Goal: Task Accomplishment & Management: Use online tool/utility

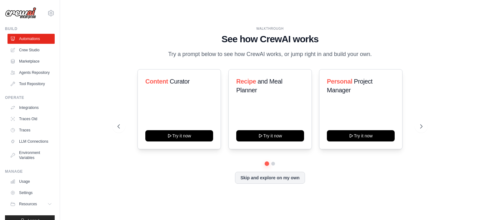
drag, startPoint x: 432, startPoint y: 0, endPoint x: 428, endPoint y: 43, distance: 43.0
click at [428, 43] on div "WALKTHROUGH See how CrewAI works Try a prompt below to see how CrewAI works, or…" at bounding box center [270, 109] width 320 height 167
click at [423, 128] on icon at bounding box center [421, 126] width 6 height 6
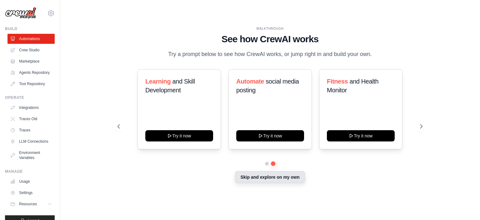
click at [276, 183] on button "Skip and explore on my own" at bounding box center [270, 177] width 70 height 12
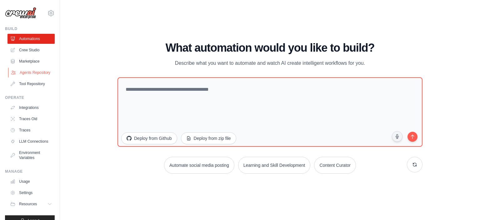
click at [23, 77] on link "Agents Repository" at bounding box center [31, 72] width 47 height 10
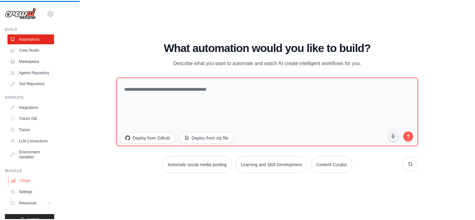
scroll to position [21, 0]
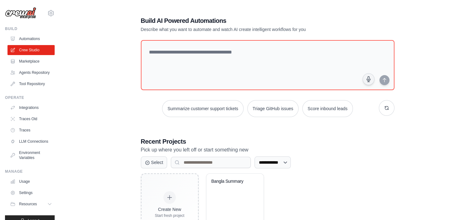
click at [32, 37] on link "Automations" at bounding box center [30, 39] width 47 height 10
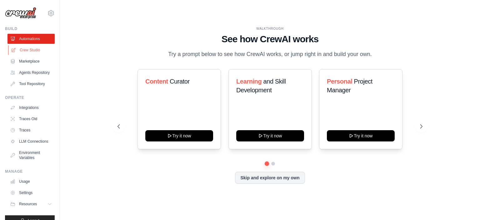
click at [32, 51] on link "Crew Studio" at bounding box center [31, 50] width 47 height 10
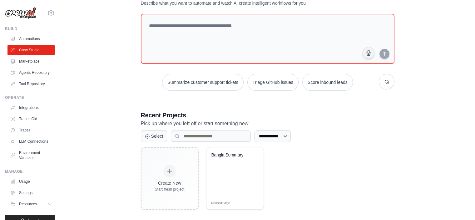
scroll to position [31, 0]
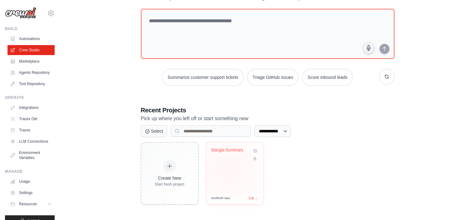
click at [229, 168] on div "Bangla Summary" at bounding box center [234, 166] width 57 height 49
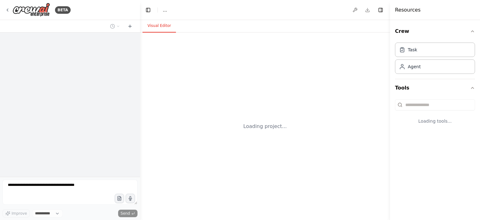
select select "****"
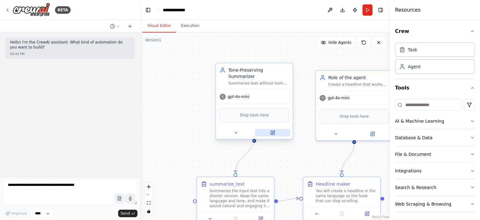
click at [270, 131] on icon at bounding box center [272, 133] width 4 height 4
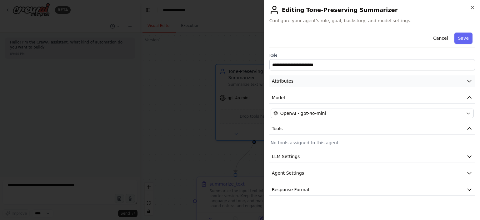
click at [275, 77] on button "Attributes" at bounding box center [371, 81] width 205 height 12
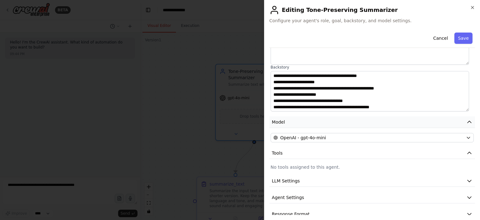
scroll to position [83, 0]
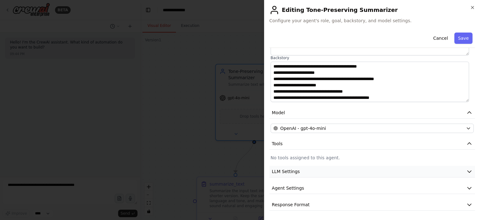
click at [292, 171] on span "LLM Settings" at bounding box center [286, 171] width 28 height 6
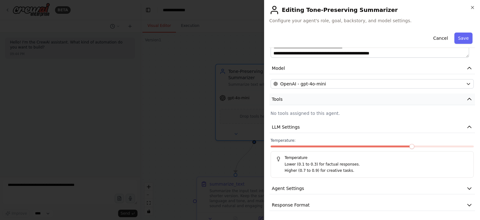
click at [291, 101] on button "Tools" at bounding box center [371, 99] width 205 height 12
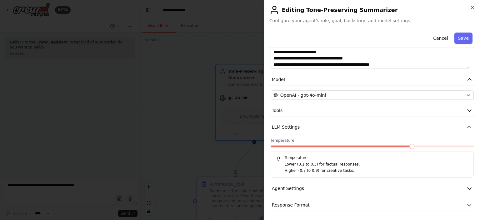
click at [189, 90] on div at bounding box center [240, 110] width 480 height 220
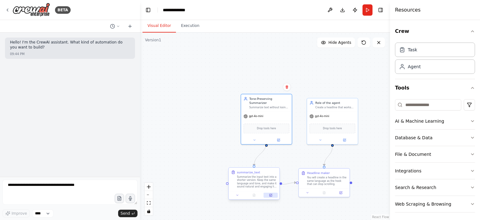
click at [273, 195] on button at bounding box center [271, 194] width 14 height 5
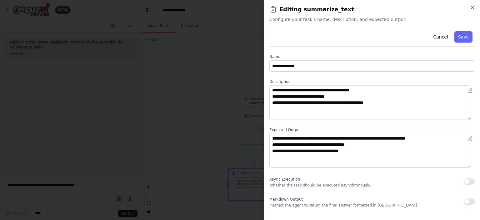
click at [221, 97] on div at bounding box center [240, 110] width 480 height 220
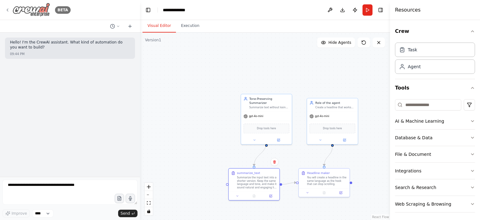
click at [8, 9] on icon at bounding box center [7, 9] width 5 height 5
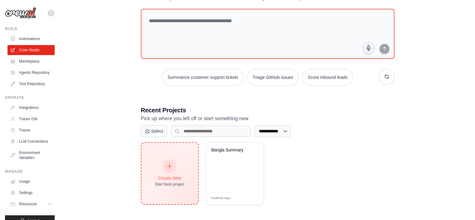
click at [166, 170] on div "Create New Start fresh project" at bounding box center [170, 173] width 30 height 27
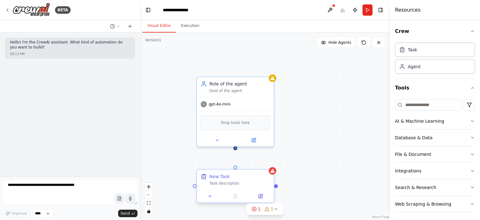
drag, startPoint x: 251, startPoint y: 200, endPoint x: 220, endPoint y: 173, distance: 41.4
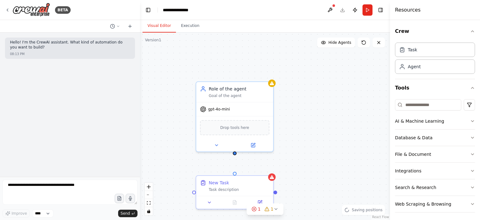
drag, startPoint x: 235, startPoint y: 149, endPoint x: 234, endPoint y: 153, distance: 4.5
click at [234, 153] on div "Role of the agent Goal of the agent gpt-4o-mini Drop tools here New Task Task d…" at bounding box center [265, 125] width 250 height 187
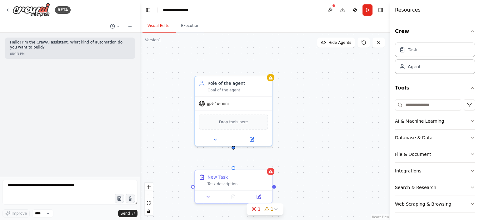
drag, startPoint x: 234, startPoint y: 154, endPoint x: 232, endPoint y: 145, distance: 8.9
click at [232, 145] on div "Role of the agent Goal of the agent gpt-4o-mini Drop tools here New Task Task d…" at bounding box center [265, 125] width 250 height 187
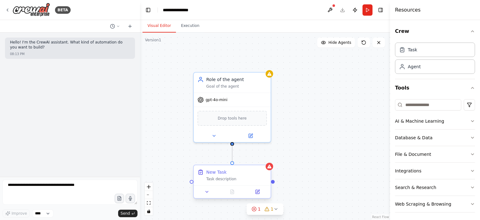
drag, startPoint x: 232, startPoint y: 143, endPoint x: 231, endPoint y: 164, distance: 21.3
click at [231, 164] on div "Role of the agent Goal of the agent gpt-4o-mini Drop tools here New Task Task d…" at bounding box center [262, 121] width 250 height 187
click at [256, 134] on button at bounding box center [250, 134] width 35 height 7
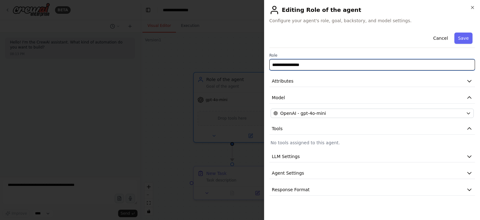
drag, startPoint x: 318, startPoint y: 65, endPoint x: 258, endPoint y: 70, distance: 60.2
click at [258, 70] on body "**********" at bounding box center [240, 110] width 480 height 220
paste input "**********"
type input "**********"
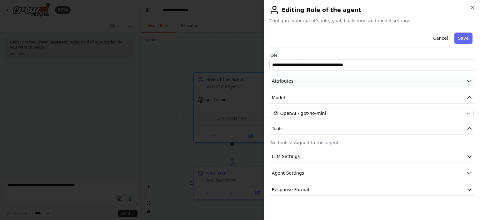
click at [304, 77] on button "Attributes" at bounding box center [371, 81] width 205 height 12
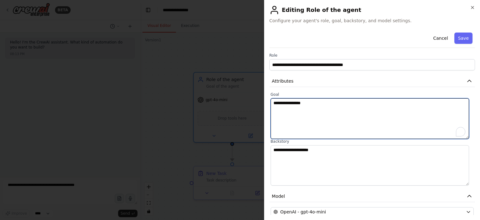
drag, startPoint x: 247, startPoint y: 101, endPoint x: 240, endPoint y: 101, distance: 7.5
click at [240, 101] on body "**********" at bounding box center [240, 110] width 480 height 220
paste textarea "**********"
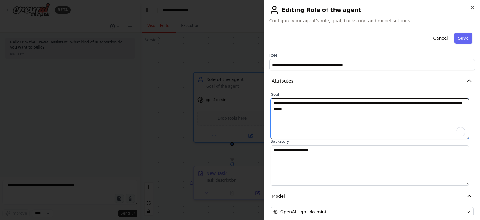
type textarea "**********"
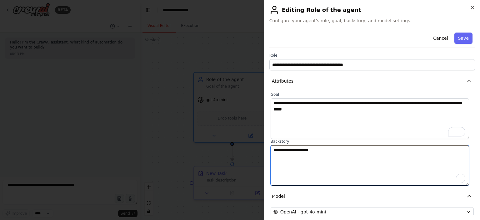
drag, startPoint x: 303, startPoint y: 149, endPoint x: 265, endPoint y: 147, distance: 38.5
click at [265, 147] on div "**********" at bounding box center [372, 110] width 216 height 220
paste textarea "**********"
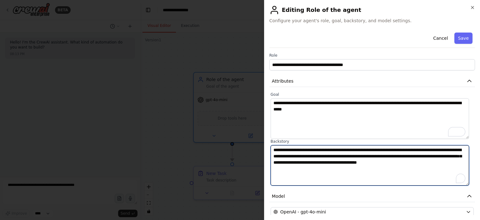
click at [432, 148] on textarea "**********" at bounding box center [369, 165] width 198 height 41
paste textarea "********"
drag, startPoint x: 412, startPoint y: 156, endPoint x: 449, endPoint y: 155, distance: 36.9
click at [449, 155] on textarea "**********" at bounding box center [369, 165] width 198 height 41
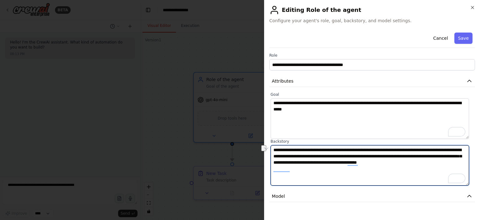
drag, startPoint x: 308, startPoint y: 160, endPoint x: 343, endPoint y: 161, distance: 35.0
click at [343, 161] on textarea "**********" at bounding box center [369, 165] width 198 height 41
drag, startPoint x: 286, startPoint y: 163, endPoint x: 310, endPoint y: 163, distance: 23.7
click at [310, 163] on textarea "**********" at bounding box center [369, 165] width 198 height 41
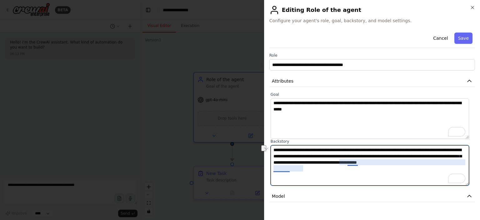
click at [347, 162] on textarea "**********" at bounding box center [369, 165] width 198 height 41
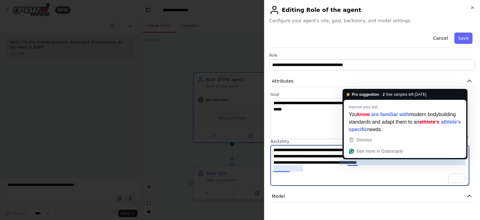
click at [327, 163] on textarea "**********" at bounding box center [369, 165] width 198 height 41
click at [311, 160] on textarea "**********" at bounding box center [369, 165] width 198 height 41
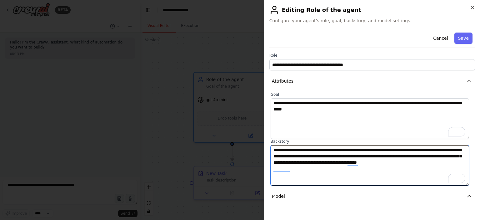
click at [407, 156] on textarea "**********" at bounding box center [369, 165] width 198 height 41
click at [327, 170] on textarea "**********" at bounding box center [369, 165] width 198 height 41
drag, startPoint x: 455, startPoint y: 163, endPoint x: 465, endPoint y: 162, distance: 10.7
click at [465, 162] on textarea "**********" at bounding box center [369, 165] width 198 height 41
click at [451, 162] on textarea "**********" at bounding box center [369, 165] width 198 height 41
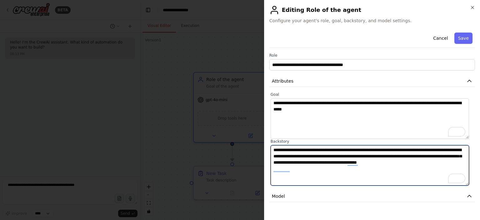
click at [461, 162] on textarea "**********" at bounding box center [369, 165] width 198 height 41
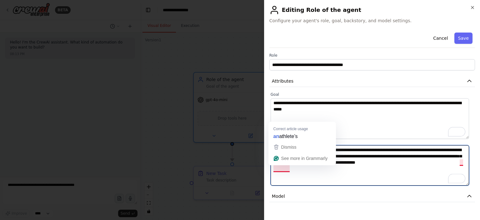
click at [281, 169] on textarea "**********" at bounding box center [369, 165] width 198 height 41
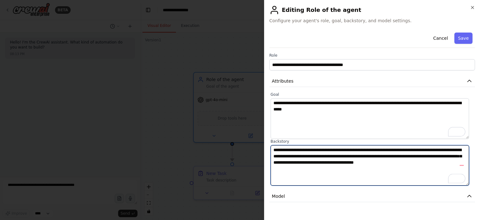
click at [305, 168] on textarea "**********" at bounding box center [369, 165] width 198 height 41
click at [279, 169] on textarea "**********" at bounding box center [369, 165] width 198 height 41
click at [314, 170] on textarea "**********" at bounding box center [369, 165] width 198 height 41
click at [323, 168] on textarea "**********" at bounding box center [369, 165] width 198 height 41
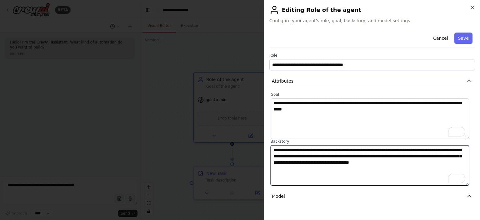
click at [449, 163] on textarea "**********" at bounding box center [369, 165] width 198 height 41
click at [455, 162] on textarea "**********" at bounding box center [369, 165] width 198 height 41
click at [313, 172] on textarea "**********" at bounding box center [369, 165] width 198 height 41
drag, startPoint x: 331, startPoint y: 168, endPoint x: 372, endPoint y: 168, distance: 40.6
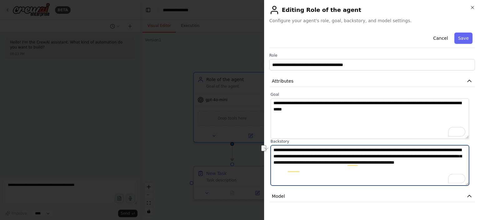
click at [372, 168] on textarea "**********" at bounding box center [369, 165] width 198 height 41
type textarea "**********"
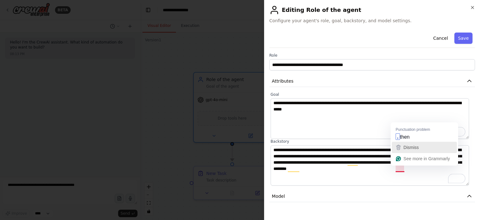
click at [401, 142] on button "Dismiss" at bounding box center [424, 146] width 65 height 11
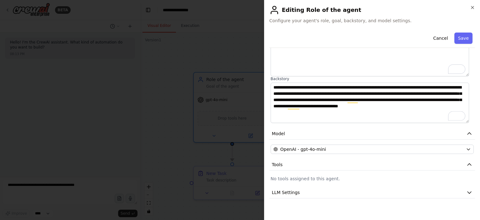
scroll to position [93, 0]
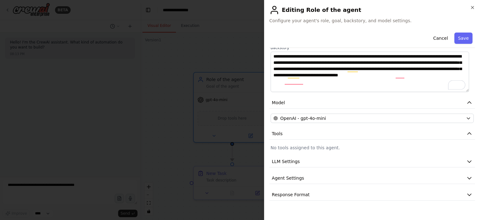
type textarea "**********"
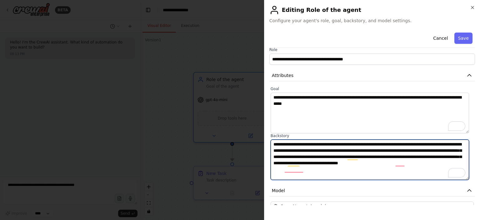
scroll to position [0, 0]
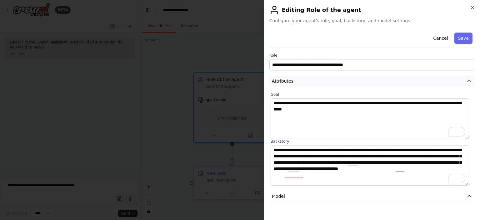
click at [287, 81] on span "Attributes" at bounding box center [283, 81] width 22 height 6
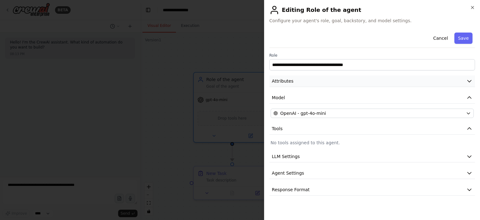
click at [287, 81] on span "Attributes" at bounding box center [283, 81] width 22 height 6
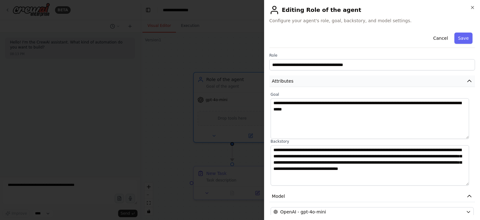
click at [287, 81] on span "Attributes" at bounding box center [283, 81] width 22 height 6
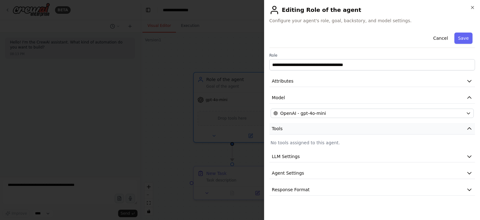
click at [277, 127] on span "Tools" at bounding box center [277, 128] width 11 height 6
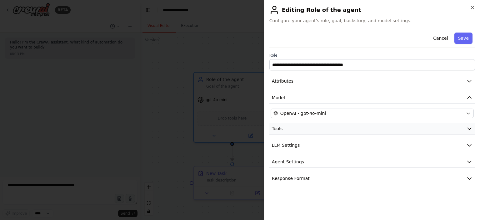
click at [279, 128] on span "Tools" at bounding box center [277, 128] width 11 height 6
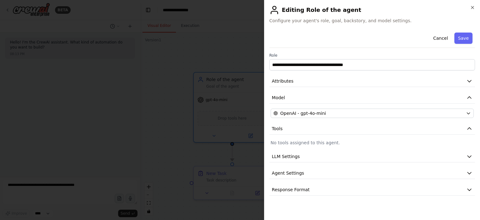
click at [299, 143] on p "No tools assigned to this agent." at bounding box center [371, 142] width 203 height 6
click at [470, 130] on icon "button" at bounding box center [469, 128] width 6 height 6
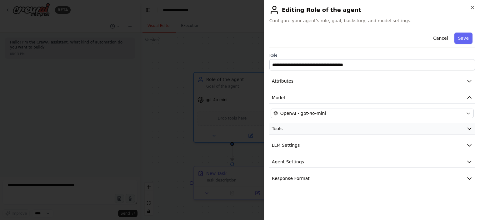
click at [470, 130] on icon "button" at bounding box center [469, 128] width 6 height 6
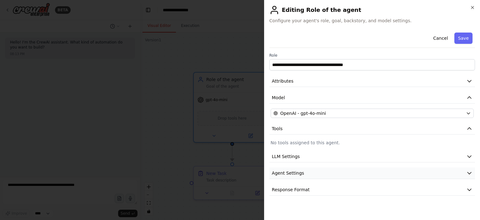
click at [346, 169] on button "Agent Settings" at bounding box center [371, 173] width 205 height 12
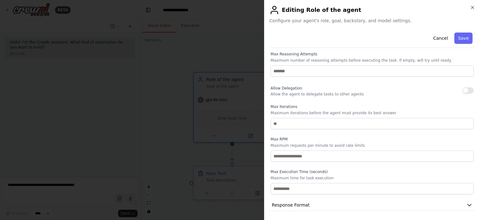
scroll to position [152, 0]
click at [293, 204] on span "Response Format" at bounding box center [291, 204] width 38 height 6
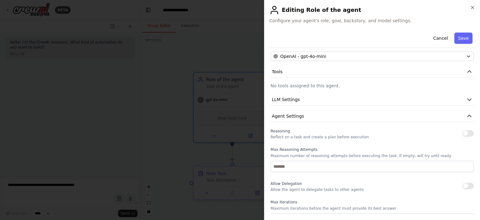
scroll to position [57, 0]
click at [305, 135] on p "Reflect on a task and create a plan before execution" at bounding box center [319, 137] width 98 height 5
click at [300, 101] on button "LLM Settings" at bounding box center [371, 100] width 205 height 12
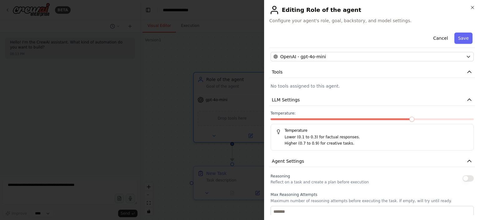
scroll to position [25, 0]
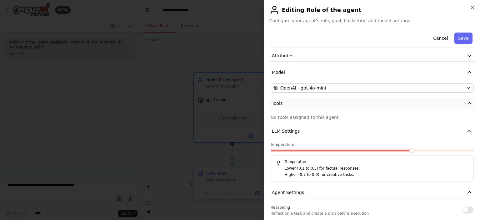
click at [299, 105] on button "Tools" at bounding box center [371, 103] width 205 height 12
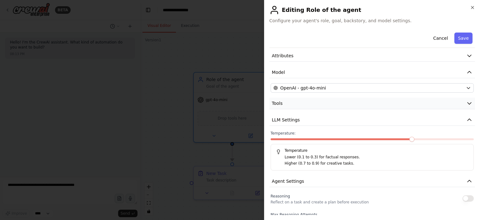
click at [299, 105] on button "Tools" at bounding box center [371, 103] width 205 height 12
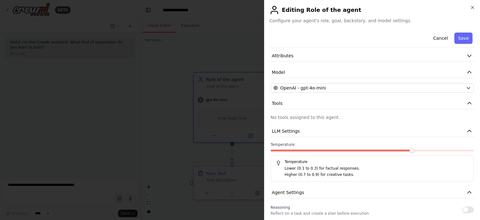
click at [289, 121] on div "**********" at bounding box center [371, 211] width 205 height 412
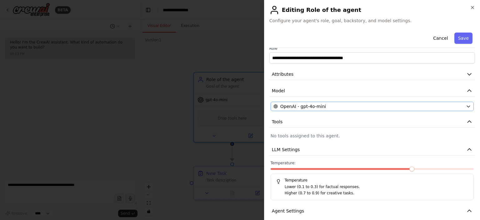
scroll to position [0, 0]
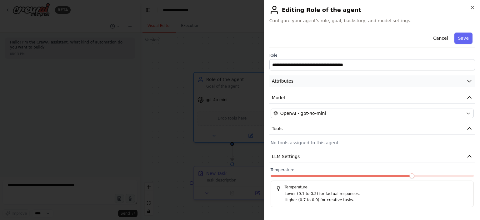
click at [330, 83] on button "Attributes" at bounding box center [371, 81] width 205 height 12
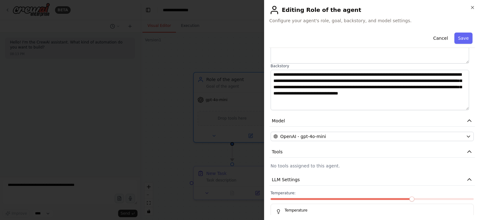
scroll to position [94, 0]
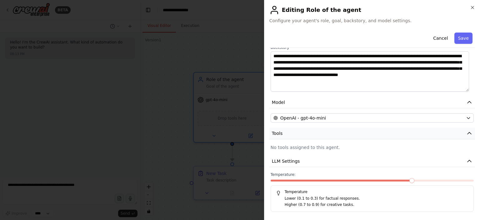
click at [320, 132] on button "Tools" at bounding box center [371, 133] width 205 height 12
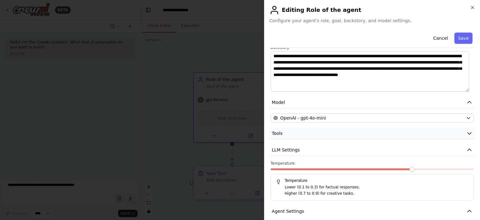
click at [320, 132] on button "Tools" at bounding box center [371, 133] width 205 height 12
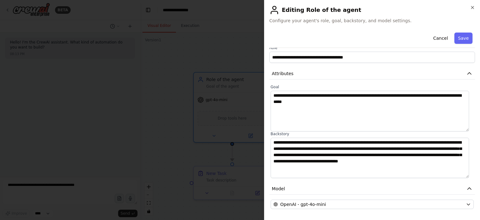
scroll to position [0, 0]
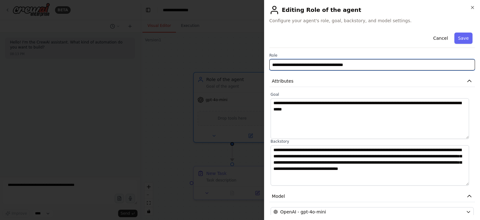
drag, startPoint x: 370, startPoint y: 64, endPoint x: 202, endPoint y: 61, distance: 167.7
click at [202, 61] on body "**********" at bounding box center [240, 110] width 480 height 220
paste input "text"
type input "**********"
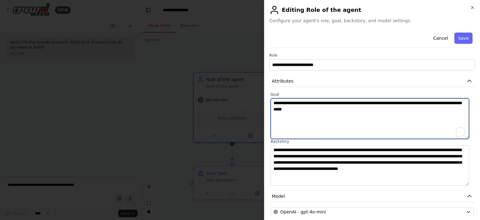
drag, startPoint x: 336, startPoint y: 110, endPoint x: 245, endPoint y: 102, distance: 91.5
click at [245, 102] on body "**********" at bounding box center [240, 110] width 480 height 220
paste textarea "**********"
type textarea "**********"
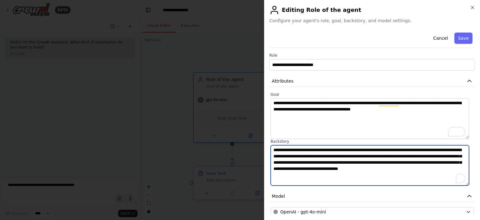
drag, startPoint x: 299, startPoint y: 168, endPoint x: 259, endPoint y: 148, distance: 44.7
click at [259, 148] on body "**********" at bounding box center [240, 110] width 480 height 220
paste textarea "To enrich screen reader interactions, please activate Accessibility in Grammarl…"
type textarea "**********"
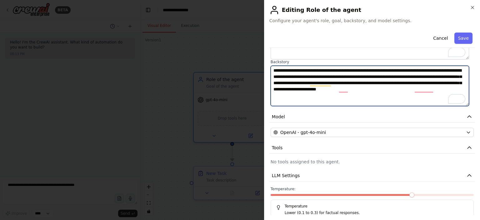
scroll to position [125, 0]
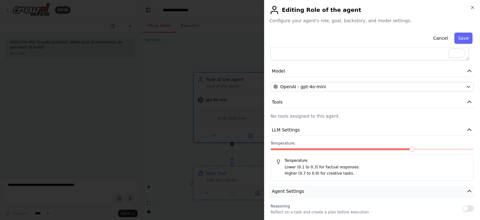
click at [350, 187] on button "Agent Settings" at bounding box center [371, 191] width 205 height 12
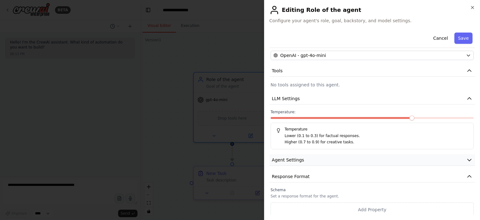
scroll to position [157, 0]
click at [454, 42] on button "Save" at bounding box center [463, 37] width 18 height 11
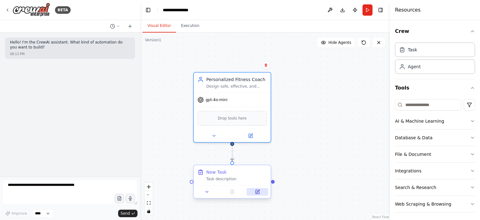
click at [260, 192] on button at bounding box center [257, 191] width 22 height 7
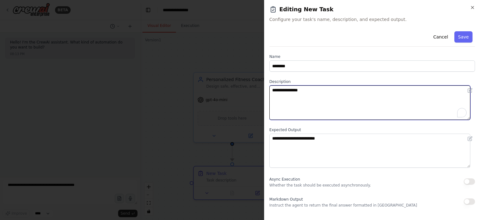
drag, startPoint x: 316, startPoint y: 89, endPoint x: 264, endPoint y: 92, distance: 51.3
click at [264, 92] on div "**********" at bounding box center [372, 110] width 216 height 220
paste textarea "**********"
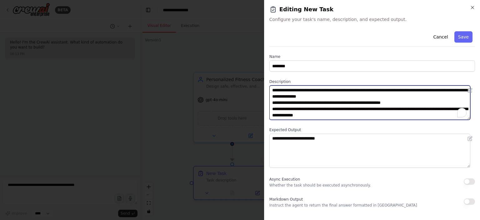
scroll to position [5, 0]
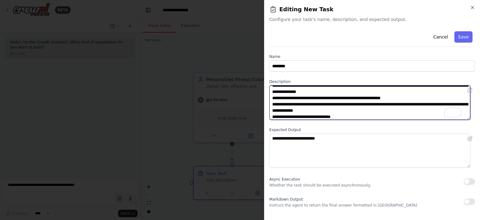
type textarea "**********"
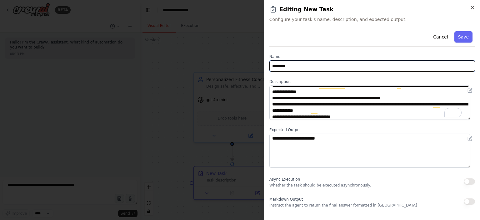
drag, startPoint x: 236, startPoint y: 65, endPoint x: 221, endPoint y: 63, distance: 15.1
click at [221, 63] on body "**********" at bounding box center [240, 110] width 480 height 220
paste input "**********"
type input "**********"
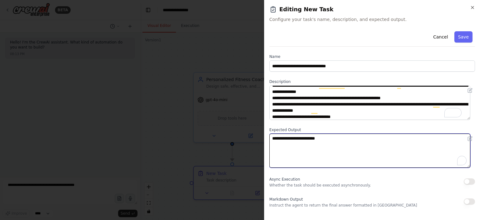
drag, startPoint x: 301, startPoint y: 138, endPoint x: 215, endPoint y: 135, distance: 86.3
click at [215, 135] on body "**********" at bounding box center [240, 110] width 480 height 220
paste textarea "**********"
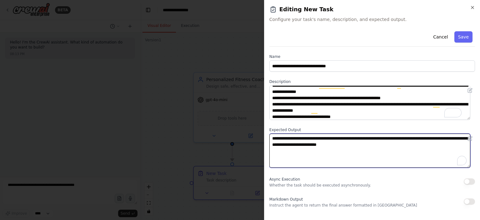
type textarea "**********"
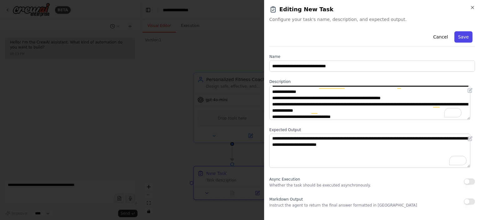
click at [460, 35] on button "Save" at bounding box center [463, 36] width 18 height 11
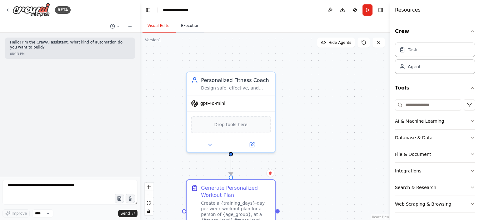
click at [186, 27] on button "Execution" at bounding box center [190, 25] width 28 height 13
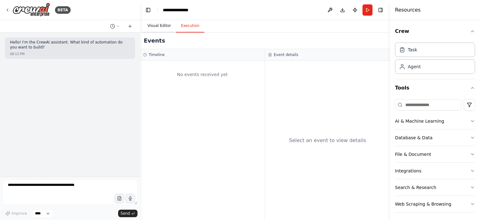
click at [159, 25] on button "Visual Editor" at bounding box center [158, 25] width 33 height 13
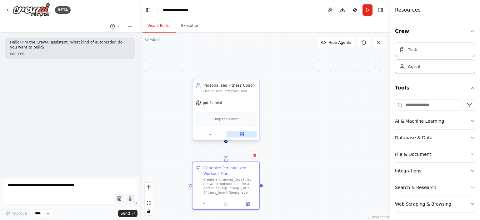
click at [243, 136] on button at bounding box center [241, 134] width 31 height 7
click at [241, 132] on icon at bounding box center [241, 133] width 3 height 3
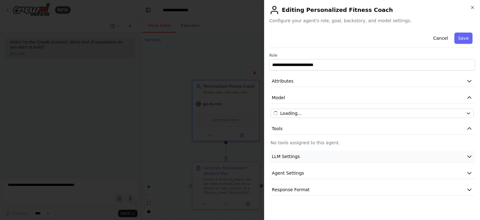
click at [289, 159] on span "LLM Settings" at bounding box center [286, 156] width 28 height 6
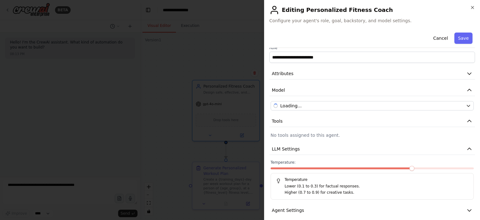
scroll to position [29, 0]
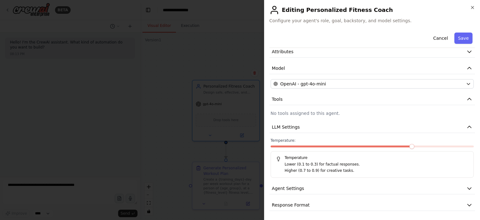
click at [409, 145] on span at bounding box center [411, 146] width 5 height 5
click at [394, 144] on span at bounding box center [391, 146] width 5 height 5
click at [459, 32] on button "Save" at bounding box center [463, 37] width 18 height 11
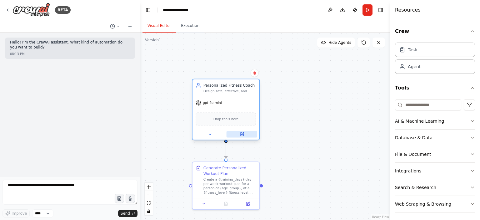
click at [243, 136] on button at bounding box center [241, 134] width 31 height 7
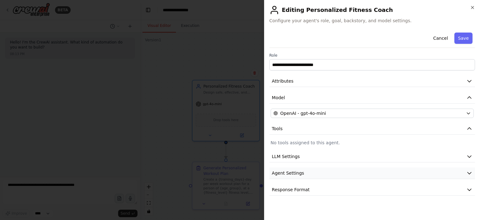
click at [313, 171] on button "Agent Settings" at bounding box center [371, 173] width 205 height 12
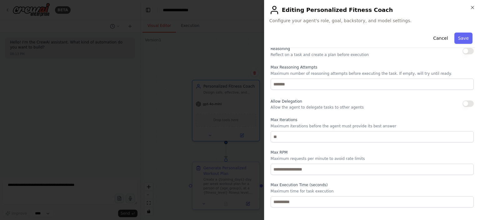
scroll to position [152, 0]
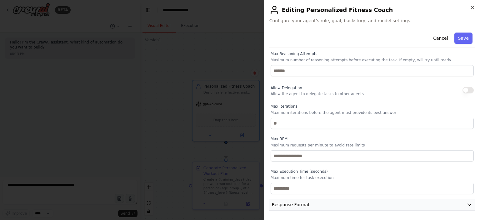
click at [297, 202] on span "Response Format" at bounding box center [291, 204] width 38 height 6
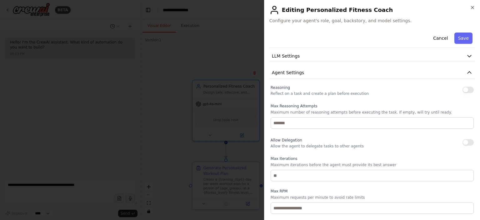
scroll to position [88, 0]
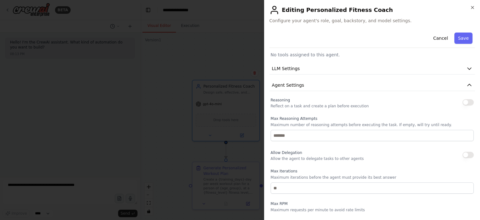
click at [287, 74] on div "**********" at bounding box center [371, 125] width 205 height 367
click at [288, 68] on span "LLM Settings" at bounding box center [286, 68] width 28 height 6
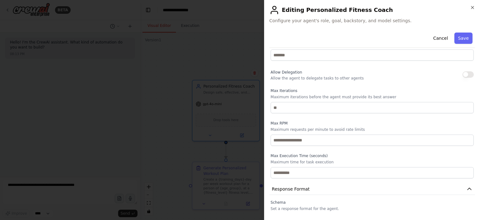
scroll to position [226, 0]
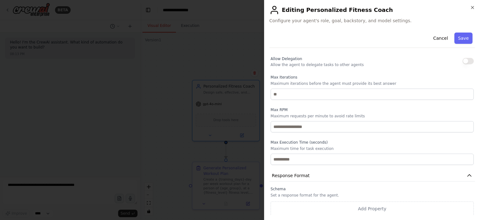
click at [296, 62] on p "Allow the agent to delegate tasks to other agents" at bounding box center [316, 64] width 93 height 5
click at [458, 37] on button "Save" at bounding box center [463, 37] width 18 height 11
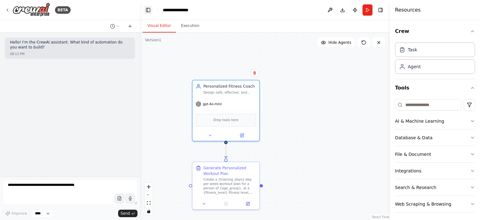
click at [147, 11] on button "Toggle Left Sidebar" at bounding box center [148, 10] width 9 height 9
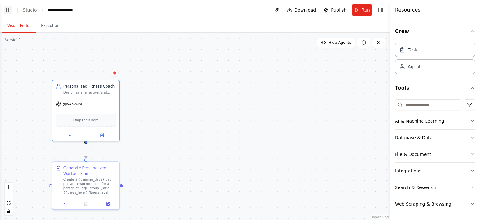
click at [10, 12] on button "Toggle Left Sidebar" at bounding box center [8, 10] width 9 height 9
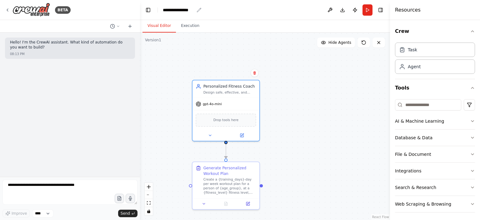
click at [199, 10] on icon "breadcrumb" at bounding box center [199, 10] width 4 height 4
click at [197, 9] on icon "breadcrumb" at bounding box center [198, 9] width 5 height 5
click at [202, 9] on header "**********" at bounding box center [265, 10] width 250 height 20
click at [186, 10] on div "**********" at bounding box center [178, 10] width 31 height 6
drag, startPoint x: 197, startPoint y: 10, endPoint x: 158, endPoint y: 12, distance: 39.4
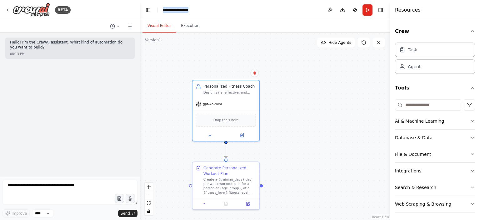
click at [158, 12] on header "**********" at bounding box center [265, 10] width 250 height 20
click at [368, 12] on button "Run" at bounding box center [367, 9] width 10 height 11
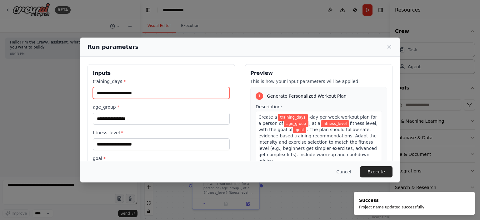
drag, startPoint x: 148, startPoint y: 91, endPoint x: 103, endPoint y: 75, distance: 48.1
click at [89, 88] on div "Inputs training_days * age_group * fitness_level * goal *" at bounding box center [160, 138] width 147 height 148
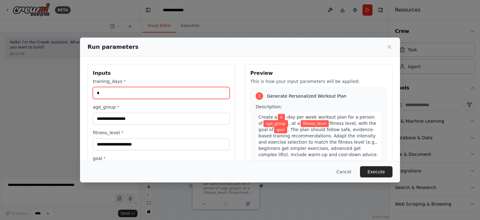
type input "*"
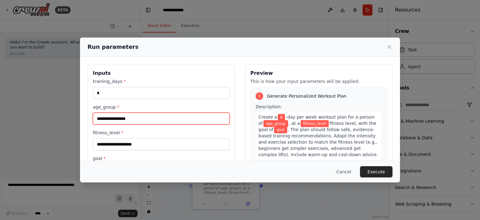
click at [141, 117] on input "age_group *" at bounding box center [161, 118] width 137 height 12
type input "**"
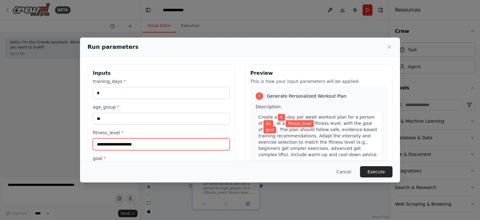
click at [140, 144] on input "fitness_level *" at bounding box center [161, 144] width 137 height 12
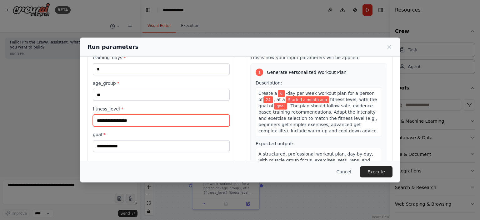
scroll to position [31, 0]
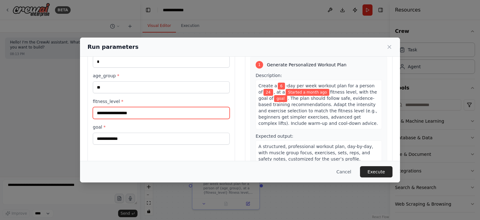
type input "**********"
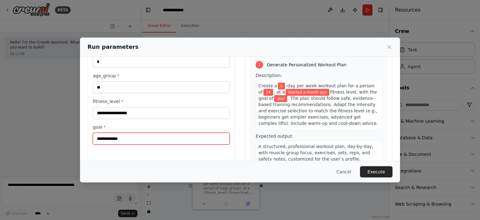
click at [134, 133] on input "goal *" at bounding box center [161, 138] width 137 height 12
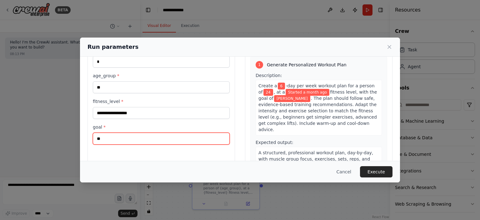
type input "*"
click at [151, 141] on input "**********" at bounding box center [161, 138] width 137 height 12
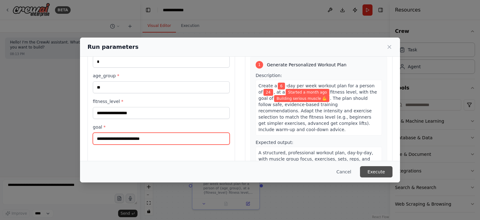
type input "**********"
click at [378, 171] on button "Execute" at bounding box center [376, 171] width 32 height 11
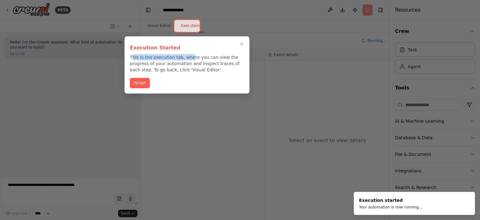
drag, startPoint x: 132, startPoint y: 60, endPoint x: 186, endPoint y: 56, distance: 53.5
click at [186, 56] on p "This is the execution tab, where you can view the progress of your automation a…" at bounding box center [187, 63] width 114 height 19
click at [139, 80] on button "Finish" at bounding box center [140, 82] width 20 height 10
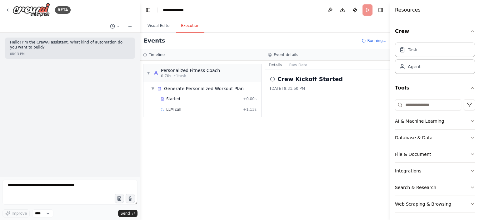
click at [209, 149] on div "▼ Personalized Fitness Coach 0.70s • 1 task ▼ Generate Personalized Workout Pla…" at bounding box center [202, 140] width 125 height 159
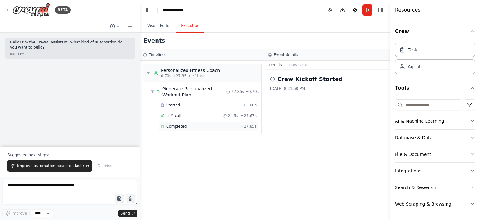
click at [180, 128] on span "Completed" at bounding box center [176, 126] width 20 height 5
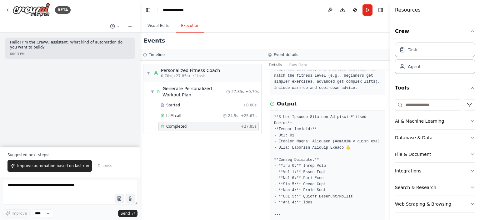
scroll to position [94, 0]
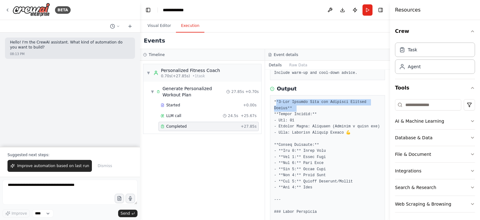
drag, startPoint x: 276, startPoint y: 105, endPoint x: 301, endPoint y: 111, distance: 26.4
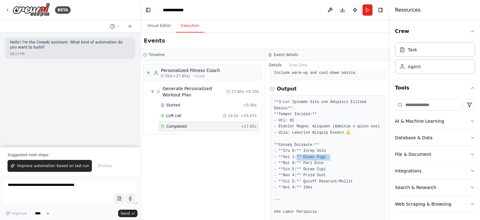
drag, startPoint x: 304, startPoint y: 154, endPoint x: 325, endPoint y: 155, distance: 21.9
drag, startPoint x: 317, startPoint y: 166, endPoint x: 330, endPoint y: 164, distance: 12.6
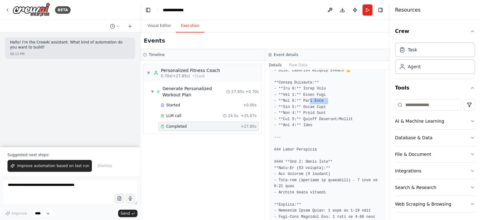
scroll to position [156, 0]
drag, startPoint x: 292, startPoint y: 121, endPoint x: 327, endPoint y: 120, distance: 35.3
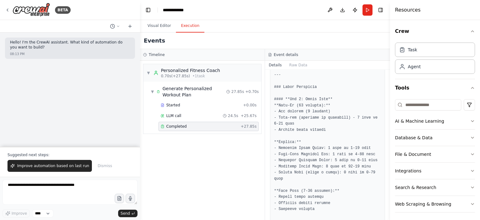
scroll to position [219, 0]
drag, startPoint x: 289, startPoint y: 98, endPoint x: 315, endPoint y: 99, distance: 26.2
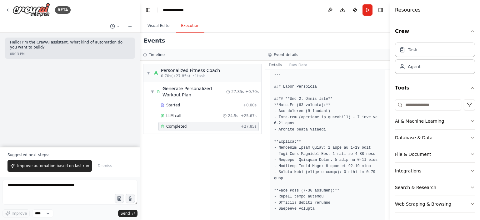
drag, startPoint x: 305, startPoint y: 116, endPoint x: 356, endPoint y: 112, distance: 51.0
drag, startPoint x: 282, startPoint y: 127, endPoint x: 320, endPoint y: 126, distance: 38.1
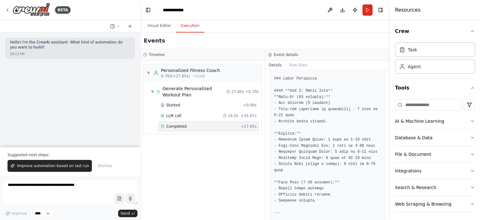
scroll to position [250, 0]
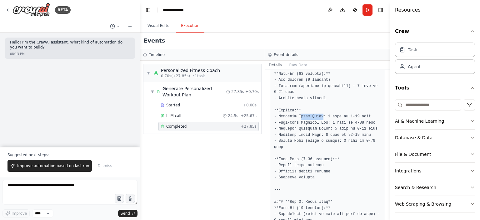
drag, startPoint x: 297, startPoint y: 115, endPoint x: 319, endPoint y: 113, distance: 22.2
drag, startPoint x: 282, startPoint y: 119, endPoint x: 325, endPoint y: 116, distance: 42.6
drag, startPoint x: 296, startPoint y: 126, endPoint x: 338, endPoint y: 124, distance: 42.2
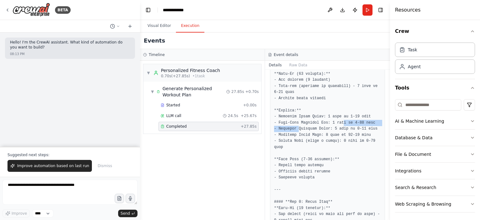
drag, startPoint x: 287, startPoint y: 137, endPoint x: 320, endPoint y: 135, distance: 33.5
drag, startPoint x: 289, startPoint y: 138, endPoint x: 321, endPoint y: 140, distance: 32.5
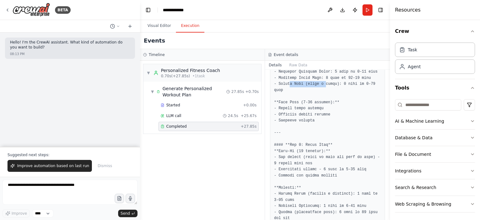
scroll to position [312, 0]
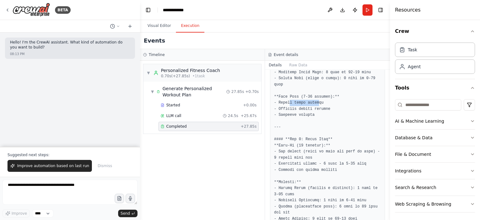
drag, startPoint x: 287, startPoint y: 103, endPoint x: 316, endPoint y: 105, distance: 28.8
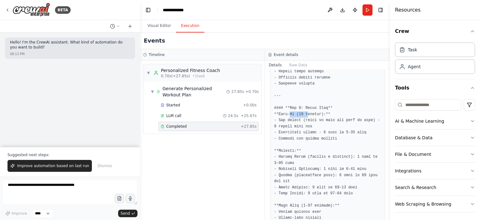
drag, startPoint x: 289, startPoint y: 112, endPoint x: 305, endPoint y: 112, distance: 15.9
drag, startPoint x: 301, startPoint y: 121, endPoint x: 369, endPoint y: 118, distance: 68.2
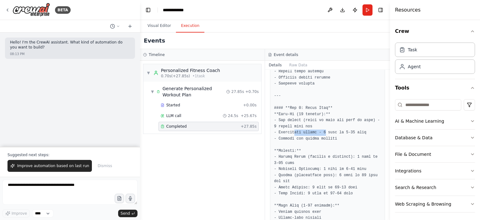
drag, startPoint x: 293, startPoint y: 131, endPoint x: 321, endPoint y: 134, distance: 28.4
drag, startPoint x: 282, startPoint y: 136, endPoint x: 344, endPoint y: 130, distance: 62.1
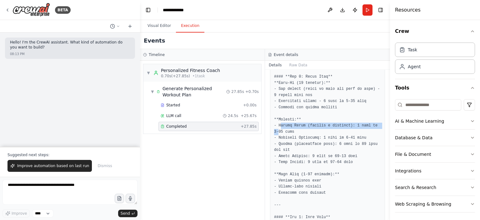
drag, startPoint x: 280, startPoint y: 125, endPoint x: 375, endPoint y: 124, distance: 94.9
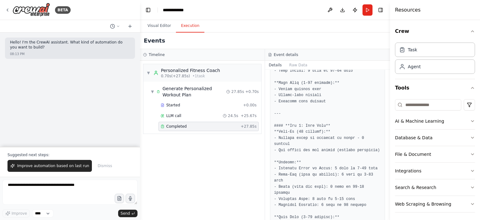
scroll to position [468, 0]
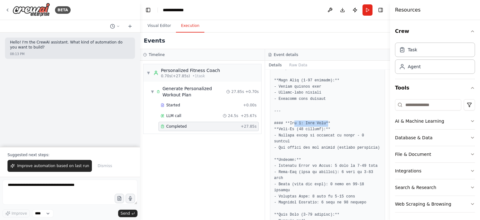
drag, startPoint x: 292, startPoint y: 123, endPoint x: 324, endPoint y: 121, distance: 31.9
click at [324, 121] on pre at bounding box center [327, 205] width 107 height 962
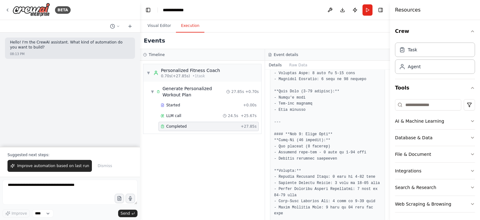
scroll to position [593, 0]
drag, startPoint x: 311, startPoint y: 113, endPoint x: 327, endPoint y: 111, distance: 15.7
click at [327, 111] on pre at bounding box center [327, 80] width 107 height 962
click at [339, 110] on pre at bounding box center [327, 80] width 107 height 962
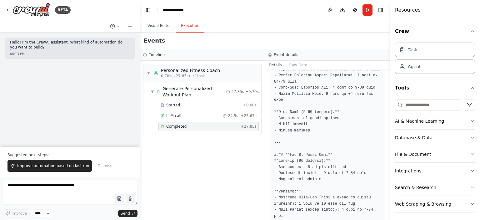
scroll to position [718, 0]
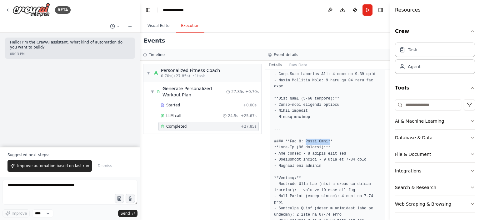
drag, startPoint x: 302, startPoint y: 118, endPoint x: 326, endPoint y: 116, distance: 23.8
drag, startPoint x: 278, startPoint y: 129, endPoint x: 309, endPoint y: 127, distance: 31.3
drag, startPoint x: 283, startPoint y: 135, endPoint x: 318, endPoint y: 132, distance: 35.0
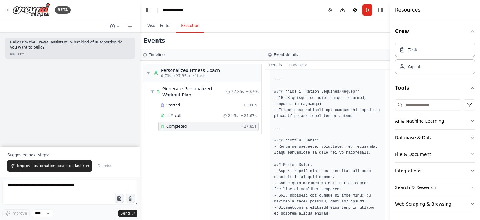
scroll to position [912, 0]
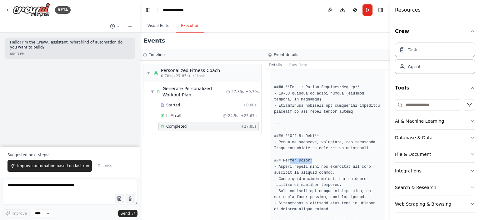
drag, startPoint x: 287, startPoint y: 129, endPoint x: 314, endPoint y: 129, distance: 26.6
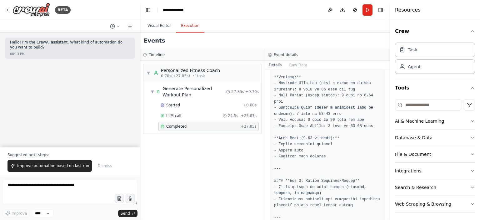
scroll to position [818, 0]
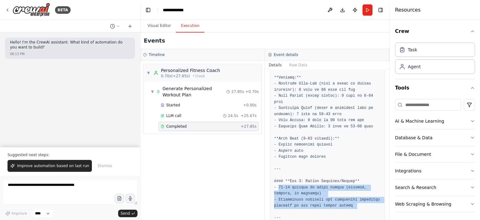
drag, startPoint x: 279, startPoint y: 154, endPoint x: 356, endPoint y: 171, distance: 79.4
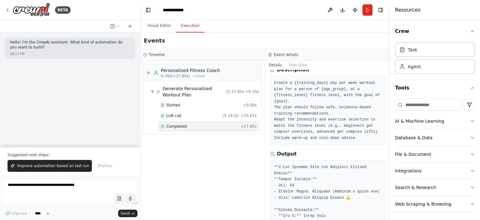
scroll to position [0, 0]
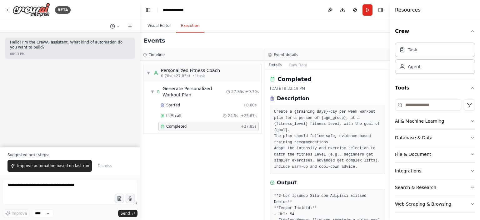
click at [155, 16] on header "**********" at bounding box center [265, 10] width 250 height 20
click at [158, 26] on button "Visual Editor" at bounding box center [158, 25] width 33 height 13
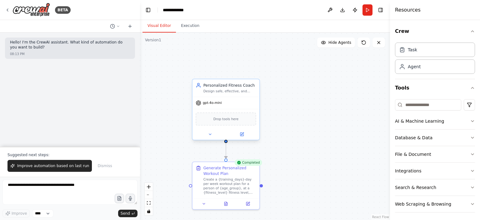
click at [240, 138] on div at bounding box center [225, 134] width 67 height 11
click at [244, 135] on icon at bounding box center [242, 134] width 4 height 4
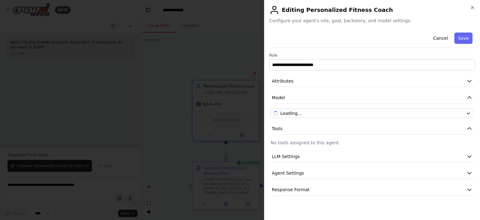
click at [304, 197] on div "**********" at bounding box center [371, 122] width 205 height 185
click at [303, 191] on span "Response Format" at bounding box center [291, 189] width 38 height 6
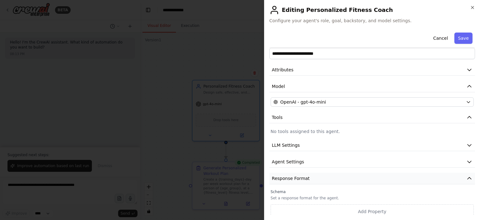
scroll to position [14, 0]
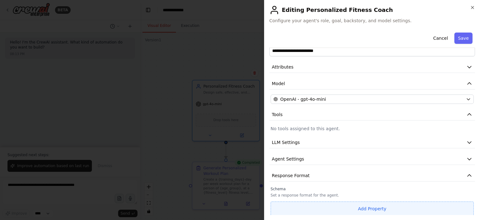
click at [359, 207] on button "Add Property" at bounding box center [371, 208] width 203 height 14
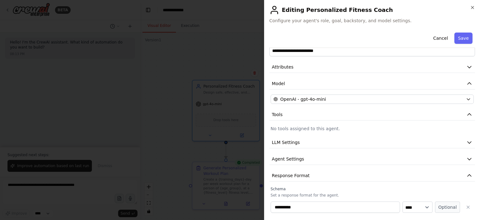
scroll to position [30, 0]
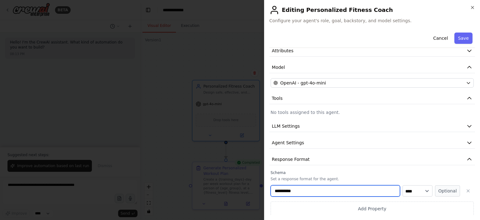
drag, startPoint x: 339, startPoint y: 188, endPoint x: 299, endPoint y: 190, distance: 40.0
click at [299, 190] on input "**********" at bounding box center [334, 190] width 129 height 11
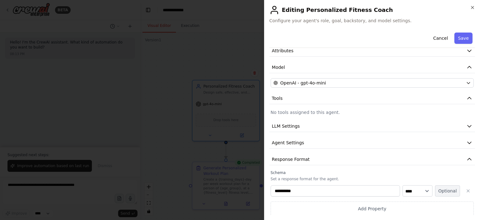
click at [440, 193] on button "Optional" at bounding box center [447, 190] width 25 height 11
drag, startPoint x: 440, startPoint y: 193, endPoint x: 443, endPoint y: 192, distance: 3.2
click at [441, 193] on button "Required" at bounding box center [447, 190] width 25 height 11
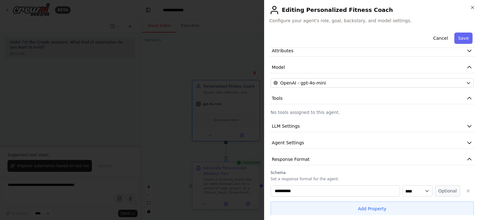
click at [386, 210] on button "Add Property" at bounding box center [371, 208] width 203 height 14
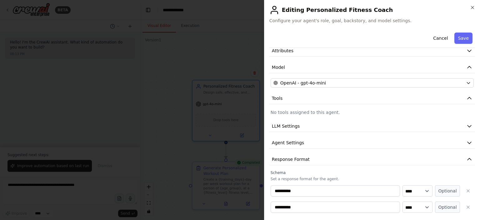
click at [465, 204] on icon "button" at bounding box center [467, 206] width 5 height 5
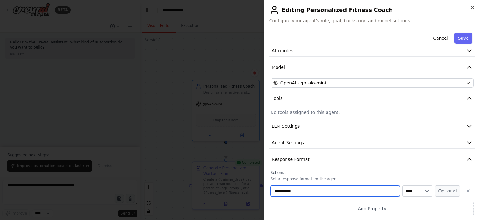
drag, startPoint x: 309, startPoint y: 187, endPoint x: 254, endPoint y: 186, distance: 55.6
click at [254, 186] on body "**********" at bounding box center [240, 110] width 480 height 220
paste input "**********"
type input "**********"
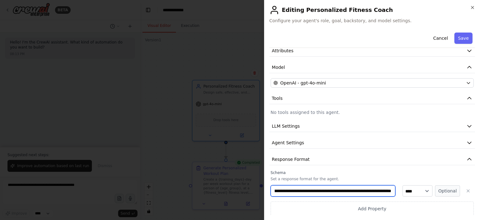
scroll to position [0, 0]
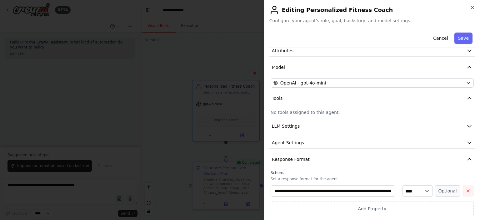
click at [465, 193] on button "button" at bounding box center [467, 190] width 11 height 11
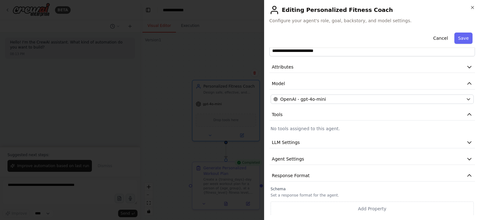
click at [179, 77] on div at bounding box center [240, 110] width 480 height 220
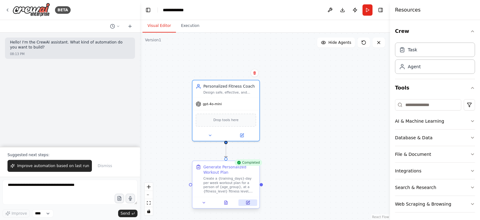
click at [247, 202] on icon at bounding box center [248, 201] width 2 height 2
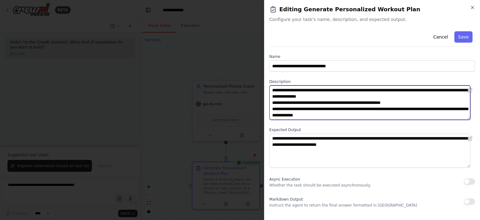
click at [341, 110] on textarea "**********" at bounding box center [369, 102] width 201 height 34
paste textarea "**********"
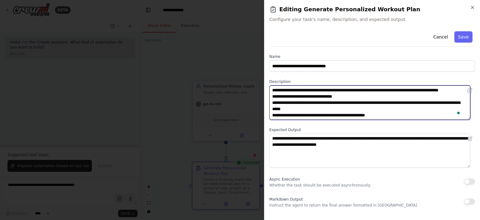
scroll to position [30, 0]
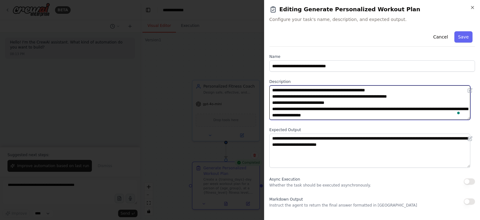
type textarea "**********"
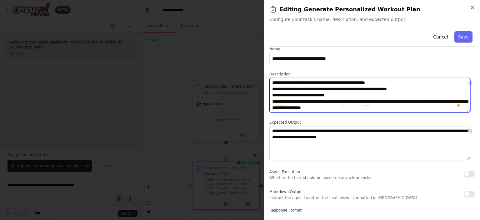
scroll to position [29, 0]
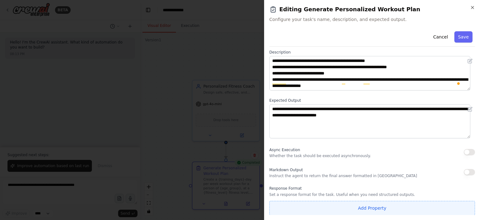
click at [346, 212] on button "Add Property" at bounding box center [371, 207] width 205 height 14
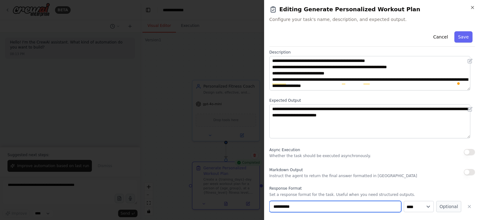
scroll to position [46, 0]
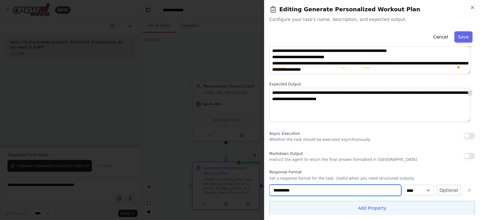
drag, startPoint x: 330, startPoint y: 209, endPoint x: 271, endPoint y: 213, distance: 59.8
click at [271, 213] on div "**********" at bounding box center [371, 199] width 205 height 31
paste input "***"
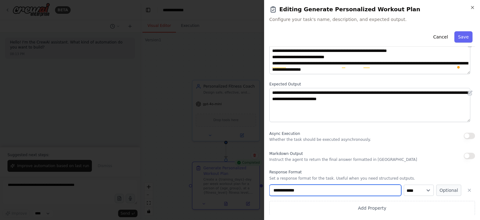
type input "**********"
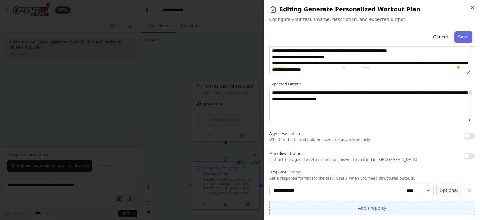
click at [334, 210] on button "Add Property" at bounding box center [371, 207] width 205 height 14
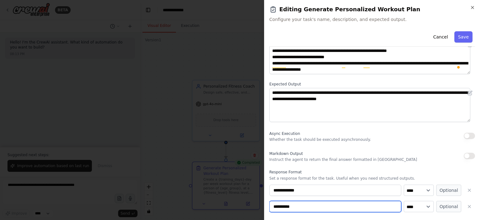
click at [313, 206] on input "**********" at bounding box center [335, 205] width 132 height 11
drag, startPoint x: 313, startPoint y: 206, endPoint x: 264, endPoint y: 207, distance: 48.7
click at [264, 207] on div "**********" at bounding box center [372, 110] width 216 height 220
paste input "***"
click at [272, 207] on input "**********" at bounding box center [335, 205] width 132 height 11
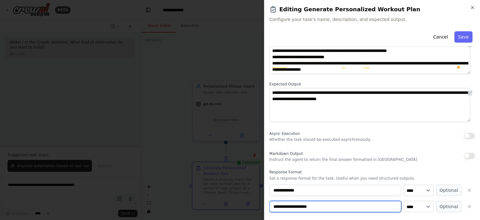
click at [278, 206] on input "**********" at bounding box center [335, 205] width 132 height 11
drag, startPoint x: 278, startPoint y: 206, endPoint x: 317, endPoint y: 207, distance: 39.0
click at [317, 207] on input "**********" at bounding box center [335, 205] width 132 height 11
click at [284, 204] on input "**********" at bounding box center [335, 205] width 132 height 11
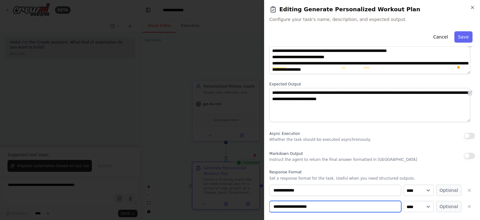
click at [284, 204] on input "**********" at bounding box center [335, 205] width 132 height 11
drag, startPoint x: 286, startPoint y: 206, endPoint x: 266, endPoint y: 205, distance: 20.3
click at [266, 205] on div "**********" at bounding box center [372, 110] width 216 height 220
type input "**********"
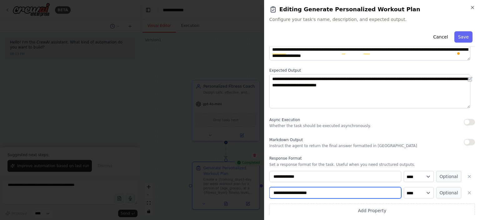
scroll to position [62, 0]
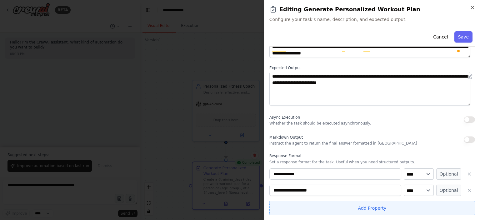
click at [364, 208] on button "Add Property" at bounding box center [371, 207] width 205 height 14
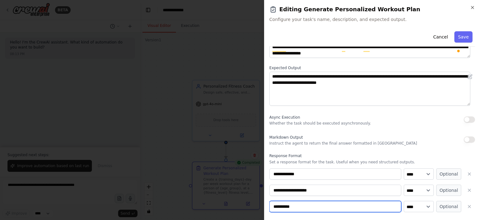
drag, startPoint x: 300, startPoint y: 207, endPoint x: 255, endPoint y: 202, distance: 44.6
click at [255, 202] on body "**********" at bounding box center [240, 110] width 480 height 220
paste input
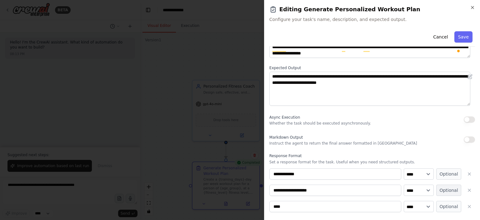
click at [443, 190] on button "Optional" at bounding box center [448, 189] width 25 height 11
click at [438, 177] on button "Optional" at bounding box center [448, 173] width 25 height 11
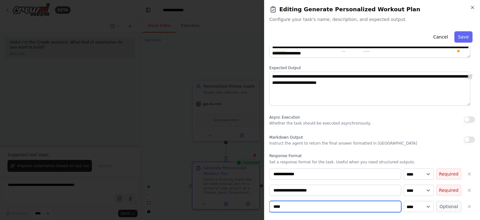
drag, startPoint x: 288, startPoint y: 207, endPoint x: 260, endPoint y: 205, distance: 28.5
click at [260, 205] on body "**********" at bounding box center [240, 110] width 480 height 220
paste input "*****"
type input "*********"
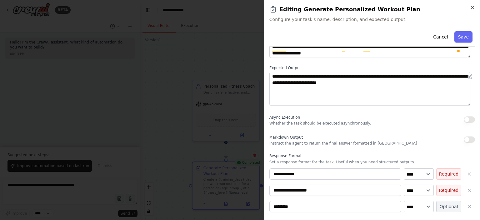
click at [444, 205] on button "Optional" at bounding box center [448, 205] width 25 height 11
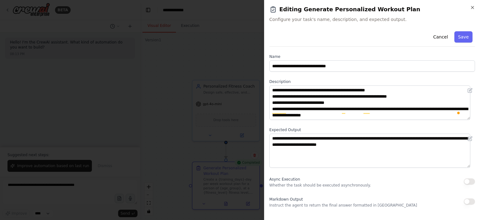
scroll to position [0, 0]
click at [461, 36] on button "Save" at bounding box center [463, 36] width 18 height 11
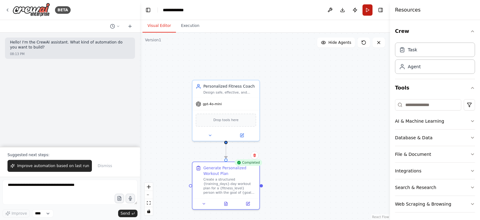
click at [370, 13] on button "Run" at bounding box center [367, 9] width 10 height 11
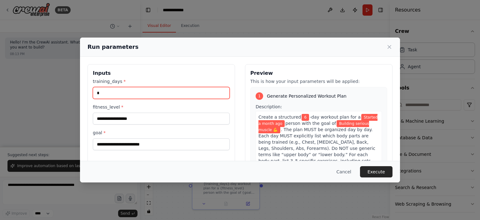
drag, startPoint x: 115, startPoint y: 90, endPoint x: 87, endPoint y: 92, distance: 27.5
click at [87, 92] on div "**********" at bounding box center [160, 138] width 147 height 148
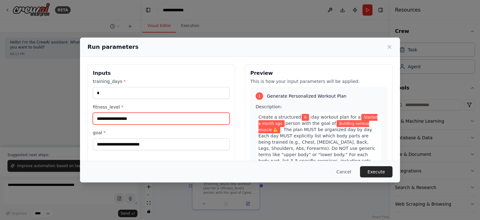
click at [159, 115] on input "**********" at bounding box center [161, 118] width 137 height 12
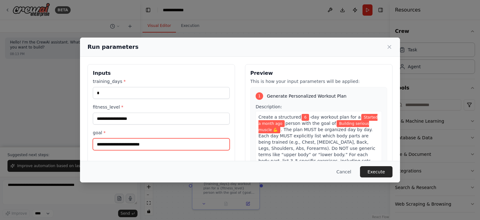
click at [160, 140] on input "**********" at bounding box center [161, 144] width 137 height 12
click at [158, 141] on input "**********" at bounding box center [161, 144] width 137 height 12
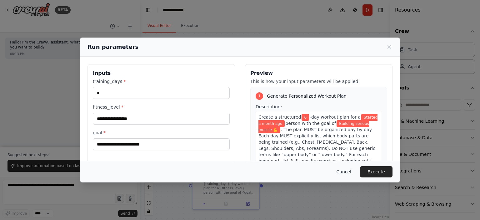
click at [345, 173] on button "Cancel" at bounding box center [343, 171] width 25 height 11
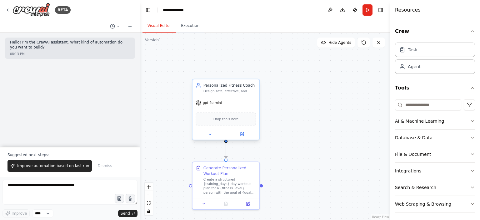
click at [245, 137] on div at bounding box center [225, 134] width 67 height 11
click at [244, 136] on button at bounding box center [241, 134] width 31 height 7
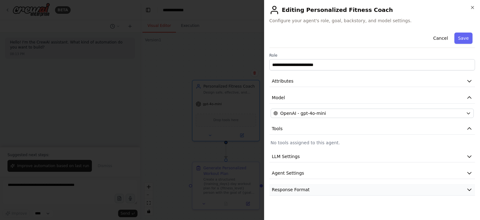
click at [339, 188] on button "Response Format" at bounding box center [371, 190] width 205 height 12
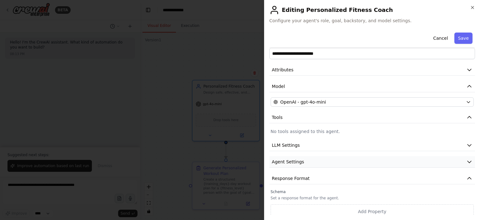
scroll to position [14, 0]
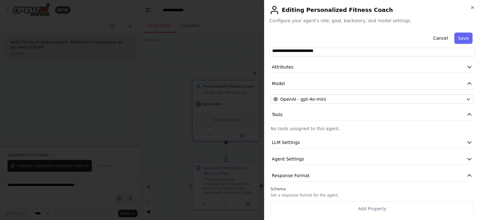
click at [196, 150] on div at bounding box center [240, 110] width 480 height 220
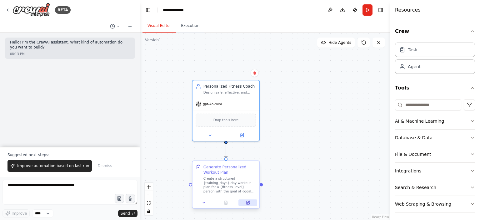
click at [249, 203] on icon at bounding box center [247, 201] width 3 height 3
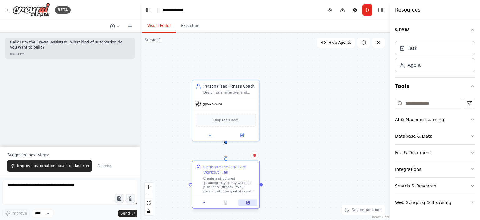
click at [248, 202] on icon at bounding box center [248, 201] width 2 height 2
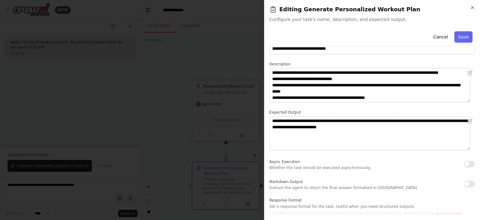
scroll to position [78, 0]
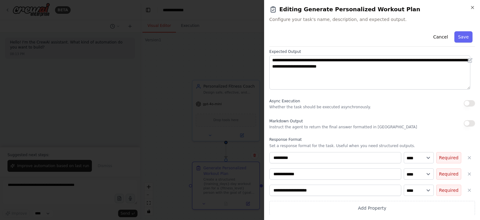
click at [146, 108] on div at bounding box center [240, 110] width 480 height 220
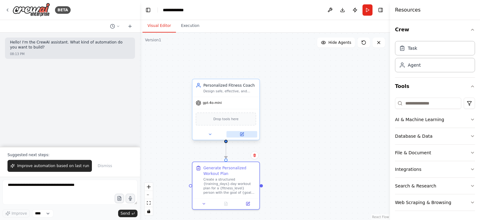
click at [244, 136] on button at bounding box center [241, 134] width 31 height 7
click at [244, 136] on icon at bounding box center [242, 134] width 4 height 4
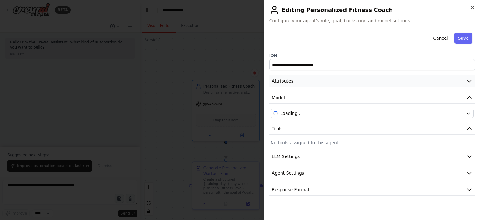
click at [294, 80] on button "Attributes" at bounding box center [371, 81] width 205 height 12
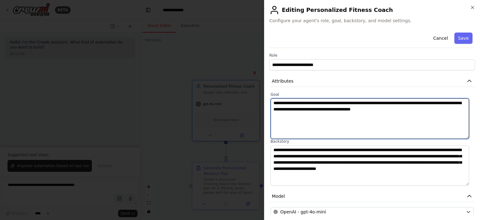
click at [330, 113] on textarea "**********" at bounding box center [369, 118] width 198 height 41
paste textarea "**********"
type textarea "**********"
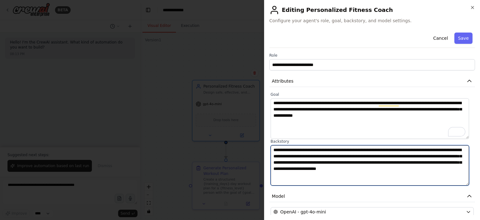
click at [313, 154] on textarea "**********" at bounding box center [369, 165] width 198 height 41
paste textarea "********"
type textarea "**********"
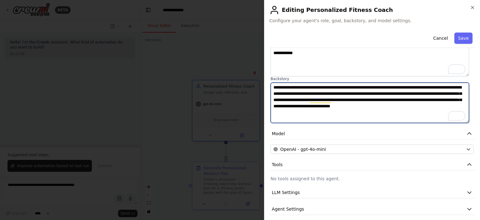
scroll to position [62, 0]
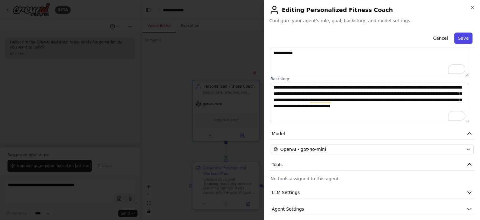
click at [460, 35] on button "Save" at bounding box center [463, 37] width 18 height 11
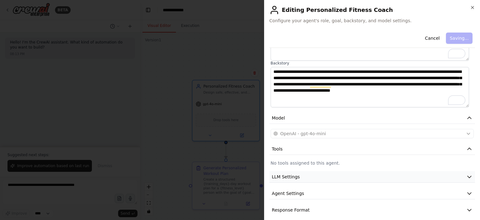
scroll to position [83, 0]
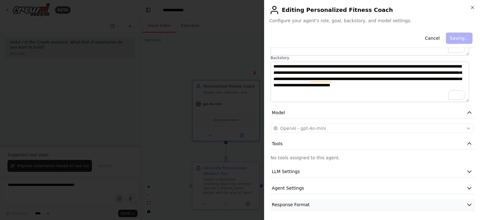
click at [310, 203] on button "Response Format" at bounding box center [371, 205] width 205 height 12
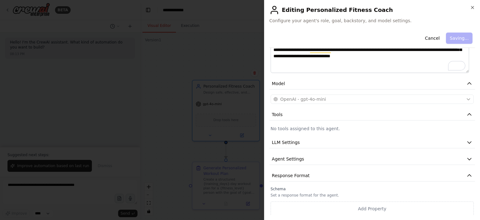
click at [167, 71] on div at bounding box center [240, 110] width 480 height 220
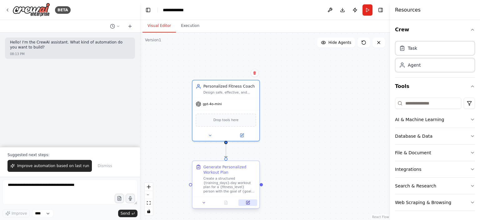
click at [248, 204] on button at bounding box center [247, 202] width 19 height 7
click at [248, 202] on icon at bounding box center [248, 201] width 2 height 2
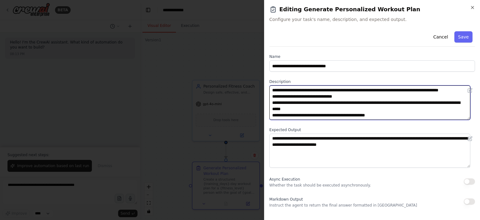
click at [326, 102] on textarea "**********" at bounding box center [369, 102] width 201 height 34
paste textarea "**********"
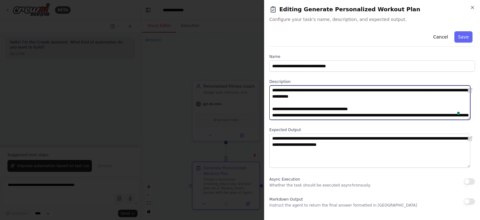
scroll to position [55, 0]
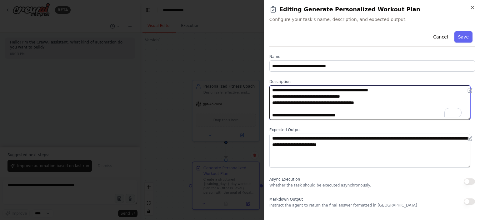
type textarea "**********"
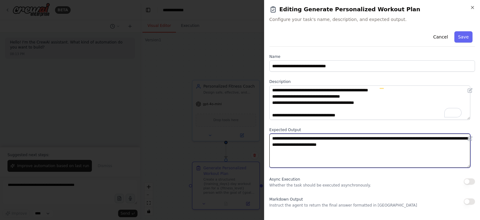
click at [319, 144] on textarea "**********" at bounding box center [369, 150] width 201 height 34
paste textarea "**********"
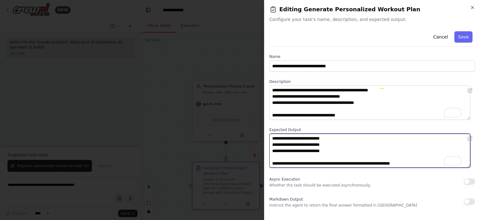
type textarea "**********"
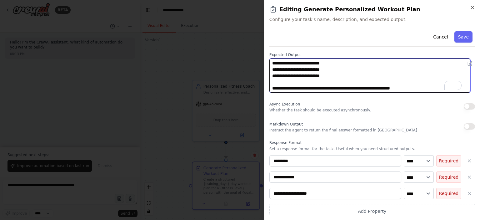
scroll to position [78, 0]
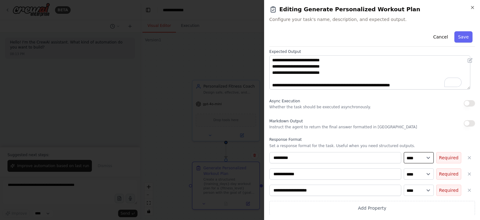
click at [404, 158] on select "**** ******* ******* **** ******" at bounding box center [418, 157] width 30 height 11
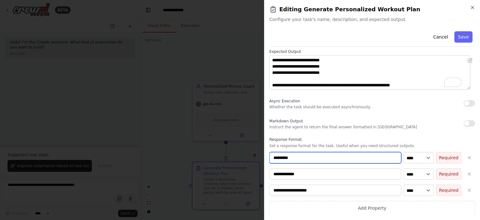
drag, startPoint x: 306, startPoint y: 152, endPoint x: 250, endPoint y: 152, distance: 56.2
click at [250, 152] on body "**********" at bounding box center [240, 110] width 480 height 220
paste input "****"
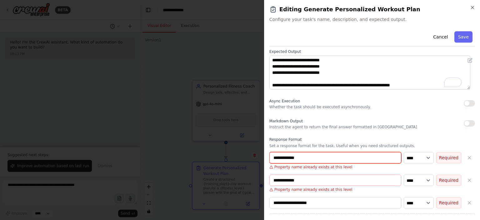
type input "**********"
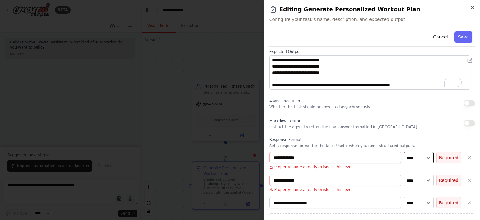
click at [414, 155] on select "**** ******* ******* **** ******" at bounding box center [418, 157] width 30 height 11
select select "******"
click at [403, 152] on select "**** ******* ******* **** ******" at bounding box center [418, 157] width 30 height 11
click at [466, 183] on button "button" at bounding box center [468, 179] width 11 height 11
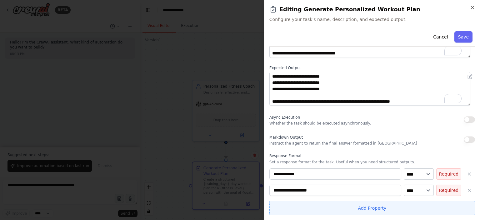
click at [307, 206] on button "Add Property" at bounding box center [371, 207] width 205 height 14
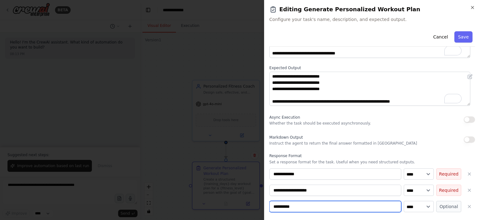
drag, startPoint x: 285, startPoint y: 205, endPoint x: 258, endPoint y: 207, distance: 27.3
click at [258, 207] on body "**********" at bounding box center [240, 110] width 480 height 220
paste input
type input "*********"
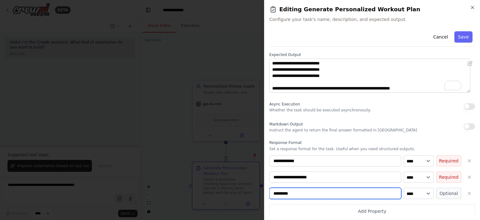
scroll to position [78, 0]
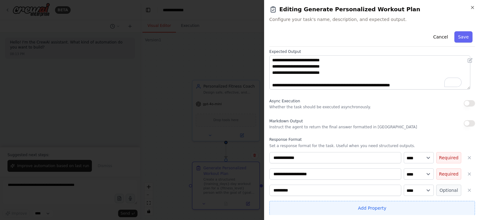
click at [380, 207] on button "Add Property" at bounding box center [371, 207] width 205 height 14
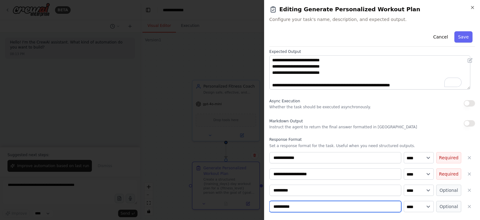
drag, startPoint x: 268, startPoint y: 208, endPoint x: 257, endPoint y: 207, distance: 10.3
click at [257, 207] on body "**********" at bounding box center [240, 110] width 480 height 220
paste input
click at [275, 204] on input "****" at bounding box center [335, 205] width 132 height 11
click at [273, 205] on input "****" at bounding box center [335, 205] width 132 height 11
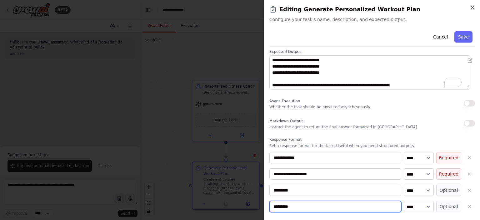
type input "*********"
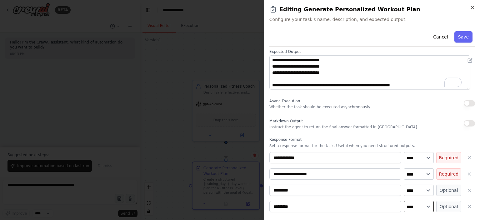
click at [421, 207] on select "**** ******* ******* **** ******" at bounding box center [418, 205] width 30 height 11
click at [456, 38] on button "Save" at bounding box center [463, 36] width 18 height 11
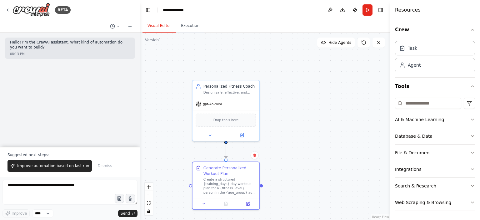
click at [366, 9] on button "Run" at bounding box center [367, 9] width 10 height 11
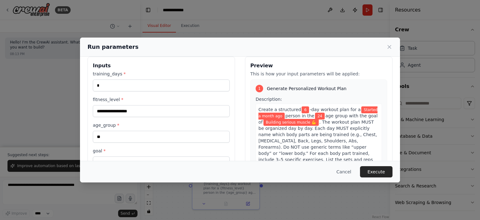
scroll to position [0, 0]
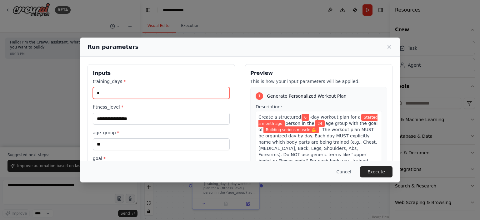
click at [127, 91] on input "*" at bounding box center [161, 93] width 137 height 12
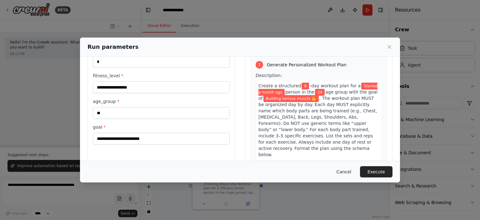
click at [346, 169] on button "Cancel" at bounding box center [343, 171] width 25 height 11
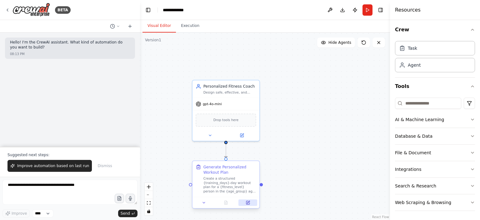
click at [247, 200] on icon at bounding box center [247, 202] width 4 height 4
select select "******"
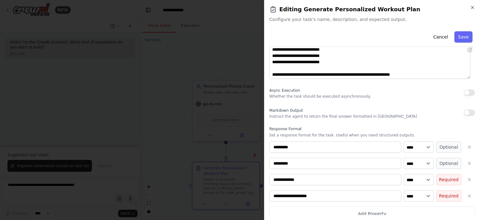
scroll to position [94, 0]
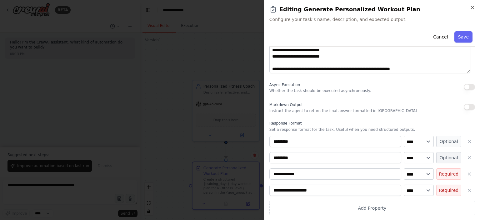
click at [442, 157] on button "Optional" at bounding box center [448, 157] width 25 height 11
click at [443, 143] on button "Optional" at bounding box center [448, 141] width 25 height 11
click at [461, 41] on button "Save" at bounding box center [463, 36] width 18 height 11
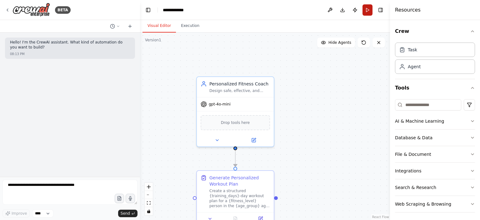
click at [362, 11] on button "Run" at bounding box center [367, 9] width 10 height 11
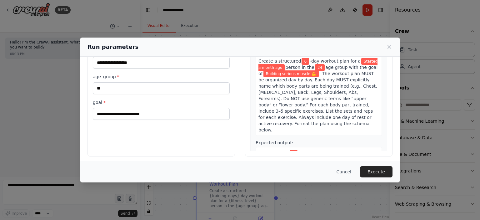
scroll to position [58, 0]
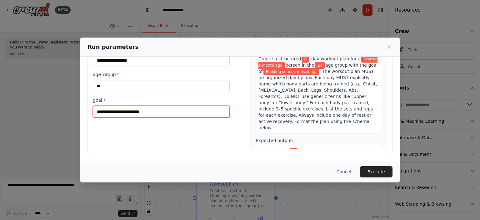
drag, startPoint x: 147, startPoint y: 108, endPoint x: 84, endPoint y: 106, distance: 63.4
click at [84, 106] on div "**********" at bounding box center [240, 79] width 320 height 163
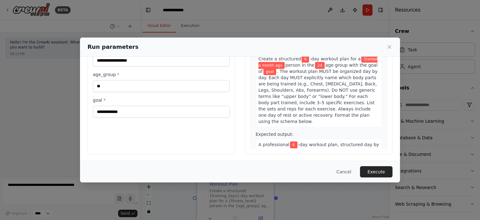
click at [169, 126] on div "**********" at bounding box center [160, 80] width 147 height 148
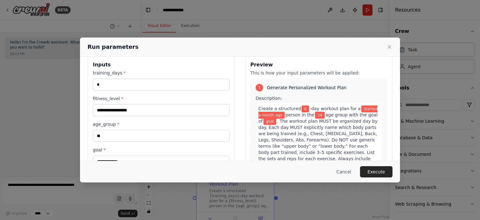
scroll to position [0, 0]
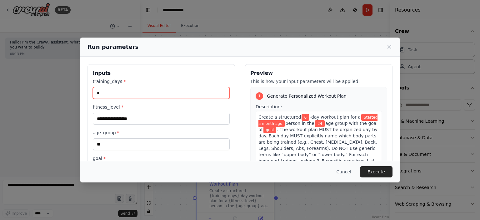
drag, startPoint x: 142, startPoint y: 92, endPoint x: 152, endPoint y: 89, distance: 10.3
click at [139, 92] on input "*" at bounding box center [161, 93] width 137 height 12
type input "*"
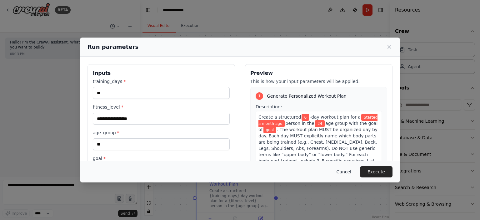
click at [348, 173] on button "Cancel" at bounding box center [343, 171] width 25 height 11
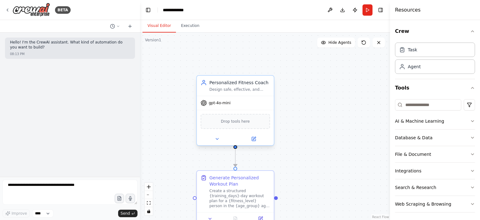
click at [254, 142] on div at bounding box center [235, 138] width 77 height 12
click at [256, 141] on button at bounding box center [253, 138] width 35 height 7
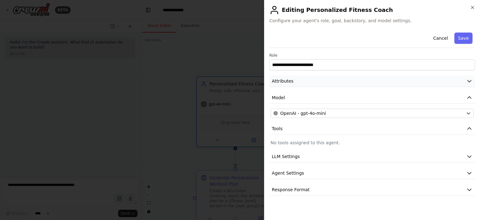
click at [287, 78] on span "Attributes" at bounding box center [283, 81] width 22 height 6
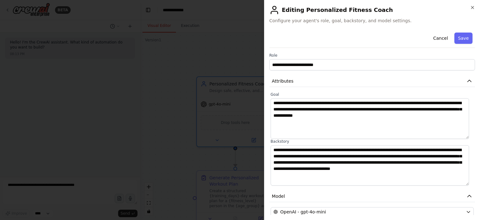
click at [181, 68] on div at bounding box center [240, 110] width 480 height 220
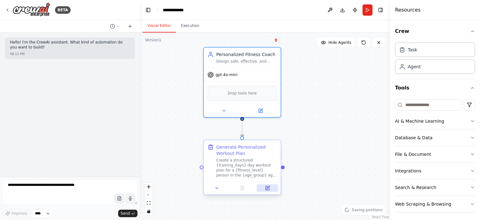
click at [267, 190] on button at bounding box center [267, 187] width 22 height 7
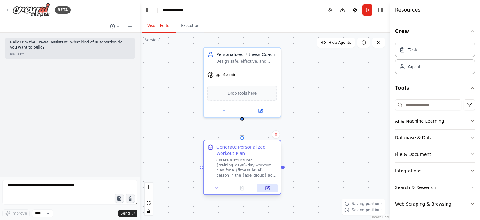
click at [269, 187] on icon at bounding box center [267, 187] width 5 height 5
click at [267, 188] on icon at bounding box center [267, 186] width 3 height 3
select select "******"
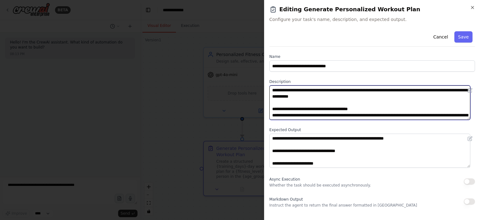
drag, startPoint x: 387, startPoint y: 90, endPoint x: 390, endPoint y: 92, distance: 3.6
click at [385, 91] on textarea "**********" at bounding box center [369, 102] width 201 height 34
drag, startPoint x: 279, startPoint y: 97, endPoint x: 293, endPoint y: 98, distance: 13.5
click at [293, 98] on textarea "**********" at bounding box center [369, 102] width 201 height 34
click at [347, 93] on textarea "**********" at bounding box center [369, 102] width 201 height 34
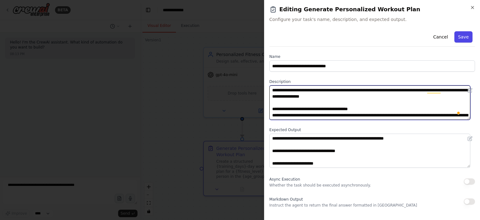
type textarea "**********"
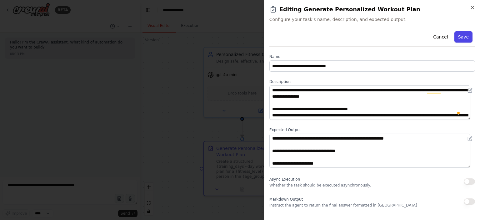
click at [461, 37] on button "Save" at bounding box center [463, 36] width 18 height 11
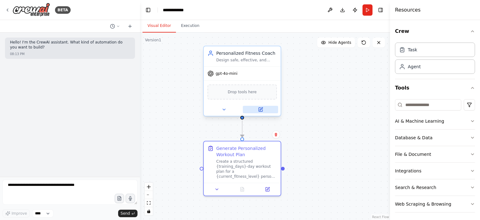
click at [258, 111] on button at bounding box center [260, 109] width 35 height 7
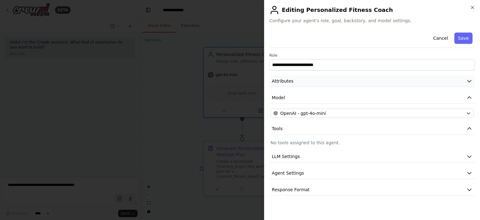
click at [294, 79] on button "Attributes" at bounding box center [371, 81] width 205 height 12
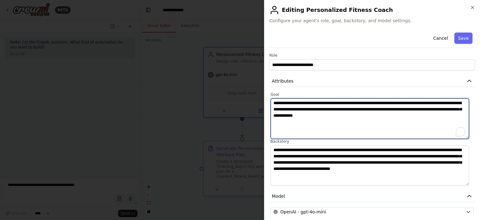
click at [382, 118] on textarea "**********" at bounding box center [369, 118] width 198 height 41
click at [379, 117] on textarea "**********" at bounding box center [369, 118] width 198 height 41
paste textarea "**********"
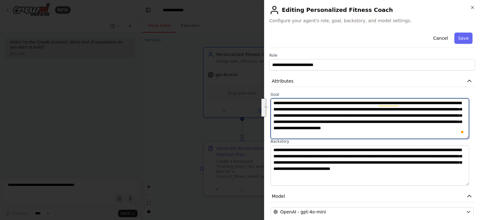
drag, startPoint x: 373, startPoint y: 115, endPoint x: 451, endPoint y: 144, distance: 83.1
click at [451, 144] on div "**********" at bounding box center [371, 138] width 205 height 93
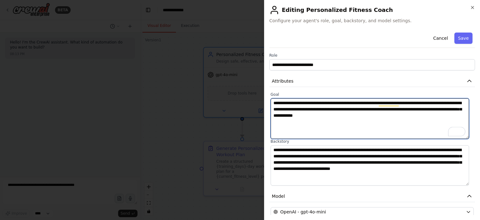
type textarea "**********"
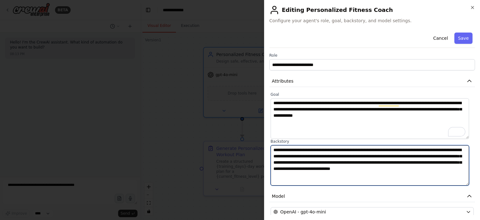
click at [296, 165] on textarea "**********" at bounding box center [369, 165] width 198 height 41
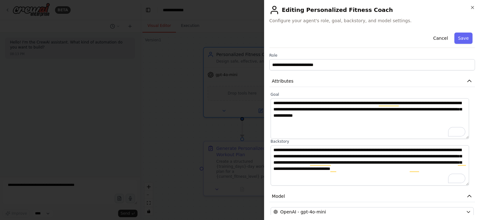
click at [208, 106] on div at bounding box center [240, 110] width 480 height 220
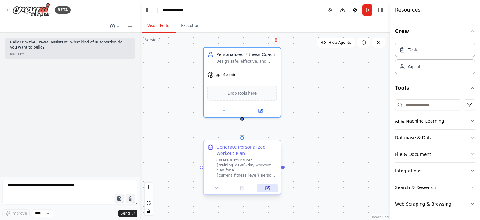
click at [268, 190] on button at bounding box center [267, 187] width 22 height 7
select select "******"
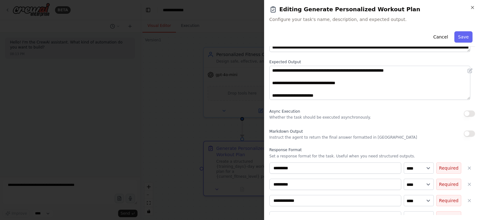
scroll to position [94, 0]
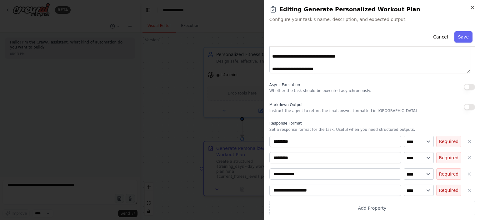
click at [170, 108] on div at bounding box center [240, 110] width 480 height 220
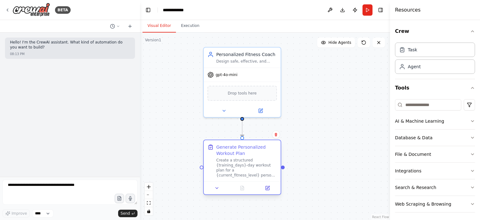
click at [272, 193] on div at bounding box center [242, 187] width 77 height 13
click at [264, 187] on button at bounding box center [267, 187] width 22 height 7
select select "******"
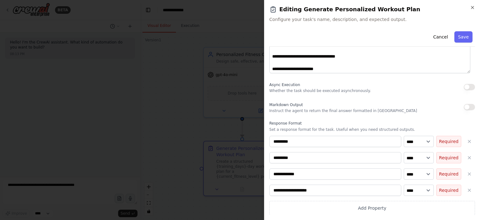
click at [166, 70] on div at bounding box center [240, 110] width 480 height 220
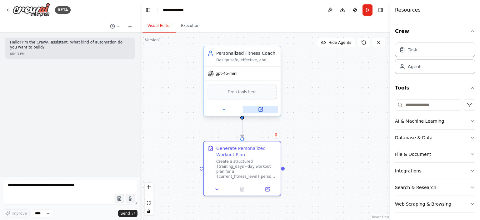
click at [261, 112] on div at bounding box center [242, 109] width 77 height 12
click at [261, 109] on icon at bounding box center [261, 109] width 4 height 4
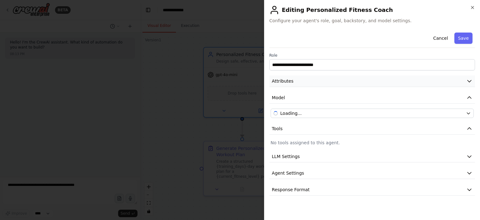
click at [296, 76] on button "Attributes" at bounding box center [371, 81] width 205 height 12
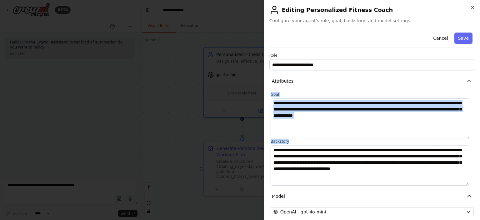
drag, startPoint x: 267, startPoint y: 90, endPoint x: 473, endPoint y: 177, distance: 223.8
click at [473, 177] on div "**********" at bounding box center [372, 110] width 216 height 220
copy div "**********"
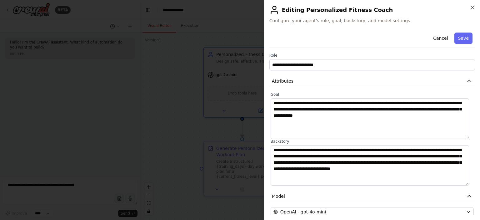
click at [219, 132] on div at bounding box center [240, 110] width 480 height 220
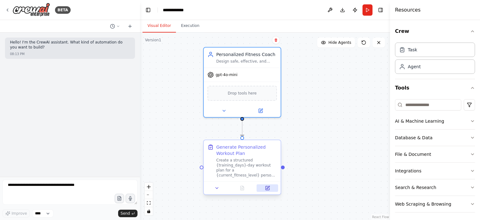
click at [269, 190] on icon at bounding box center [267, 188] width 4 height 4
select select "******"
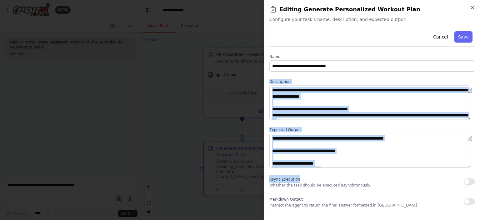
drag, startPoint x: 267, startPoint y: 82, endPoint x: 353, endPoint y: 168, distance: 122.8
click at [353, 168] on div "**********" at bounding box center [372, 110] width 216 height 220
copy div "**********"
click at [354, 156] on textarea "**********" at bounding box center [369, 150] width 201 height 34
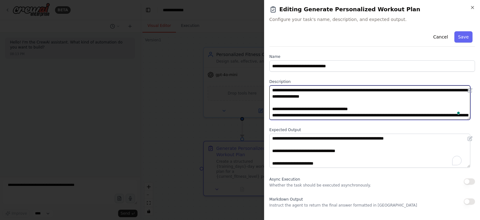
scroll to position [56, 0]
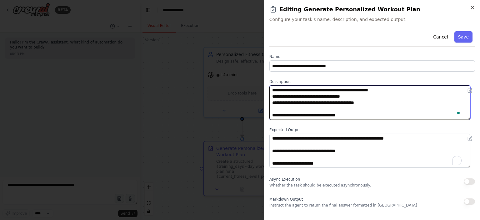
drag, startPoint x: 272, startPoint y: 90, endPoint x: 417, endPoint y: 126, distance: 149.0
click at [417, 126] on div "**********" at bounding box center [371, 169] width 205 height 280
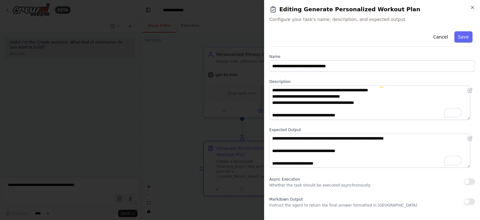
click at [212, 104] on div at bounding box center [240, 110] width 480 height 220
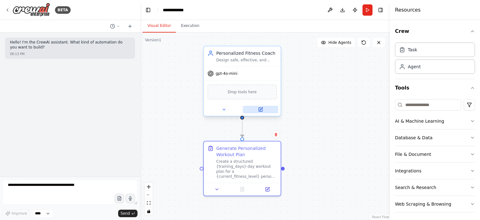
click at [262, 110] on icon at bounding box center [260, 109] width 5 height 5
click at [259, 109] on icon at bounding box center [261, 109] width 4 height 4
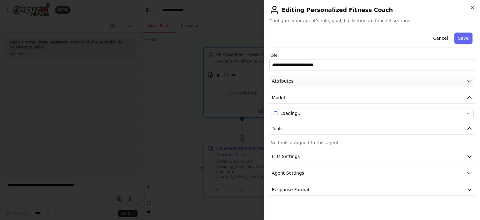
click at [295, 80] on button "Attributes" at bounding box center [371, 81] width 205 height 12
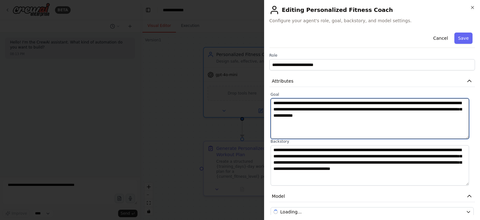
click at [301, 113] on textarea "**********" at bounding box center [369, 118] width 198 height 41
paste textarea "**********"
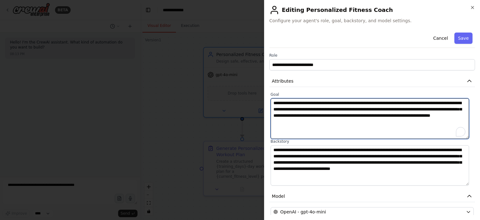
type textarea "**********"
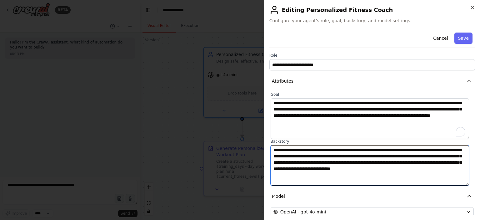
click at [320, 175] on textarea "**********" at bounding box center [369, 165] width 198 height 41
paste textarea "**********"
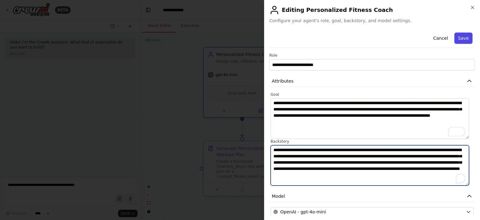
type textarea "**********"
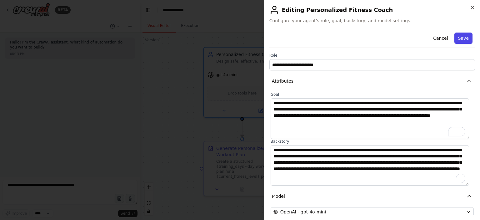
click at [459, 40] on button "Save" at bounding box center [463, 37] width 18 height 11
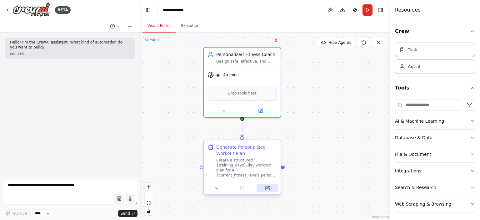
click at [263, 188] on button at bounding box center [267, 187] width 22 height 7
select select "******"
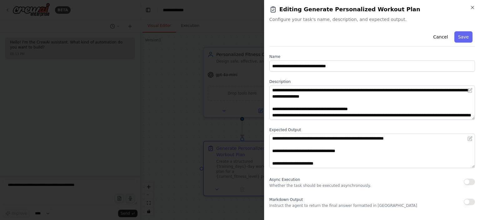
select select "******"
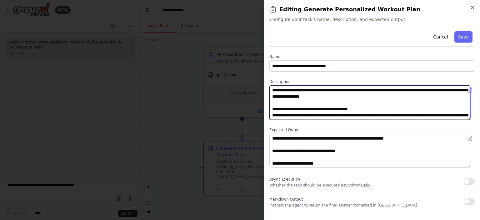
click at [296, 109] on textarea "**********" at bounding box center [369, 102] width 201 height 34
paste textarea "**********"
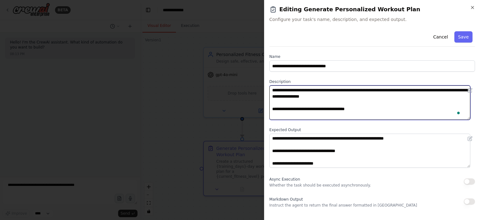
scroll to position [98, 0]
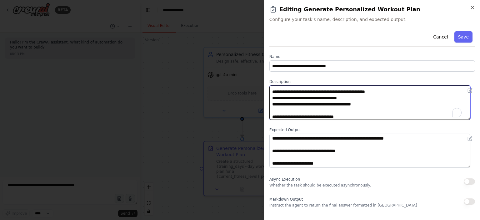
type textarea "**********"
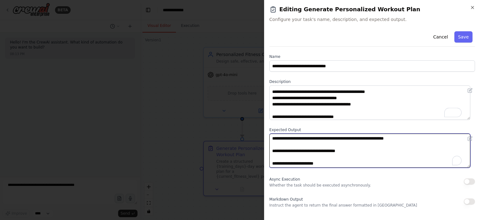
click at [335, 156] on textarea "**********" at bounding box center [369, 150] width 201 height 34
paste textarea "**********"
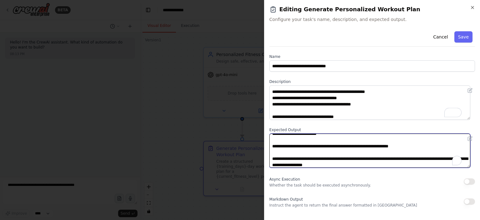
scroll to position [119, 0]
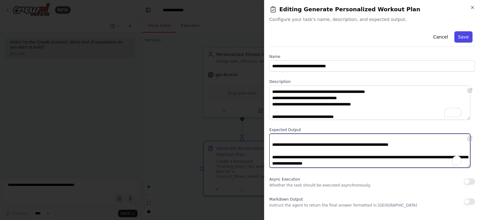
type textarea "**********"
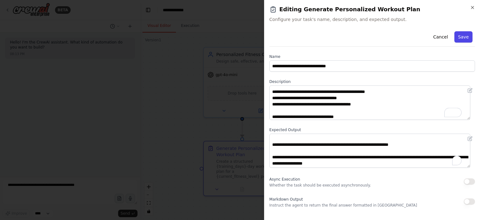
click at [455, 37] on button "Save" at bounding box center [463, 36] width 18 height 11
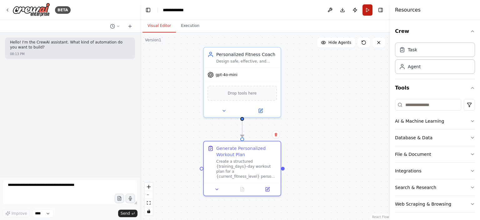
click at [366, 8] on button "Run" at bounding box center [367, 9] width 10 height 11
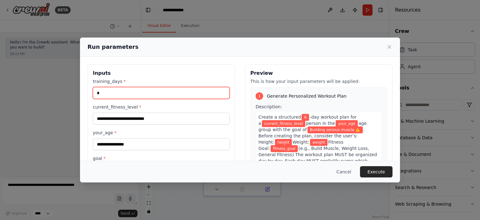
click at [114, 93] on input "*" at bounding box center [161, 93] width 137 height 12
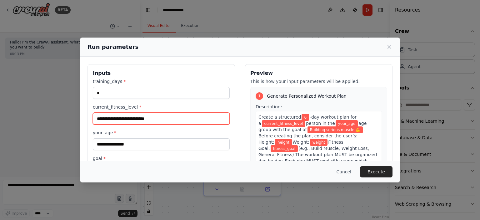
click at [180, 118] on input "current_fitness_level *" at bounding box center [161, 118] width 137 height 12
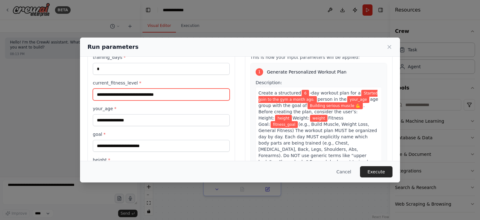
scroll to position [31, 0]
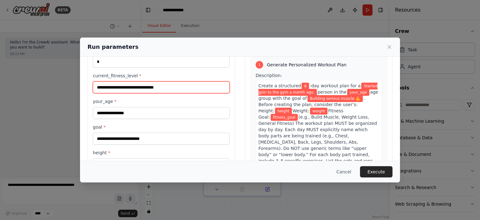
type input "**********"
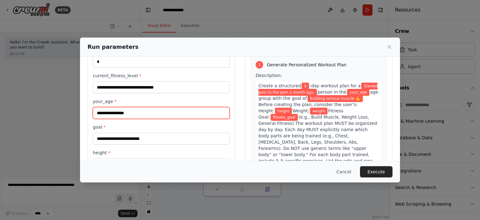
click at [115, 110] on input "your_age *" at bounding box center [161, 113] width 137 height 12
type input "**"
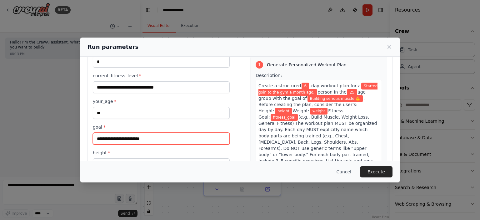
click at [153, 138] on input "**********" at bounding box center [161, 138] width 137 height 12
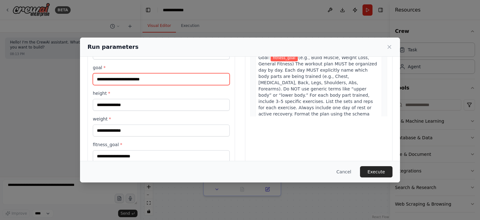
scroll to position [94, 0]
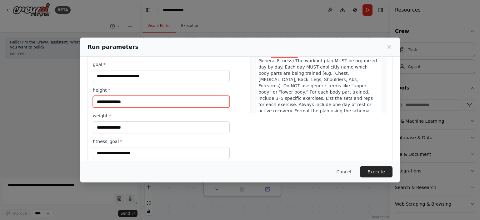
click at [107, 103] on input "height *" at bounding box center [161, 102] width 137 height 12
click at [119, 99] on input "**********" at bounding box center [161, 102] width 137 height 12
type input "**********"
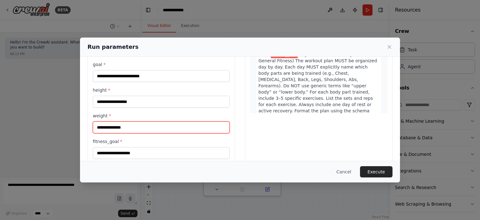
click at [115, 125] on input "weight *" at bounding box center [161, 127] width 137 height 12
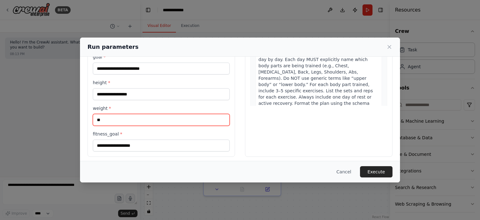
scroll to position [103, 0]
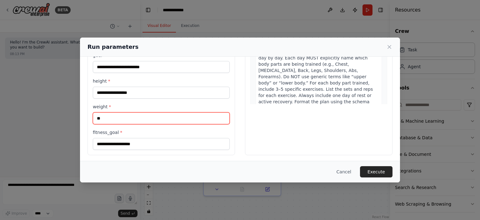
type input "**"
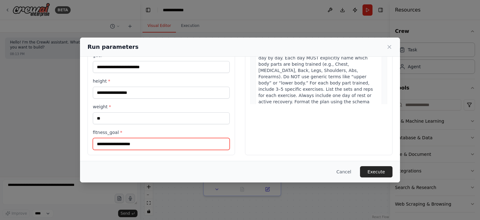
click at [136, 141] on input "fitness_goal *" at bounding box center [161, 144] width 137 height 12
click at [137, 139] on input "fitness_goal *" at bounding box center [161, 144] width 137 height 12
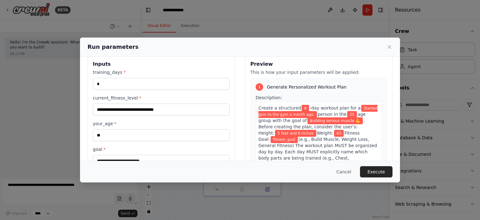
scroll to position [40, 0]
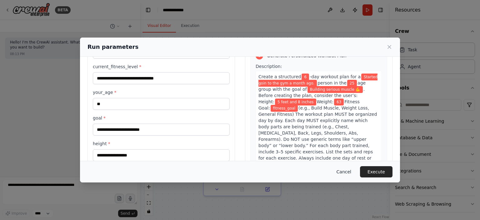
click at [346, 172] on button "Cancel" at bounding box center [343, 171] width 25 height 11
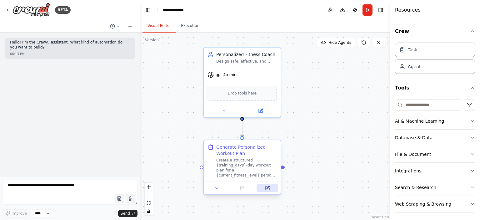
click at [269, 186] on icon at bounding box center [267, 187] width 5 height 5
select select "******"
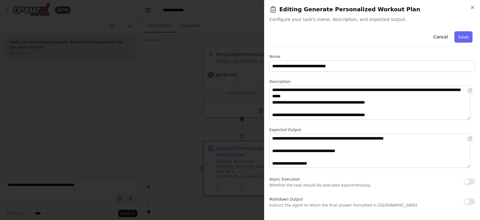
scroll to position [69, 0]
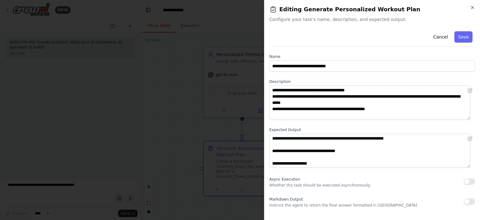
click at [179, 94] on div at bounding box center [240, 110] width 480 height 220
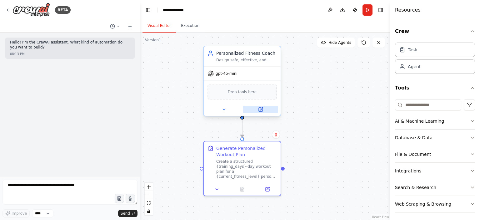
click at [266, 110] on button at bounding box center [260, 109] width 35 height 7
click at [260, 106] on button at bounding box center [260, 109] width 35 height 7
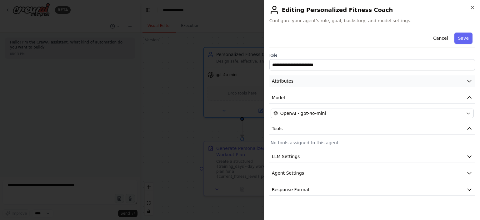
click at [279, 83] on span "Attributes" at bounding box center [283, 81] width 22 height 6
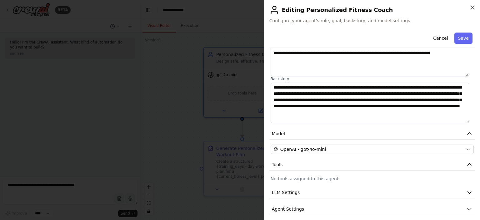
scroll to position [0, 0]
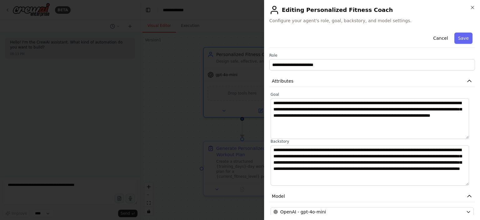
click at [213, 101] on div at bounding box center [240, 110] width 480 height 220
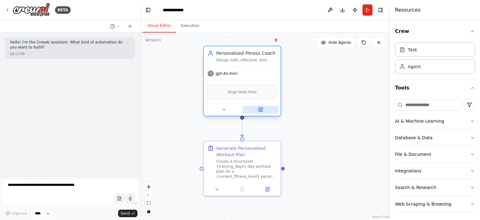
click at [265, 106] on button at bounding box center [260, 109] width 35 height 7
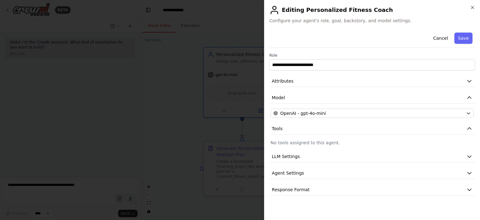
click at [212, 112] on div at bounding box center [240, 110] width 480 height 220
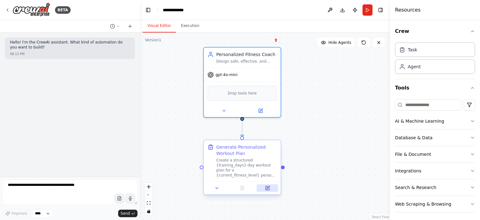
click at [268, 188] on icon at bounding box center [267, 188] width 4 height 4
select select "******"
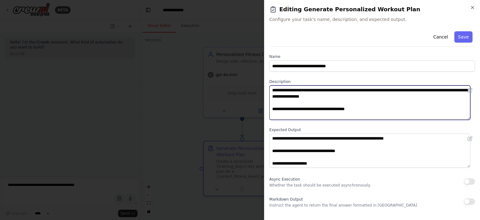
click at [317, 96] on textarea "**********" at bounding box center [369, 102] width 201 height 34
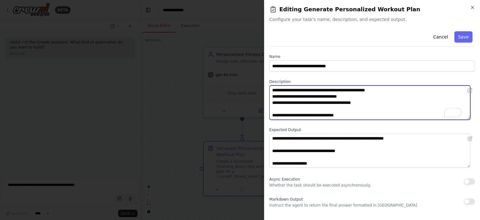
scroll to position [17, 0]
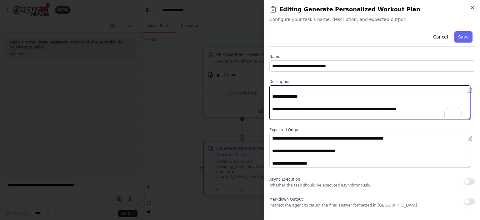
drag, startPoint x: 322, startPoint y: 109, endPoint x: 296, endPoint y: 110, distance: 26.2
click at [296, 110] on textarea "**********" at bounding box center [369, 102] width 201 height 34
click at [322, 108] on textarea "**********" at bounding box center [369, 102] width 201 height 34
drag, startPoint x: 272, startPoint y: 108, endPoint x: 449, endPoint y: 109, distance: 177.1
click at [449, 109] on textarea "**********" at bounding box center [369, 102] width 201 height 34
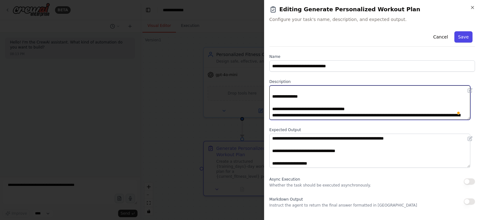
type textarea "**********"
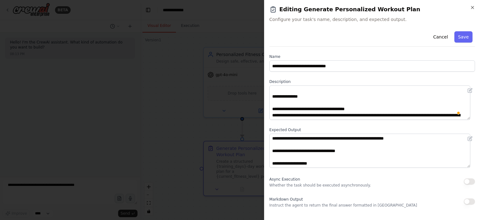
drag, startPoint x: 457, startPoint y: 34, endPoint x: 452, endPoint y: 36, distance: 5.3
click at [457, 35] on button "Save" at bounding box center [463, 36] width 18 height 11
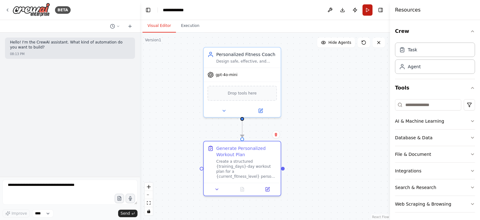
click at [366, 9] on button "Run" at bounding box center [367, 9] width 10 height 11
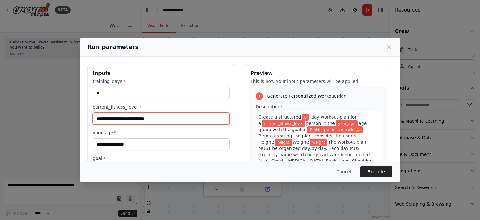
click at [158, 120] on input "current_fitness_level *" at bounding box center [161, 118] width 137 height 12
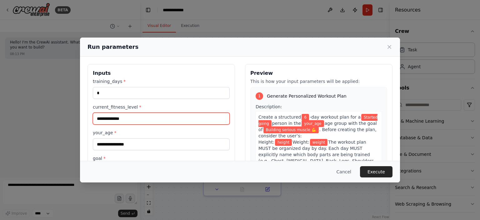
scroll to position [0, 0]
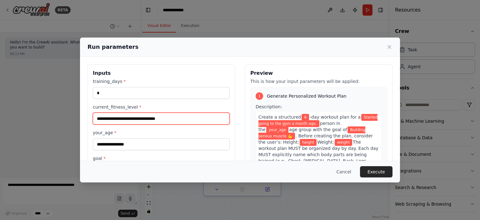
type input "**********"
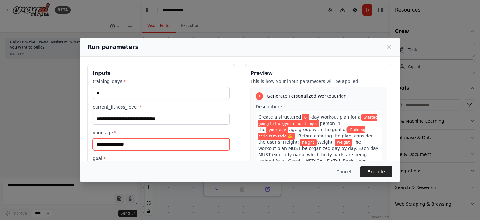
click at [128, 140] on input "your_age *" at bounding box center [161, 144] width 137 height 12
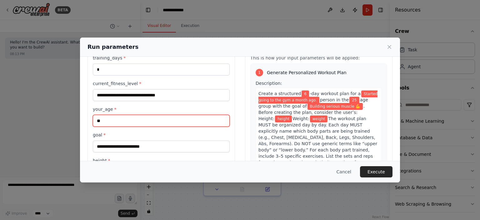
scroll to position [31, 0]
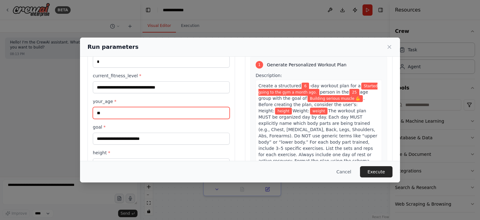
type input "**"
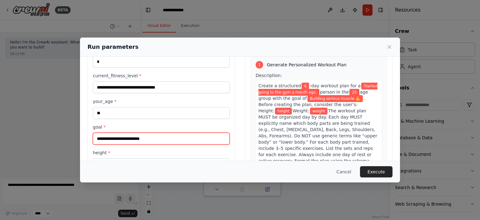
click at [117, 135] on input "**********" at bounding box center [161, 138] width 137 height 12
click at [166, 135] on input "**********" at bounding box center [161, 138] width 137 height 12
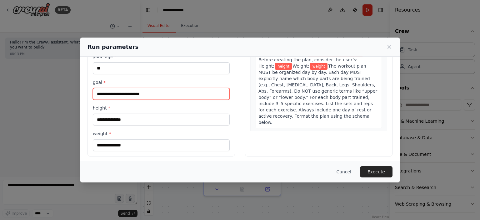
scroll to position [77, 0]
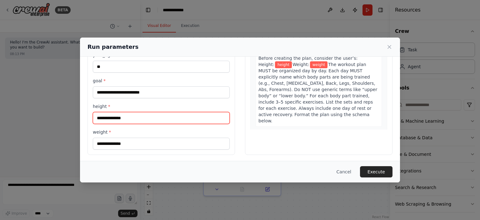
click at [131, 116] on input "height *" at bounding box center [161, 118] width 137 height 12
type input "**********"
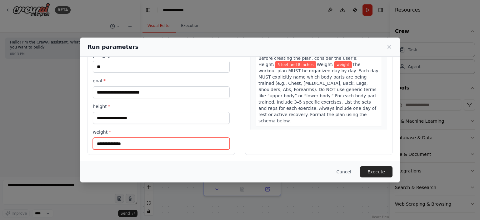
click at [120, 143] on input "weight *" at bounding box center [161, 143] width 137 height 12
type input "**"
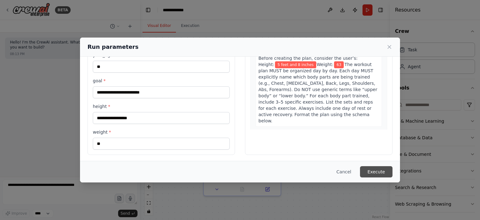
click at [386, 171] on button "Execute" at bounding box center [376, 171] width 32 height 11
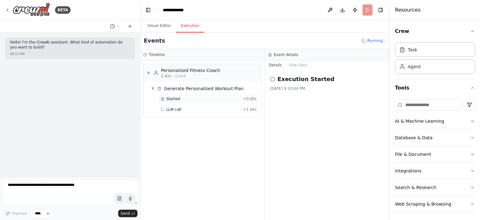
click at [174, 99] on span "Started" at bounding box center [173, 98] width 14 height 5
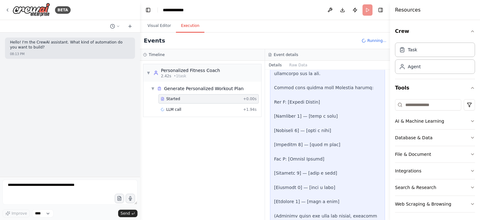
scroll to position [456, 0]
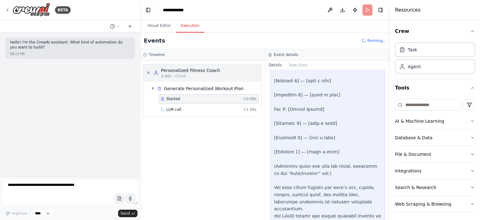
click at [174, 76] on span "• 1 task" at bounding box center [180, 75] width 12 height 5
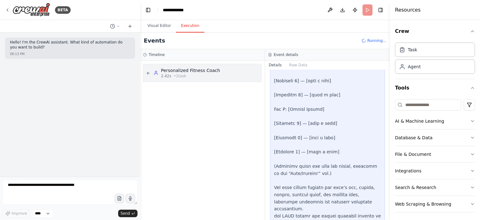
click at [188, 78] on div "2.42s • 1 task" at bounding box center [190, 75] width 59 height 5
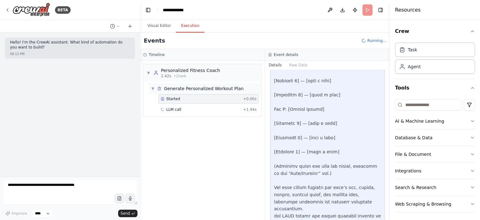
click at [195, 91] on div "Generate Personalized Workout Plan" at bounding box center [204, 88] width 80 height 6
click at [182, 96] on div "Started + 0.00s" at bounding box center [208, 98] width 100 height 9
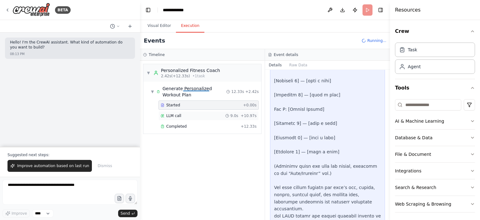
click at [183, 117] on div "LLM call 9.0s + 10.97s" at bounding box center [209, 115] width 96 height 5
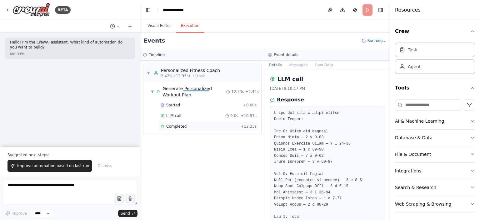
click at [176, 124] on span "Completed" at bounding box center [176, 126] width 20 height 5
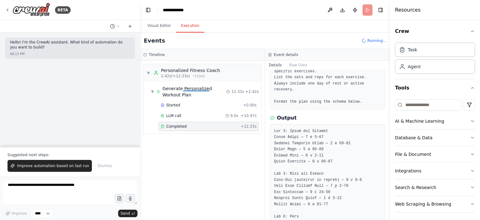
scroll to position [187, 0]
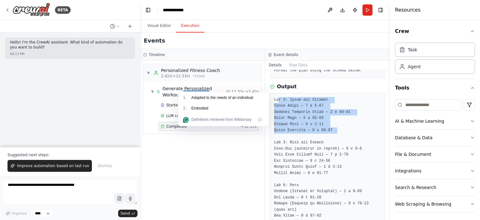
drag, startPoint x: 277, startPoint y: 93, endPoint x: 335, endPoint y: 122, distance: 64.7
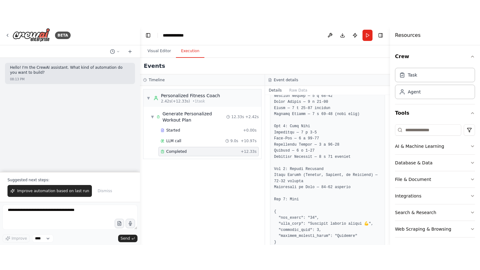
scroll to position [339, 0]
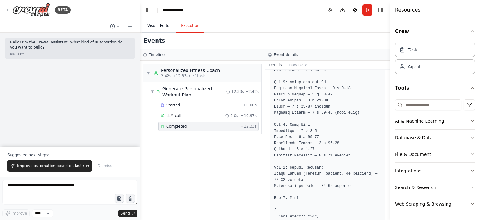
click at [156, 25] on button "Visual Editor" at bounding box center [158, 25] width 33 height 13
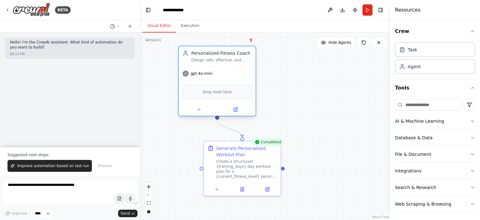
drag, startPoint x: 231, startPoint y: 62, endPoint x: 205, endPoint y: 63, distance: 25.9
click at [205, 63] on div "Personalized Fitness Coach Design safe, effective, and personalized workout pla…" at bounding box center [217, 56] width 77 height 20
click at [343, 153] on div ".deletable-edge-delete-btn { width: 20px; height: 20px; border: 0px solid #ffff…" at bounding box center [265, 125] width 250 height 187
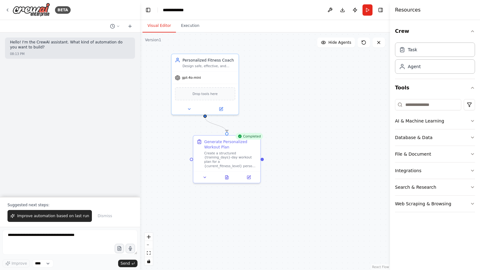
click at [349, 96] on div ".deletable-edge-delete-btn { width: 20px; height: 20px; border: 0px solid #ffff…" at bounding box center [265, 150] width 250 height 237
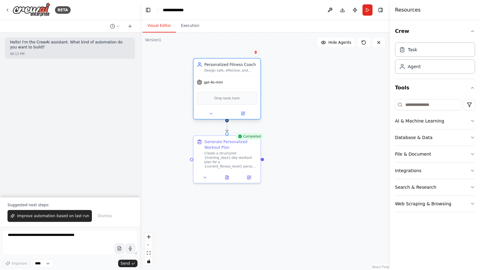
drag, startPoint x: 191, startPoint y: 69, endPoint x: 213, endPoint y: 77, distance: 23.5
click at [213, 77] on div "Personalized Fitness Coach Design safe, effective, and personalized workout pla…" at bounding box center [227, 89] width 68 height 62
click at [367, 10] on button "Run" at bounding box center [367, 9] width 10 height 11
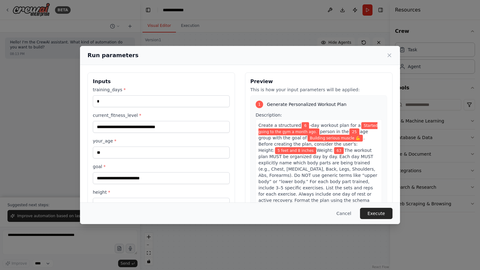
drag, startPoint x: 153, startPoint y: 55, endPoint x: 177, endPoint y: 56, distance: 24.1
click at [177, 56] on div "Run parameters" at bounding box center [239, 55] width 305 height 9
click at [113, 106] on input "*" at bounding box center [161, 101] width 137 height 12
drag, startPoint x: 118, startPoint y: 101, endPoint x: 94, endPoint y: 101, distance: 24.4
click at [94, 101] on input "*" at bounding box center [161, 101] width 137 height 12
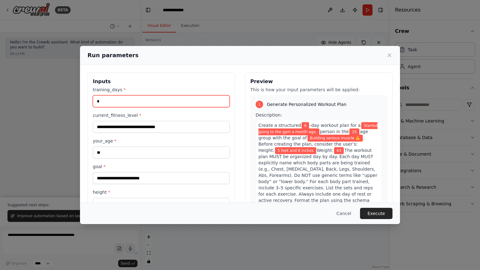
click at [111, 100] on input "*" at bounding box center [161, 101] width 137 height 12
drag, startPoint x: 119, startPoint y: 102, endPoint x: 88, endPoint y: 101, distance: 30.9
click at [88, 101] on div "**********" at bounding box center [160, 156] width 147 height 168
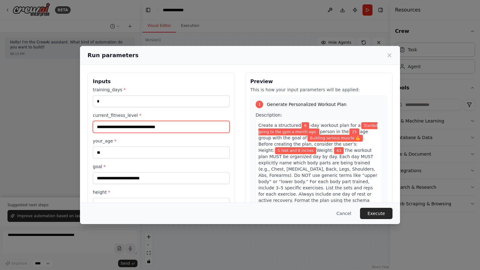
click at [189, 128] on input "**********" at bounding box center [161, 127] width 137 height 12
click at [196, 129] on input "**********" at bounding box center [161, 127] width 137 height 12
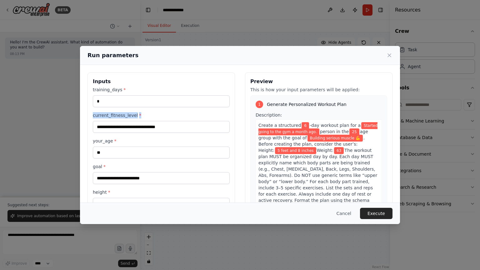
drag, startPoint x: 91, startPoint y: 113, endPoint x: 173, endPoint y: 123, distance: 82.8
click at [166, 113] on div "**********" at bounding box center [160, 156] width 147 height 168
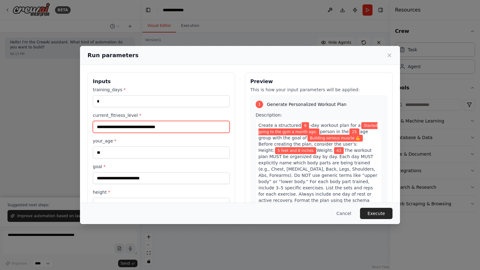
click at [197, 131] on input "**********" at bounding box center [161, 127] width 137 height 12
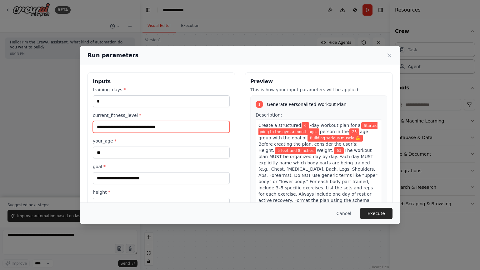
click at [197, 131] on input "**********" at bounding box center [161, 127] width 137 height 12
click at [180, 129] on input "**********" at bounding box center [161, 127] width 137 height 12
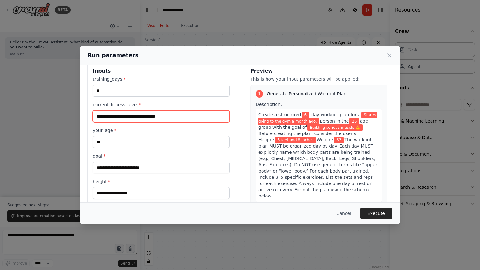
scroll to position [0, 0]
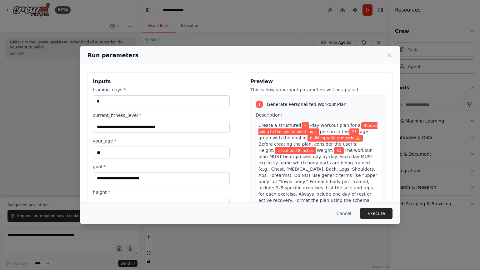
click at [390, 56] on icon at bounding box center [389, 55] width 3 height 3
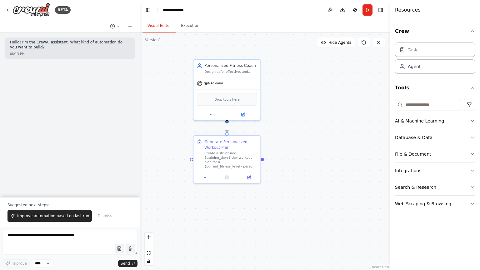
click at [368, 10] on button "Run" at bounding box center [367, 9] width 10 height 11
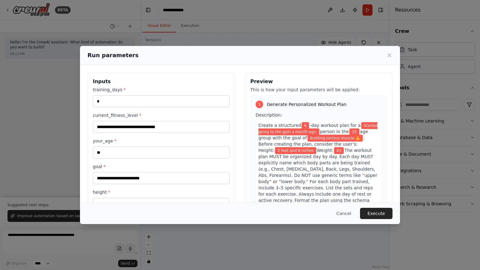
drag, startPoint x: 255, startPoint y: 126, endPoint x: 353, endPoint y: 136, distance: 99.2
click at [353, 136] on div "Create a structured 6 -day workout plan for a Started going to the gym a month …" at bounding box center [318, 165] width 126 height 93
click at [316, 147] on span "5 feet and 8 inches" at bounding box center [295, 150] width 41 height 7
drag, startPoint x: 263, startPoint y: 126, endPoint x: 318, endPoint y: 129, distance: 55.0
click at [318, 129] on div "Create a structured 6 -day workout plan for a Started going to the gym a month …" at bounding box center [318, 165] width 126 height 93
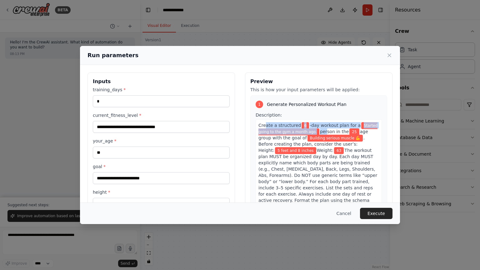
click at [320, 129] on span "person in the" at bounding box center [334, 131] width 29 height 5
drag, startPoint x: 294, startPoint y: 124, endPoint x: 301, endPoint y: 128, distance: 8.9
click at [301, 128] on div "Create a structured 6 -day workout plan for a Started going to the gym a month …" at bounding box center [318, 165] width 126 height 93
click at [294, 124] on div "Create a structured 6 -day workout plan for a Started going to the gym a month …" at bounding box center [318, 165] width 126 height 93
click at [320, 131] on span "person in the" at bounding box center [334, 131] width 29 height 5
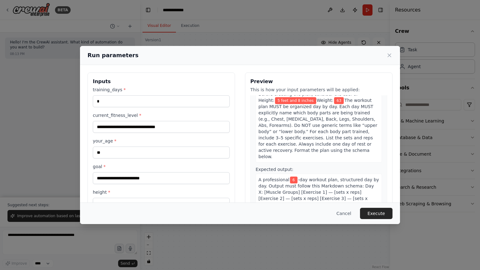
scroll to position [69, 0]
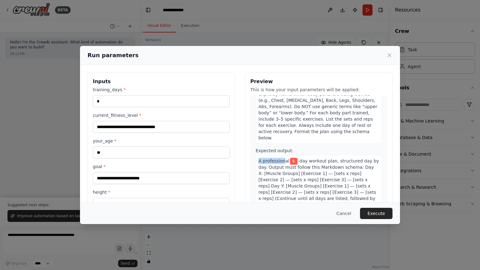
drag, startPoint x: 256, startPoint y: 149, endPoint x: 280, endPoint y: 150, distance: 23.4
click at [280, 158] on span "A professional" at bounding box center [273, 160] width 31 height 5
click at [306, 158] on span "-day workout plan, structured day by day. Output must follow this Markdown sche…" at bounding box center [318, 191] width 121 height 67
click at [262, 158] on span "-day workout plan, structured day by day. Output must follow this Markdown sche…" at bounding box center [318, 191] width 121 height 67
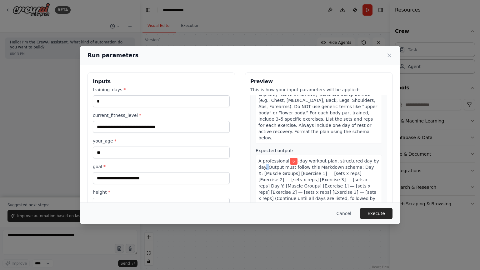
click at [262, 158] on span "-day workout plan, structured day by day. Output must follow this Markdown sche…" at bounding box center [318, 191] width 121 height 67
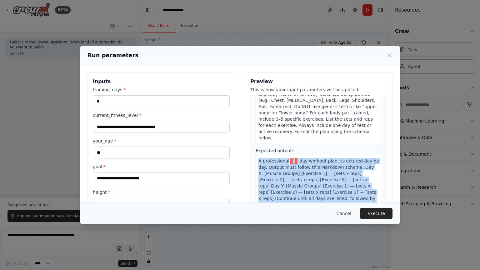
click at [262, 158] on span "-day workout plan, structured day by day. Output must follow this Markdown sche…" at bounding box center [318, 191] width 121 height 67
click at [292, 158] on span "-day workout plan, structured day by day. Output must follow this Markdown sche…" at bounding box center [318, 191] width 121 height 67
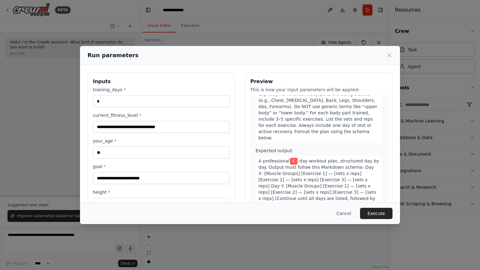
click at [306, 158] on span "-day workout plan, structured day by day. Output must follow this Markdown sche…" at bounding box center [318, 191] width 121 height 67
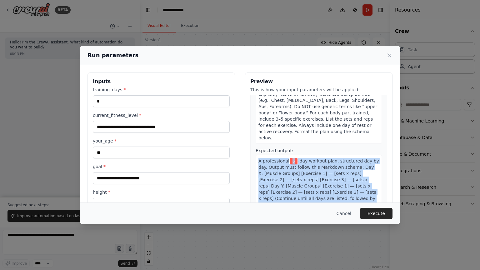
click at [306, 158] on span "-day workout plan, structured day by day. Output must follow this Markdown sche…" at bounding box center [318, 191] width 121 height 67
click at [310, 158] on span "-day workout plan, structured day by day. Output must follow this Markdown sche…" at bounding box center [318, 191] width 121 height 67
click at [317, 158] on span "-day workout plan, structured day by day. Output must follow this Markdown sche…" at bounding box center [318, 191] width 121 height 67
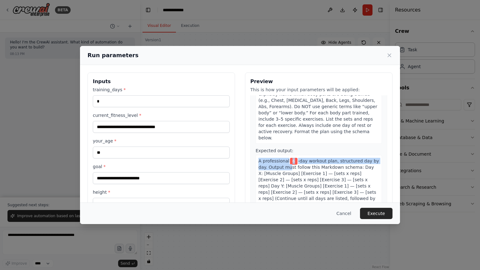
drag, startPoint x: 252, startPoint y: 146, endPoint x: 289, endPoint y: 153, distance: 37.5
click at [285, 153] on div "1 Generate Personalized Workout Plan Description: Create a structured 6 -day wo…" at bounding box center [318, 131] width 137 height 208
click at [316, 158] on span "-day workout plan, structured day by day. Output must follow this Markdown sche…" at bounding box center [318, 191] width 121 height 67
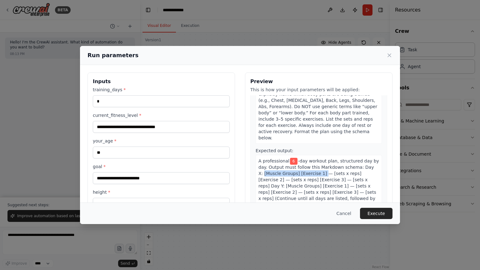
drag, startPoint x: 255, startPoint y: 160, endPoint x: 318, endPoint y: 159, distance: 63.4
click at [313, 159] on div "A professional 6 -day workout plan, structured day by day. Output must follow t…" at bounding box center [318, 192] width 126 height 74
click at [333, 161] on span "-day workout plan, structured day by day. Output must follow this Markdown sche…" at bounding box center [318, 191] width 121 height 67
drag, startPoint x: 289, startPoint y: 161, endPoint x: 339, endPoint y: 165, distance: 49.5
click at [333, 164] on span "-day workout plan, structured day by day. Output must follow this Markdown sche…" at bounding box center [318, 191] width 121 height 67
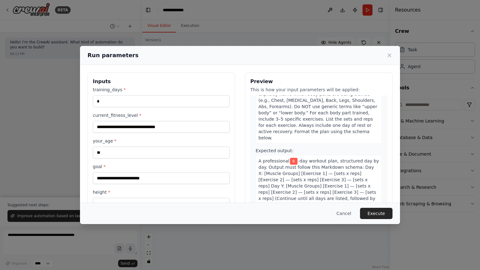
click at [341, 165] on span "-day workout plan, structured day by day. Output must follow this Markdown sche…" at bounding box center [318, 191] width 121 height 67
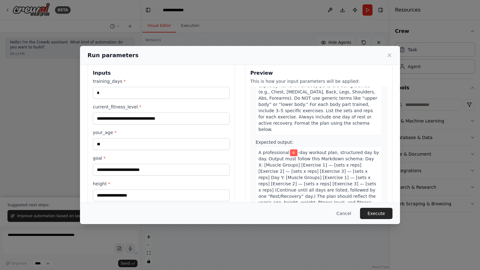
scroll to position [31, 0]
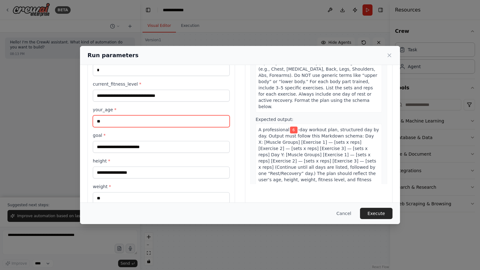
click at [105, 119] on input "**" at bounding box center [161, 121] width 137 height 12
click at [136, 121] on input "**" at bounding box center [161, 121] width 137 height 12
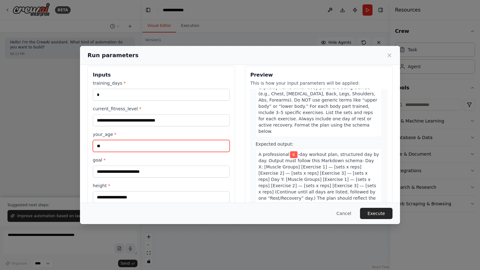
scroll to position [0, 0]
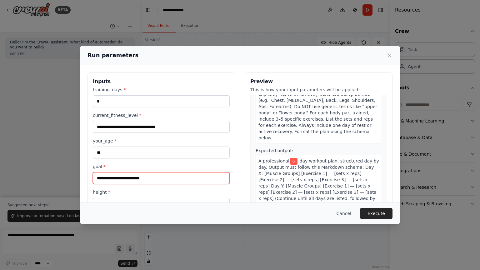
click at [167, 178] on input "**********" at bounding box center [161, 178] width 137 height 12
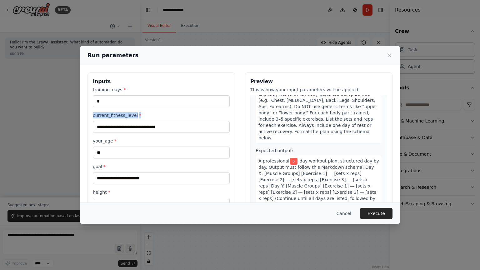
drag, startPoint x: 91, startPoint y: 111, endPoint x: 138, endPoint y: 118, distance: 47.6
click at [143, 117] on div "**********" at bounding box center [160, 156] width 147 height 168
click at [122, 116] on label "current_fitness_level *" at bounding box center [161, 115] width 137 height 6
click at [122, 121] on input "**********" at bounding box center [161, 127] width 137 height 12
click at [122, 116] on label "current_fitness_level *" at bounding box center [161, 115] width 137 height 6
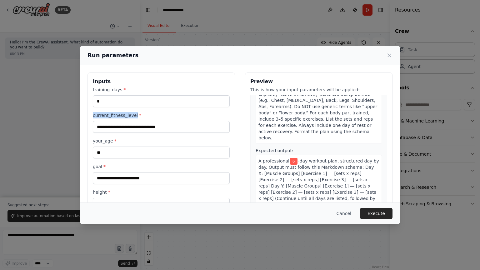
click at [122, 121] on input "**********" at bounding box center [161, 127] width 137 height 12
click at [122, 116] on label "current_fitness_level *" at bounding box center [161, 115] width 137 height 6
click at [122, 121] on input "**********" at bounding box center [161, 127] width 137 height 12
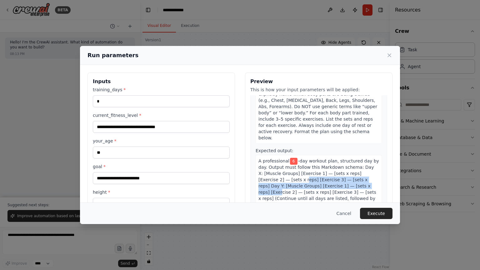
drag, startPoint x: 271, startPoint y: 163, endPoint x: 334, endPoint y: 172, distance: 63.4
click at [334, 172] on span "-day workout plan, structured day by day. Output must follow this Markdown sche…" at bounding box center [318, 191] width 121 height 67
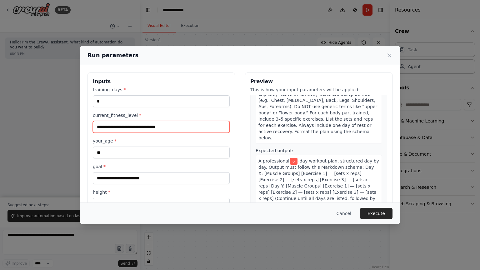
drag, startPoint x: 97, startPoint y: 125, endPoint x: 187, endPoint y: 128, distance: 89.4
click at [145, 129] on input "**********" at bounding box center [161, 127] width 137 height 12
click at [189, 128] on input "**********" at bounding box center [161, 127] width 137 height 12
drag, startPoint x: 189, startPoint y: 128, endPoint x: 86, endPoint y: 133, distance: 102.5
click at [86, 133] on div "**********" at bounding box center [240, 156] width 320 height 183
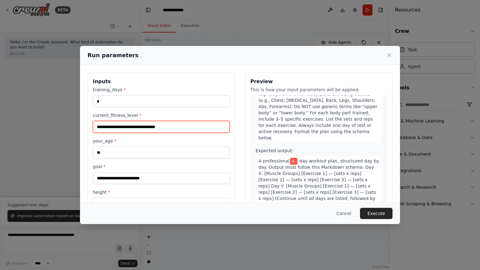
click at [174, 131] on input "**********" at bounding box center [161, 127] width 137 height 12
drag, startPoint x: 180, startPoint y: 127, endPoint x: 136, endPoint y: 124, distance: 44.2
click at [96, 125] on input "**********" at bounding box center [161, 127] width 137 height 12
click at [193, 125] on input "**********" at bounding box center [161, 127] width 137 height 12
click at [149, 125] on input "**********" at bounding box center [161, 127] width 137 height 12
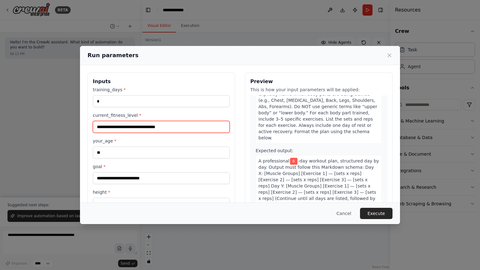
click at [149, 125] on input "**********" at bounding box center [161, 127] width 137 height 12
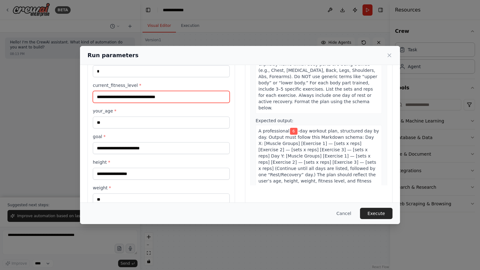
scroll to position [44, 0]
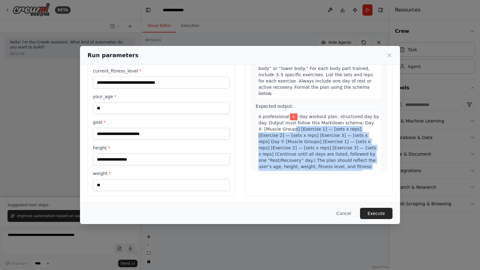
drag, startPoint x: 318, startPoint y: 112, endPoint x: 322, endPoint y: 164, distance: 52.0
click at [322, 164] on div "A professional 6 -day workout plan, structured day by day. Output must follow t…" at bounding box center [318, 148] width 126 height 74
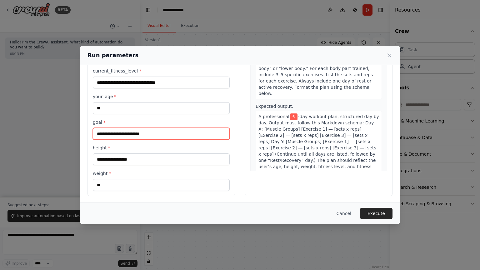
click at [111, 129] on input "**********" at bounding box center [161, 134] width 137 height 12
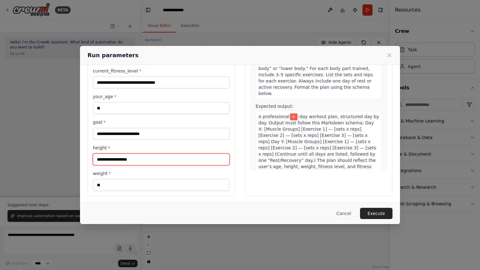
click at [177, 156] on input "**********" at bounding box center [161, 159] width 137 height 12
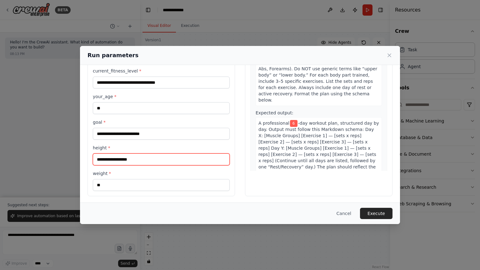
scroll to position [69, 0]
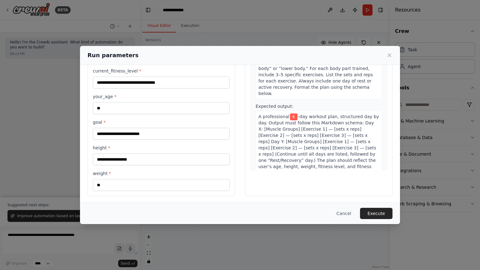
click at [305, 116] on span "-day workout plan, structured day by day. Output must follow this Markdown sche…" at bounding box center [318, 147] width 121 height 67
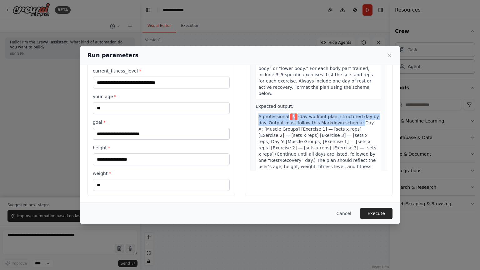
drag, startPoint x: 255, startPoint y: 102, endPoint x: 351, endPoint y: 111, distance: 96.5
click at [351, 111] on div "A professional 6 -day workout plan, structured day by day. Output must follow t…" at bounding box center [318, 148] width 126 height 74
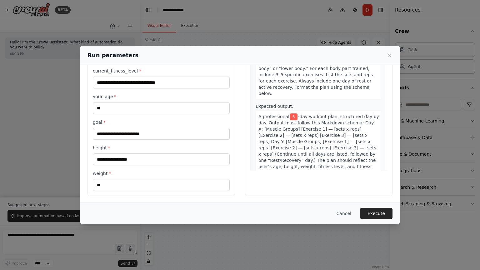
click at [351, 114] on span "-day workout plan, structured day by day. Output must follow this Markdown sche…" at bounding box center [318, 147] width 121 height 67
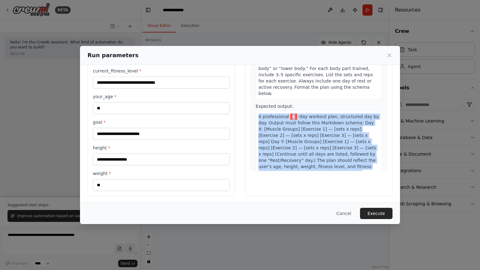
click at [351, 114] on span "-day workout plan, structured day by day. Output must follow this Markdown sche…" at bounding box center [318, 147] width 121 height 67
click at [311, 114] on span "-day workout plan, structured day by day. Output must follow this Markdown sche…" at bounding box center [318, 147] width 121 height 67
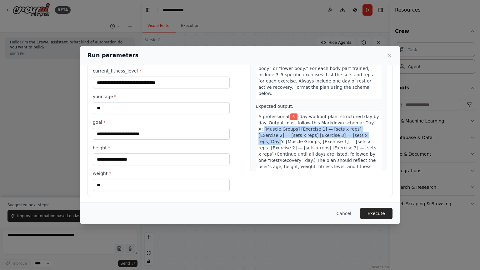
drag, startPoint x: 256, startPoint y: 114, endPoint x: 340, endPoint y: 124, distance: 84.8
click at [340, 124] on span "-day workout plan, structured day by day. Output must follow this Markdown sche…" at bounding box center [318, 147] width 121 height 67
click at [330, 122] on span "-day workout plan, structured day by day. Output must follow this Markdown sche…" at bounding box center [318, 147] width 121 height 67
drag, startPoint x: 346, startPoint y: 109, endPoint x: 368, endPoint y: 114, distance: 22.4
click at [368, 114] on div "A professional 6 -day workout plan, structured day by day. Output must follow t…" at bounding box center [318, 148] width 126 height 74
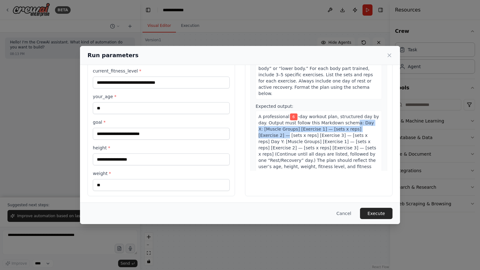
click at [358, 116] on span "-day workout plan, structured day by day. Output must follow this Markdown sche…" at bounding box center [318, 147] width 121 height 67
drag, startPoint x: 257, startPoint y: 114, endPoint x: 289, endPoint y: 117, distance: 31.7
click at [286, 117] on span "-day workout plan, structured day by day. Output must follow this Markdown sche…" at bounding box center [318, 147] width 121 height 67
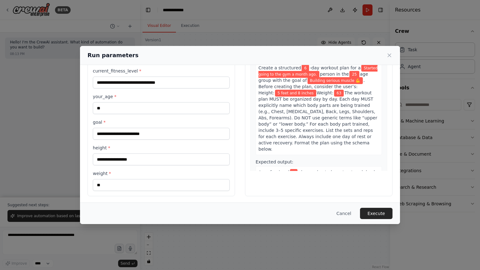
scroll to position [6, 0]
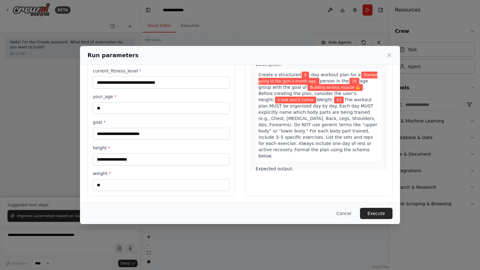
click at [334, 111] on span "The workout plan MUST be organized day by day. Each day MUST explicitly name wh…" at bounding box center [317, 127] width 119 height 61
drag, startPoint x: 324, startPoint y: 111, endPoint x: 339, endPoint y: 112, distance: 14.4
click at [339, 112] on span "The workout plan MUST be organized day by day. Each day MUST explicitly name wh…" at bounding box center [317, 127] width 119 height 61
drag, startPoint x: 330, startPoint y: 111, endPoint x: 348, endPoint y: 112, distance: 18.1
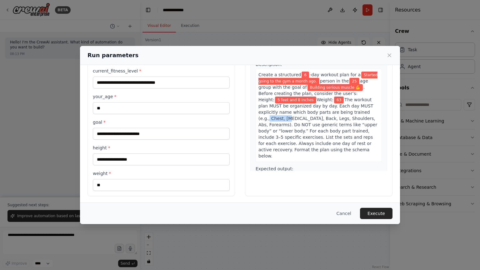
click at [348, 112] on span "The workout plan MUST be organized day by day. Each day MUST explicitly name wh…" at bounding box center [317, 127] width 119 height 61
drag, startPoint x: 334, startPoint y: 111, endPoint x: 330, endPoint y: 118, distance: 8.1
click at [329, 119] on span "The workout plan MUST be organized day by day. Each day MUST explicitly name wh…" at bounding box center [317, 127] width 119 height 61
click at [327, 117] on span "The workout plan MUST be organized day by day. Each day MUST explicitly name wh…" at bounding box center [317, 127] width 119 height 61
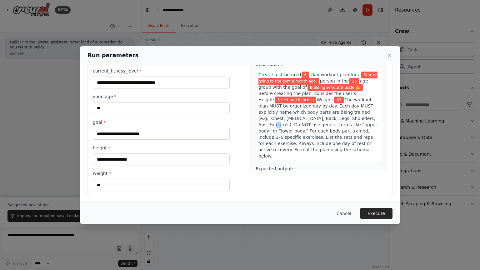
click at [327, 117] on span "The workout plan MUST be organized day by day. Each day MUST explicitly name wh…" at bounding box center [317, 127] width 119 height 61
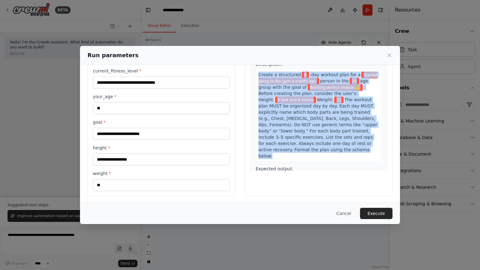
click at [327, 117] on span "The workout plan MUST be organized day by day. Each day MUST explicitly name wh…" at bounding box center [317, 127] width 119 height 61
click at [328, 117] on span "The workout plan MUST be organized day by day. Each day MUST explicitly name wh…" at bounding box center [317, 127] width 119 height 61
click at [312, 116] on span "The workout plan MUST be organized day by day. Each day MUST explicitly name wh…" at bounding box center [317, 127] width 119 height 61
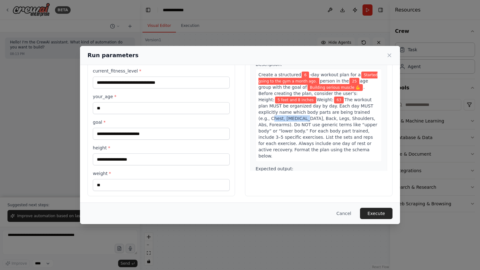
drag, startPoint x: 333, startPoint y: 111, endPoint x: 363, endPoint y: 114, distance: 30.1
click at [363, 114] on div "Create a structured 6 -day workout plan for a Started going to the gym a month …" at bounding box center [318, 115] width 126 height 93
drag, startPoint x: 259, startPoint y: 117, endPoint x: 289, endPoint y: 117, distance: 29.4
click at [289, 117] on span "The workout plan MUST be organized day by day. Each day MUST explicitly name wh…" at bounding box center [317, 127] width 119 height 61
click at [310, 117] on span "The workout plan MUST be organized day by day. Each day MUST explicitly name wh…" at bounding box center [317, 127] width 119 height 61
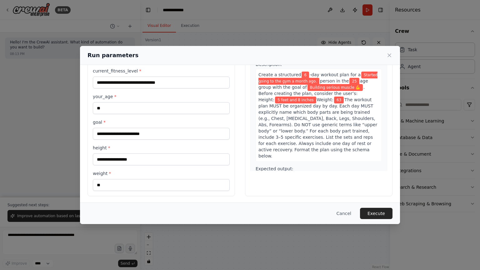
click at [310, 118] on span "The workout plan MUST be organized day by day. Each day MUST explicitly name wh…" at bounding box center [317, 127] width 119 height 61
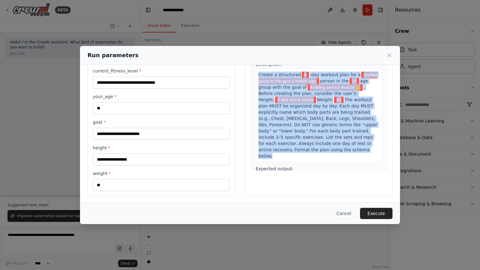
click at [310, 118] on span "The workout plan MUST be organized day by day. Each day MUST explicitly name wh…" at bounding box center [317, 127] width 119 height 61
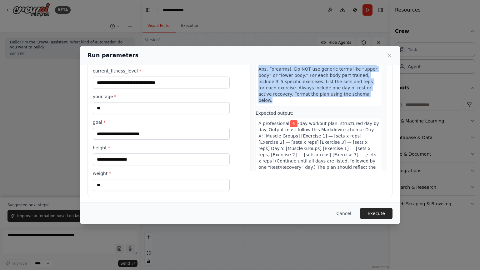
scroll to position [69, 0]
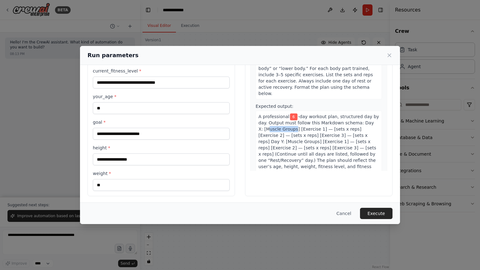
drag, startPoint x: 261, startPoint y: 116, endPoint x: 302, endPoint y: 121, distance: 40.6
click at [285, 118] on span "-day workout plan, structured day by day. Output must follow this Markdown sche…" at bounding box center [318, 147] width 121 height 67
click at [307, 120] on span "-day workout plan, structured day by day. Output must follow this Markdown sche…" at bounding box center [318, 147] width 121 height 67
drag, startPoint x: 256, startPoint y: 115, endPoint x: 291, endPoint y: 117, distance: 34.7
click at [291, 117] on span "-day workout plan, structured day by day. Output must follow this Markdown sche…" at bounding box center [318, 147] width 121 height 67
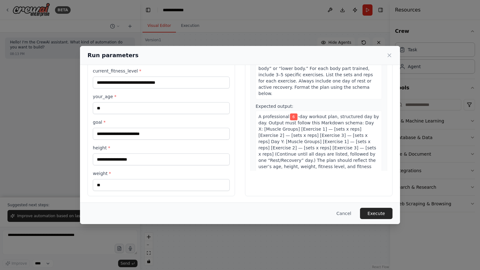
click at [296, 119] on span "-day workout plan, structured day by day. Output must follow this Markdown sche…" at bounding box center [318, 147] width 121 height 67
drag, startPoint x: 289, startPoint y: 117, endPoint x: 310, endPoint y: 118, distance: 21.2
click at [310, 118] on span "-day workout plan, structured day by day. Output must follow this Markdown sche…" at bounding box center [318, 147] width 121 height 67
drag, startPoint x: 314, startPoint y: 116, endPoint x: 336, endPoint y: 119, distance: 21.5
click at [336, 119] on div "A professional 6 -day workout plan, structured day by day. Output must follow t…" at bounding box center [318, 148] width 126 height 74
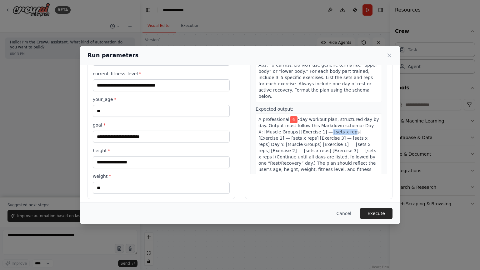
scroll to position [44, 0]
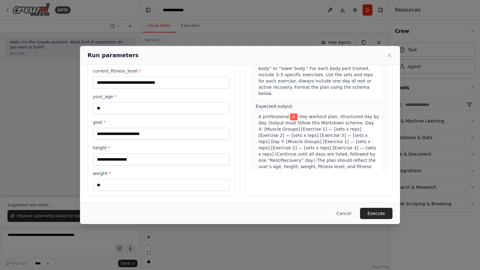
click at [281, 169] on div "1 Generate Personalized Workout Plan Description: Create a structured 6 -day wo…" at bounding box center [318, 86] width 137 height 208
click at [293, 142] on span "-day workout plan, structured day by day. Output must follow this Markdown sche…" at bounding box center [318, 147] width 121 height 67
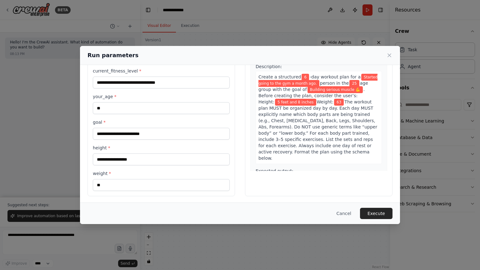
scroll to position [0, 0]
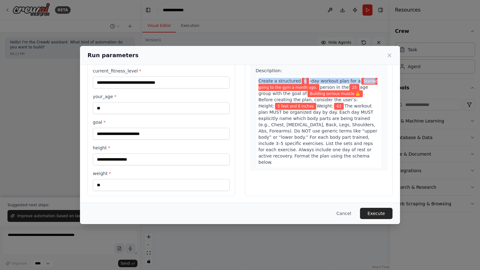
drag, startPoint x: 256, startPoint y: 81, endPoint x: 362, endPoint y: 77, distance: 105.3
click at [362, 77] on div "Create a structured 6 -day workout plan for a Started going to the gym a month …" at bounding box center [318, 121] width 126 height 93
click at [346, 90] on span "Building serious muscle 💪" at bounding box center [334, 93] width 55 height 7
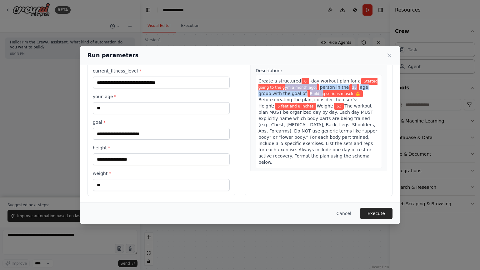
drag, startPoint x: 280, startPoint y: 86, endPoint x: 316, endPoint y: 91, distance: 36.2
click at [316, 91] on div "Create a structured 6 -day workout plan for a Started going to the gym a month …" at bounding box center [318, 121] width 126 height 93
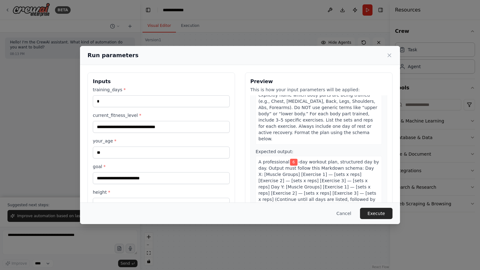
scroll to position [69, 0]
click at [348, 214] on button "Cancel" at bounding box center [343, 213] width 25 height 11
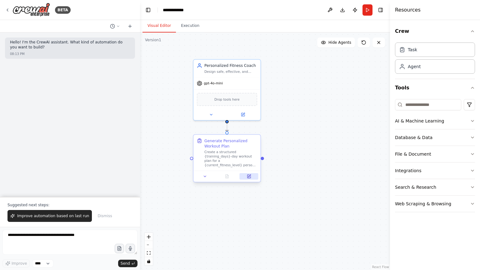
click at [247, 177] on icon at bounding box center [248, 176] width 3 height 3
select select "******"
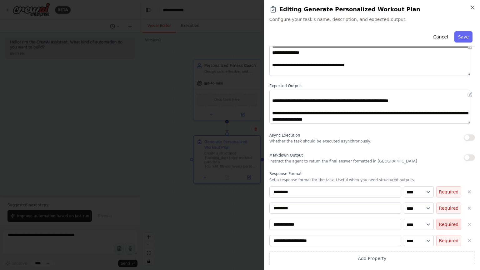
scroll to position [44, 0]
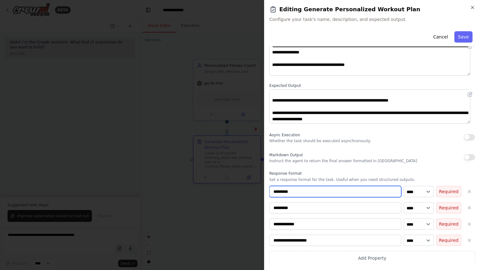
click at [309, 189] on input "*********" at bounding box center [335, 191] width 132 height 11
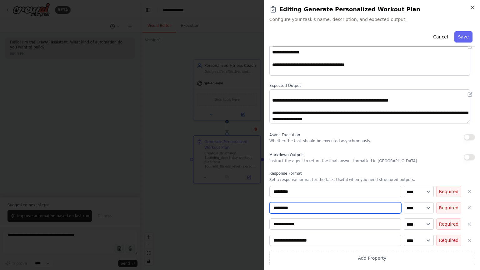
click at [310, 206] on input "*********" at bounding box center [335, 207] width 132 height 11
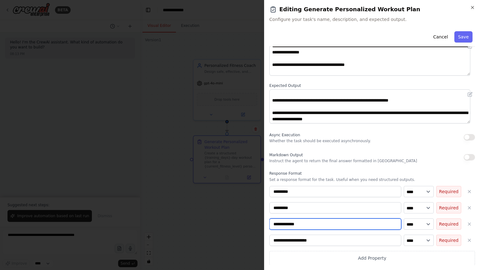
click at [332, 219] on input "**********" at bounding box center [335, 223] width 132 height 11
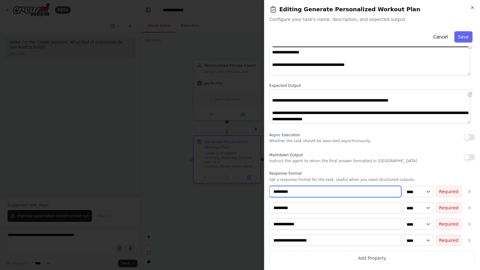
drag, startPoint x: 307, startPoint y: 189, endPoint x: 267, endPoint y: 191, distance: 39.7
click at [267, 191] on div "**********" at bounding box center [372, 135] width 216 height 270
click at [301, 191] on input "*********" at bounding box center [335, 191] width 132 height 11
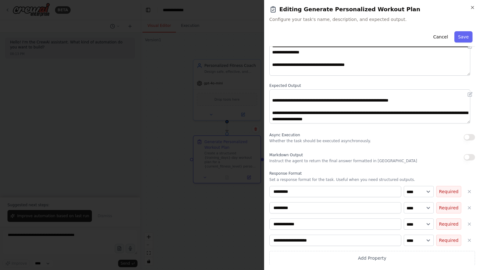
click at [184, 162] on div at bounding box center [240, 135] width 480 height 270
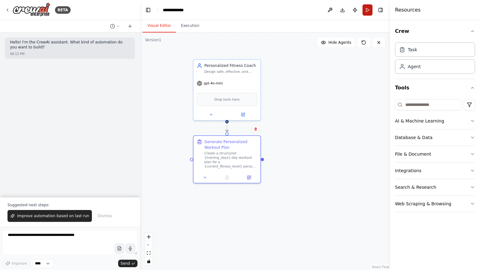
click at [364, 9] on button "Run" at bounding box center [367, 9] width 10 height 11
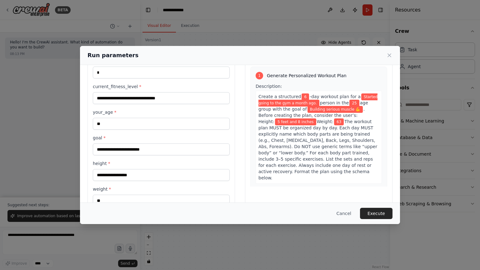
scroll to position [44, 0]
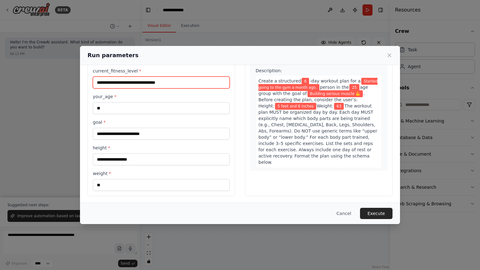
drag, startPoint x: 163, startPoint y: 81, endPoint x: 126, endPoint y: 77, distance: 37.3
click at [126, 77] on input "**********" at bounding box center [161, 83] width 137 height 12
click at [134, 81] on input "**********" at bounding box center [161, 83] width 137 height 12
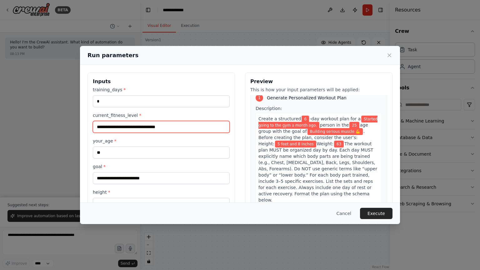
scroll to position [0, 0]
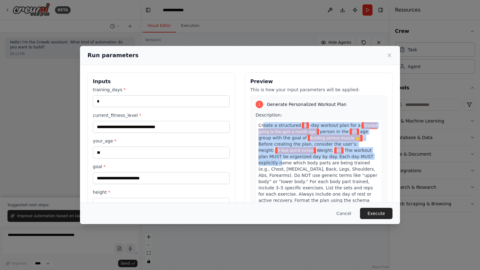
drag, startPoint x: 260, startPoint y: 126, endPoint x: 346, endPoint y: 157, distance: 91.6
click at [346, 157] on div "Create a structured 6 -day workout plan for a Started going to the gym a month …" at bounding box center [318, 165] width 126 height 93
click at [337, 155] on span "The workout plan MUST be organized day by day. Each day MUST explicitly name wh…" at bounding box center [317, 178] width 119 height 61
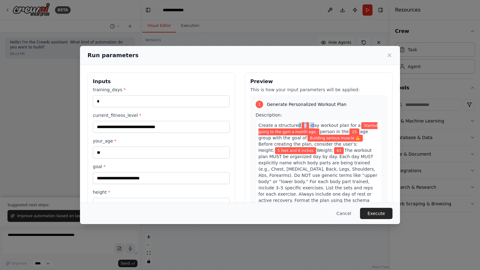
drag, startPoint x: 291, startPoint y: 122, endPoint x: 305, endPoint y: 125, distance: 14.6
click at [305, 125] on div "Create a structured 6 -day workout plan for a Started going to the gym a month …" at bounding box center [318, 165] width 126 height 93
click at [310, 126] on span "-day workout plan for a" at bounding box center [334, 125] width 51 height 5
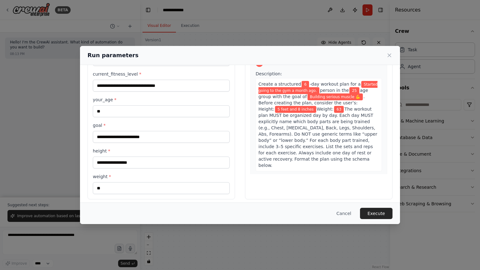
scroll to position [44, 0]
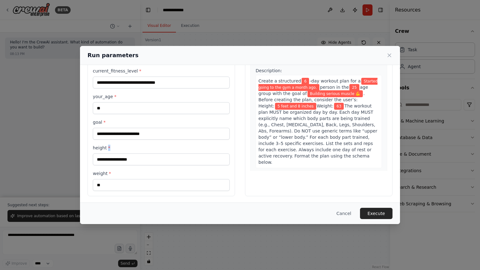
drag, startPoint x: 111, startPoint y: 146, endPoint x: 106, endPoint y: 150, distance: 6.0
click at [106, 150] on label "height *" at bounding box center [161, 148] width 137 height 6
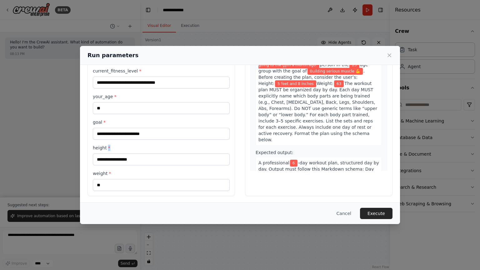
scroll to position [0, 0]
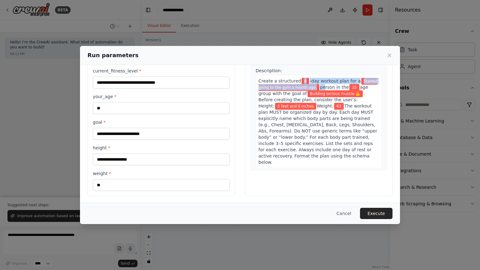
drag, startPoint x: 292, startPoint y: 83, endPoint x: 298, endPoint y: 97, distance: 15.4
click at [317, 86] on div "Create a structured 6 -day workout plan for a Started going to the gym a month …" at bounding box center [318, 121] width 126 height 93
click at [345, 214] on button "Cancel" at bounding box center [343, 213] width 25 height 11
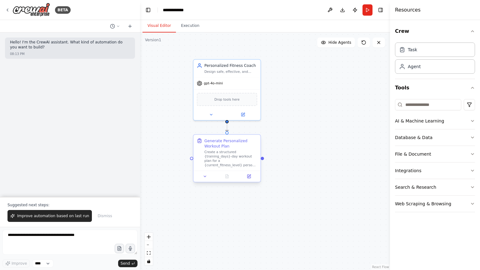
click at [250, 180] on div at bounding box center [226, 176] width 67 height 11
click at [250, 175] on icon at bounding box center [249, 176] width 2 height 2
select select "******"
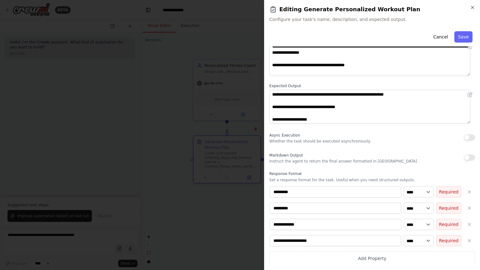
scroll to position [44, 0]
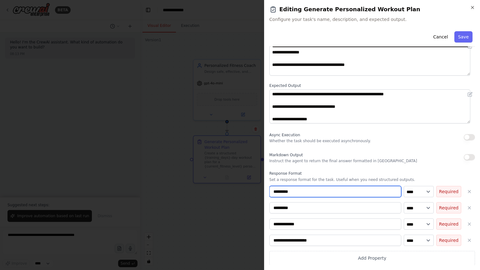
drag, startPoint x: 304, startPoint y: 192, endPoint x: 300, endPoint y: 202, distance: 11.3
click at [279, 191] on input "*********" at bounding box center [335, 191] width 132 height 11
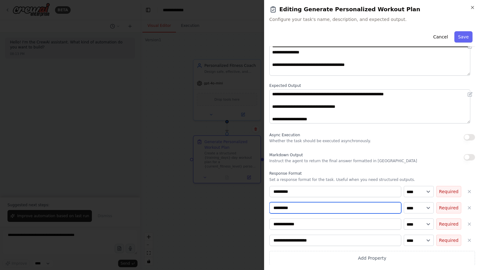
drag, startPoint x: 305, startPoint y: 209, endPoint x: 299, endPoint y: 211, distance: 6.4
click at [267, 204] on div "**********" at bounding box center [372, 135] width 216 height 270
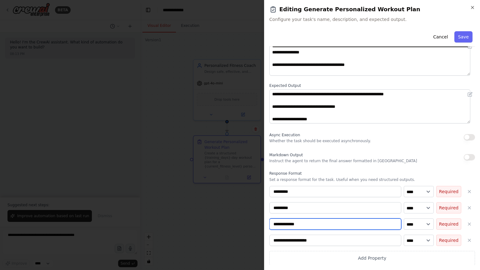
click at [267, 217] on div "**********" at bounding box center [372, 135] width 216 height 270
click at [316, 219] on input "**********" at bounding box center [335, 223] width 132 height 11
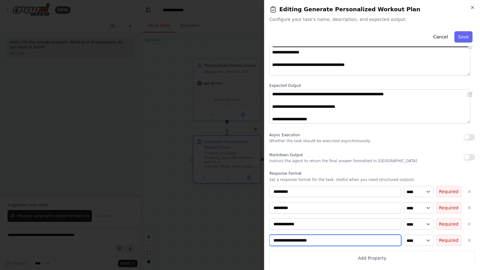
drag, startPoint x: 369, startPoint y: 239, endPoint x: 274, endPoint y: 224, distance: 96.4
click at [251, 219] on body "**********" at bounding box center [240, 135] width 480 height 270
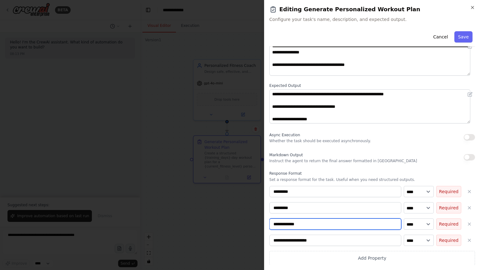
drag, startPoint x: 306, startPoint y: 223, endPoint x: 281, endPoint y: 212, distance: 27.4
click at [266, 216] on div "**********" at bounding box center [372, 135] width 216 height 270
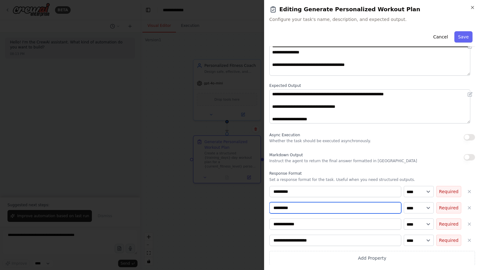
drag, startPoint x: 302, startPoint y: 207, endPoint x: 297, endPoint y: 195, distance: 13.0
click at [264, 205] on div "**********" at bounding box center [372, 135] width 216 height 270
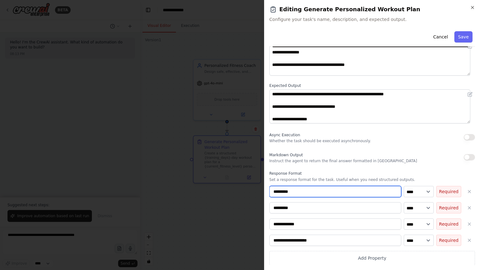
drag, startPoint x: 288, startPoint y: 190, endPoint x: 265, endPoint y: 189, distance: 23.5
click at [265, 189] on div "**********" at bounding box center [372, 135] width 216 height 270
click at [237, 195] on div at bounding box center [240, 135] width 480 height 270
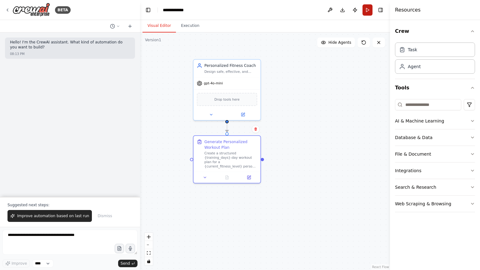
click at [363, 10] on button "Run" at bounding box center [367, 9] width 10 height 11
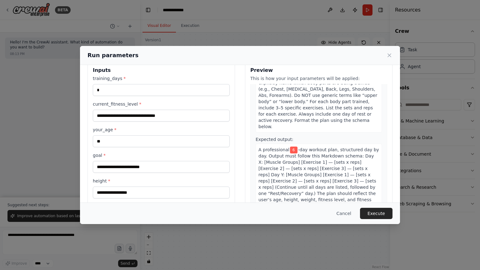
scroll to position [44, 0]
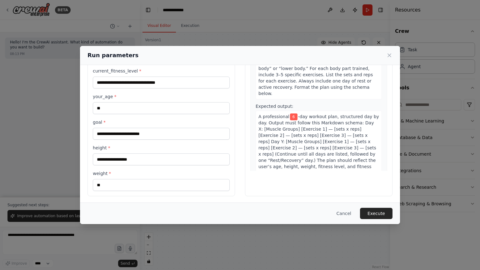
click at [282, 172] on div "Preview This is how your input parameters will be applied: 1 Generate Personali…" at bounding box center [318, 112] width 147 height 168
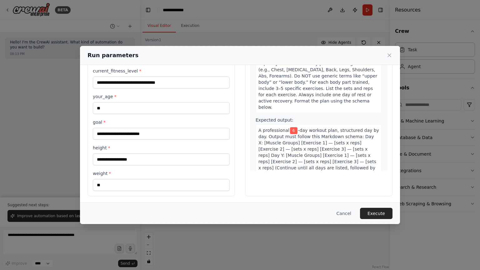
scroll to position [69, 0]
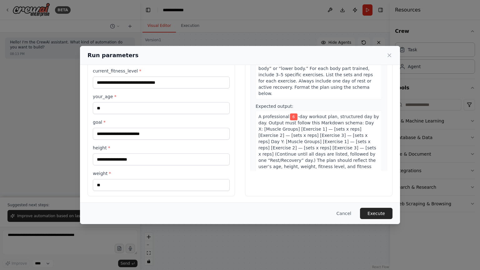
click at [309, 121] on span "-day workout plan, structured day by day. Output must follow this Markdown sche…" at bounding box center [318, 147] width 121 height 67
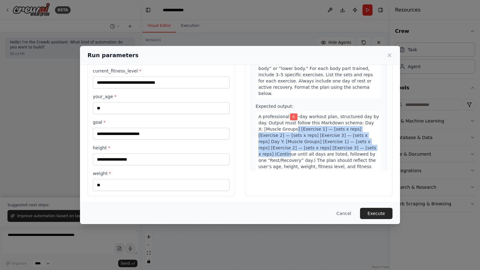
drag, startPoint x: 286, startPoint y: 113, endPoint x: 333, endPoint y: 136, distance: 52.0
click at [333, 136] on span "-day workout plan, structured day by day. Output must follow this Markdown sche…" at bounding box center [318, 147] width 121 height 67
click at [333, 135] on span "-day workout plan, structured day by day. Output must follow this Markdown sche…" at bounding box center [318, 147] width 121 height 67
drag, startPoint x: 282, startPoint y: 115, endPoint x: 327, endPoint y: 131, distance: 48.1
click at [327, 131] on div "A professional 6 -day workout plan, structured day by day. Output must follow t…" at bounding box center [318, 148] width 126 height 74
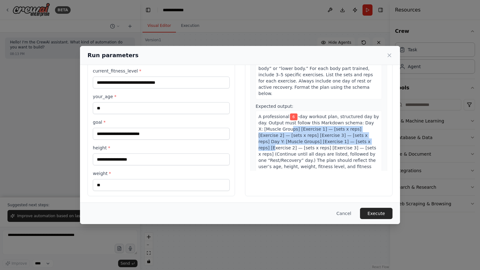
click at [327, 131] on div "A professional 6 -day workout plan, structured day by day. Output must follow t…" at bounding box center [318, 148] width 126 height 74
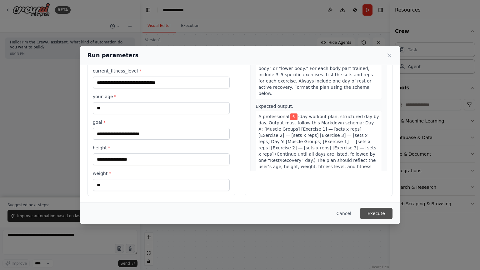
click at [381, 214] on button "Execute" at bounding box center [376, 213] width 32 height 11
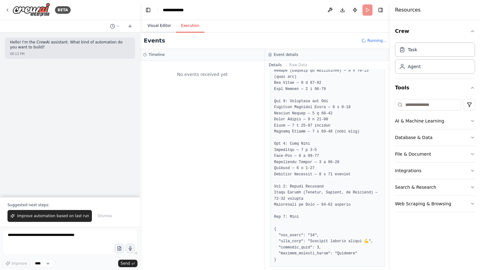
click at [159, 26] on button "Visual Editor" at bounding box center [158, 25] width 33 height 13
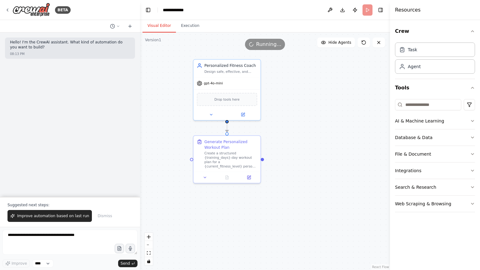
click at [300, 61] on div ".deletable-edge-delete-btn { width: 20px; height: 20px; border: 0px solid #ffff…" at bounding box center [265, 150] width 250 height 237
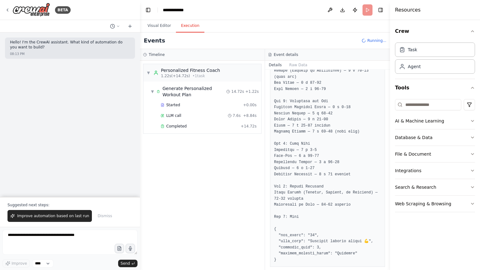
click at [190, 26] on button "Execution" at bounding box center [190, 25] width 28 height 13
click at [178, 125] on span "Completed" at bounding box center [176, 126] width 20 height 5
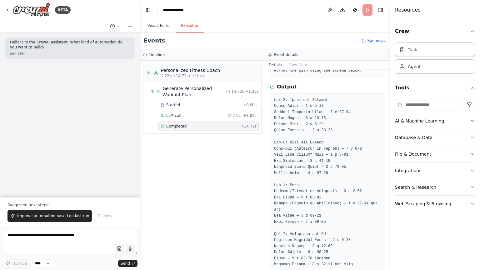
scroll to position [164, 0]
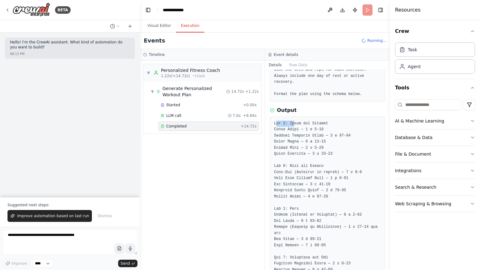
drag, startPoint x: 276, startPoint y: 117, endPoint x: 292, endPoint y: 116, distance: 15.9
click at [292, 121] on pre at bounding box center [327, 270] width 107 height 299
drag, startPoint x: 274, startPoint y: 156, endPoint x: 294, endPoint y: 157, distance: 20.6
click at [294, 157] on pre at bounding box center [327, 270] width 107 height 299
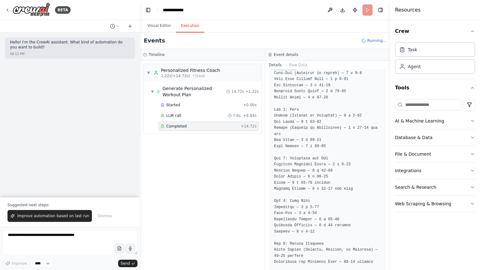
scroll to position [320, 0]
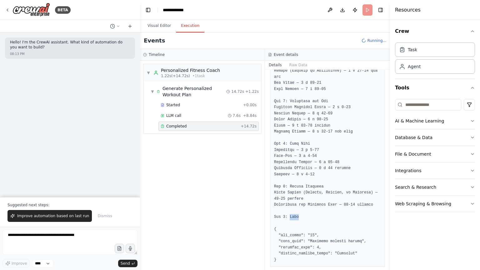
drag, startPoint x: 288, startPoint y: 211, endPoint x: 296, endPoint y: 211, distance: 8.1
click at [296, 211] on pre at bounding box center [327, 113] width 107 height 299
drag, startPoint x: 283, startPoint y: 211, endPoint x: 313, endPoint y: 212, distance: 29.7
click at [313, 212] on pre at bounding box center [327, 113] width 107 height 299
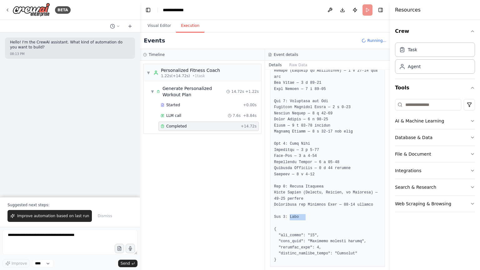
drag, startPoint x: 287, startPoint y: 212, endPoint x: 305, endPoint y: 215, distance: 17.9
drag, startPoint x: 305, startPoint y: 215, endPoint x: 306, endPoint y: 227, distance: 11.9
click at [306, 219] on pre at bounding box center [327, 113] width 107 height 299
click at [298, 219] on pre at bounding box center [327, 113] width 107 height 299
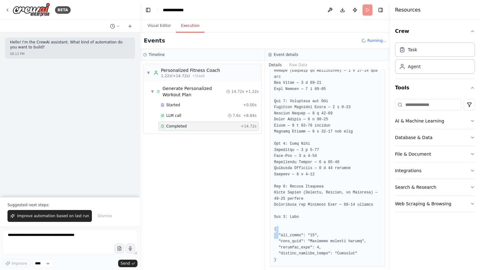
click at [298, 219] on pre at bounding box center [327, 113] width 107 height 299
click at [306, 219] on pre at bounding box center [327, 113] width 107 height 299
drag, startPoint x: 284, startPoint y: 205, endPoint x: 321, endPoint y: 216, distance: 39.2
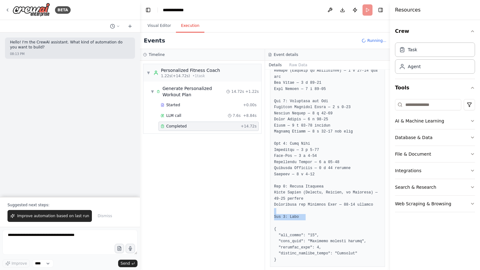
click at [323, 216] on pre at bounding box center [327, 113] width 107 height 299
click at [316, 216] on pre at bounding box center [327, 113] width 107 height 299
click at [314, 214] on pre at bounding box center [327, 113] width 107 height 299
click at [314, 212] on pre at bounding box center [327, 113] width 107 height 299
drag, startPoint x: 283, startPoint y: 181, endPoint x: 295, endPoint y: 182, distance: 12.6
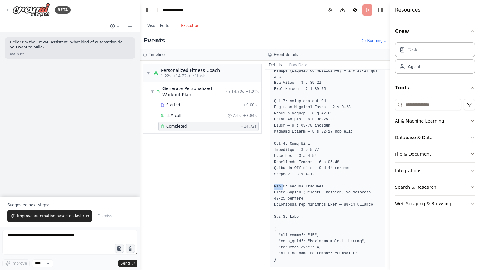
click at [275, 181] on pre at bounding box center [327, 113] width 107 height 299
click at [314, 186] on pre at bounding box center [327, 113] width 107 height 299
drag, startPoint x: 288, startPoint y: 185, endPoint x: 304, endPoint y: 183, distance: 16.3
click at [304, 183] on pre at bounding box center [327, 113] width 107 height 299
click at [316, 179] on pre at bounding box center [327, 113] width 107 height 299
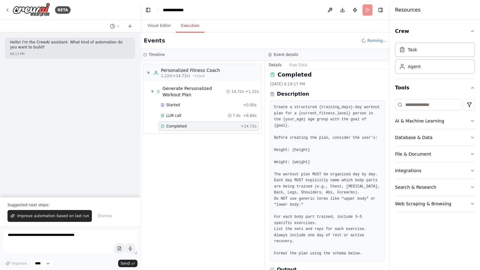
scroll to position [0, 0]
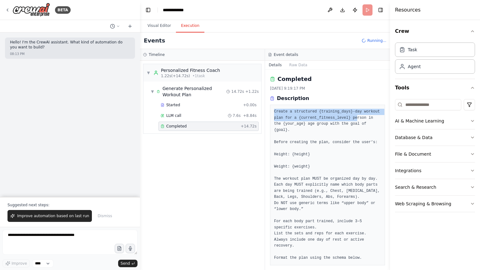
drag, startPoint x: 270, startPoint y: 109, endPoint x: 350, endPoint y: 116, distance: 80.5
click at [350, 116] on div "Create a structured {training_days}-day workout plan for a {current_fitness_lev…" at bounding box center [327, 185] width 115 height 161
click at [350, 116] on pre "Create a structured {training_days}-day workout plan for a {current_fitness_lev…" at bounding box center [327, 185] width 107 height 152
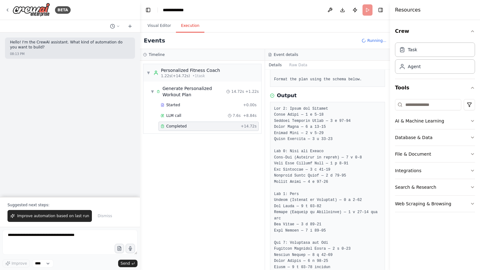
scroll to position [125, 0]
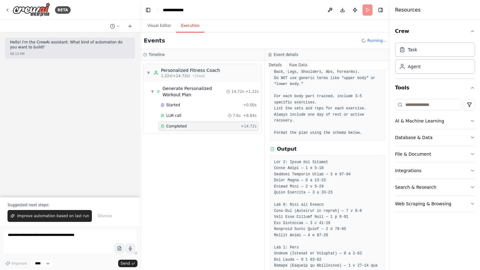
click at [299, 67] on button "Raw Data" at bounding box center [298, 65] width 26 height 9
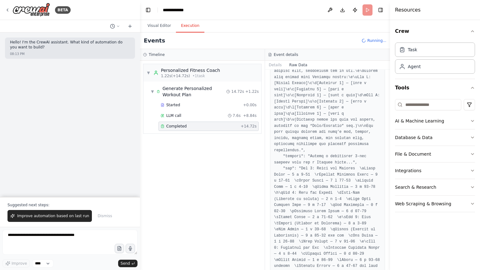
scroll to position [191, 0]
click at [270, 66] on button "Details" at bounding box center [275, 65] width 21 height 9
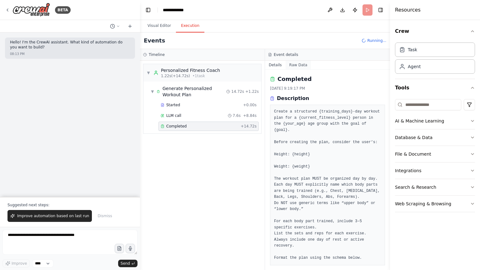
click at [294, 66] on button "Raw Data" at bounding box center [298, 65] width 26 height 9
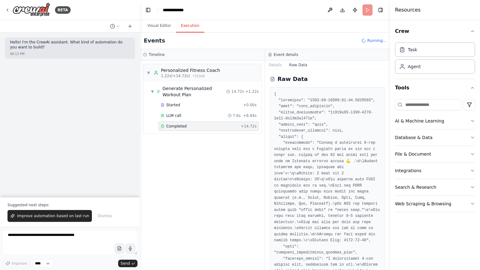
click at [245, 156] on div "▼ Personalized Fitness Coach 1.22s (+14.72s) • 1 task ▼ Generate Personalized W…" at bounding box center [202, 165] width 125 height 209
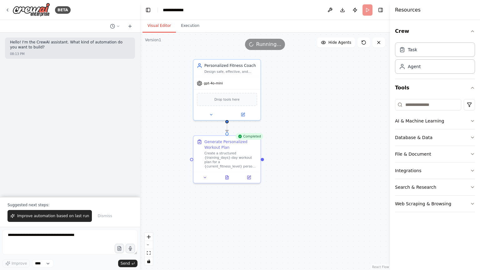
click at [161, 27] on button "Visual Editor" at bounding box center [158, 25] width 33 height 13
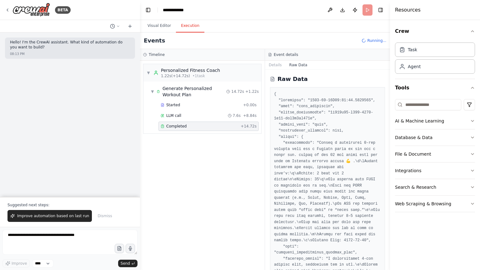
click at [185, 25] on button "Execution" at bounding box center [190, 25] width 28 height 13
click at [274, 65] on button "Details" at bounding box center [275, 65] width 21 height 9
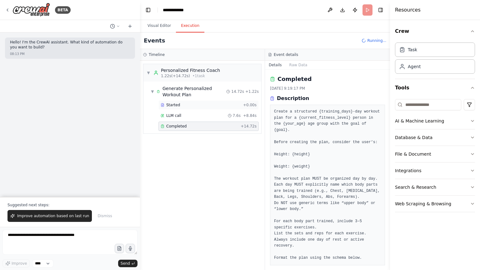
click at [181, 102] on div "Started" at bounding box center [201, 104] width 80 height 5
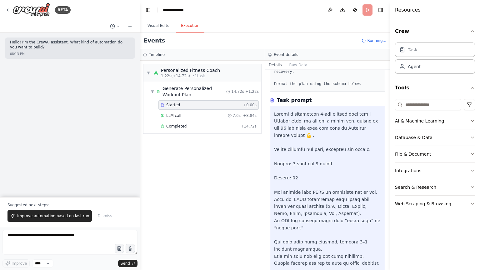
scroll to position [187, 0]
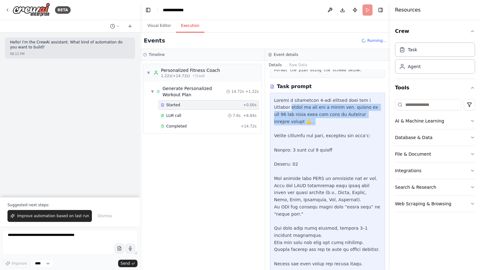
drag, startPoint x: 273, startPoint y: 97, endPoint x: 363, endPoint y: 117, distance: 92.3
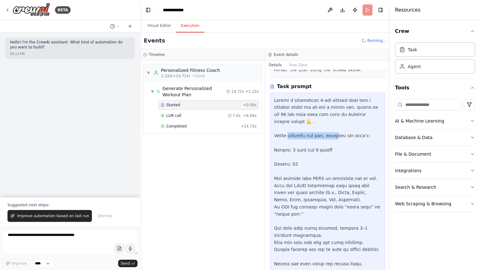
drag, startPoint x: 288, startPoint y: 124, endPoint x: 332, endPoint y: 124, distance: 44.3
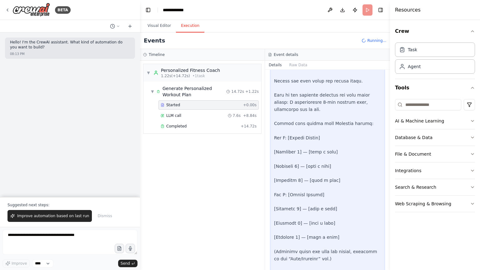
scroll to position [375, 0]
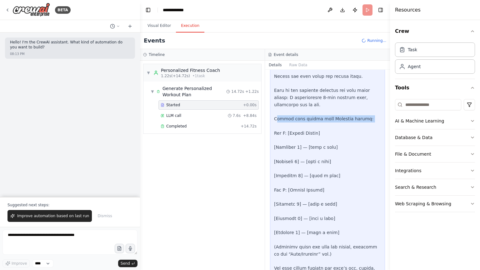
drag, startPoint x: 277, startPoint y: 104, endPoint x: 314, endPoint y: 110, distance: 37.3
click at [300, 110] on div at bounding box center [327, 108] width 107 height 398
click at [358, 105] on div at bounding box center [327, 108] width 107 height 398
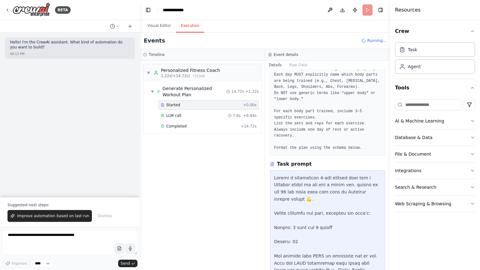
scroll to position [93, 0]
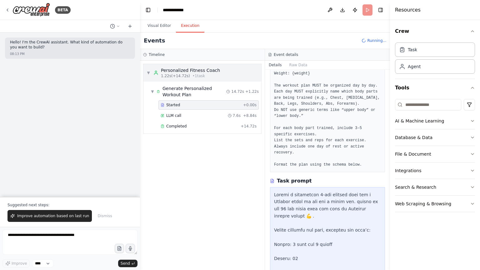
click at [190, 65] on div "▼ Personalized Fitness Coach 1.22s (+14.72s) • 1 task" at bounding box center [202, 72] width 118 height 17
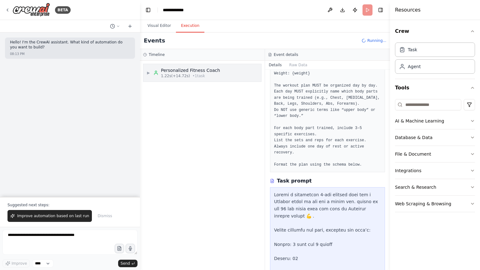
click at [190, 65] on div "▶ Personalized Fitness Coach 1.22s (+14.72s) • 1 task" at bounding box center [202, 72] width 118 height 17
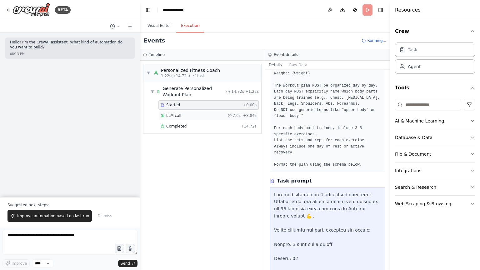
click at [190, 117] on div "LLM call 7.6s + 8.84s" at bounding box center [209, 115] width 96 height 5
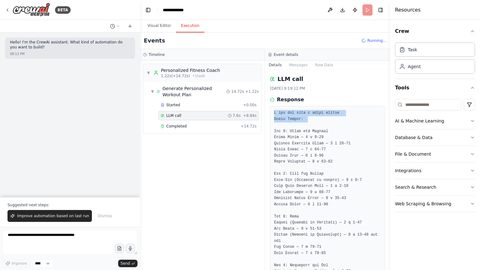
drag, startPoint x: 274, startPoint y: 115, endPoint x: 316, endPoint y: 122, distance: 42.1
click at [316, 122] on pre at bounding box center [327, 268] width 107 height 317
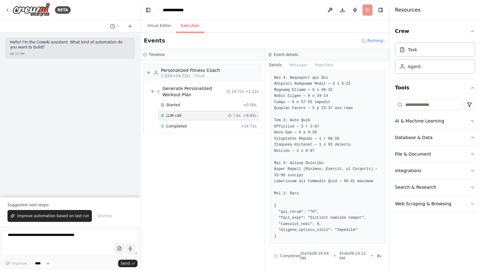
scroll to position [189, 0]
click at [180, 124] on span "Completed" at bounding box center [176, 126] width 20 height 5
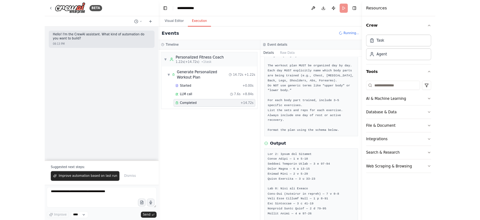
scroll to position [70, 0]
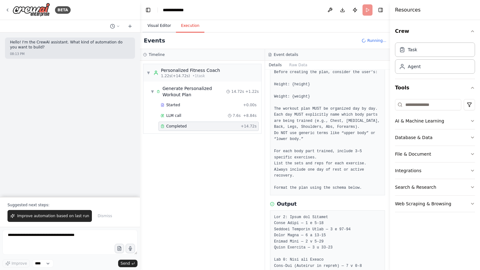
click at [155, 30] on button "Visual Editor" at bounding box center [158, 25] width 33 height 13
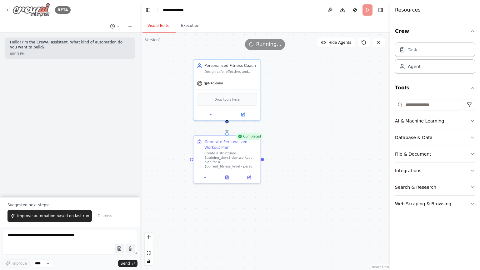
click at [7, 10] on icon at bounding box center [7, 10] width 1 height 2
click at [7, 9] on icon at bounding box center [7, 9] width 5 height 5
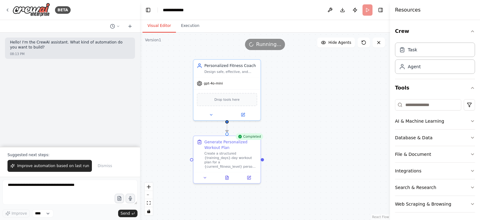
click at [102, 103] on div "Hello! I'm the CrewAI assistant. What kind of automation do you want to build? …" at bounding box center [70, 89] width 140 height 114
click at [6, 9] on icon at bounding box center [7, 9] width 5 height 5
click at [8, 12] on icon at bounding box center [7, 9] width 5 height 5
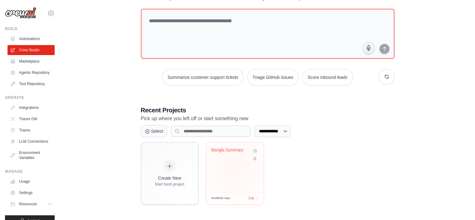
click at [235, 166] on div "Bangla Summary" at bounding box center [234, 166] width 57 height 49
click at [231, 159] on div "Bangla Summary" at bounding box center [234, 154] width 47 height 14
click at [224, 150] on div "Bangla Summary" at bounding box center [230, 150] width 38 height 6
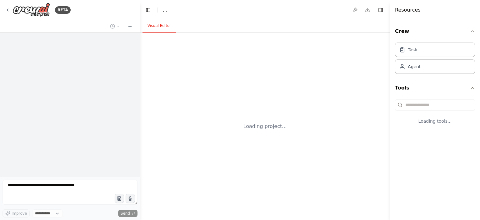
select select "****"
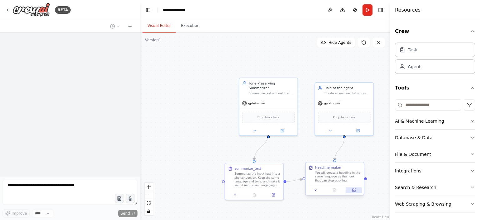
click at [355, 191] on button at bounding box center [353, 190] width 16 height 6
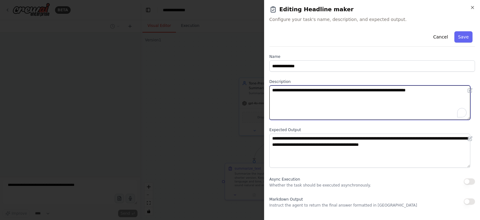
drag, startPoint x: 304, startPoint y: 91, endPoint x: 430, endPoint y: 92, distance: 125.5
click at [430, 92] on textarea "**********" at bounding box center [369, 102] width 201 height 34
click at [410, 96] on textarea "**********" at bounding box center [369, 102] width 201 height 34
click at [409, 96] on textarea "**********" at bounding box center [369, 102] width 201 height 34
click at [384, 89] on textarea "**********" at bounding box center [369, 102] width 201 height 34
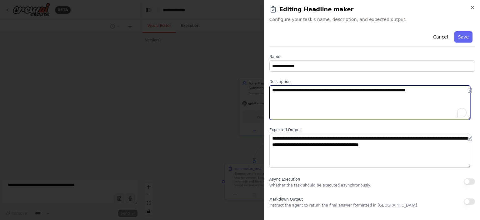
click at [384, 89] on textarea "**********" at bounding box center [369, 102] width 201 height 34
click at [370, 101] on textarea "**********" at bounding box center [369, 102] width 201 height 34
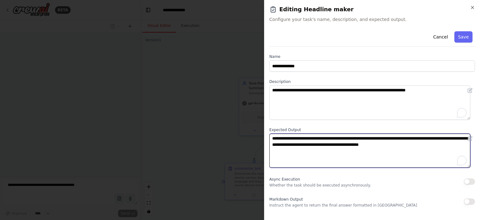
drag, startPoint x: 271, startPoint y: 134, endPoint x: 433, endPoint y: 148, distance: 162.7
click at [433, 148] on textarea "**********" at bounding box center [369, 150] width 201 height 34
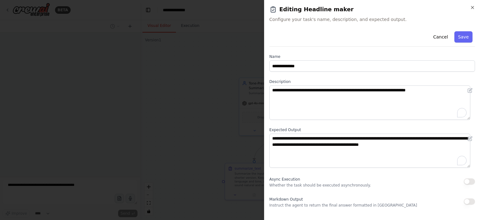
click at [231, 140] on div at bounding box center [240, 110] width 480 height 220
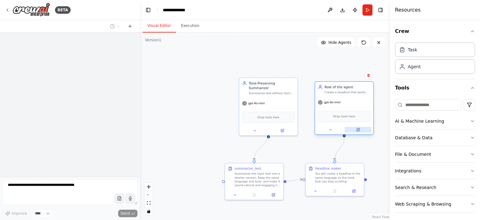
click at [359, 130] on icon at bounding box center [358, 129] width 4 height 4
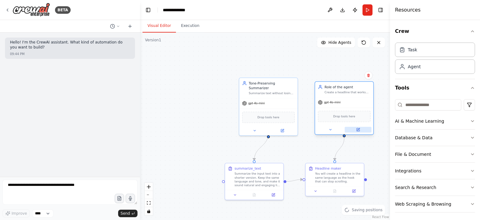
click at [355, 129] on button at bounding box center [357, 129] width 27 height 6
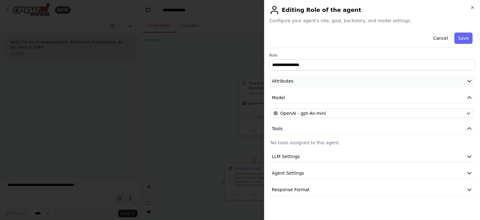
click at [280, 83] on span "Attributes" at bounding box center [283, 81] width 22 height 6
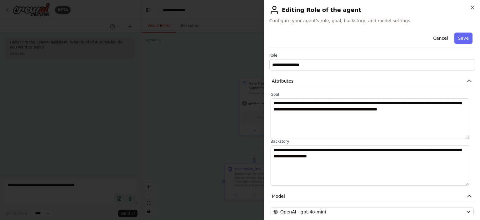
drag, startPoint x: 278, startPoint y: 104, endPoint x: 299, endPoint y: 109, distance: 21.6
click at [299, 109] on div "**********" at bounding box center [371, 138] width 205 height 93
click at [190, 101] on div at bounding box center [240, 110] width 480 height 220
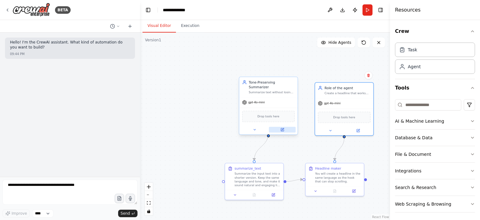
click at [282, 128] on icon at bounding box center [282, 129] width 3 height 3
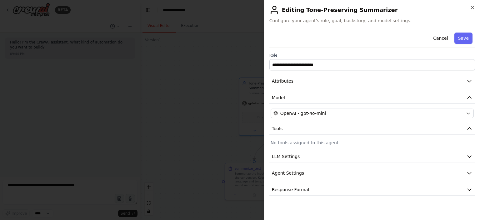
click at [158, 105] on div at bounding box center [240, 110] width 480 height 220
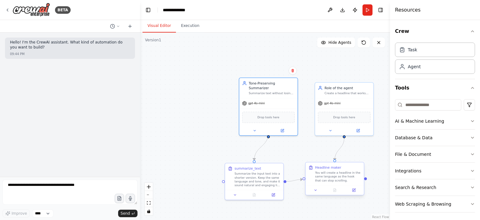
click at [354, 193] on div at bounding box center [334, 190] width 58 height 10
click at [353, 188] on icon at bounding box center [353, 189] width 3 height 3
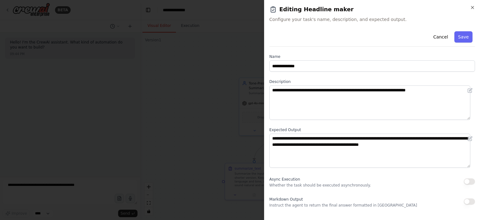
click at [175, 126] on div at bounding box center [240, 110] width 480 height 220
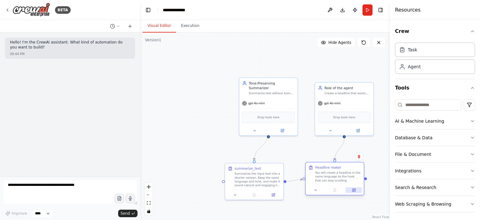
click at [352, 192] on button at bounding box center [353, 190] width 16 height 6
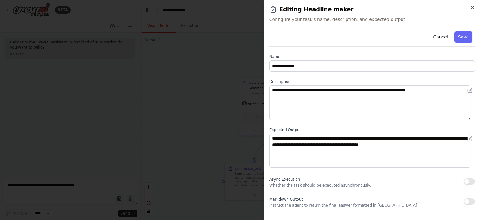
click at [209, 122] on div at bounding box center [240, 110] width 480 height 220
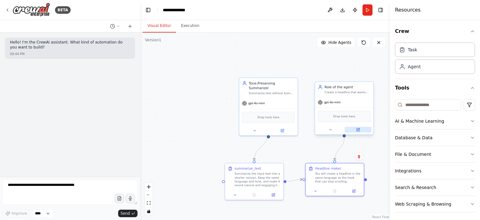
click at [360, 128] on button at bounding box center [357, 129] width 27 height 6
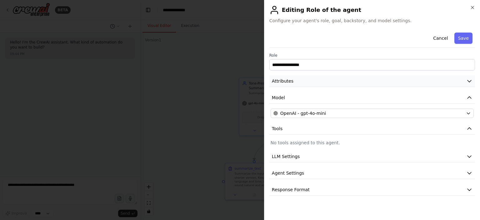
click at [301, 82] on button "Attributes" at bounding box center [371, 81] width 205 height 12
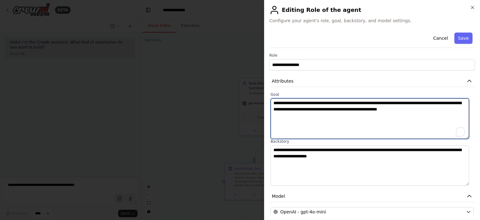
drag, startPoint x: 413, startPoint y: 111, endPoint x: 301, endPoint y: 122, distance: 113.0
click at [285, 119] on textarea "**********" at bounding box center [369, 118] width 198 height 41
click at [321, 130] on textarea "**********" at bounding box center [369, 118] width 198 height 41
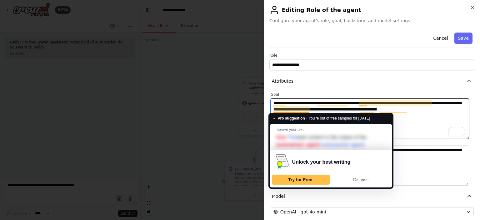
click at [416, 132] on textarea "**********" at bounding box center [369, 118] width 198 height 41
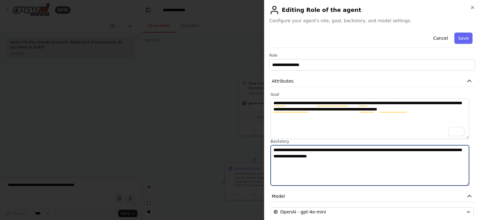
click at [416, 161] on textarea "**********" at bounding box center [369, 165] width 198 height 41
drag, startPoint x: 298, startPoint y: 149, endPoint x: 453, endPoint y: 151, distance: 154.9
click at [453, 151] on textarea "**********" at bounding box center [369, 165] width 198 height 41
drag, startPoint x: 443, startPoint y: 154, endPoint x: 427, endPoint y: 151, distance: 16.5
click at [442, 154] on textarea "**********" at bounding box center [369, 165] width 198 height 41
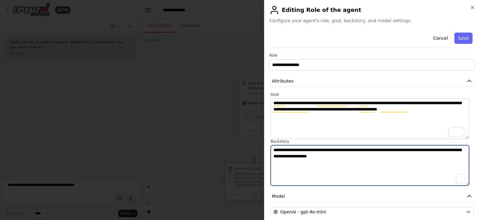
drag, startPoint x: 411, startPoint y: 147, endPoint x: 367, endPoint y: 162, distance: 46.5
click at [365, 161] on textarea "**********" at bounding box center [369, 165] width 198 height 41
click at [369, 163] on textarea "**********" at bounding box center [369, 165] width 198 height 41
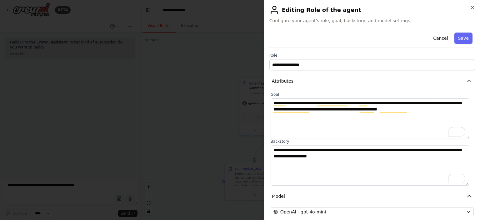
click at [192, 136] on div at bounding box center [240, 110] width 480 height 220
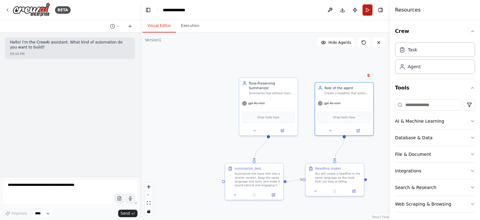
click at [370, 7] on button "Run" at bounding box center [367, 9] width 10 height 11
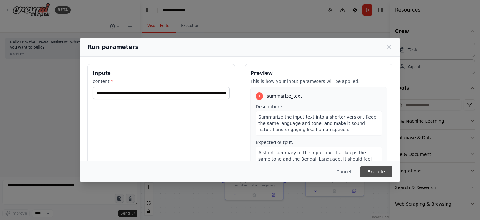
click at [377, 170] on button "Execute" at bounding box center [376, 171] width 32 height 11
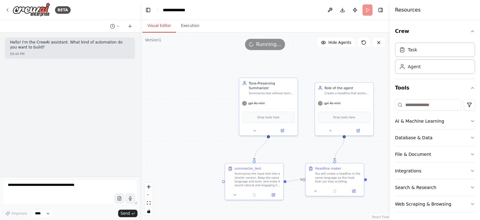
click at [155, 26] on button "Visual Editor" at bounding box center [158, 25] width 33 height 13
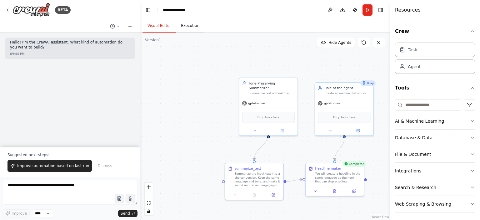
click at [186, 25] on button "Execution" at bounding box center [190, 25] width 28 height 13
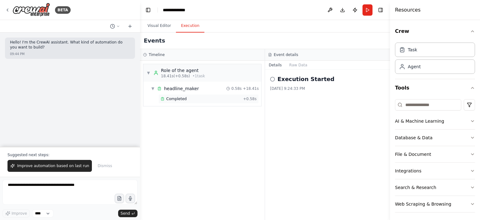
click at [180, 100] on span "Completed" at bounding box center [176, 98] width 20 height 5
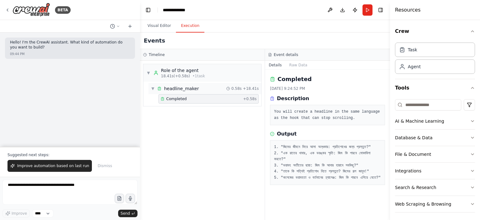
click at [173, 88] on div "headline_maker" at bounding box center [181, 88] width 35 height 6
click at [175, 72] on div "Role of the agent" at bounding box center [183, 70] width 44 height 6
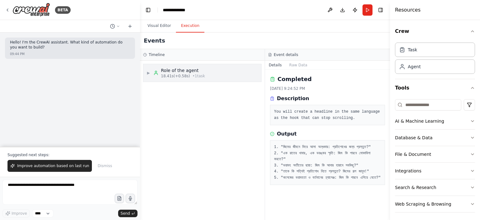
click at [182, 76] on span "18.41s (+0.58s)" at bounding box center [175, 75] width 29 height 5
click at [187, 89] on div "headline_maker" at bounding box center [181, 88] width 35 height 6
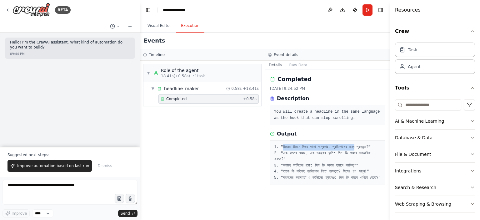
drag, startPoint x: 282, startPoint y: 146, endPoint x: 373, endPoint y: 145, distance: 90.6
click at [373, 145] on pre "1. "জিমের জীবনে ফিরে আসা অন্ধকার: প্রতিশোধের জন্য প্রস্তুত?" 2. "এক রাতের খাবার…" at bounding box center [327, 162] width 107 height 37
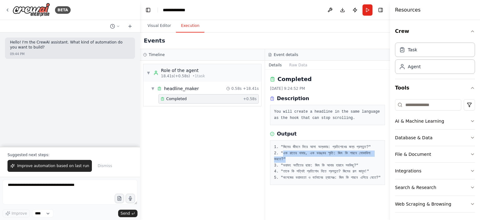
drag, startPoint x: 283, startPoint y: 159, endPoint x: 349, endPoint y: 164, distance: 66.7
click at [349, 164] on pre "1. "জিমের জীবনে ফিরে আসা অন্ধকার: প্রতিশোধের জন্য প্রস্তুত?" 2. "এক রাতের খাবার…" at bounding box center [327, 162] width 107 height 37
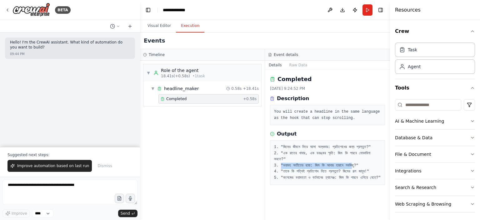
drag, startPoint x: 280, startPoint y: 172, endPoint x: 371, endPoint y: 173, distance: 90.3
click at [371, 173] on pre "1. "জিমের জীবনে ফিরে আসা অন্ধকার: প্রতিশোধের জন্য প্রস্তুত?" 2. "এক রাতের খাবার…" at bounding box center [327, 162] width 107 height 37
click at [157, 27] on button "Visual Editor" at bounding box center [158, 25] width 33 height 13
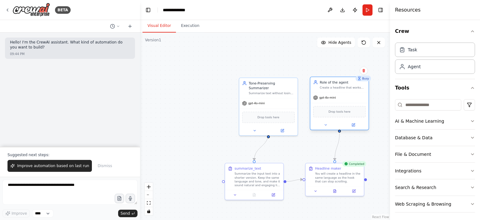
drag, startPoint x: 355, startPoint y: 91, endPoint x: 349, endPoint y: 88, distance: 7.3
click at [349, 88] on div "Create a headline that works for going viral. Your task content is the output o…" at bounding box center [342, 87] width 46 height 4
click at [380, 132] on div ".deletable-edge-delete-btn { width: 20px; height: 20px; border: 0px solid #ffff…" at bounding box center [265, 125] width 250 height 187
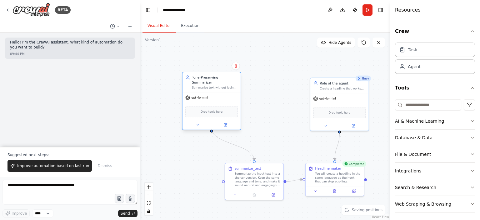
drag, startPoint x: 266, startPoint y: 89, endPoint x: 210, endPoint y: 83, distance: 56.9
click at [210, 83] on div "Tone-Preserving Summarizer Summarize text without losing the original tone, kee…" at bounding box center [211, 82] width 58 height 20
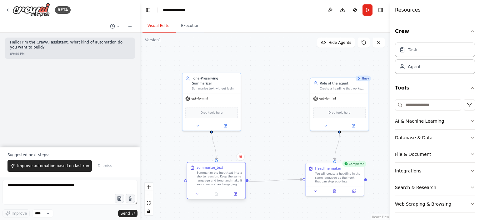
drag, startPoint x: 247, startPoint y: 173, endPoint x: 209, endPoint y: 175, distance: 38.1
click at [209, 175] on div "Summarize the input text into a shorter version. Keep the same language and ton…" at bounding box center [219, 178] width 46 height 15
click at [190, 27] on button "Execution" at bounding box center [190, 25] width 28 height 13
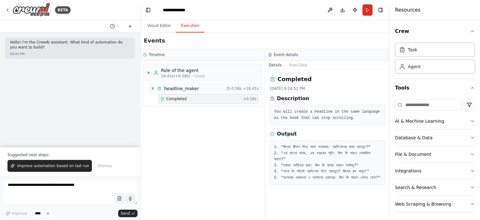
click at [190, 88] on div "headline_maker" at bounding box center [181, 88] width 35 height 6
click at [174, 70] on div "Role of the agent" at bounding box center [183, 70] width 44 height 6
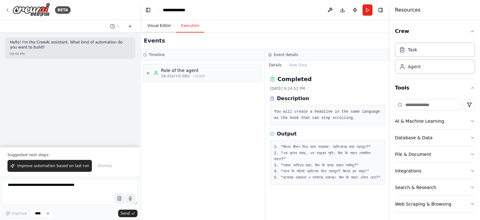
click at [161, 21] on button "Visual Editor" at bounding box center [158, 25] width 33 height 13
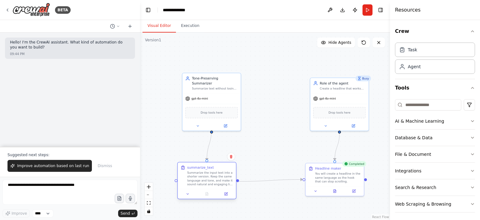
drag, startPoint x: 217, startPoint y: 175, endPoint x: 208, endPoint y: 175, distance: 9.4
click at [208, 175] on div "Summarize the input text into a shorter version. Keep the same language and ton…" at bounding box center [210, 178] width 46 height 15
click at [225, 195] on icon at bounding box center [226, 194] width 4 height 4
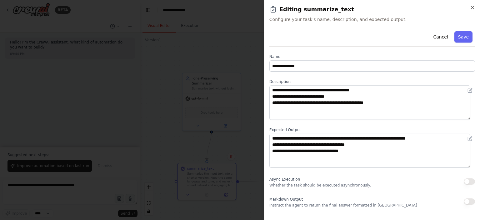
scroll to position [29, 0]
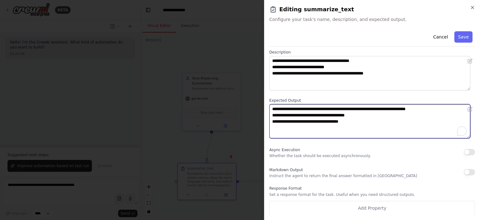
drag, startPoint x: 301, startPoint y: 120, endPoint x: 362, endPoint y: 120, distance: 60.9
click at [362, 120] on textarea "**********" at bounding box center [369, 121] width 201 height 34
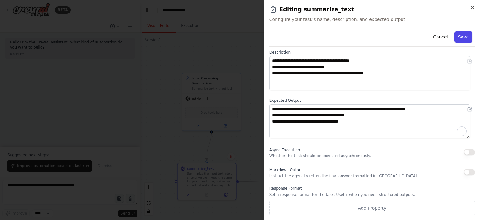
click at [462, 36] on button "Save" at bounding box center [463, 36] width 18 height 11
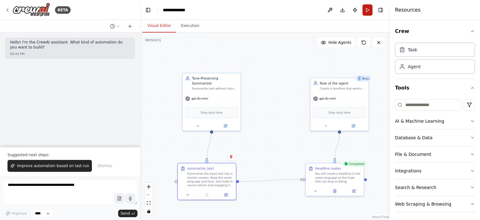
click at [366, 10] on button "Run" at bounding box center [367, 9] width 10 height 11
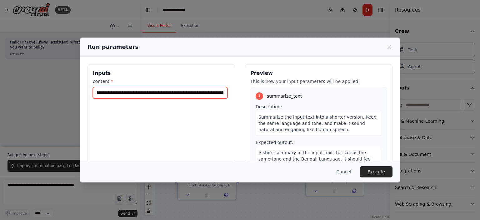
drag, startPoint x: 99, startPoint y: 92, endPoint x: 250, endPoint y: 104, distance: 150.7
click at [250, 104] on div "Inputs content * Preview This is how your input parameters will be applied: 1 s…" at bounding box center [239, 138] width 305 height 148
click at [287, 101] on div "1 summarize_text Description: Summarize the input text into a shorter version. …" at bounding box center [318, 135] width 137 height 96
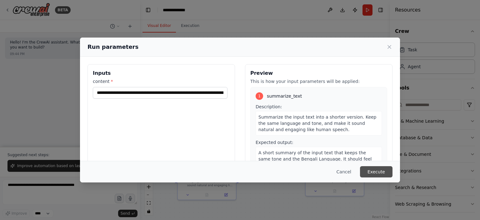
click at [374, 170] on button "Execute" at bounding box center [376, 171] width 32 height 11
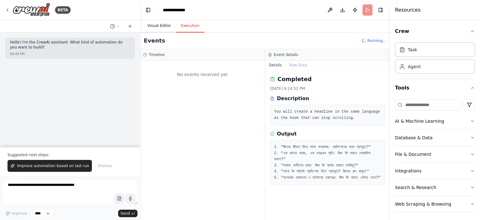
click at [159, 22] on button "Visual Editor" at bounding box center [158, 25] width 33 height 13
click at [185, 25] on button "Execution" at bounding box center [190, 25] width 28 height 13
click at [317, 146] on pre "1. "জিমের জীবনে ফিরে আসা অন্ধকার: প্রতিশোধের জন্য প্রস্তুত?" 2. "এক রাতের খাবার…" at bounding box center [327, 162] width 107 height 37
click at [160, 19] on header "**********" at bounding box center [265, 10] width 250 height 20
click at [163, 25] on button "Visual Editor" at bounding box center [158, 25] width 33 height 13
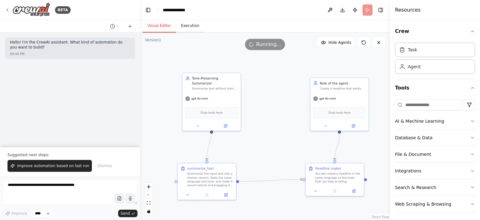
click at [186, 26] on button "Execution" at bounding box center [190, 25] width 28 height 13
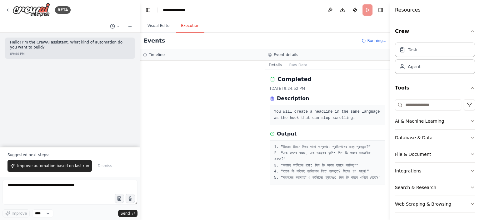
click at [170, 57] on div "Timeline" at bounding box center [202, 55] width 125 height 12
click at [181, 90] on div "headline_maker" at bounding box center [181, 88] width 35 height 6
click at [191, 88] on div "headline_maker" at bounding box center [181, 88] width 35 height 6
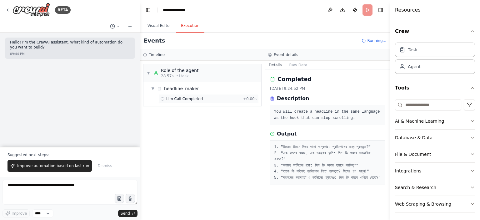
click at [195, 96] on span "Llm Call Completed" at bounding box center [184, 98] width 37 height 5
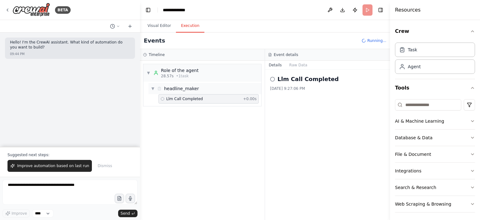
click at [196, 88] on div "▼ headline_maker" at bounding box center [204, 88] width 113 height 11
click at [187, 75] on div "28.57s • 1 task" at bounding box center [179, 75] width 37 height 5
click at [194, 90] on div "headline_maker" at bounding box center [181, 88] width 35 height 6
click at [166, 27] on button "Visual Editor" at bounding box center [158, 25] width 33 height 13
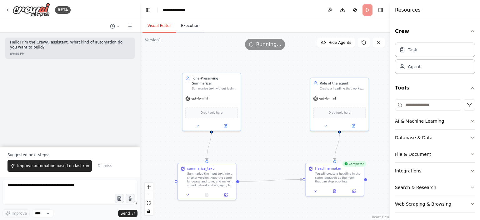
click at [186, 26] on button "Execution" at bounding box center [190, 25] width 28 height 13
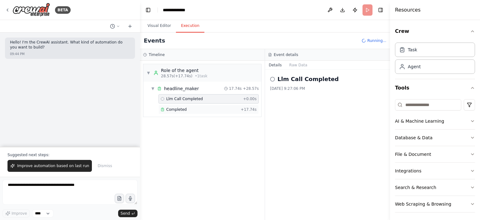
click at [193, 107] on div "Completed" at bounding box center [199, 109] width 77 height 5
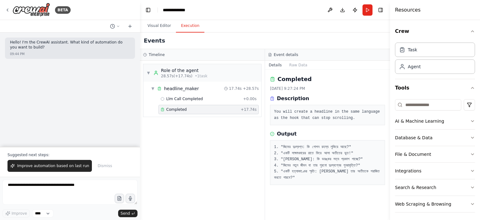
click at [302, 105] on div "You will create a headline in the same language as the hook that can stop scrol…" at bounding box center [327, 115] width 115 height 20
click at [155, 25] on button "Visual Editor" at bounding box center [158, 25] width 33 height 13
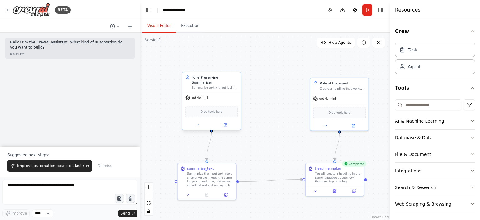
click at [206, 103] on div "Drop tools here" at bounding box center [211, 111] width 58 height 17
click at [205, 172] on div "Summarize the input text into a shorter version. Keep the same language and ton…" at bounding box center [210, 178] width 46 height 15
click at [8, 7] on div "BETA" at bounding box center [38, 10] width 66 height 14
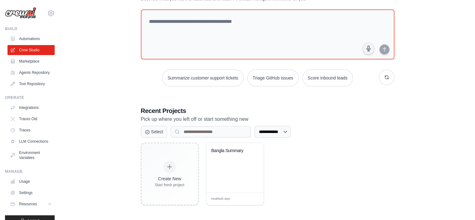
scroll to position [31, 0]
click at [301, 153] on div "Create New Start fresh project Bangla Summary Modified 5 days Edit" at bounding box center [268, 173] width 254 height 62
click at [288, 137] on div "**********" at bounding box center [268, 155] width 254 height 99
click at [286, 130] on select "**********" at bounding box center [273, 131] width 36 height 12
click at [255, 125] on select "**********" at bounding box center [273, 131] width 36 height 12
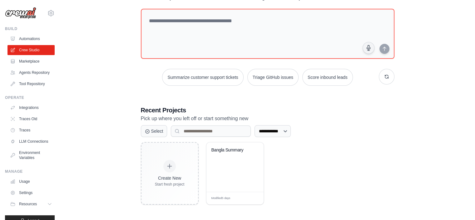
click at [344, 137] on div "**********" at bounding box center [268, 155] width 254 height 99
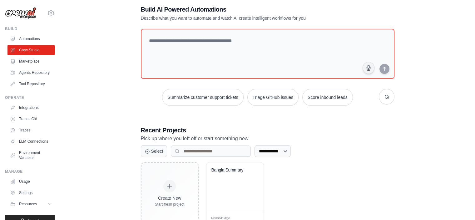
scroll to position [0, 0]
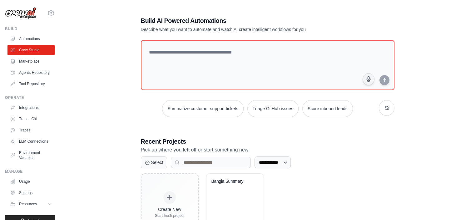
click at [330, 151] on p "Pick up where you left off or start something new" at bounding box center [268, 150] width 254 height 8
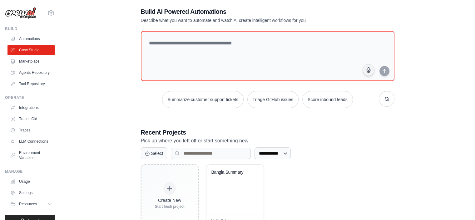
scroll to position [31, 0]
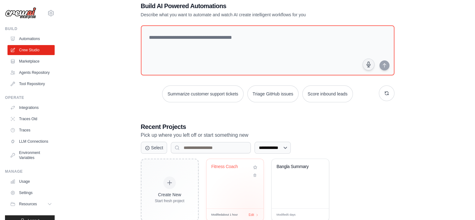
click at [250, 211] on div "Modified about 1 hour Edit" at bounding box center [234, 214] width 57 height 12
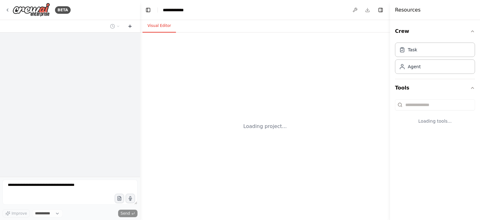
select select "****"
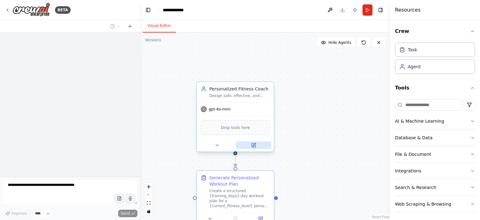
click at [251, 147] on button at bounding box center [253, 144] width 35 height 7
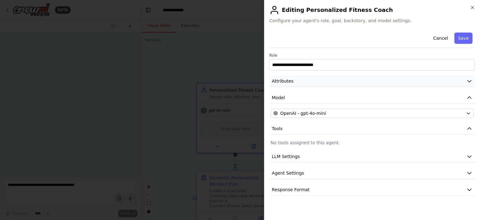
click at [277, 83] on span "Attributes" at bounding box center [283, 81] width 22 height 6
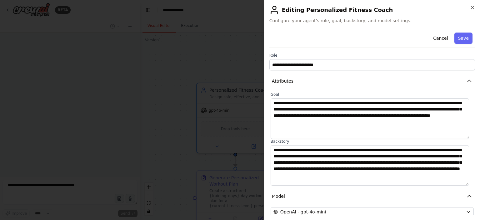
click at [153, 77] on div at bounding box center [240, 110] width 480 height 220
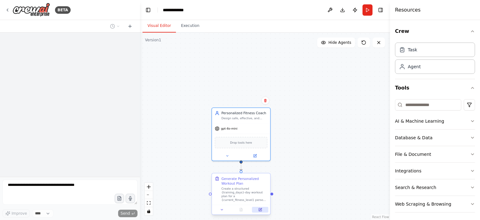
click at [258, 210] on button at bounding box center [260, 209] width 16 height 6
select select "******"
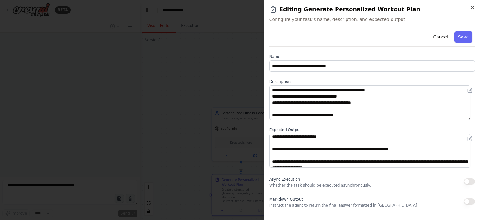
scroll to position [119, 0]
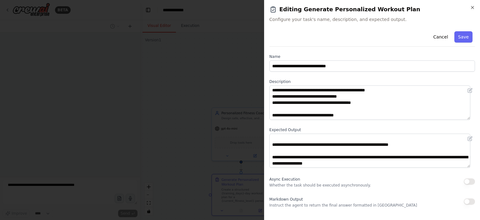
click at [196, 86] on div at bounding box center [240, 110] width 480 height 220
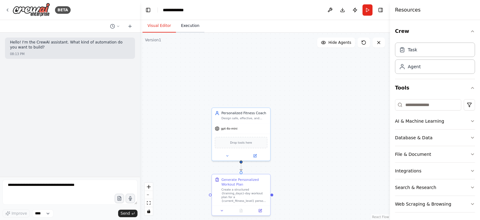
click at [189, 27] on button "Execution" at bounding box center [190, 25] width 28 height 13
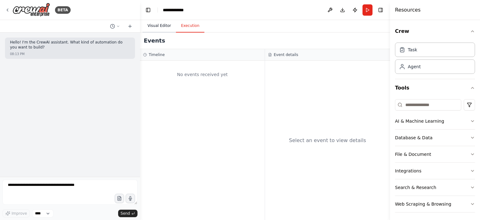
click at [166, 26] on button "Visual Editor" at bounding box center [158, 25] width 33 height 13
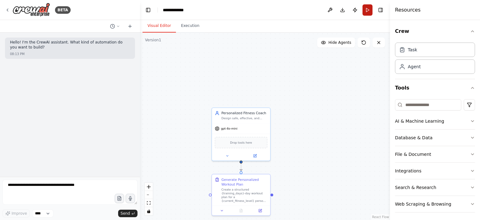
click at [367, 11] on button "Run" at bounding box center [367, 9] width 10 height 11
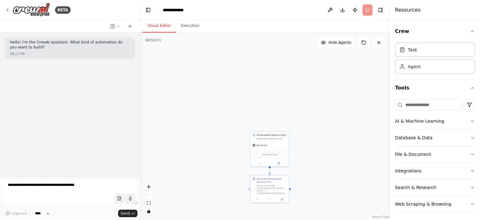
scroll to position [2, 0]
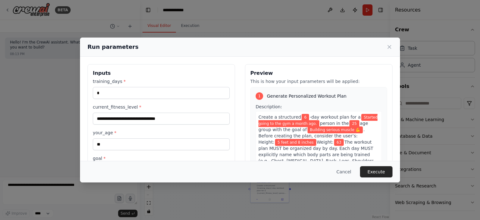
drag, startPoint x: 270, startPoint y: 143, endPoint x: 264, endPoint y: 115, distance: 29.1
click at [264, 115] on body "**********" at bounding box center [240, 110] width 480 height 220
click at [373, 173] on button "Execute" at bounding box center [376, 171] width 32 height 11
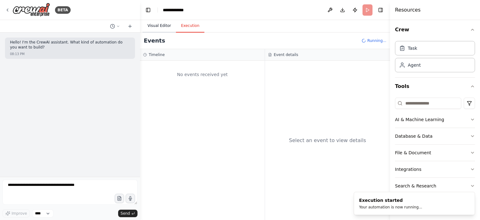
click at [155, 27] on button "Visual Editor" at bounding box center [158, 25] width 33 height 13
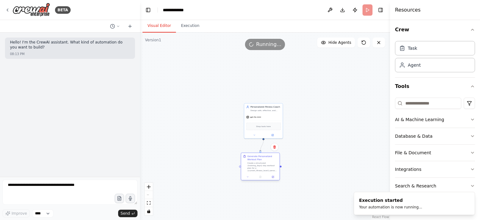
drag, startPoint x: 267, startPoint y: 181, endPoint x: 259, endPoint y: 160, distance: 23.0
click at [259, 160] on div "Generate Personalized Workout Plan" at bounding box center [262, 158] width 30 height 6
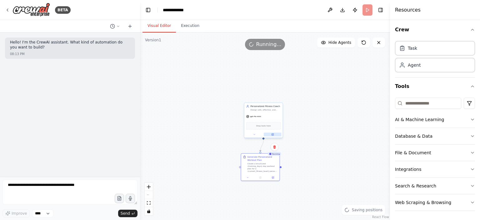
click at [272, 135] on icon at bounding box center [272, 134] width 2 height 2
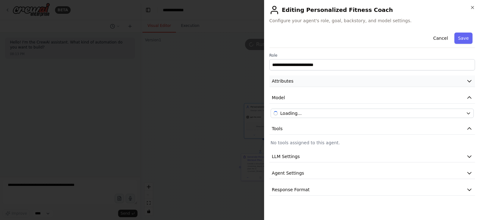
click at [290, 81] on span "Attributes" at bounding box center [283, 81] width 22 height 6
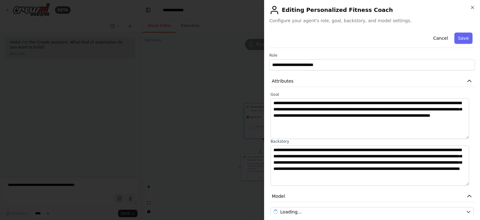
click at [224, 99] on div at bounding box center [240, 110] width 480 height 220
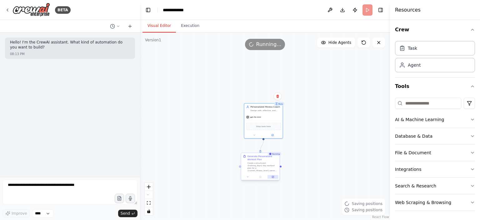
click at [272, 177] on icon at bounding box center [272, 176] width 2 height 2
select select "******"
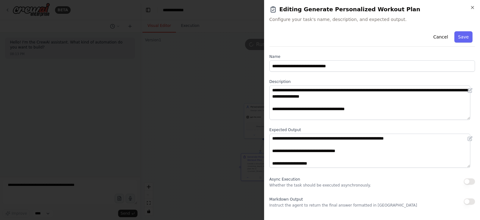
click at [225, 144] on div at bounding box center [240, 110] width 480 height 220
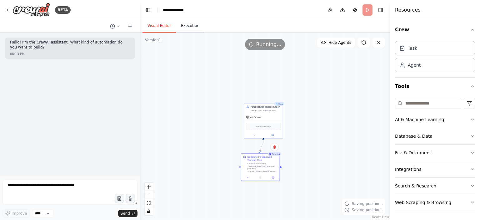
click at [185, 25] on button "Execution" at bounding box center [190, 25] width 28 height 13
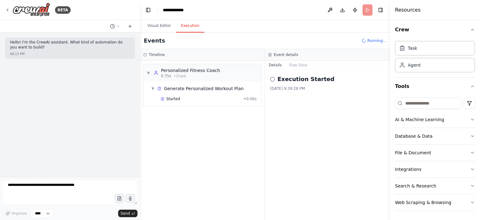
click at [199, 127] on div "▼ Personalized Fitness Coach 0.75s • 1 task ▼ Generate Personalized Workout Pla…" at bounding box center [202, 140] width 125 height 159
click at [165, 71] on div "Personalized Fitness Coach" at bounding box center [190, 70] width 59 height 6
click at [160, 21] on button "Visual Editor" at bounding box center [158, 25] width 33 height 13
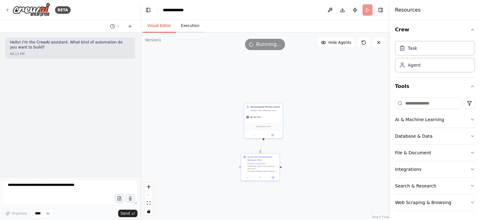
click at [176, 27] on button "Execution" at bounding box center [190, 25] width 28 height 13
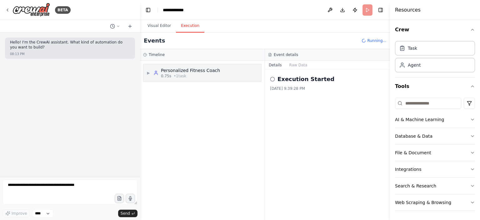
click at [208, 76] on div "0.75s • 1 task" at bounding box center [190, 75] width 59 height 5
click at [190, 91] on div "▼ Generate Personalized Workout Plan" at bounding box center [204, 88] width 113 height 11
click at [166, 89] on div "Generate Personalized Workout Plan" at bounding box center [204, 88] width 80 height 6
click at [164, 97] on div "Started" at bounding box center [201, 98] width 80 height 5
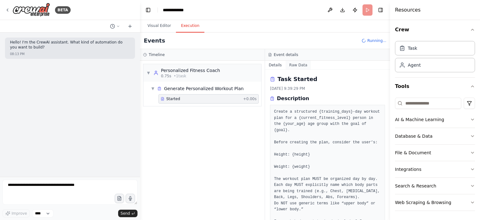
click at [296, 66] on button "Raw Data" at bounding box center [298, 65] width 26 height 9
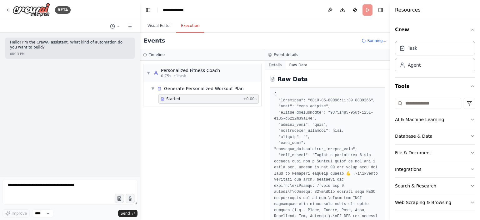
click at [276, 66] on button "Details" at bounding box center [275, 65] width 21 height 9
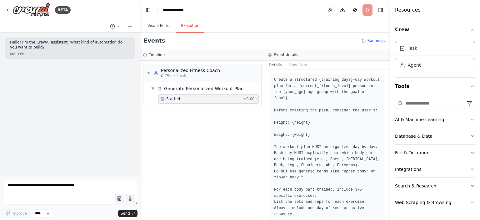
scroll to position [94, 0]
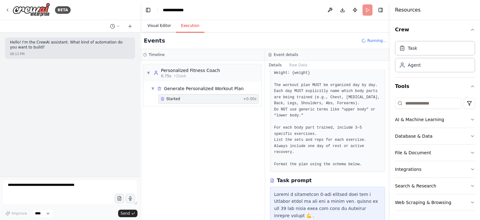
click at [157, 29] on button "Visual Editor" at bounding box center [158, 25] width 33 height 13
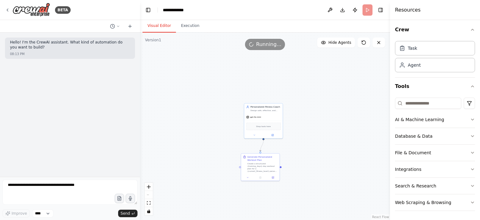
click at [314, 110] on div ".deletable-edge-delete-btn { width: 20px; height: 20px; border: 0px solid #ffff…" at bounding box center [265, 125] width 250 height 187
drag, startPoint x: 261, startPoint y: 114, endPoint x: 247, endPoint y: 80, distance: 36.7
click at [247, 80] on div "gpt-4o-mini" at bounding box center [251, 81] width 38 height 7
drag, startPoint x: 260, startPoint y: 162, endPoint x: 242, endPoint y: 107, distance: 57.6
click at [252, 131] on div "Create a structured {training_days}-day workout plan for a {current_fitness_lev…" at bounding box center [253, 136] width 30 height 10
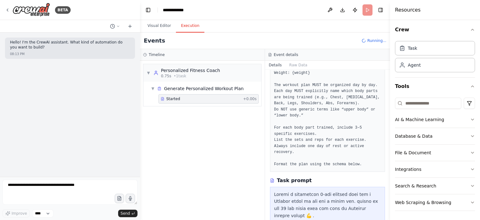
click at [186, 28] on button "Execution" at bounding box center [190, 25] width 28 height 13
click at [340, 117] on pre "Create a structured {training_days}-day workout plan for a {current_fitness_lev…" at bounding box center [327, 91] width 107 height 152
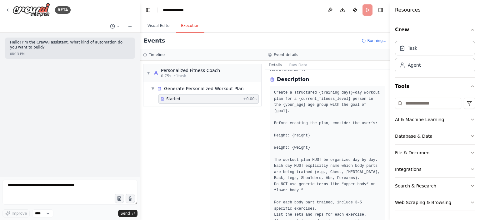
scroll to position [0, 0]
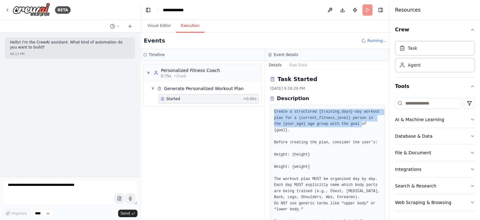
drag, startPoint x: 274, startPoint y: 106, endPoint x: 346, endPoint y: 124, distance: 74.1
click at [346, 124] on div "Create a structured {training_days}-day workout plan for a {current_fitness_lev…" at bounding box center [327, 185] width 115 height 161
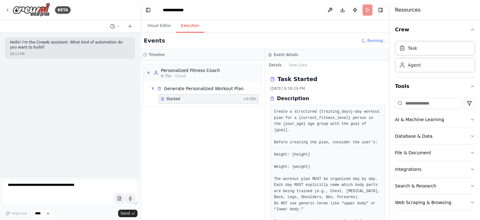
click at [330, 138] on pre "Create a structured {training_days}-day workout plan for a {current_fitness_lev…" at bounding box center [327, 185] width 107 height 152
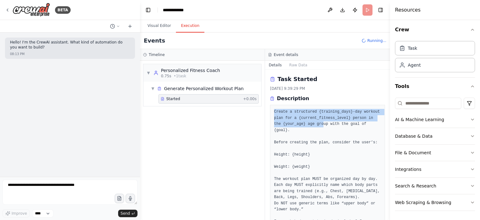
drag, startPoint x: 269, startPoint y: 112, endPoint x: 310, endPoint y: 123, distance: 42.6
click at [310, 123] on div "Task Started 9/21/2025, 9:39:29 PM Description Create a structured {training_da…" at bounding box center [327, 145] width 125 height 150
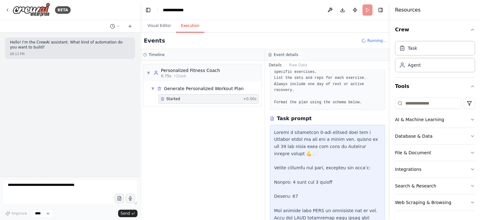
scroll to position [156, 0]
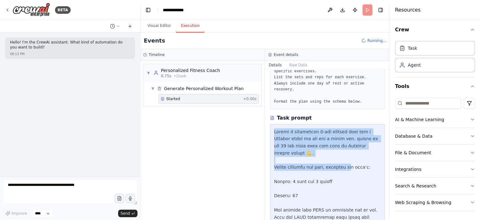
drag, startPoint x: 281, startPoint y: 125, endPoint x: 344, endPoint y: 153, distance: 68.8
click at [165, 28] on button "Visual Editor" at bounding box center [158, 25] width 33 height 13
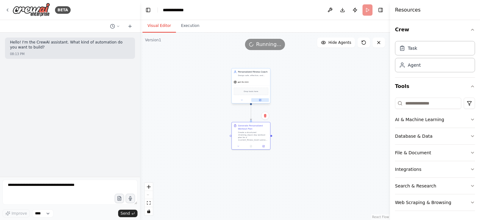
click at [260, 101] on icon at bounding box center [260, 100] width 2 height 2
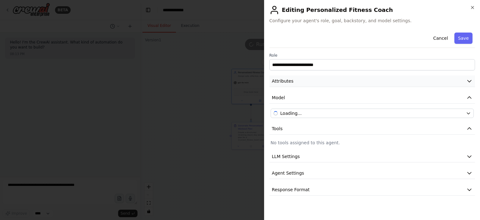
click at [287, 81] on span "Attributes" at bounding box center [283, 81] width 22 height 6
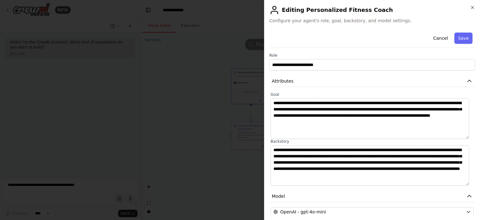
click at [209, 83] on div at bounding box center [240, 110] width 480 height 220
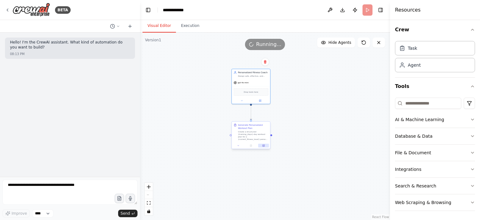
click at [263, 145] on icon at bounding box center [264, 145] width 2 height 2
select select "******"
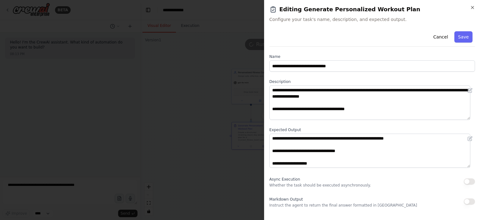
click at [210, 98] on div at bounding box center [240, 110] width 480 height 220
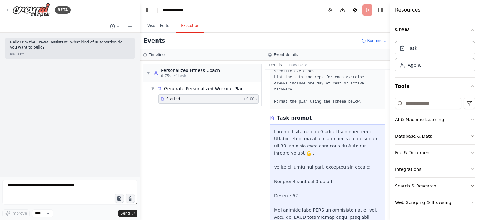
click at [181, 27] on button "Execution" at bounding box center [190, 25] width 28 height 13
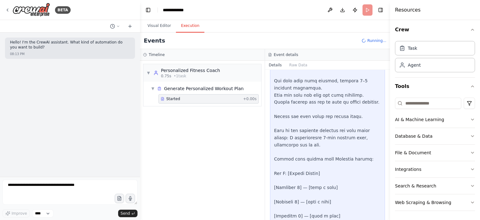
scroll to position [456, 0]
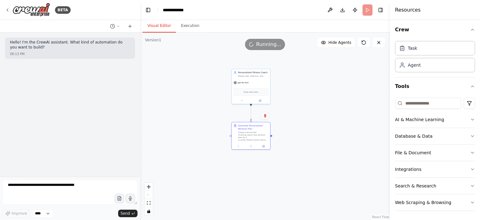
click at [155, 20] on button "Visual Editor" at bounding box center [158, 25] width 33 height 13
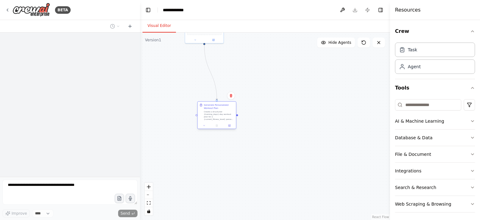
drag, startPoint x: 202, startPoint y: 72, endPoint x: 212, endPoint y: 118, distance: 47.3
click at [212, 118] on div "Create a structured {training_days}-day workout plan for a {current_fitness_lev…" at bounding box center [219, 115] width 30 height 10
drag, startPoint x: 204, startPoint y: 39, endPoint x: 213, endPoint y: 106, distance: 67.5
click at [213, 106] on div at bounding box center [213, 105] width 38 height 6
click at [366, 10] on button "Run" at bounding box center [367, 9] width 10 height 11
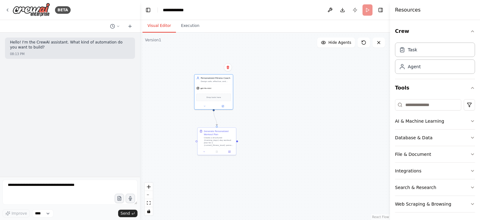
click at [281, 96] on div ".deletable-edge-delete-btn { width: 20px; height: 20px; border: 0px solid #ffff…" at bounding box center [265, 125] width 250 height 187
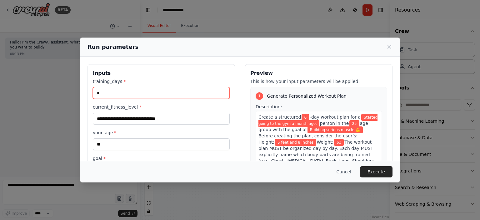
click at [118, 90] on input "*" at bounding box center [161, 93] width 137 height 12
drag, startPoint x: 118, startPoint y: 90, endPoint x: 93, endPoint y: 90, distance: 25.3
click at [93, 90] on input "*" at bounding box center [161, 93] width 137 height 12
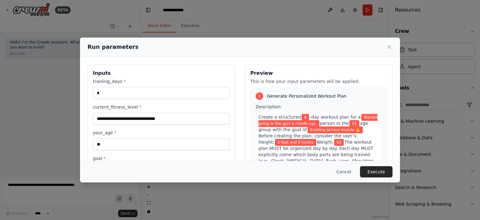
click at [187, 103] on div "**********" at bounding box center [161, 152] width 137 height 149
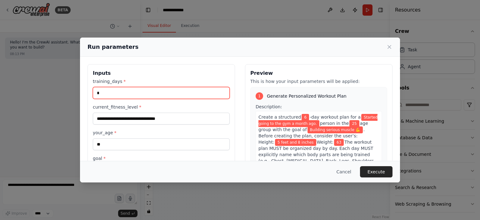
drag, startPoint x: 102, startPoint y: 88, endPoint x: 90, endPoint y: 88, distance: 11.6
click at [90, 88] on div "**********" at bounding box center [160, 148] width 147 height 168
click at [192, 97] on input "*" at bounding box center [161, 93] width 137 height 12
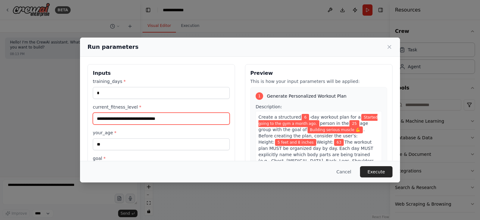
click at [222, 119] on input "**********" at bounding box center [161, 118] width 137 height 12
drag, startPoint x: 180, startPoint y: 118, endPoint x: 70, endPoint y: 108, distance: 110.7
click at [66, 110] on div "**********" at bounding box center [240, 110] width 480 height 220
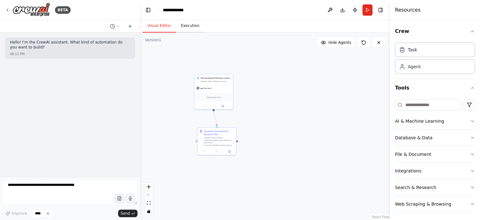
click at [187, 27] on button "Execution" at bounding box center [190, 25] width 28 height 13
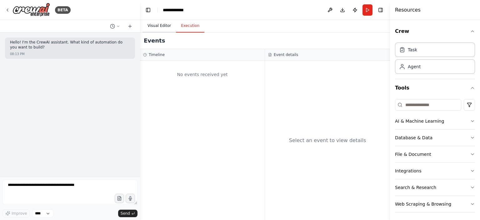
click at [161, 31] on button "Visual Editor" at bounding box center [158, 25] width 33 height 13
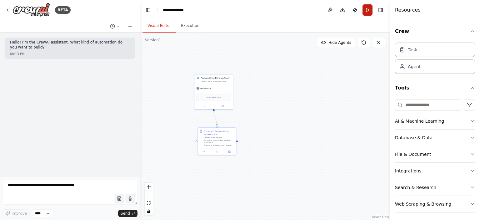
click at [368, 10] on button "Run" at bounding box center [367, 9] width 10 height 11
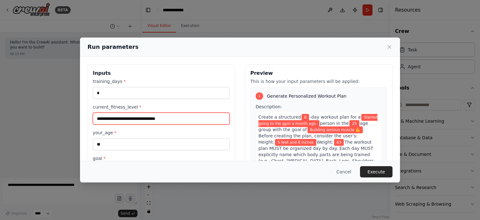
drag, startPoint x: 180, startPoint y: 117, endPoint x: 77, endPoint y: 105, distance: 103.8
click at [77, 105] on div "**********" at bounding box center [240, 110] width 480 height 220
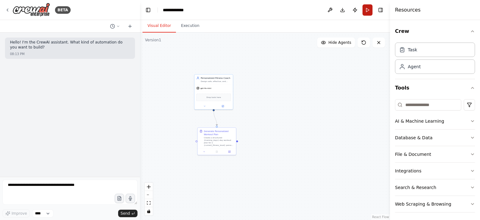
click at [366, 5] on button "Run" at bounding box center [367, 9] width 10 height 11
click at [260, 91] on div ".deletable-edge-delete-btn { width: 20px; height: 20px; border: 0px solid #ffff…" at bounding box center [265, 125] width 250 height 187
drag, startPoint x: 260, startPoint y: 91, endPoint x: 214, endPoint y: 55, distance: 58.7
click at [214, 55] on div ".deletable-edge-delete-btn { width: 20px; height: 20px; border: 0px solid #ffff…" at bounding box center [265, 125] width 250 height 187
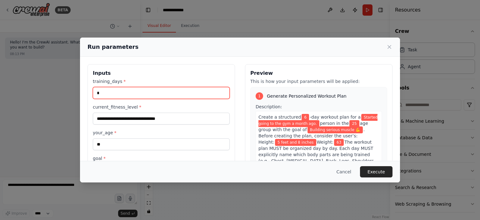
drag, startPoint x: 102, startPoint y: 90, endPoint x: 94, endPoint y: 90, distance: 7.8
click at [94, 90] on input "*" at bounding box center [161, 93] width 137 height 12
type input "*"
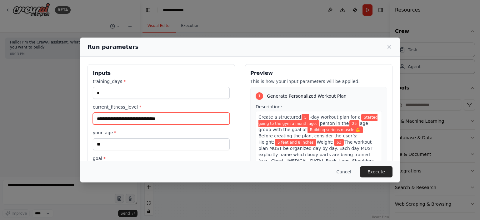
drag, startPoint x: 180, startPoint y: 116, endPoint x: 87, endPoint y: 120, distance: 92.5
click at [87, 120] on div "**********" at bounding box center [160, 148] width 147 height 168
type input "*"
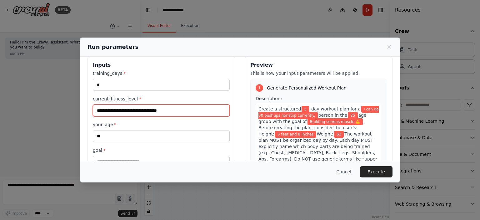
scroll to position [62, 0]
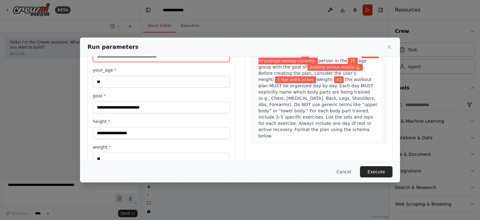
type input "**********"
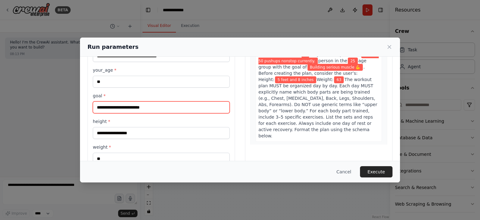
click at [117, 108] on input "**********" at bounding box center [161, 107] width 137 height 12
click at [142, 106] on input "**********" at bounding box center [161, 107] width 137 height 12
click at [147, 104] on input "**********" at bounding box center [161, 107] width 137 height 12
click at [154, 107] on input "**********" at bounding box center [161, 107] width 137 height 12
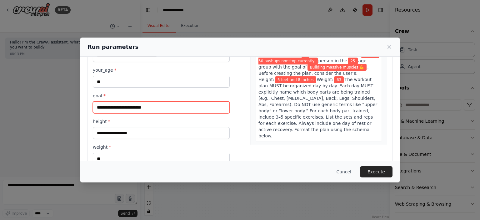
type input "**********"
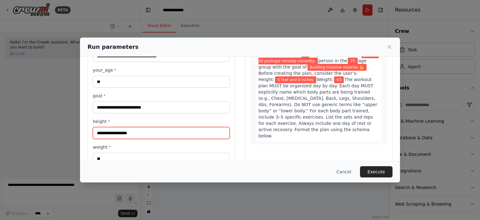
click at [135, 131] on input "**********" at bounding box center [161, 133] width 137 height 12
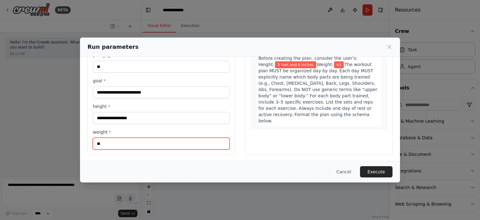
click at [117, 143] on input "**" at bounding box center [161, 143] width 137 height 12
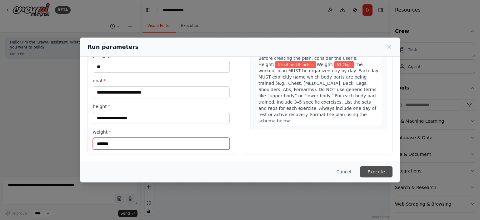
type input "*******"
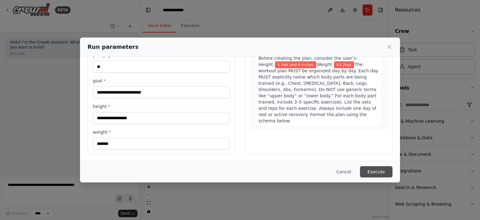
click at [380, 173] on button "Execute" at bounding box center [376, 171] width 32 height 11
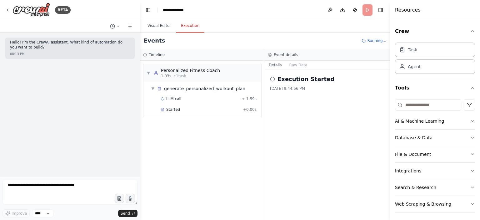
click at [239, 141] on div "▼ Personalized Fitness Coach 1.03s • 1 task ▼ generate_personalized_workout_pla…" at bounding box center [202, 140] width 125 height 159
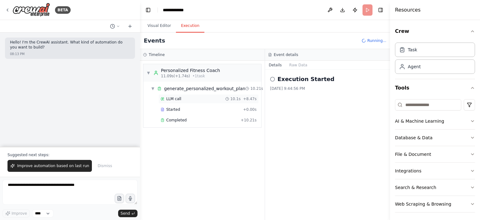
click at [173, 99] on span "LLM call" at bounding box center [173, 98] width 15 height 5
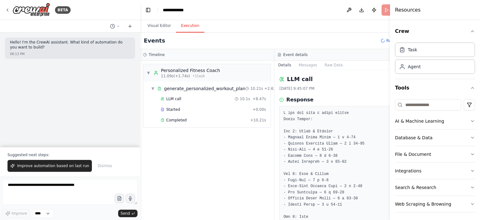
click at [196, 148] on div "▼ Personalized Fitness Coach 11.09s (+1.74s) • 1 task ▼ generate_personalized_w…" at bounding box center [207, 140] width 134 height 159
click at [175, 72] on div "Personalized Fitness Coach" at bounding box center [190, 70] width 59 height 6
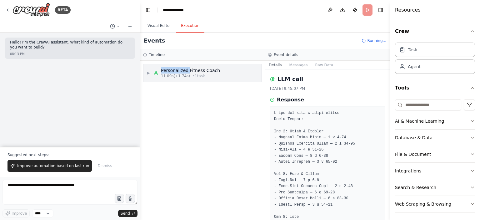
click at [175, 72] on div "Personalized Fitness Coach" at bounding box center [190, 70] width 59 height 6
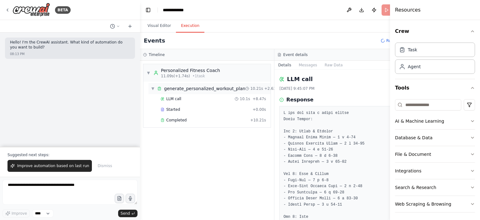
click at [181, 88] on div "generate_personalized_workout_plan" at bounding box center [204, 88] width 81 height 6
click at [182, 88] on div "generate_personalized_workout_plan" at bounding box center [204, 88] width 81 height 6
click at [178, 98] on span "LLM call" at bounding box center [173, 98] width 15 height 5
click at [295, 66] on button "Messages" at bounding box center [308, 65] width 26 height 9
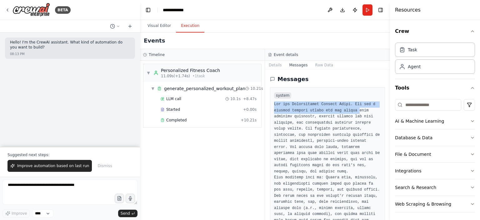
drag, startPoint x: 272, startPoint y: 103, endPoint x: 351, endPoint y: 107, distance: 78.8
click at [351, 107] on div "system" at bounding box center [327, 184] width 115 height 195
click at [351, 107] on pre at bounding box center [327, 189] width 107 height 177
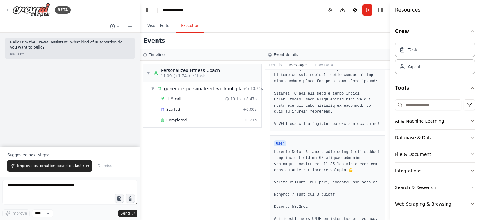
scroll to position [156, 0]
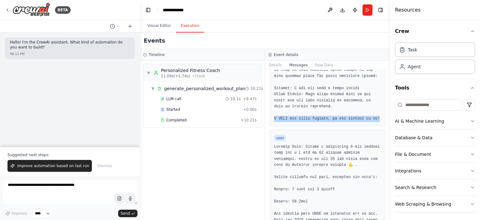
drag, startPoint x: 274, startPoint y: 110, endPoint x: 373, endPoint y: 111, distance: 98.7
click at [373, 111] on pre at bounding box center [327, 33] width 107 height 177
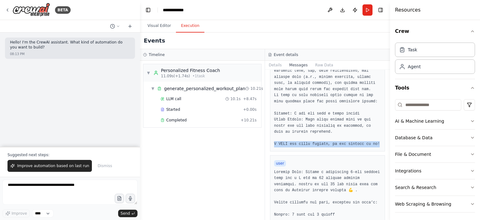
scroll to position [125, 0]
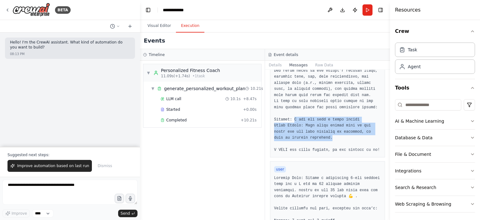
drag, startPoint x: 293, startPoint y: 113, endPoint x: 339, endPoint y: 131, distance: 48.7
click at [339, 131] on pre at bounding box center [327, 64] width 107 height 177
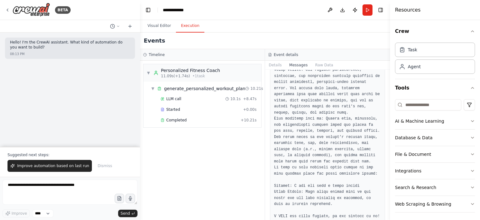
scroll to position [62, 0]
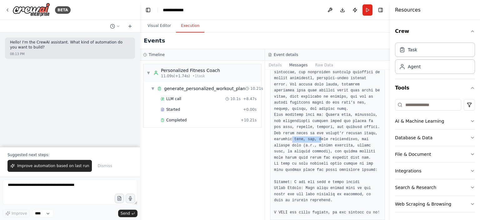
drag, startPoint x: 290, startPoint y: 132, endPoint x: 317, endPoint y: 135, distance: 26.9
click at [317, 135] on pre at bounding box center [327, 127] width 107 height 177
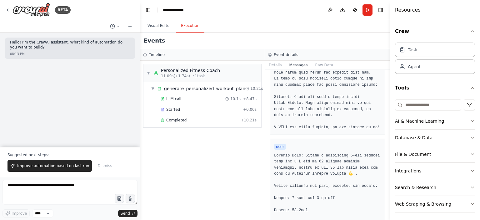
scroll to position [187, 0]
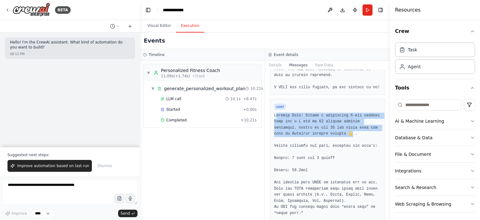
drag, startPoint x: 273, startPoint y: 115, endPoint x: 327, endPoint y: 132, distance: 56.7
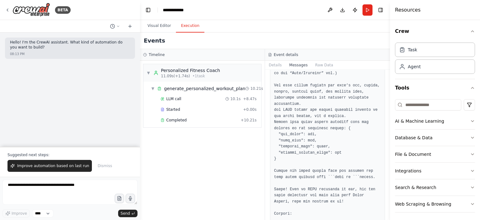
scroll to position [545, 0]
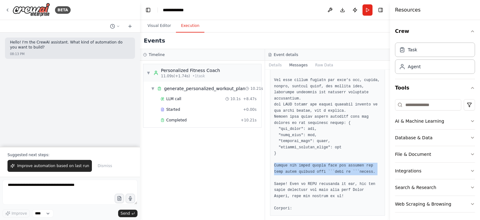
drag, startPoint x: 272, startPoint y: 160, endPoint x: 362, endPoint y: 171, distance: 90.9
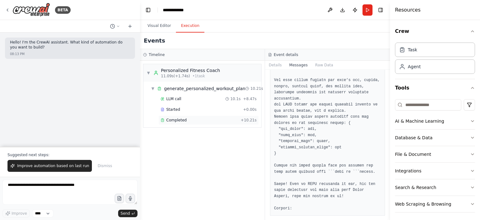
click at [195, 121] on div "Completed" at bounding box center [199, 119] width 77 height 5
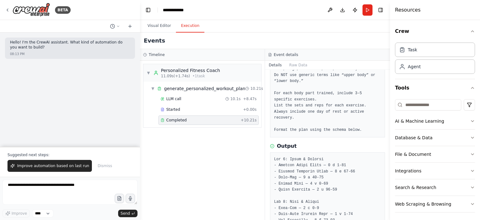
scroll to position [121, 0]
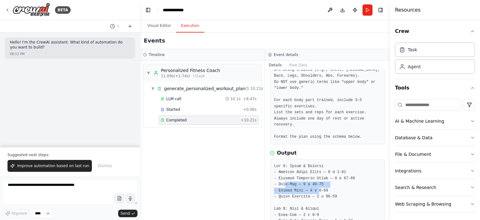
drag, startPoint x: 284, startPoint y: 178, endPoint x: 316, endPoint y: 184, distance: 33.1
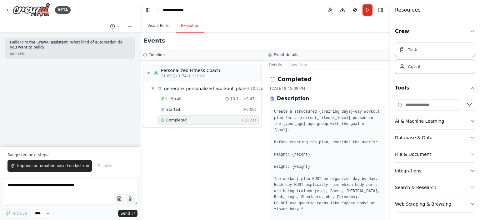
scroll to position [0, 0]
click at [180, 108] on div "Started" at bounding box center [201, 109] width 80 height 5
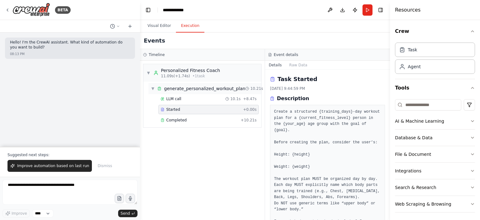
click at [173, 93] on div "▼ generate_personalized_workout_plan 10.21s + 2.62s" at bounding box center [204, 88] width 113 height 11
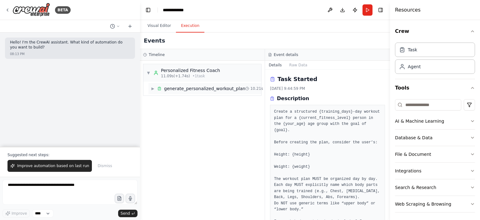
click at [172, 89] on div "generate_personalized_workout_plan" at bounding box center [204, 88] width 81 height 6
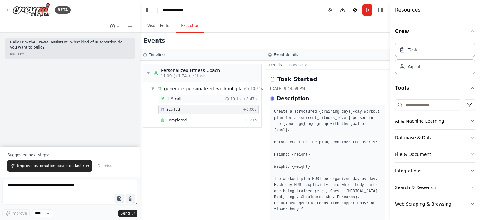
click at [173, 100] on span "LLM call" at bounding box center [173, 98] width 15 height 5
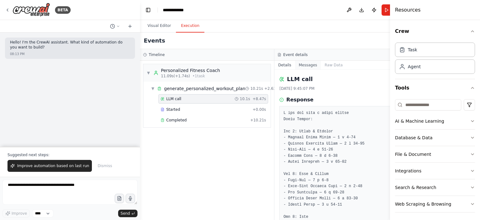
click at [295, 66] on button "Messages" at bounding box center [308, 65] width 26 height 9
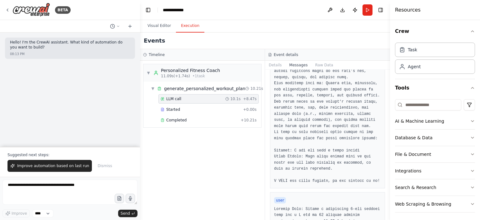
scroll to position [94, 0]
drag, startPoint x: 272, startPoint y: 171, endPoint x: 374, endPoint y: 176, distance: 101.9
click at [374, 176] on div "system" at bounding box center [327, 90] width 115 height 195
click at [374, 176] on pre at bounding box center [327, 95] width 107 height 177
drag, startPoint x: 276, startPoint y: 143, endPoint x: 314, endPoint y: 149, distance: 38.5
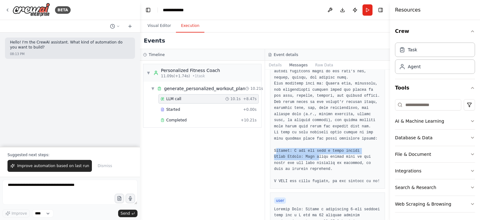
click at [314, 149] on pre at bounding box center [327, 95] width 107 height 177
drag, startPoint x: 292, startPoint y: 144, endPoint x: 294, endPoint y: 151, distance: 6.5
click at [294, 151] on pre at bounding box center [327, 95] width 107 height 177
click at [295, 151] on pre at bounding box center [327, 95] width 107 height 177
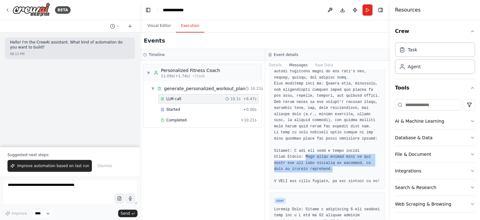
drag, startPoint x: 302, startPoint y: 151, endPoint x: 361, endPoint y: 162, distance: 59.6
click at [361, 162] on pre at bounding box center [327, 95] width 107 height 177
drag, startPoint x: 361, startPoint y: 162, endPoint x: 356, endPoint y: 160, distance: 5.3
click at [361, 162] on pre at bounding box center [327, 95] width 107 height 177
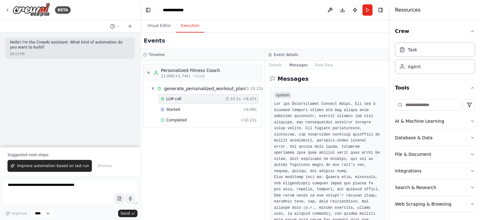
scroll to position [0, 0]
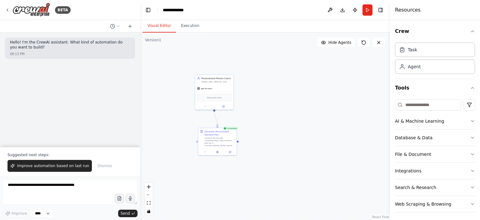
click at [161, 25] on button "Visual Editor" at bounding box center [158, 25] width 33 height 13
click at [223, 107] on div at bounding box center [214, 105] width 38 height 6
click at [224, 106] on icon at bounding box center [223, 106] width 2 height 2
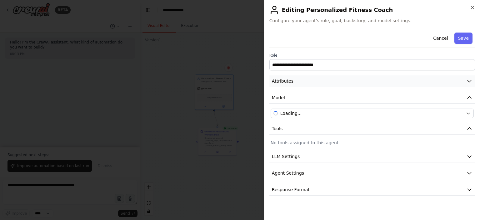
click at [284, 81] on span "Attributes" at bounding box center [283, 81] width 22 height 6
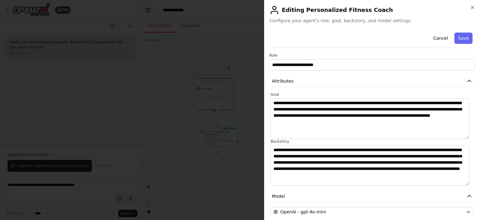
click at [185, 136] on div at bounding box center [240, 110] width 480 height 220
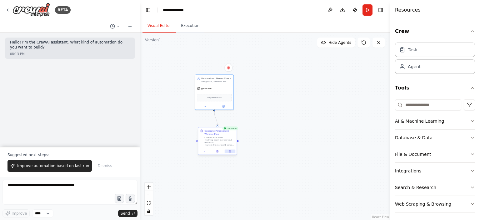
click at [230, 151] on icon at bounding box center [231, 151] width 2 height 2
select select "******"
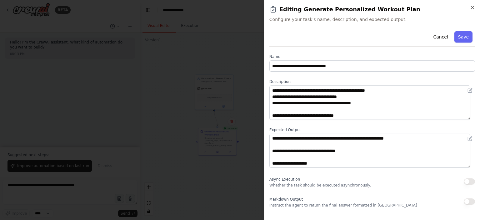
scroll to position [87, 0]
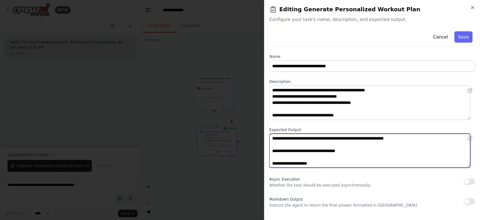
click at [307, 141] on textarea "**********" at bounding box center [369, 150] width 201 height 34
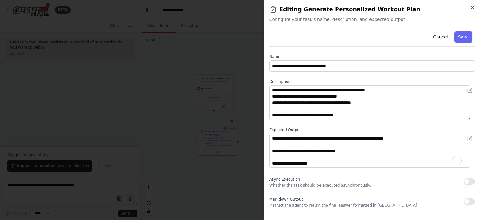
click at [197, 127] on div at bounding box center [240, 110] width 480 height 220
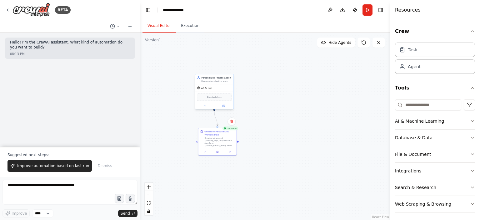
click at [222, 103] on div at bounding box center [214, 105] width 38 height 6
click at [224, 104] on icon at bounding box center [223, 105] width 2 height 2
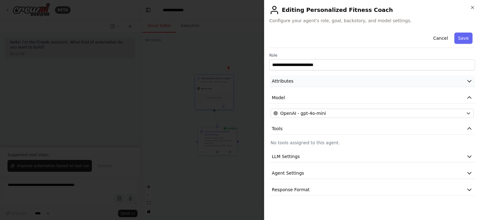
click at [299, 81] on button "Attributes" at bounding box center [371, 81] width 205 height 12
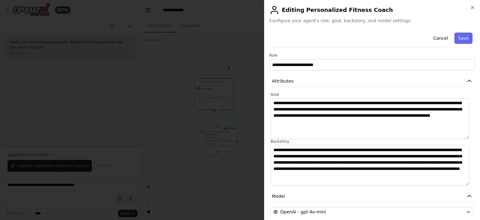
click at [175, 87] on div at bounding box center [240, 110] width 480 height 220
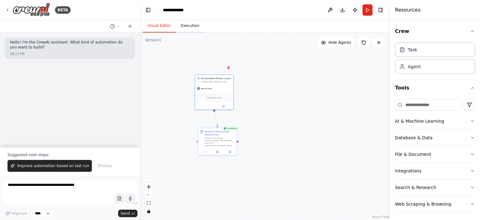
click at [186, 29] on button "Execution" at bounding box center [190, 25] width 28 height 13
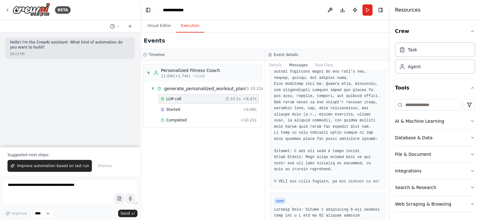
scroll to position [94, 0]
drag, startPoint x: 275, startPoint y: 175, endPoint x: 372, endPoint y: 177, distance: 97.4
click at [372, 177] on pre at bounding box center [327, 95] width 107 height 177
click at [367, 170] on pre at bounding box center [327, 95] width 107 height 177
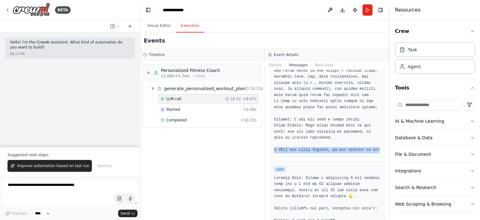
drag, startPoint x: 274, startPoint y: 144, endPoint x: 375, endPoint y: 148, distance: 101.3
click at [375, 148] on div "system" at bounding box center [327, 59] width 115 height 195
click at [350, 148] on div "system" at bounding box center [327, 59] width 115 height 195
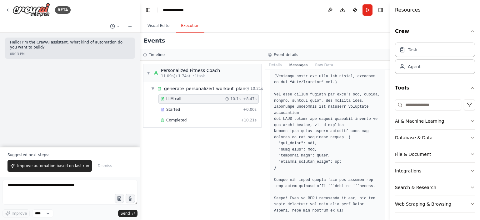
scroll to position [545, 0]
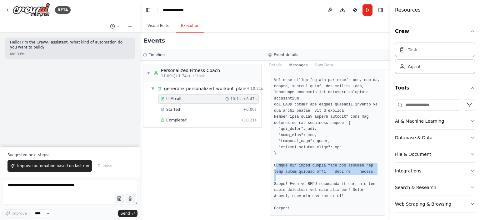
drag, startPoint x: 273, startPoint y: 164, endPoint x: 361, endPoint y: 179, distance: 89.0
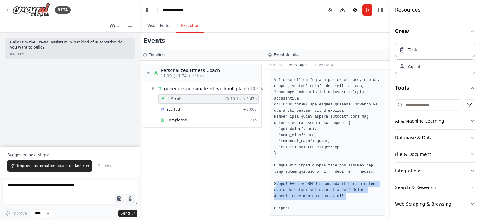
drag, startPoint x: 272, startPoint y: 184, endPoint x: 360, endPoint y: 195, distance: 88.4
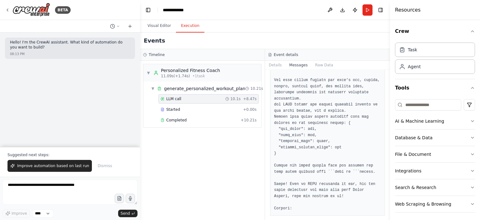
click at [183, 107] on div "Started" at bounding box center [201, 109] width 80 height 5
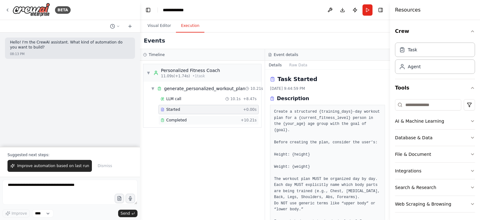
click at [181, 116] on div "Completed + 10.21s" at bounding box center [208, 119] width 100 height 9
click at [175, 107] on span "Started" at bounding box center [173, 109] width 14 height 5
click at [173, 99] on span "LLM call" at bounding box center [173, 98] width 15 height 5
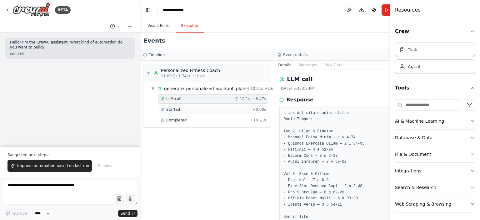
click at [174, 106] on div "Started + 0.00s" at bounding box center [213, 109] width 110 height 9
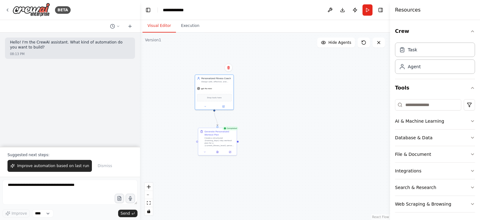
click at [155, 29] on button "Visual Editor" at bounding box center [158, 25] width 33 height 13
drag, startPoint x: 217, startPoint y: 91, endPoint x: 190, endPoint y: 96, distance: 27.9
click at [185, 95] on div "Drop tools here" at bounding box center [183, 100] width 38 height 12
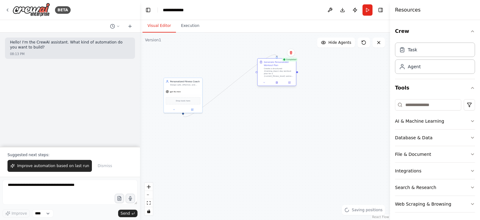
drag, startPoint x: 212, startPoint y: 143, endPoint x: 271, endPoint y: 76, distance: 89.6
click at [271, 76] on div "Create a structured {training_days}-day workout plan for a {current_fitness_lev…" at bounding box center [279, 72] width 30 height 10
drag, startPoint x: 271, startPoint y: 76, endPoint x: 222, endPoint y: 97, distance: 53.1
click at [222, 97] on div "Create a structured {training_days}-day workout plan for a {current_fitness_lev…" at bounding box center [229, 94] width 30 height 10
drag, startPoint x: 225, startPoint y: 94, endPoint x: 180, endPoint y: 136, distance: 61.9
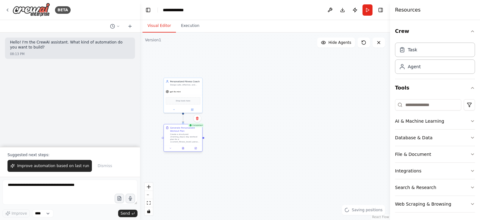
click at [180, 136] on div "Create a structured {training_days}-day workout plan for a {current_fitness_lev…" at bounding box center [185, 138] width 30 height 10
drag, startPoint x: 186, startPoint y: 92, endPoint x: 202, endPoint y: 72, distance: 25.8
click at [202, 72] on div "gpt-4o-mini" at bounding box center [198, 72] width 38 height 7
drag, startPoint x: 186, startPoint y: 140, endPoint x: 194, endPoint y: 134, distance: 9.2
click at [194, 134] on div "Create a structured {training_days}-day workout plan for a {current_fitness_lev…" at bounding box center [191, 131] width 30 height 10
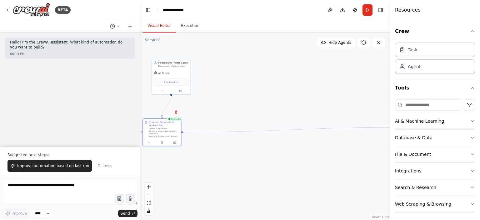
drag, startPoint x: 210, startPoint y: 132, endPoint x: 291, endPoint y: 124, distance: 81.6
click at [383, 127] on div ".deletable-edge-delete-btn { width: 20px; height: 20px; border: 0px solid #ffff…" at bounding box center [265, 125] width 250 height 187
drag, startPoint x: 162, startPoint y: 136, endPoint x: 94, endPoint y: 126, distance: 69.3
click at [94, 126] on div "**********" at bounding box center [240, 110] width 480 height 220
click at [147, 194] on div "React Flow controls" at bounding box center [149, 198] width 8 height 32
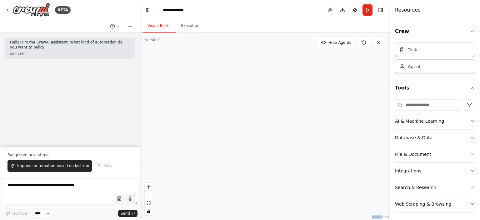
click at [147, 194] on div "React Flow controls" at bounding box center [149, 198] width 8 height 32
click at [148, 194] on div "React Flow controls" at bounding box center [149, 198] width 8 height 32
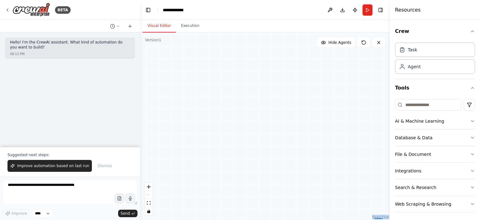
click at [148, 194] on div "React Flow controls" at bounding box center [149, 198] width 8 height 32
click at [147, 192] on div "React Flow controls" at bounding box center [149, 198] width 8 height 32
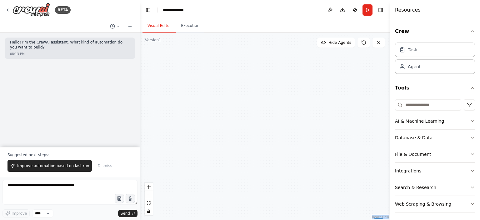
click at [147, 192] on div "React Flow controls" at bounding box center [149, 198] width 8 height 32
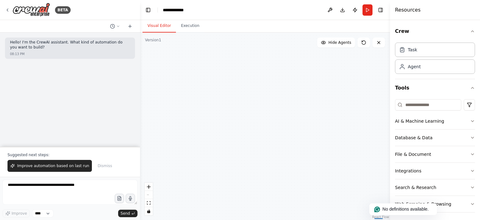
click at [148, 194] on div "React Flow controls" at bounding box center [149, 198] width 8 height 32
click at [343, 43] on span "Hide Agents" at bounding box center [339, 42] width 23 height 5
click at [343, 43] on span "Show Agents" at bounding box center [339, 42] width 24 height 5
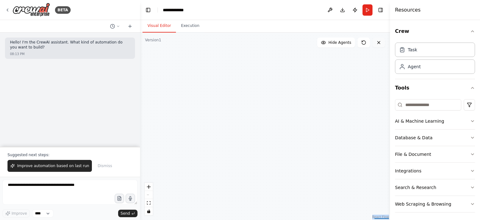
click at [382, 41] on button at bounding box center [378, 42] width 12 height 10
click at [380, 41] on icon at bounding box center [378, 42] width 5 height 5
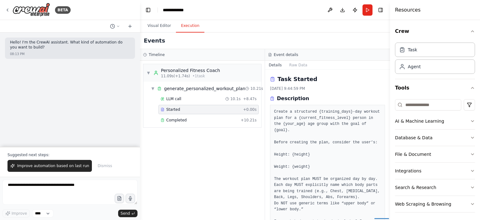
click at [188, 29] on button "Execution" at bounding box center [190, 25] width 28 height 13
click at [182, 73] on span "11.09s (+1.74s)" at bounding box center [175, 75] width 29 height 5
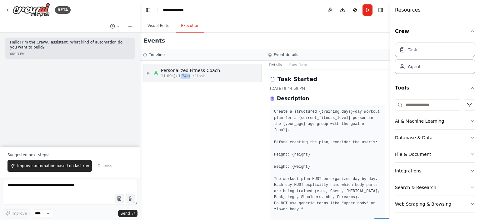
click at [182, 73] on span "11.09s (+1.74s)" at bounding box center [175, 75] width 29 height 5
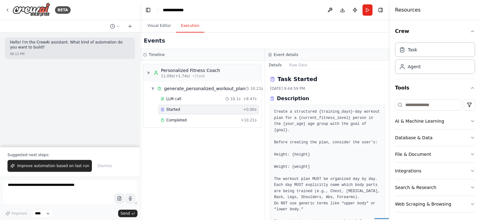
click at [193, 82] on div "▼ generate_personalized_workout_plan 10.21s + 2.62s LLM call 10.1s + 8.47s Star…" at bounding box center [202, 105] width 118 height 46
click at [194, 88] on div "generate_personalized_workout_plan" at bounding box center [204, 88] width 81 height 6
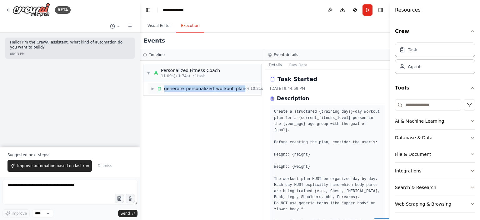
click at [194, 88] on div "generate_personalized_workout_plan" at bounding box center [204, 88] width 81 height 6
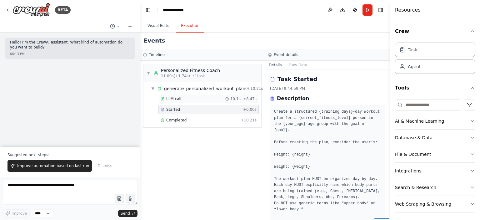
click at [179, 98] on span "LLM call" at bounding box center [173, 98] width 15 height 5
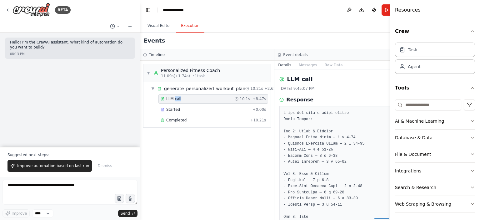
click at [179, 98] on span "LLM call" at bounding box center [173, 98] width 15 height 5
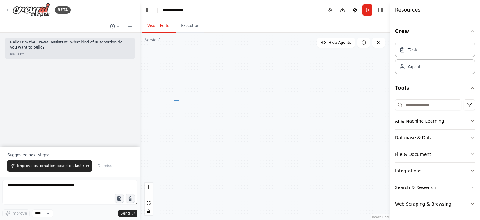
click at [165, 26] on button "Visual Editor" at bounding box center [158, 25] width 33 height 13
click at [152, 40] on div "Version 1" at bounding box center [153, 39] width 16 height 5
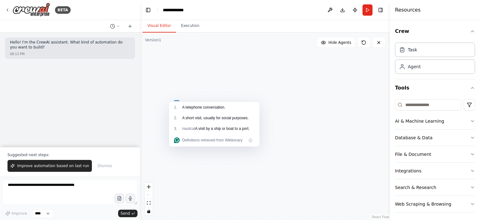
click at [114, 48] on p "Hello! I'm the CrewAI assistant. What kind of automation do you want to build?" at bounding box center [70, 45] width 120 height 10
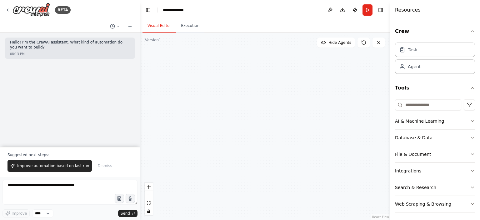
click at [112, 57] on div "Hello! I'm the CrewAI assistant. What kind of automation do you want to build? …" at bounding box center [70, 47] width 130 height 21
click at [117, 27] on icon at bounding box center [118, 26] width 4 height 4
drag, startPoint x: 200, startPoint y: 80, endPoint x: 180, endPoint y: 87, distance: 21.6
click at [180, 87] on div ".deletable-edge-delete-btn { width: 20px; height: 20px; border: 0px solid #ffff…" at bounding box center [265, 125] width 250 height 187
drag, startPoint x: 176, startPoint y: 70, endPoint x: 207, endPoint y: 90, distance: 36.6
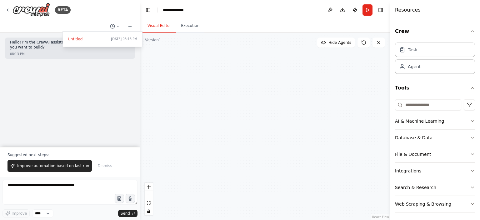
click at [207, 90] on div ".deletable-edge-delete-btn { width: 20px; height: 20px; border: 0px solid #ffff…" at bounding box center [265, 125] width 250 height 187
click at [162, 165] on div ".deletable-edge-delete-btn { width: 20px; height: 20px; border: 0px solid #ffff…" at bounding box center [265, 125] width 250 height 187
drag, startPoint x: 172, startPoint y: 73, endPoint x: 209, endPoint y: 80, distance: 37.4
click at [213, 81] on div ".deletable-edge-delete-btn { width: 20px; height: 20px; border: 0px solid #ffff…" at bounding box center [265, 125] width 250 height 187
click at [179, 79] on div ".deletable-edge-delete-btn { width: 20px; height: 20px; border: 0px solid #ffff…" at bounding box center [265, 125] width 250 height 187
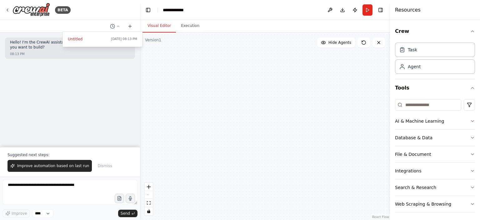
click at [179, 79] on div ".deletable-edge-delete-btn { width: 20px; height: 20px; border: 0px solid #ffff…" at bounding box center [265, 125] width 250 height 187
drag, startPoint x: 177, startPoint y: 69, endPoint x: 193, endPoint y: 97, distance: 31.9
click at [192, 75] on div ".deletable-edge-delete-btn { width: 20px; height: 20px; border: 0px solid #ffff…" at bounding box center [265, 125] width 250 height 187
click at [195, 96] on div ".deletable-edge-delete-btn { width: 20px; height: 20px; border: 0px solid #ffff…" at bounding box center [265, 125] width 250 height 187
drag, startPoint x: 169, startPoint y: 63, endPoint x: 284, endPoint y: 96, distance: 119.0
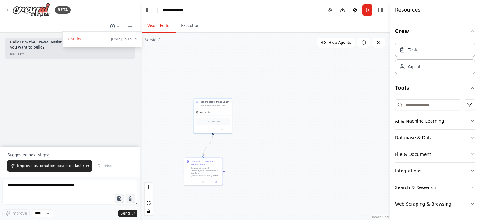
click at [312, 38] on div ".deletable-edge-delete-btn { width: 20px; height: 20px; border: 0px solid #ffff…" at bounding box center [265, 125] width 250 height 187
drag, startPoint x: 270, startPoint y: 120, endPoint x: 292, endPoint y: 91, distance: 36.1
click at [292, 91] on div ".deletable-edge-delete-btn { width: 20px; height: 20px; border: 0px solid #ffff…" at bounding box center [265, 125] width 250 height 187
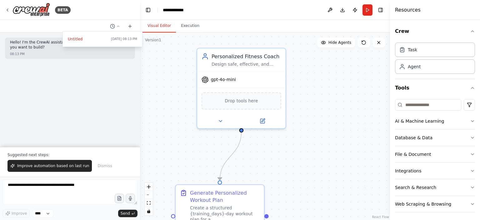
drag, startPoint x: 309, startPoint y: 102, endPoint x: 319, endPoint y: 112, distance: 14.2
click at [324, 123] on div ".deletable-edge-delete-btn { width: 20px; height: 20px; border: 0px solid #ffff…" at bounding box center [265, 125] width 250 height 187
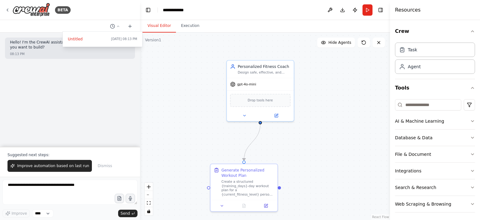
drag, startPoint x: 281, startPoint y: 161, endPoint x: 272, endPoint y: 156, distance: 10.3
click at [279, 157] on div ".deletable-edge-delete-btn { width: 20px; height: 20px; border: 0px solid #ffff…" at bounding box center [265, 125] width 250 height 187
click at [149, 202] on icon "fit view" at bounding box center [149, 202] width 4 height 3
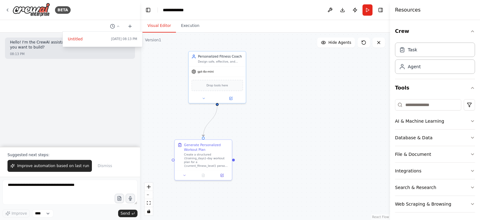
drag, startPoint x: 312, startPoint y: 131, endPoint x: 251, endPoint y: 117, distance: 62.5
click at [251, 117] on div ".deletable-edge-delete-btn { width: 20px; height: 20px; border: 0px solid #ffff…" at bounding box center [265, 125] width 250 height 187
click at [146, 212] on button "toggle interactivity" at bounding box center [149, 211] width 8 height 8
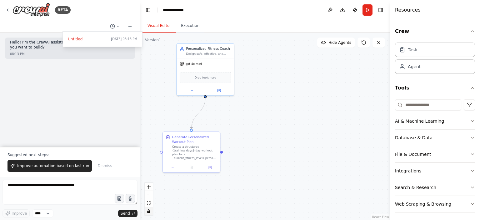
drag, startPoint x: 304, startPoint y: 136, endPoint x: 294, endPoint y: 128, distance: 13.3
click at [294, 128] on div ".deletable-edge-delete-btn { width: 20px; height: 20px; border: 0px solid #ffff…" at bounding box center [265, 125] width 250 height 187
click at [149, 211] on icon "toggle interactivity" at bounding box center [148, 211] width 3 height 4
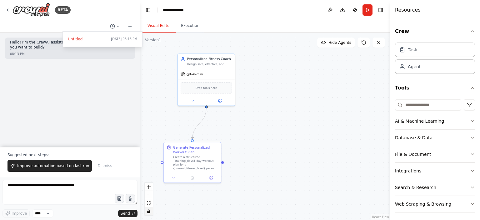
drag, startPoint x: 245, startPoint y: 89, endPoint x: 246, endPoint y: 100, distance: 10.3
click at [246, 100] on div ".deletable-edge-delete-btn { width: 20px; height: 20px; border: 0px solid #ffff…" at bounding box center [265, 125] width 250 height 187
click at [224, 161] on div ".deletable-edge-delete-btn { width: 20px; height: 20px; border: 0px solid #ffff…" at bounding box center [265, 125] width 250 height 187
click at [225, 161] on div ".deletable-edge-delete-btn { width: 20px; height: 20px; border: 0px solid #ffff…" at bounding box center [265, 125] width 250 height 187
click at [414, 104] on input at bounding box center [428, 104] width 66 height 11
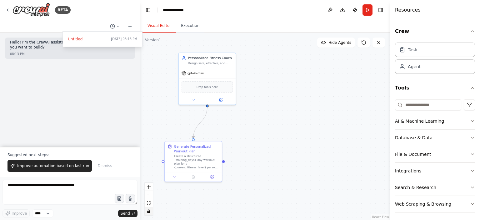
click at [429, 125] on button "AI & Machine Learning" at bounding box center [435, 121] width 80 height 16
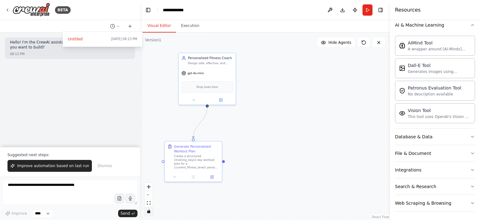
scroll to position [96, 0]
click at [430, 138] on button "Database & Data" at bounding box center [435, 136] width 80 height 16
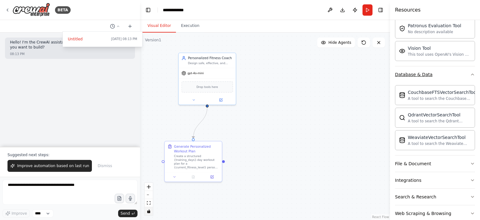
scroll to position [168, 0]
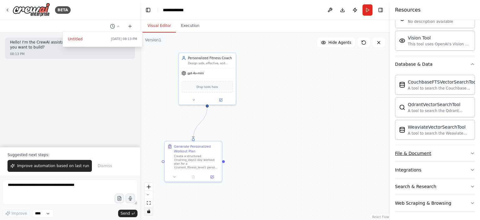
click at [436, 151] on button "File & Document" at bounding box center [435, 153] width 80 height 16
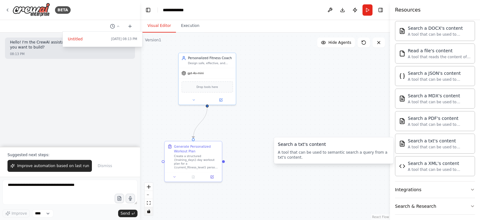
scroll to position [352, 0]
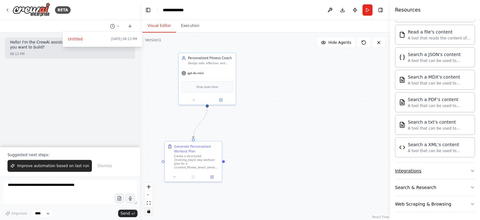
click at [427, 166] on button "Integrations" at bounding box center [435, 170] width 80 height 16
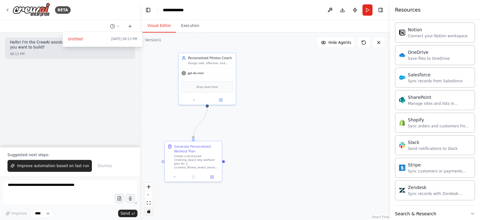
scroll to position [849, 0]
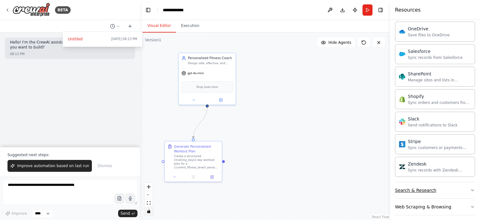
click at [457, 186] on button "Search & Research" at bounding box center [435, 190] width 80 height 16
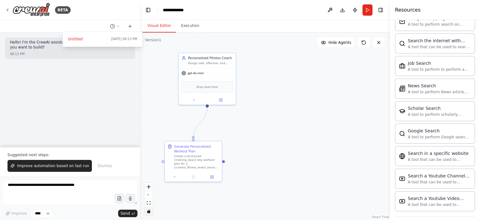
scroll to position [1167, 0]
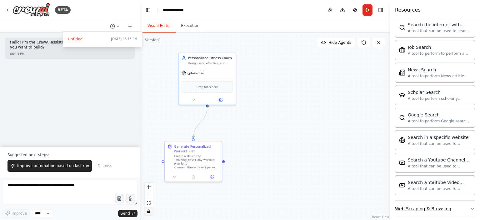
click at [437, 205] on div "Web Scraping & Browsing" at bounding box center [423, 208] width 56 height 6
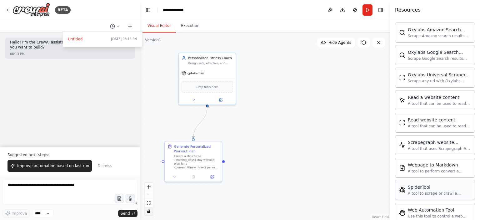
scroll to position [1507, 0]
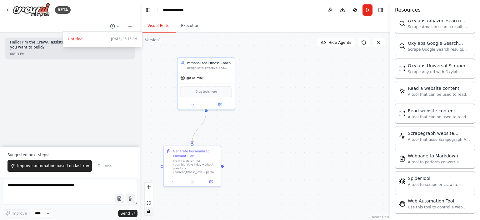
click at [8, 8] on div at bounding box center [70, 110] width 140 height 220
click at [8, 9] on icon at bounding box center [7, 10] width 1 height 2
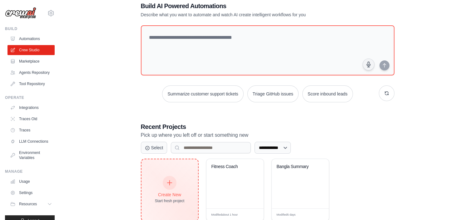
click at [167, 185] on div at bounding box center [170, 182] width 14 height 14
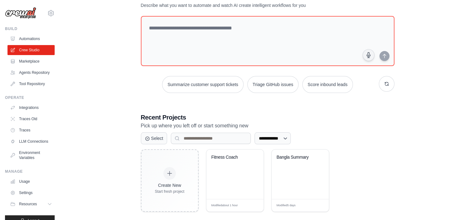
scroll to position [31, 0]
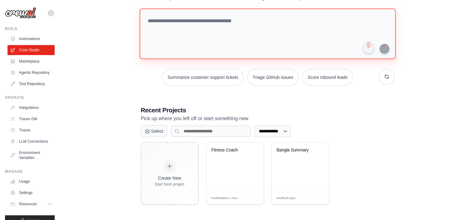
click at [207, 27] on textarea at bounding box center [267, 33] width 256 height 51
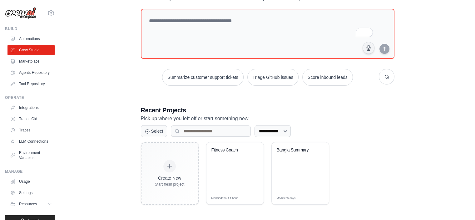
click at [105, 86] on div "**********" at bounding box center [267, 94] width 395 height 239
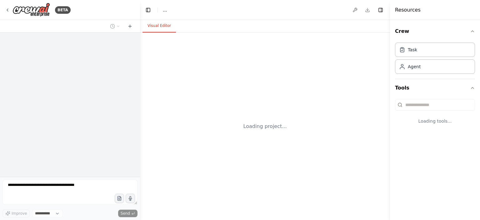
select select "****"
click at [232, 106] on div "Loading project..." at bounding box center [265, 125] width 250 height 187
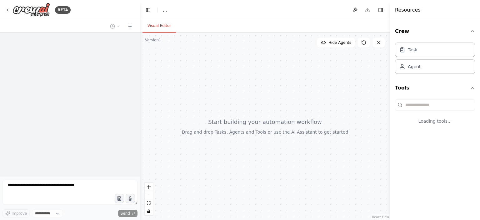
select select "****"
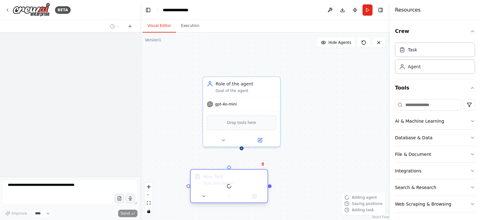
drag, startPoint x: 267, startPoint y: 186, endPoint x: 226, endPoint y: 180, distance: 41.8
click at [222, 180] on div at bounding box center [228, 185] width 77 height 33
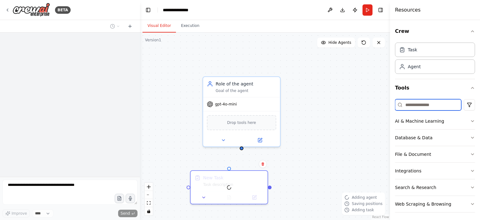
click at [412, 105] on input at bounding box center [428, 104] width 66 height 11
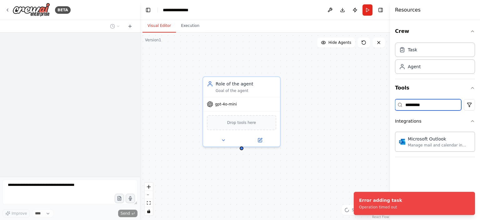
click at [431, 104] on input "********" at bounding box center [428, 104] width 66 height 11
type input "********"
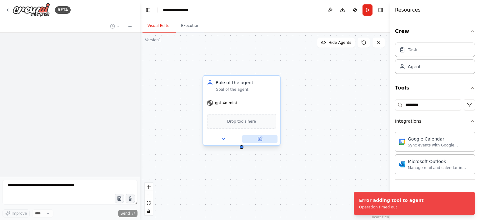
click at [265, 137] on button at bounding box center [259, 138] width 35 height 7
click at [260, 137] on icon at bounding box center [260, 139] width 4 height 4
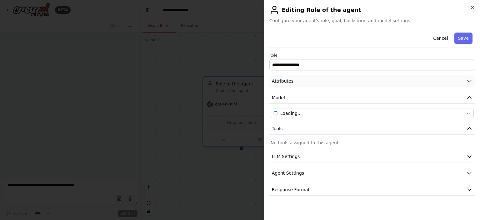
click at [290, 80] on span "Attributes" at bounding box center [283, 81] width 22 height 6
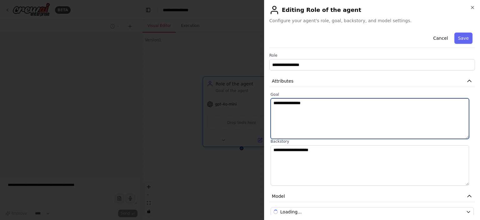
click at [264, 107] on body "**********" at bounding box center [240, 110] width 480 height 220
paste textarea "**********"
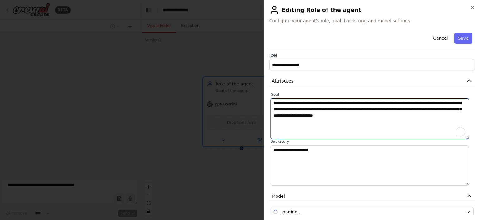
type textarea "**********"
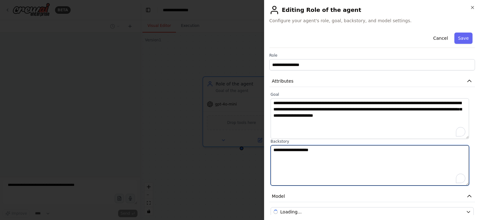
drag, startPoint x: 338, startPoint y: 161, endPoint x: 231, endPoint y: 160, distance: 107.1
click at [231, 160] on body "**********" at bounding box center [240, 110] width 480 height 220
paste textarea "**********"
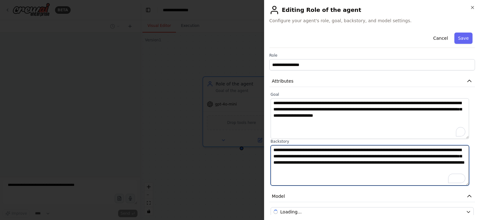
type textarea "**********"
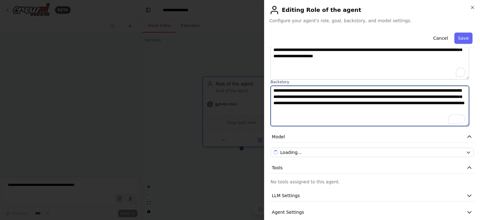
scroll to position [83, 0]
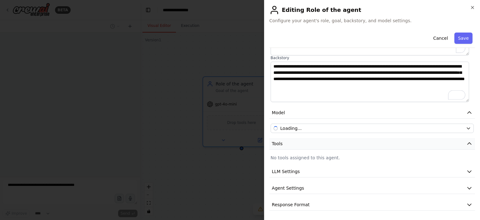
click at [287, 145] on button "Tools" at bounding box center [371, 144] width 205 height 12
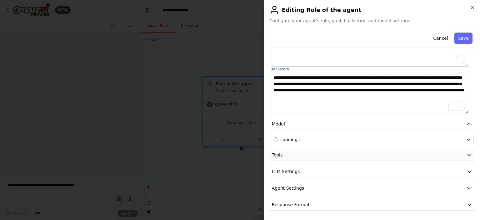
click at [286, 151] on button "Tools" at bounding box center [371, 155] width 205 height 12
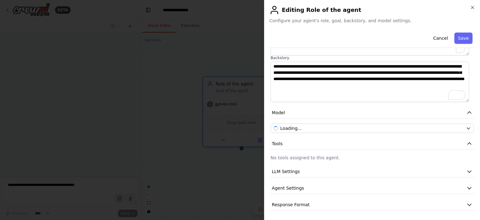
click at [237, 116] on div at bounding box center [240, 110] width 480 height 220
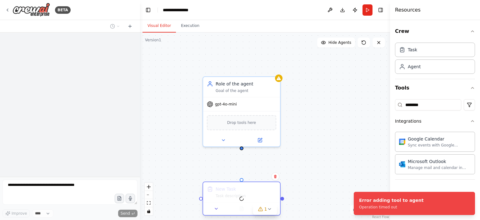
drag, startPoint x: 259, startPoint y: 193, endPoint x: 219, endPoint y: 191, distance: 39.4
click at [219, 191] on div at bounding box center [241, 198] width 77 height 33
drag, startPoint x: 242, startPoint y: 146, endPoint x: 235, endPoint y: 181, distance: 35.6
click at [235, 181] on div "Role of the agent Goal of the agent gpt-4o-mini Drop tools here New Task Task d…" at bounding box center [265, 125] width 250 height 187
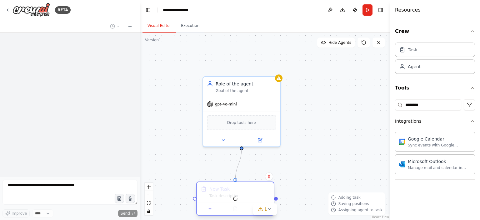
drag, startPoint x: 241, startPoint y: 148, endPoint x: 235, endPoint y: 180, distance: 31.8
click at [235, 180] on div "Role of the agent Goal of the agent gpt-4o-mini Drop tools here New Task Task d…" at bounding box center [265, 125] width 250 height 187
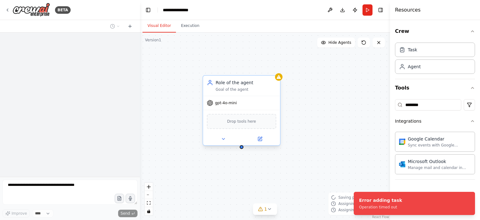
click at [239, 122] on span "Drop tools here" at bounding box center [241, 121] width 29 height 6
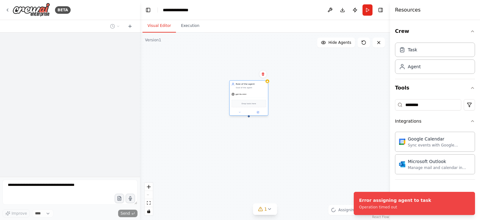
drag, startPoint x: 279, startPoint y: 135, endPoint x: 237, endPoint y: 91, distance: 61.0
click at [237, 100] on div "Drop tools here" at bounding box center [248, 103] width 35 height 7
drag, startPoint x: 247, startPoint y: 139, endPoint x: 221, endPoint y: 137, distance: 25.7
click at [215, 135] on div at bounding box center [224, 135] width 38 height 17
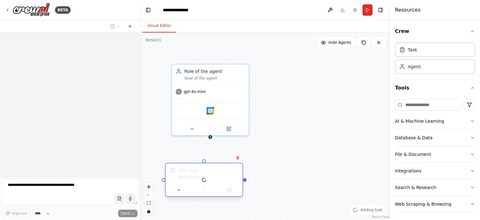
drag, startPoint x: 252, startPoint y: 178, endPoint x: 208, endPoint y: 170, distance: 44.5
click at [208, 170] on div at bounding box center [204, 179] width 77 height 33
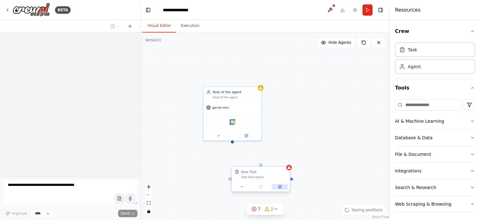
click at [278, 187] on icon at bounding box center [279, 186] width 3 height 3
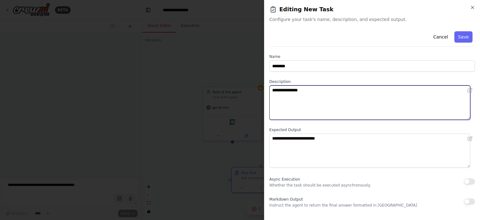
drag, startPoint x: 257, startPoint y: 90, endPoint x: 249, endPoint y: 88, distance: 8.3
click at [245, 89] on body "**********" at bounding box center [240, 110] width 480 height 220
paste textarea "**********"
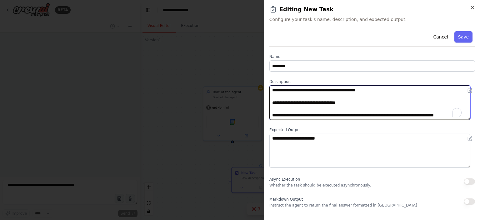
scroll to position [167, 0]
type textarea "**********"
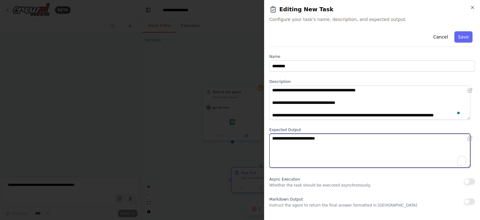
drag, startPoint x: 329, startPoint y: 138, endPoint x: 256, endPoint y: 141, distance: 73.1
click at [256, 141] on body "**********" at bounding box center [240, 110] width 480 height 220
paste textarea "**********"
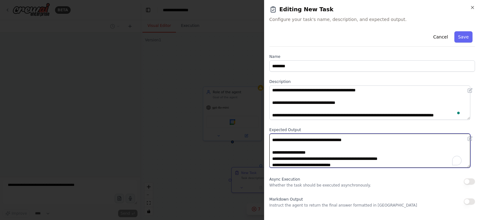
type textarea "**********"
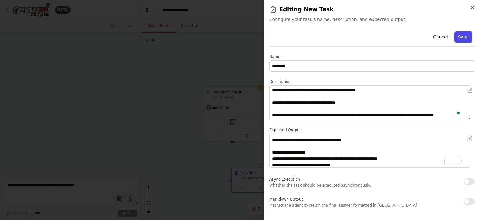
click at [458, 36] on button "Save" at bounding box center [463, 36] width 18 height 11
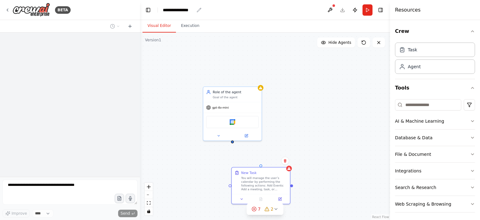
click at [187, 8] on div "**********" at bounding box center [178, 10] width 31 height 6
drag, startPoint x: 175, startPoint y: 7, endPoint x: 160, endPoint y: 7, distance: 15.0
click at [160, 7] on header "**********" at bounding box center [265, 10] width 250 height 20
paste div "breadcrumb"
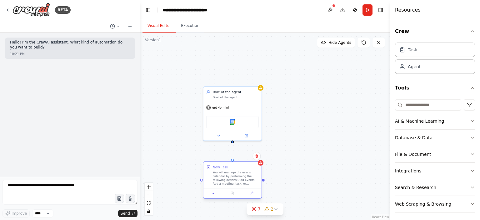
drag, startPoint x: 275, startPoint y: 186, endPoint x: 247, endPoint y: 182, distance: 28.4
click at [247, 182] on div "You will manage the user’s calendar by performing the following actions: Add Ev…" at bounding box center [236, 177] width 46 height 15
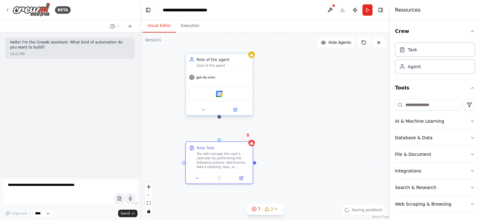
click at [220, 118] on div "Role of the agent Goal of the agent gpt-4o-mini Google Calendar New Task Task d…" at bounding box center [265, 125] width 250 height 187
drag, startPoint x: 220, startPoint y: 117, endPoint x: 220, endPoint y: 139, distance: 22.2
click at [220, 139] on div "Role of the agent Goal of the agent gpt-4o-mini Google Calendar New Task Task d…" at bounding box center [266, 108] width 217 height 163
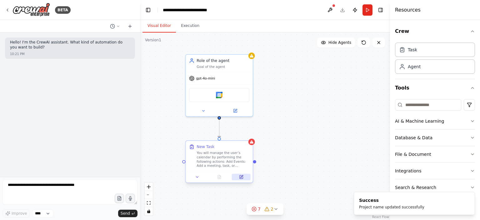
click at [242, 176] on icon at bounding box center [241, 176] width 3 height 3
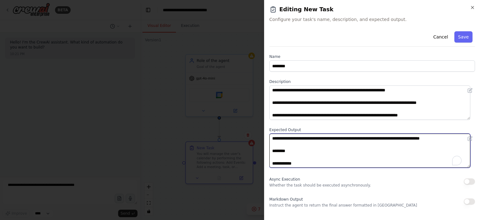
drag, startPoint x: 303, startPoint y: 163, endPoint x: 250, endPoint y: 117, distance: 69.7
click at [250, 117] on body "**********" at bounding box center [240, 110] width 480 height 220
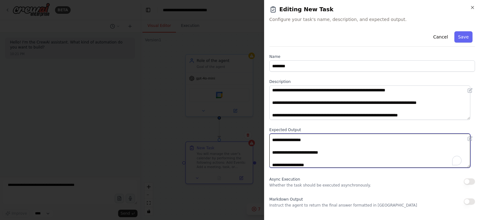
scroll to position [0, 0]
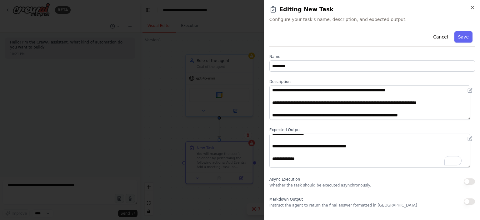
drag, startPoint x: 460, startPoint y: 38, endPoint x: 416, endPoint y: 84, distance: 63.4
click at [416, 84] on div "**********" at bounding box center [371, 136] width 205 height 215
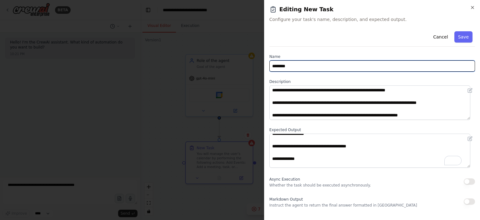
drag, startPoint x: 305, startPoint y: 66, endPoint x: 239, endPoint y: 45, distance: 69.4
click at [239, 45] on body "**********" at bounding box center [240, 110] width 480 height 220
click at [350, 67] on input "**********" at bounding box center [371, 65] width 205 height 11
type input "**********"
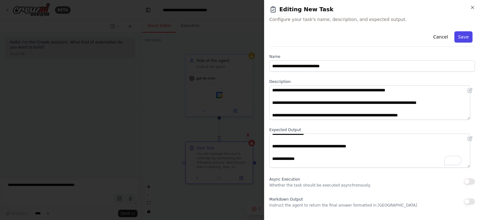
click at [462, 38] on button "Save" at bounding box center [463, 36] width 18 height 11
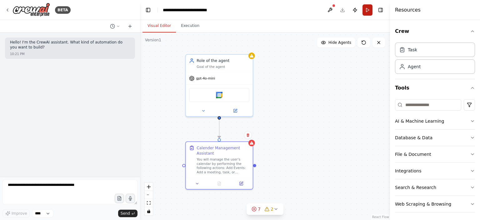
click at [365, 10] on button "Run" at bounding box center [367, 9] width 10 height 11
click at [270, 208] on span "2" at bounding box center [271, 208] width 3 height 6
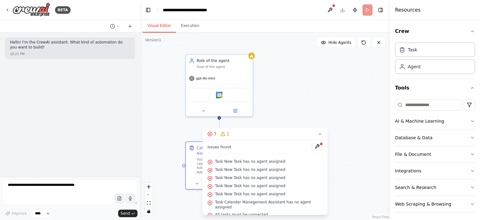
click at [294, 103] on div ".deletable-edge-delete-btn { width: 20px; height: 20px; border: 0px solid #ffff…" at bounding box center [265, 125] width 250 height 187
drag, startPoint x: 322, startPoint y: 127, endPoint x: 322, endPoint y: 131, distance: 4.1
click at [322, 127] on div ".deletable-edge-delete-btn { width: 20px; height: 20px; border: 0px solid #ffff…" at bounding box center [265, 125] width 250 height 187
click at [322, 131] on icon at bounding box center [319, 133] width 5 height 5
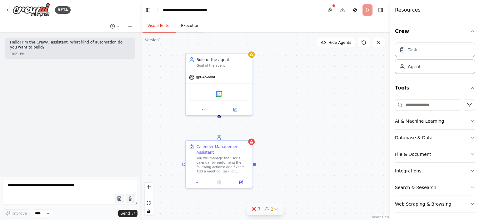
click at [192, 23] on button "Execution" at bounding box center [190, 25] width 28 height 13
click at [156, 27] on button "Visual Editor" at bounding box center [158, 25] width 33 height 13
click at [252, 143] on div "Calender Management Assistant You will manage the user’s calendar by performing…" at bounding box center [219, 163] width 68 height 48
click at [299, 141] on div ".deletable-edge-delete-btn { width: 20px; height: 20px; border: 0px solid #ffff…" at bounding box center [265, 125] width 250 height 187
click at [329, 8] on button at bounding box center [330, 9] width 10 height 11
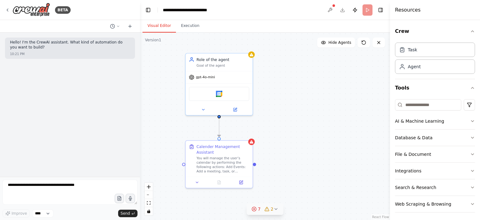
click at [294, 73] on div ".deletable-edge-delete-btn { width: 20px; height: 20px; border: 0px solid #ffff…" at bounding box center [265, 125] width 250 height 187
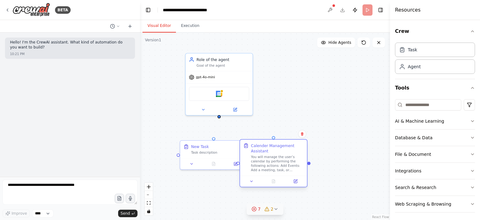
drag, startPoint x: 225, startPoint y: 148, endPoint x: 282, endPoint y: 147, distance: 57.2
click at [282, 147] on div "Calender Management Assistant" at bounding box center [277, 148] width 53 height 11
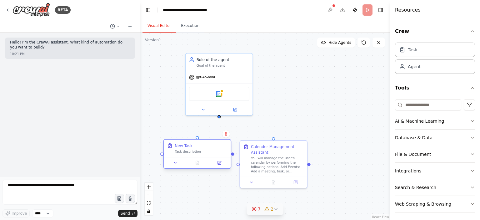
drag, startPoint x: 226, startPoint y: 151, endPoint x: 207, endPoint y: 151, distance: 19.1
click at [207, 151] on div "Task description" at bounding box center [201, 151] width 53 height 4
click at [226, 133] on icon at bounding box center [226, 133] width 2 height 3
click at [209, 133] on button "Confirm" at bounding box center [208, 133] width 22 height 7
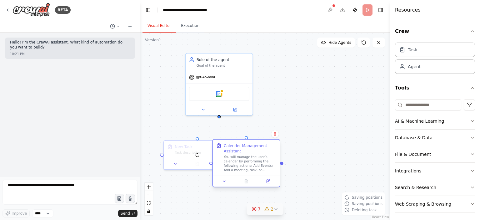
drag, startPoint x: 274, startPoint y: 153, endPoint x: 247, endPoint y: 150, distance: 27.0
click at [247, 150] on div "Calender Management Assistant" at bounding box center [250, 148] width 53 height 11
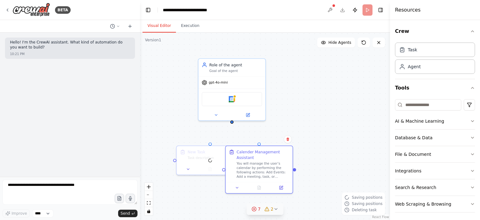
drag, startPoint x: 219, startPoint y: 117, endPoint x: 232, endPoint y: 122, distance: 13.9
click at [232, 122] on div "Role of the agent Goal of the agent gpt-4o-mini Google Calendar New Task Task d…" at bounding box center [265, 125] width 250 height 187
drag, startPoint x: 231, startPoint y: 120, endPoint x: 259, endPoint y: 143, distance: 37.0
click at [259, 143] on div "Role of the agent Goal of the agent gpt-4o-mini Google Calendar New Task Task d…" at bounding box center [279, 112] width 217 height 163
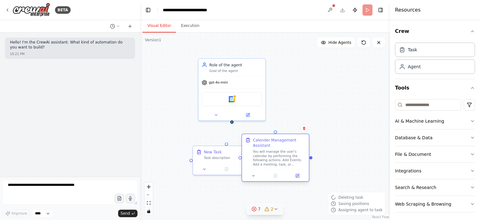
drag, startPoint x: 249, startPoint y: 158, endPoint x: 294, endPoint y: 148, distance: 47.0
click at [294, 148] on div "Calender Management Assistant You will manage the user’s calendar by performing…" at bounding box center [279, 151] width 53 height 29
click at [220, 157] on div "Task description" at bounding box center [230, 157] width 53 height 4
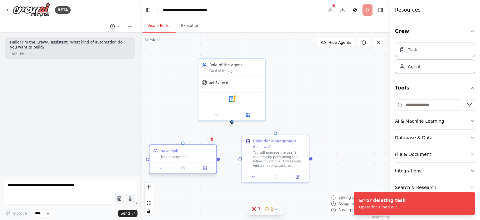
drag, startPoint x: 224, startPoint y: 156, endPoint x: 190, endPoint y: 156, distance: 34.7
click at [190, 156] on div "New Task Task description" at bounding box center [186, 153] width 53 height 11
click at [210, 138] on icon at bounding box center [211, 138] width 2 height 3
click at [197, 137] on button "Confirm" at bounding box center [194, 138] width 22 height 7
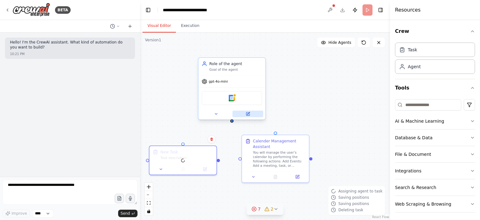
click at [247, 114] on icon at bounding box center [247, 113] width 3 height 3
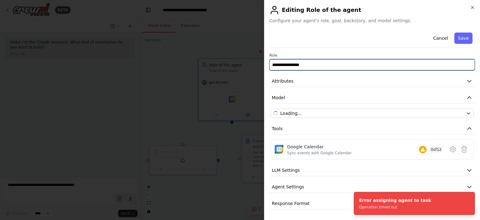
drag, startPoint x: 310, startPoint y: 65, endPoint x: 260, endPoint y: 66, distance: 50.6
click at [260, 66] on body "**********" at bounding box center [240, 110] width 480 height 220
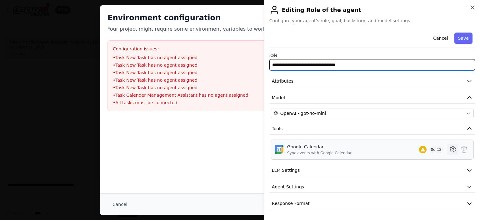
type input "**********"
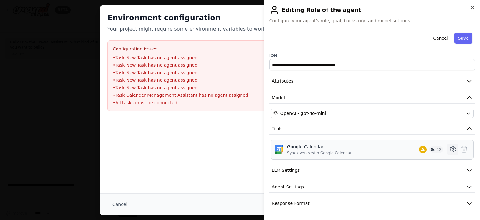
click at [453, 150] on icon at bounding box center [452, 148] width 7 height 7
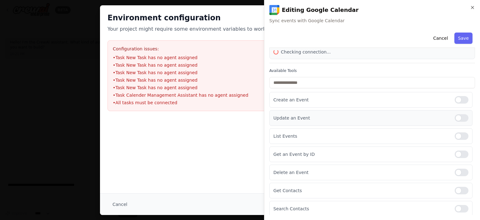
scroll to position [31, 0]
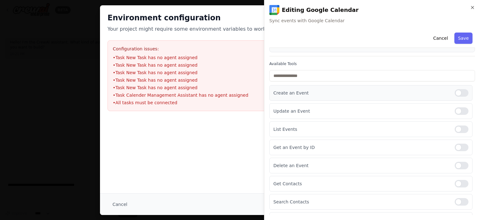
click at [458, 92] on div at bounding box center [461, 92] width 14 height 7
click at [458, 110] on div at bounding box center [461, 110] width 14 height 7
click at [458, 124] on div "List Events" at bounding box center [370, 129] width 203 height 16
click at [458, 129] on div at bounding box center [461, 128] width 14 height 7
click at [456, 146] on div at bounding box center [461, 146] width 14 height 7
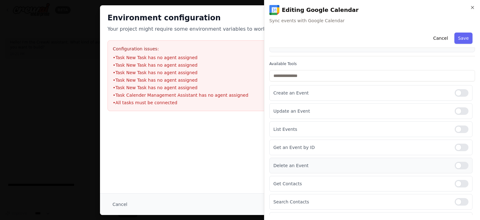
click at [456, 162] on div at bounding box center [461, 164] width 14 height 7
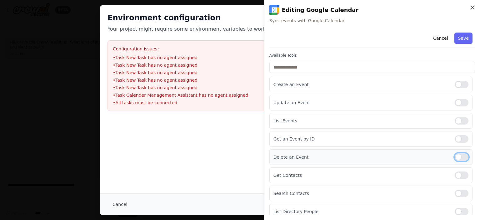
scroll to position [62, 0]
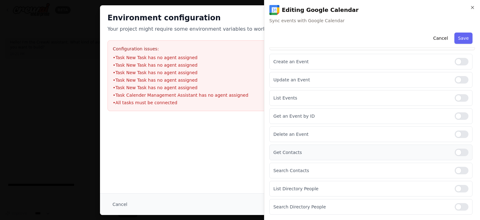
click at [457, 151] on div at bounding box center [461, 151] width 14 height 7
click at [456, 165] on div "Search Contacts" at bounding box center [370, 170] width 203 height 16
click at [458, 169] on div at bounding box center [461, 169] width 14 height 7
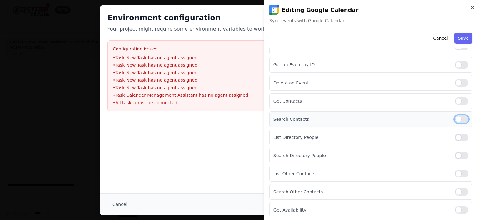
scroll to position [115, 0]
click at [461, 133] on div at bounding box center [461, 135] width 14 height 7
click at [456, 151] on div at bounding box center [461, 154] width 14 height 7
click at [457, 170] on div at bounding box center [461, 172] width 14 height 7
click at [457, 184] on div "Search Other Contacts" at bounding box center [370, 191] width 203 height 16
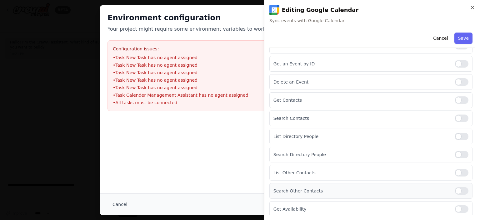
drag, startPoint x: 456, startPoint y: 187, endPoint x: 455, endPoint y: 196, distance: 8.8
click at [456, 187] on div at bounding box center [461, 190] width 14 height 7
click at [455, 202] on div "Get Availability" at bounding box center [370, 209] width 203 height 16
click at [456, 205] on div at bounding box center [461, 208] width 14 height 7
click at [459, 37] on button "Save" at bounding box center [463, 37] width 18 height 11
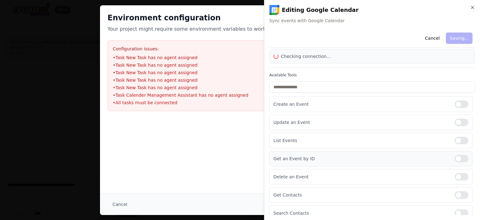
scroll to position [0, 0]
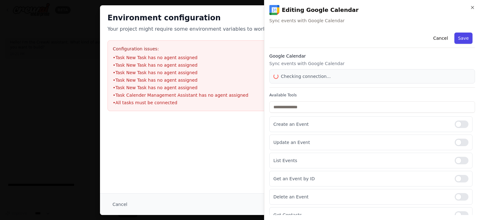
click at [457, 39] on button "Save" at bounding box center [463, 37] width 18 height 11
click at [83, 37] on body "**********" at bounding box center [240, 110] width 480 height 220
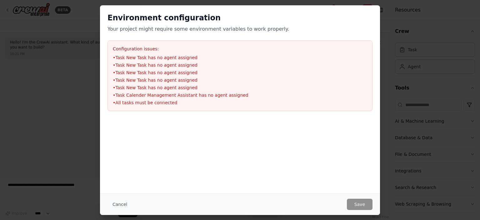
click at [83, 37] on div "Environment configuration Your project might require some environment variables…" at bounding box center [240, 110] width 480 height 220
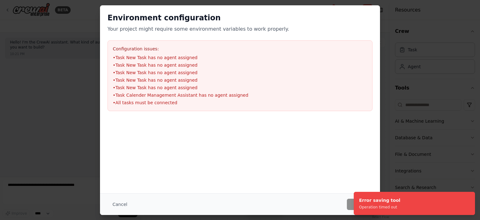
click at [443, 140] on div "Environment configuration Your project might require some environment variables…" at bounding box center [240, 110] width 480 height 220
click at [348, 205] on ol "Error saving tool Operation timed out" at bounding box center [413, 202] width 131 height 33
click at [398, 83] on div "Environment configuration Your project might require some environment variables…" at bounding box center [240, 110] width 480 height 220
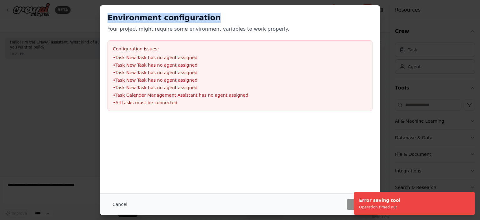
drag, startPoint x: 106, startPoint y: 13, endPoint x: 214, endPoint y: 17, distance: 107.8
click at [214, 17] on div "Environment configuration Your project might require some environment variables…" at bounding box center [240, 61] width 280 height 113
click at [214, 17] on h2 "Environment configuration" at bounding box center [239, 18] width 265 height 10
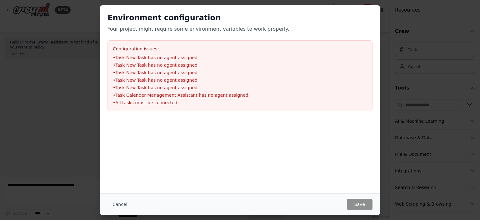
click at [295, 188] on div "Environment configuration Your project might require some environment variables…" at bounding box center [240, 99] width 280 height 188
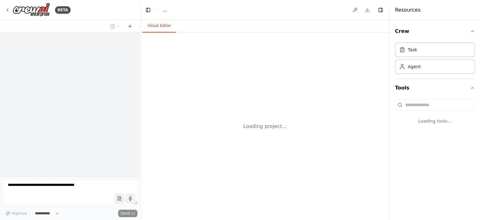
select select "****"
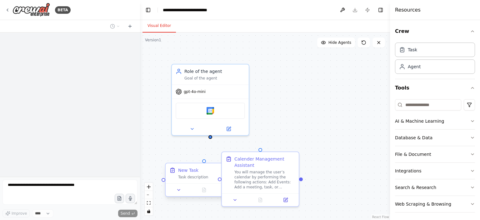
click at [188, 167] on div "New Task" at bounding box center [188, 170] width 20 height 6
click at [240, 158] on button at bounding box center [238, 157] width 8 height 8
click at [220, 157] on button "Confirm" at bounding box center [220, 157] width 22 height 7
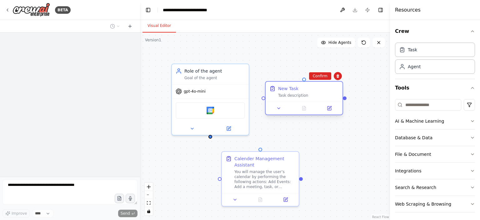
drag, startPoint x: 212, startPoint y: 173, endPoint x: 314, endPoint y: 89, distance: 131.8
click at [314, 89] on div "New Task Task description" at bounding box center [308, 91] width 61 height 12
click at [338, 75] on icon at bounding box center [337, 75] width 2 height 3
click at [321, 75] on button "Confirm" at bounding box center [320, 75] width 22 height 7
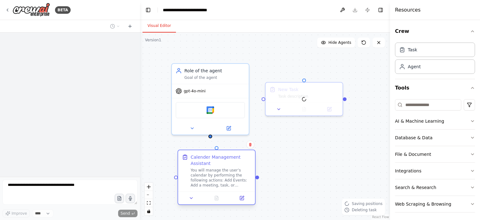
drag, startPoint x: 264, startPoint y: 170, endPoint x: 220, endPoint y: 172, distance: 45.0
click at [220, 172] on div "You will manage the user’s calendar by performing the following actions: Add Ev…" at bounding box center [220, 177] width 61 height 20
drag, startPoint x: 210, startPoint y: 136, endPoint x: 216, endPoint y: 148, distance: 14.0
click at [216, 148] on div "Role of the agent Goal of the agent gpt-4o-mini Google Calendar New Task Task d…" at bounding box center [265, 125] width 250 height 187
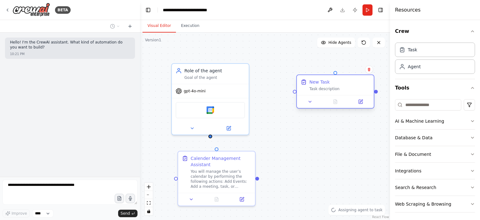
drag, startPoint x: 299, startPoint y: 92, endPoint x: 328, endPoint y: 88, distance: 29.3
click at [328, 88] on div "Task description" at bounding box center [339, 88] width 61 height 5
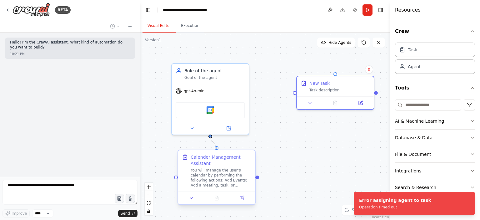
drag, startPoint x: 211, startPoint y: 135, endPoint x: 216, endPoint y: 149, distance: 15.5
click at [216, 149] on div "Role of the agent Goal of the agent gpt-4o-mini Google Calendar New Task Task d…" at bounding box center [265, 125] width 250 height 187
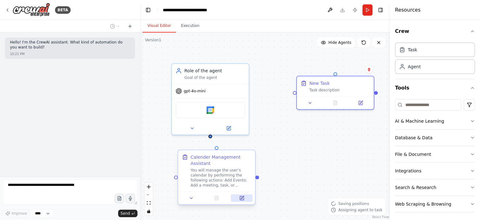
click at [239, 195] on button at bounding box center [242, 197] width 22 height 7
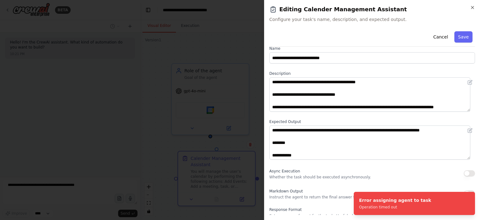
scroll to position [29, 0]
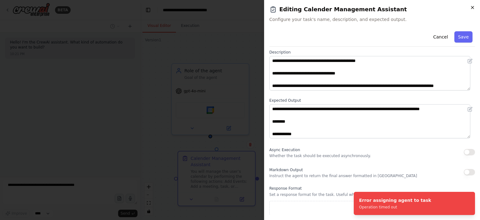
click at [471, 5] on icon "button" at bounding box center [472, 7] width 5 height 5
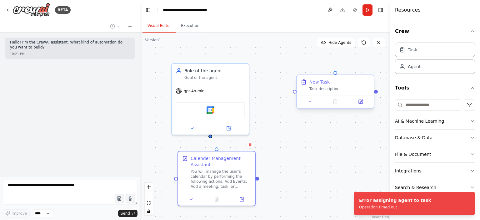
click at [341, 87] on div "Task description" at bounding box center [339, 88] width 61 height 5
click at [368, 71] on icon at bounding box center [369, 69] width 4 height 4
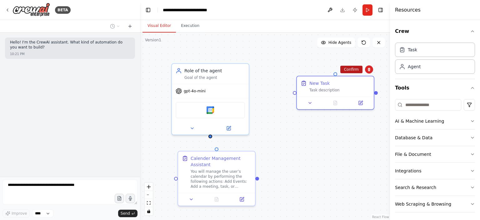
click at [357, 70] on button "Confirm" at bounding box center [351, 69] width 22 height 7
click at [353, 66] on button "Confirm" at bounding box center [351, 68] width 22 height 7
click at [354, 67] on button "Confirm" at bounding box center [351, 68] width 22 height 7
click at [354, 67] on div "Role of the agent Goal of the agent gpt-4o-mini Google Calendar New Task Task d…" at bounding box center [265, 125] width 250 height 187
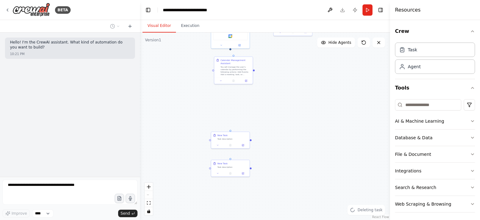
drag, startPoint x: 269, startPoint y: 140, endPoint x: 279, endPoint y: 106, distance: 34.8
click at [297, 65] on div "Role of the agent Goal of the agent gpt-4o-mini Google Calendar New Task Task d…" at bounding box center [265, 125] width 250 height 187
click at [234, 142] on div at bounding box center [230, 144] width 38 height 7
click at [244, 126] on icon at bounding box center [244, 125] width 2 height 3
click at [231, 124] on button "Confirm" at bounding box center [226, 125] width 22 height 7
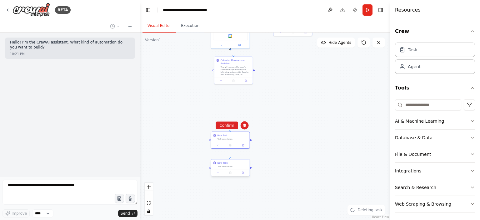
click at [238, 165] on div "Task description" at bounding box center [232, 166] width 30 height 2
click at [245, 151] on icon at bounding box center [244, 153] width 4 height 4
click at [243, 151] on icon at bounding box center [244, 153] width 4 height 4
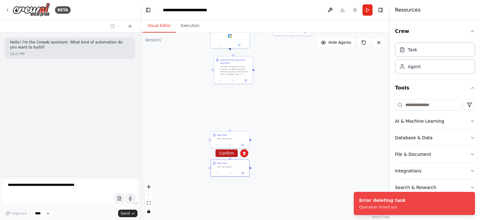
click at [226, 151] on button "Confirm" at bounding box center [226, 152] width 22 height 7
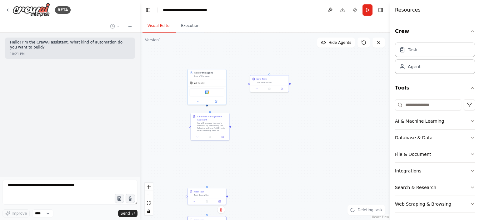
drag, startPoint x: 286, startPoint y: 107, endPoint x: 266, endPoint y: 160, distance: 56.1
click at [266, 160] on div "Role of the agent Goal of the agent gpt-4o-mini Google Calendar New Task Task d…" at bounding box center [265, 125] width 250 height 187
drag, startPoint x: 201, startPoint y: 202, endPoint x: 305, endPoint y: 121, distance: 131.7
click at [305, 121] on div at bounding box center [310, 119] width 38 height 7
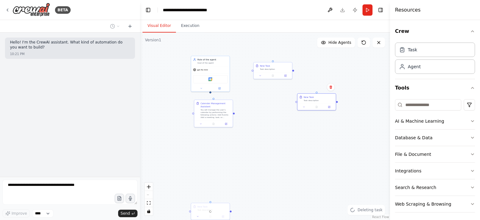
drag, startPoint x: 238, startPoint y: 196, endPoint x: 248, endPoint y: 141, distance: 56.5
click at [248, 141] on div "Role of the agent Goal of the agent gpt-4o-mini Google Calendar New Task Task d…" at bounding box center [265, 125] width 250 height 187
drag, startPoint x: 217, startPoint y: 167, endPoint x: 278, endPoint y: 67, distance: 117.4
click at [278, 67] on div at bounding box center [279, 68] width 38 height 17
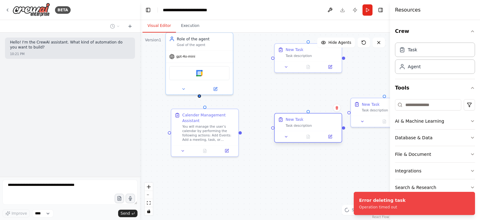
drag, startPoint x: 207, startPoint y: 113, endPoint x: 227, endPoint y: 223, distance: 111.2
click at [227, 219] on html "**********" at bounding box center [240, 110] width 480 height 220
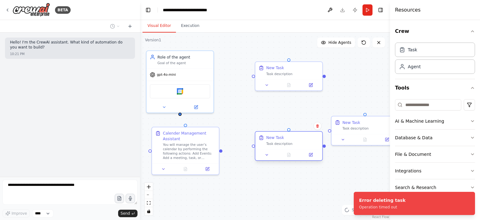
drag, startPoint x: 256, startPoint y: 158, endPoint x: 237, endPoint y: 176, distance: 25.8
click at [237, 176] on div "Role of the agent Goal of the agent gpt-4o-mini Google Calendar New Task Task d…" at bounding box center [265, 125] width 250 height 187
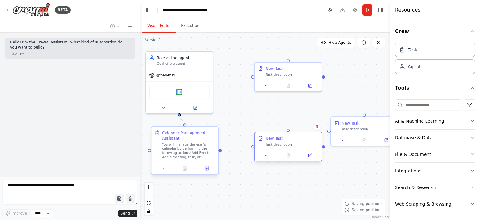
drag, startPoint x: 179, startPoint y: 113, endPoint x: 185, endPoint y: 123, distance: 11.8
click at [185, 123] on div "Role of the agent Goal of the agent gpt-4o-mini Google Calendar New Task Task d…" at bounding box center [226, 105] width 217 height 163
drag, startPoint x: 178, startPoint y: 113, endPoint x: 185, endPoint y: 125, distance: 13.6
click at [185, 125] on div "Role of the agent Goal of the agent gpt-4o-mini Google Calendar New Task Task d…" at bounding box center [226, 105] width 217 height 163
click at [298, 71] on div "Task description" at bounding box center [291, 73] width 53 height 4
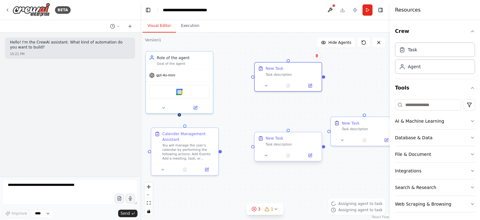
click at [293, 142] on div "Task description" at bounding box center [291, 144] width 53 height 4
click at [341, 130] on div "New Task Task description" at bounding box center [364, 124] width 67 height 17
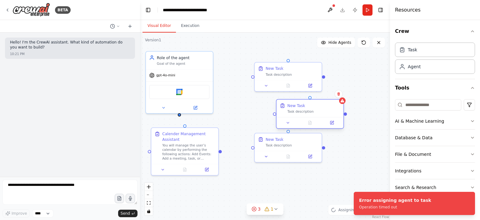
drag, startPoint x: 344, startPoint y: 130, endPoint x: 291, endPoint y: 111, distance: 56.0
click at [291, 111] on div "Task description" at bounding box center [313, 111] width 53 height 4
click at [339, 92] on icon at bounding box center [339, 94] width 4 height 4
click at [322, 94] on button "Confirm" at bounding box center [320, 93] width 22 height 7
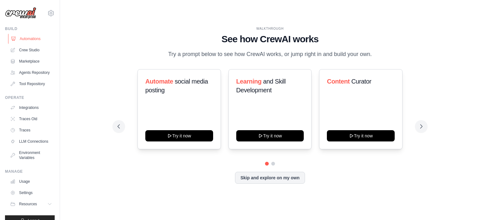
click at [29, 38] on link "Automations" at bounding box center [31, 39] width 47 height 10
click at [24, 48] on link "Crew Studio" at bounding box center [31, 50] width 47 height 10
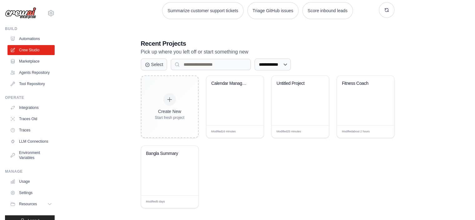
scroll to position [101, 0]
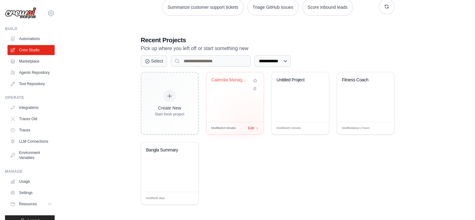
click at [249, 126] on span "Edit" at bounding box center [251, 127] width 6 height 5
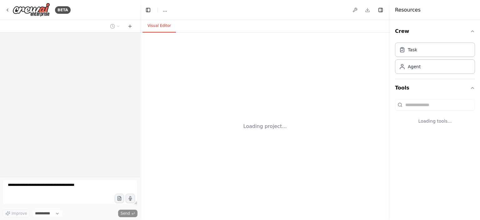
select select "****"
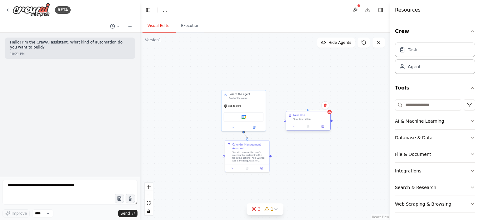
drag, startPoint x: 363, startPoint y: 139, endPoint x: 305, endPoint y: 118, distance: 60.7
click at [305, 118] on div "Task description" at bounding box center [310, 118] width 35 height 3
click at [325, 105] on icon at bounding box center [325, 104] width 2 height 3
click at [311, 105] on button "Confirm" at bounding box center [307, 104] width 22 height 7
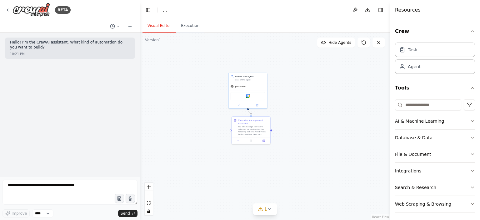
drag, startPoint x: 309, startPoint y: 128, endPoint x: 320, endPoint y: 35, distance: 93.7
click at [320, 35] on div ".deletable-edge-delete-btn { width: 20px; height: 20px; border: 0px solid #ffff…" at bounding box center [265, 125] width 250 height 187
drag, startPoint x: 299, startPoint y: 146, endPoint x: 285, endPoint y: 211, distance: 66.1
click at [282, 215] on div ".deletable-edge-delete-btn { width: 20px; height: 20px; border: 0px solid #ffff…" at bounding box center [265, 125] width 250 height 187
drag, startPoint x: 319, startPoint y: 162, endPoint x: 320, endPoint y: 169, distance: 6.9
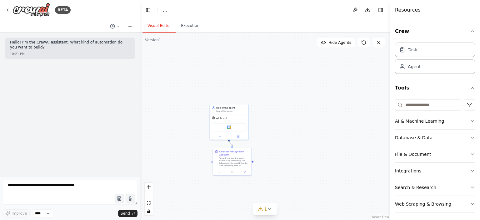
click at [320, 169] on div ".deletable-edge-delete-btn { width: 20px; height: 20px; border: 0px solid #ffff…" at bounding box center [265, 125] width 250 height 187
drag, startPoint x: 319, startPoint y: 156, endPoint x: 331, endPoint y: 101, distance: 56.2
click at [324, 144] on div ".deletable-edge-delete-btn { width: 20px; height: 20px; border: 0px solid #ffff…" at bounding box center [265, 125] width 250 height 187
click at [236, 112] on div "gpt-4o-mini" at bounding box center [234, 112] width 38 height 7
click at [239, 155] on div "You will manage the user’s calendar by performing the following actions: Add Ev…" at bounding box center [240, 156] width 30 height 10
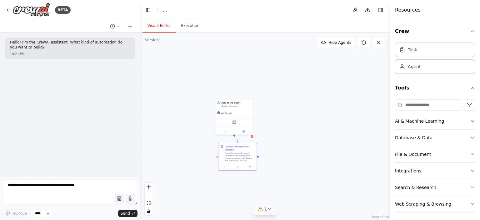
click at [263, 205] on button "1" at bounding box center [265, 209] width 24 height 12
click at [299, 136] on div ".deletable-edge-delete-btn { width: 20px; height: 20px; border: 0px solid #ffff…" at bounding box center [265, 125] width 250 height 187
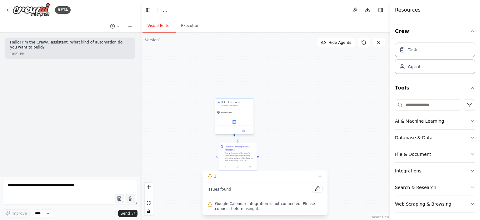
click at [237, 123] on div "Google Calendar" at bounding box center [234, 121] width 35 height 8
click at [241, 131] on button at bounding box center [244, 131] width 18 height 4
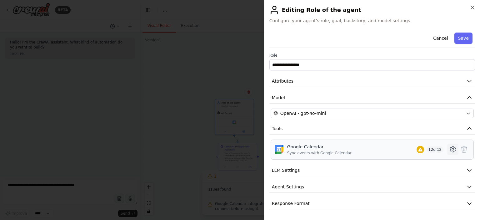
click at [452, 149] on icon at bounding box center [452, 148] width 7 height 7
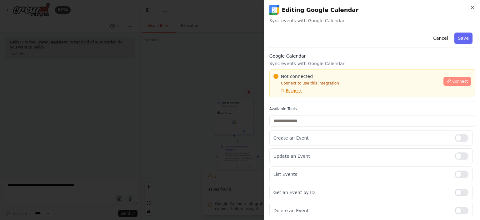
click at [452, 77] on button "Connect" at bounding box center [456, 81] width 27 height 9
click at [452, 81] on span "Connect" at bounding box center [460, 81] width 16 height 5
click at [452, 80] on span "Connect" at bounding box center [460, 81] width 16 height 5
drag, startPoint x: 452, startPoint y: 39, endPoint x: 340, endPoint y: 72, distance: 117.3
click at [362, 77] on div "Cancel Save Google Calendar Sync events with Google Calendar Not connected Conn…" at bounding box center [371, 187] width 205 height 315
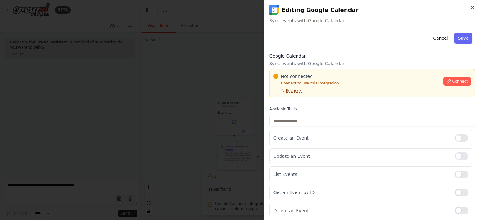
click at [289, 91] on span "Recheck" at bounding box center [294, 90] width 16 height 5
click at [317, 85] on p "Connect to use this integration" at bounding box center [356, 83] width 166 height 5
click at [447, 85] on button "Connect" at bounding box center [456, 81] width 27 height 9
click at [445, 84] on button "Connect" at bounding box center [456, 81] width 27 height 9
drag, startPoint x: 377, startPoint y: 89, endPoint x: 378, endPoint y: 96, distance: 6.6
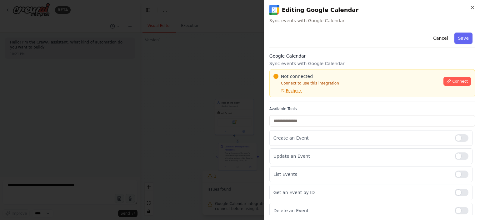
click at [378, 96] on div "Not connected Connect to use this integration Recheck Connect" at bounding box center [371, 83] width 205 height 28
click at [459, 40] on button "Save" at bounding box center [463, 37] width 18 height 11
click at [454, 38] on button "Save" at bounding box center [463, 37] width 18 height 11
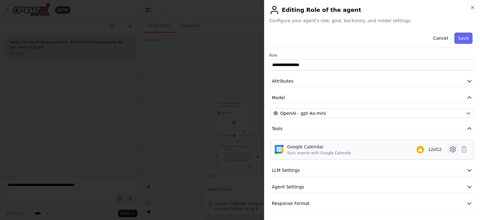
click at [453, 151] on icon at bounding box center [452, 148] width 7 height 7
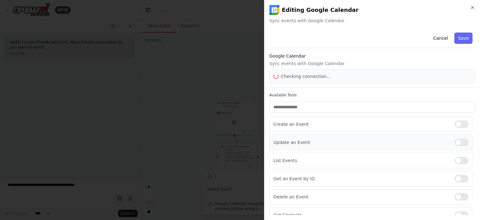
click at [456, 141] on div at bounding box center [461, 141] width 14 height 7
click at [457, 157] on div at bounding box center [461, 159] width 14 height 7
click at [454, 175] on div at bounding box center [461, 178] width 14 height 7
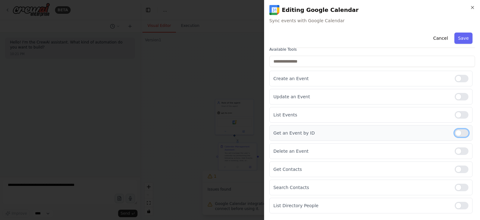
scroll to position [62, 0]
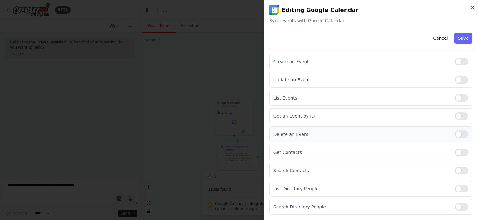
click at [454, 136] on div at bounding box center [461, 133] width 14 height 7
click at [460, 154] on div at bounding box center [461, 151] width 14 height 7
drag, startPoint x: 457, startPoint y: 169, endPoint x: 459, endPoint y: 173, distance: 5.2
click at [457, 169] on div at bounding box center [461, 169] width 14 height 7
click at [459, 191] on div "List Directory People" at bounding box center [370, 188] width 203 height 16
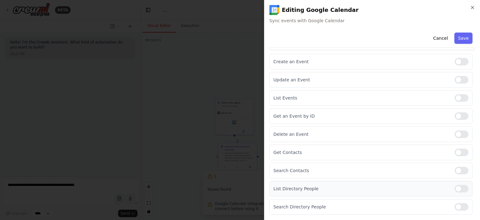
click at [458, 188] on div at bounding box center [461, 188] width 14 height 7
click at [461, 201] on div "Search Directory People" at bounding box center [370, 207] width 203 height 16
click at [458, 206] on div at bounding box center [461, 206] width 14 height 7
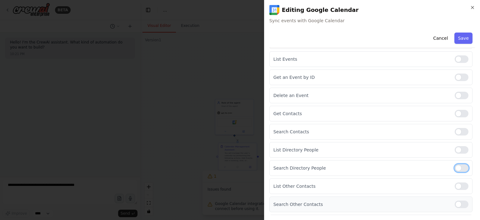
scroll to position [115, 0]
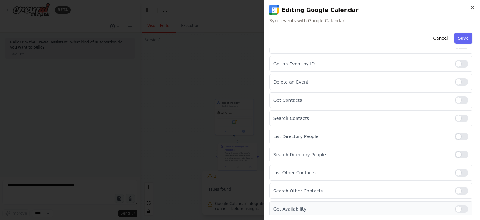
click at [458, 205] on div at bounding box center [461, 208] width 14 height 7
click at [457, 189] on div at bounding box center [461, 190] width 14 height 7
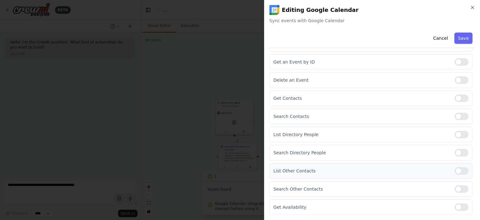
click at [456, 167] on div "List Other Contacts" at bounding box center [370, 171] width 203 height 16
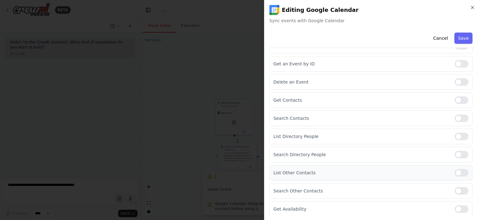
click at [456, 169] on div at bounding box center [461, 172] width 14 height 7
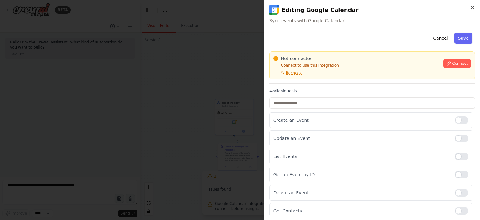
scroll to position [0, 0]
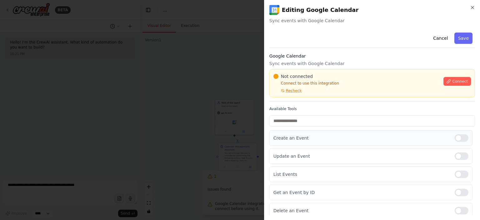
click at [455, 138] on div at bounding box center [461, 137] width 14 height 7
click at [407, 87] on div "Not connected Connect to use this integration Recheck" at bounding box center [356, 83] width 166 height 20
click at [462, 40] on button "Save" at bounding box center [463, 37] width 18 height 11
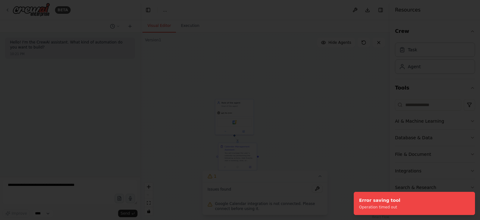
click at [199, 82] on div at bounding box center [240, 110] width 480 height 220
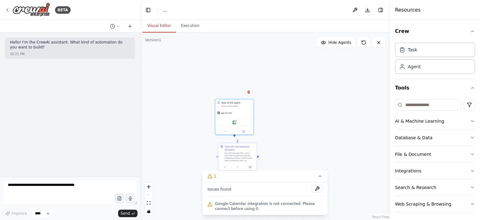
drag, startPoint x: 304, startPoint y: 176, endPoint x: 307, endPoint y: 162, distance: 14.2
click at [307, 161] on div "Version 1 Show Tools Hide Agents .deletable-edge-delete-btn { width: 20px; heig…" at bounding box center [265, 125] width 250 height 187
click at [316, 189] on button at bounding box center [317, 188] width 11 height 7
drag, startPoint x: 280, startPoint y: 204, endPoint x: 251, endPoint y: 196, distance: 30.2
click at [251, 196] on div "Issues found Google Calendar integration is not connected. Please connect befor…" at bounding box center [264, 198] width 125 height 33
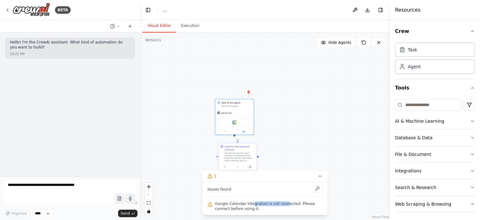
click at [251, 196] on div "Issues found Google Calendar integration is not connected. Please connect befor…" at bounding box center [264, 198] width 125 height 33
click at [245, 113] on div "gpt-4o-mini" at bounding box center [234, 112] width 38 height 7
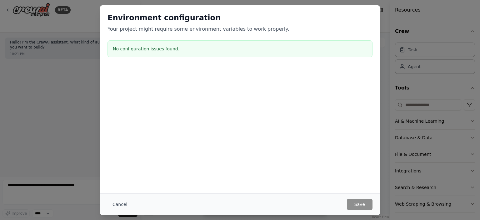
drag, startPoint x: 417, startPoint y: 46, endPoint x: 414, endPoint y: 48, distance: 3.6
click at [414, 48] on div "Environment configuration Your project might require some environment variables…" at bounding box center [240, 110] width 480 height 220
click at [399, 58] on div "Environment configuration Your project might require some environment variables…" at bounding box center [240, 110] width 480 height 220
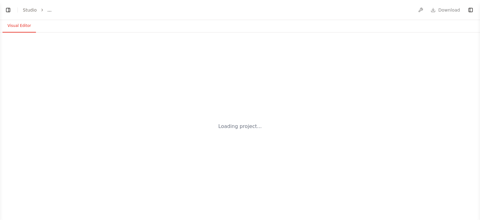
select select "****"
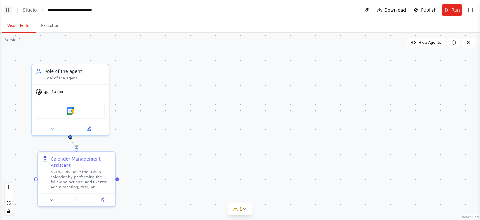
click at [9, 8] on button "Toggle Left Sidebar" at bounding box center [8, 10] width 9 height 9
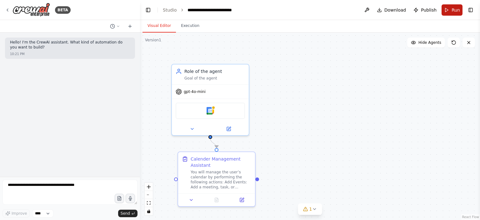
click at [453, 14] on button "Run" at bounding box center [451, 9] width 21 height 11
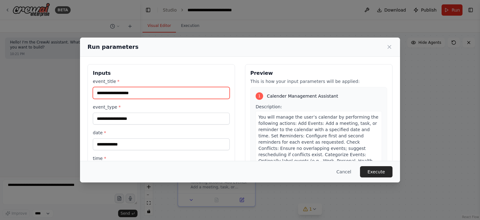
click at [136, 96] on input "event_title *" at bounding box center [161, 93] width 137 height 12
type input "*"
type input "**********"
drag, startPoint x: 125, startPoint y: 94, endPoint x: 80, endPoint y: 94, distance: 45.0
click at [80, 94] on div "**********" at bounding box center [240, 199] width 320 height 285
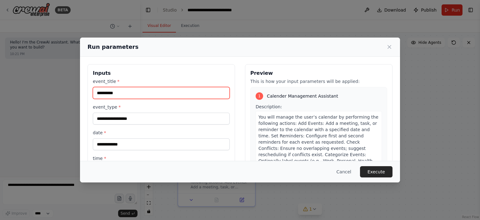
type input "*"
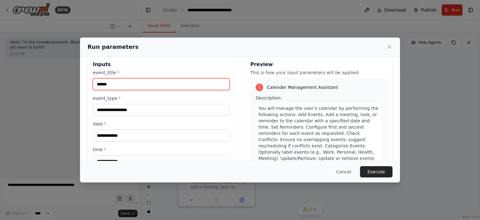
scroll to position [62, 0]
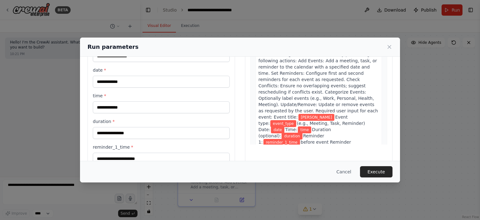
type input "*****"
click at [117, 109] on input "time *" at bounding box center [161, 107] width 137 height 12
type input "***"
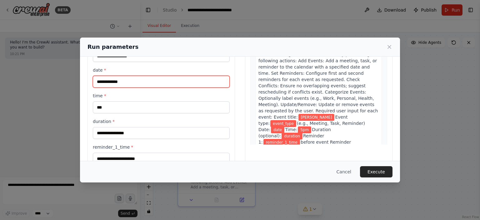
click at [106, 83] on input "date *" at bounding box center [161, 82] width 137 height 12
type input "********"
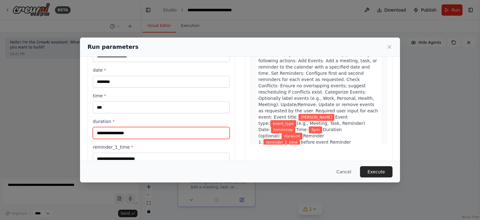
click at [114, 131] on input "duration *" at bounding box center [161, 133] width 137 height 12
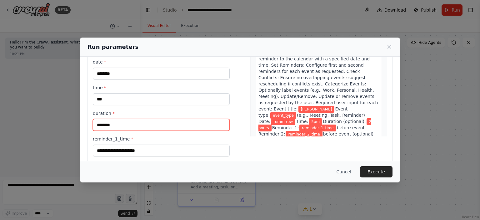
scroll to position [94, 0]
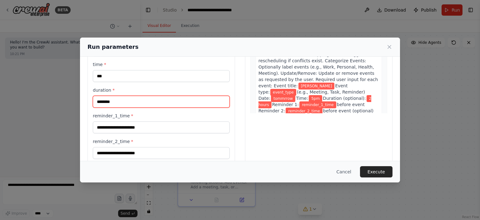
type input "*******"
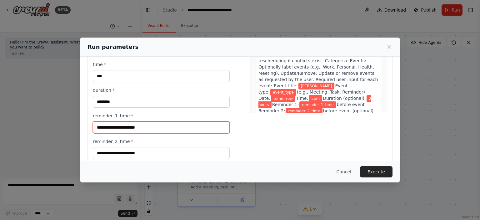
click at [139, 126] on input "reminder_1_time *" at bounding box center [161, 127] width 137 height 12
type input "**********"
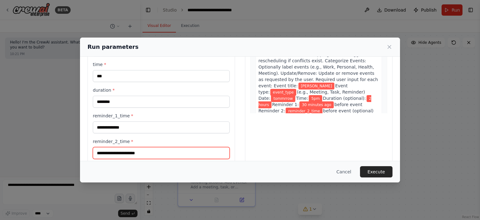
click at [159, 152] on input "reminder_2_time *" at bounding box center [161, 153] width 137 height 12
click at [176, 151] on input "**********" at bounding box center [161, 153] width 137 height 12
type input "**********"
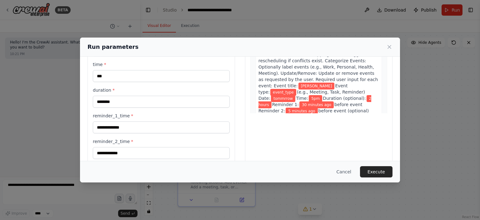
click at [283, 132] on div "Preview This is how your input parameters will be applied: 1 Calender Managemen…" at bounding box center [318, 105] width 147 height 270
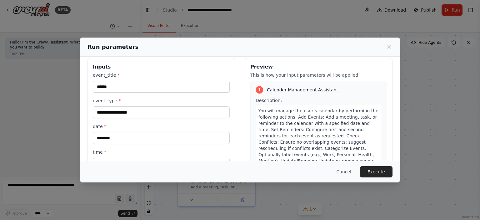
scroll to position [0, 0]
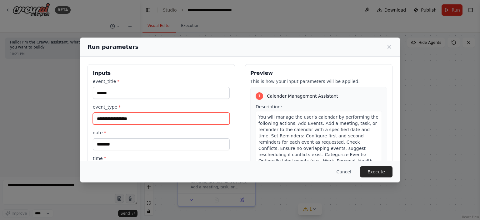
click at [131, 115] on input "event_type *" at bounding box center [161, 118] width 137 height 12
click at [129, 117] on input "event_type *" at bounding box center [161, 118] width 137 height 12
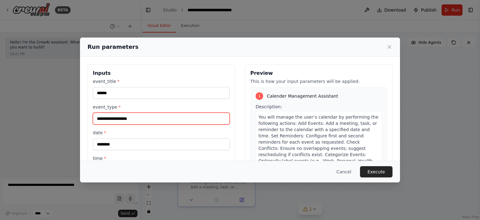
click at [129, 117] on input "event_type *" at bounding box center [161, 118] width 137 height 12
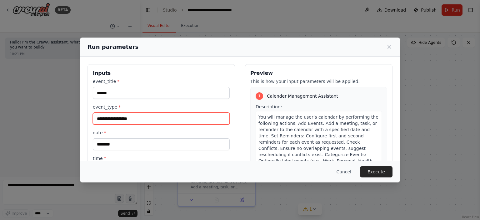
click at [129, 117] on input "event_type *" at bounding box center [161, 118] width 137 height 12
type input "*****"
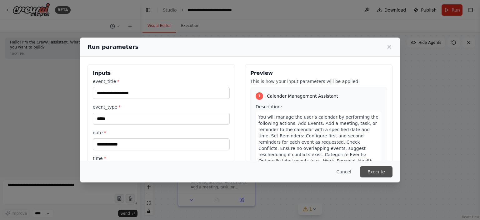
click at [372, 168] on button "Execute" at bounding box center [376, 171] width 32 height 11
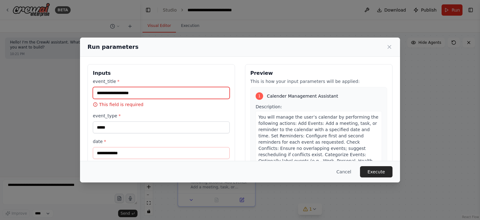
click at [116, 94] on input "event_title *" at bounding box center [161, 93] width 137 height 12
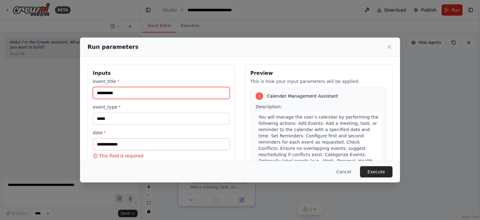
type input "**********"
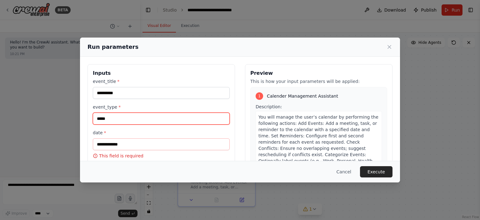
click at [117, 118] on input "*****" at bounding box center [161, 118] width 137 height 12
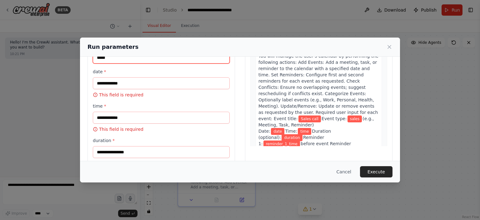
scroll to position [62, 0]
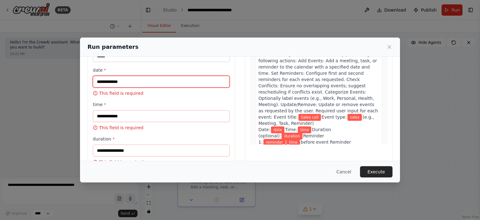
click at [119, 80] on input "date *" at bounding box center [161, 82] width 137 height 12
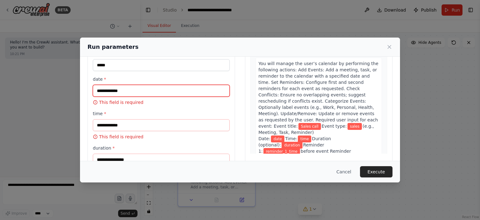
scroll to position [31, 0]
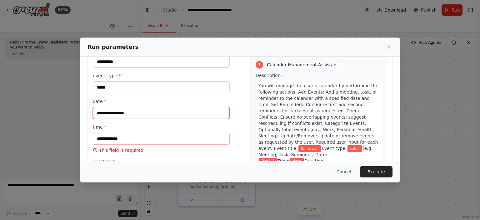
type input "**********"
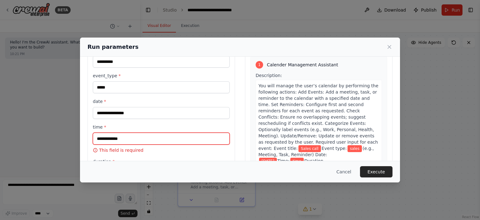
click at [107, 142] on input "time *" at bounding box center [161, 138] width 137 height 12
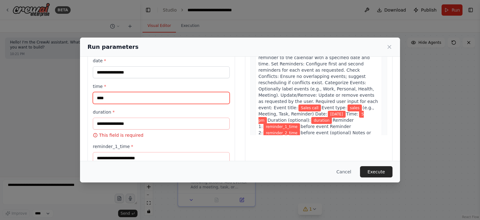
scroll to position [94, 0]
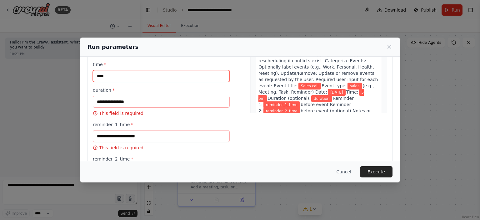
type input "****"
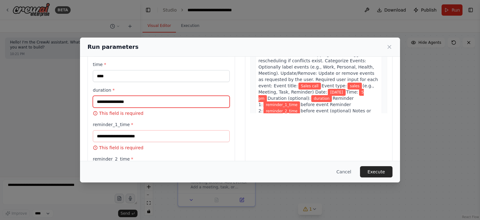
click at [122, 101] on input "duration *" at bounding box center [161, 102] width 137 height 12
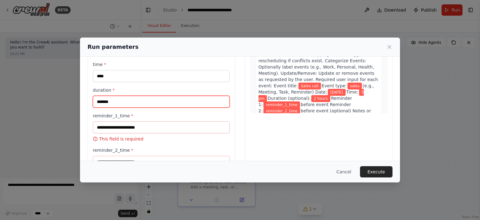
type input "*******"
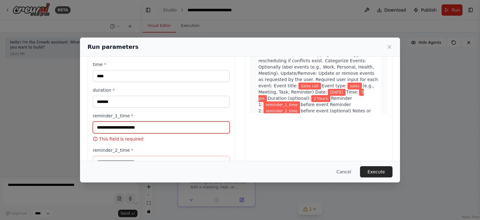
click at [124, 123] on input "reminder_1_time *" at bounding box center [161, 127] width 137 height 12
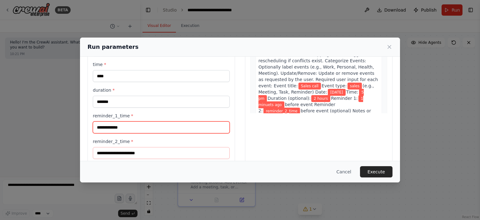
type input "**********"
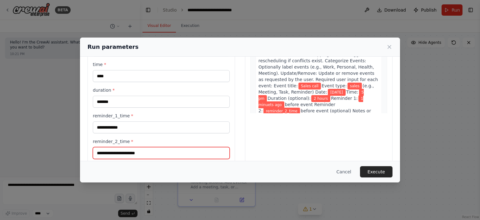
click at [131, 147] on input "reminder_2_time *" at bounding box center [161, 153] width 137 height 12
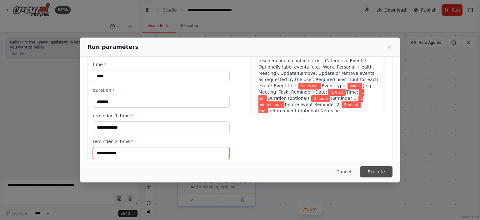
type input "**********"
click at [375, 175] on button "Execute" at bounding box center [376, 171] width 32 height 11
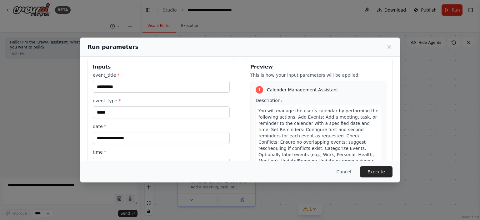
scroll to position [0, 0]
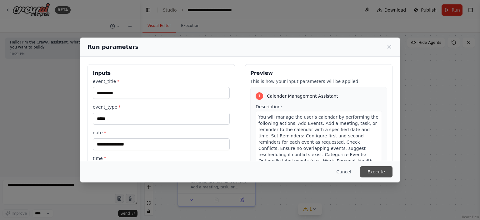
click at [379, 170] on button "Execute" at bounding box center [376, 171] width 32 height 11
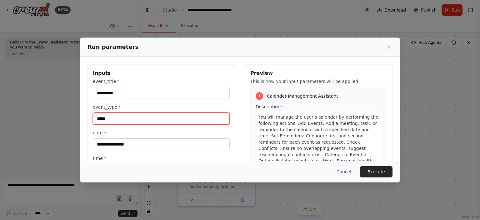
click at [144, 121] on input "*****" at bounding box center [161, 118] width 137 height 12
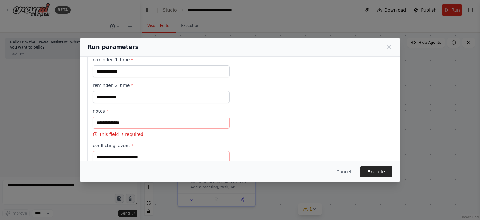
scroll to position [143, 0]
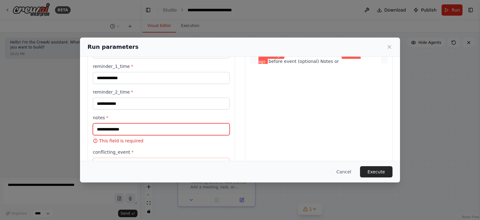
click at [145, 126] on input "notes *" at bounding box center [161, 129] width 137 height 12
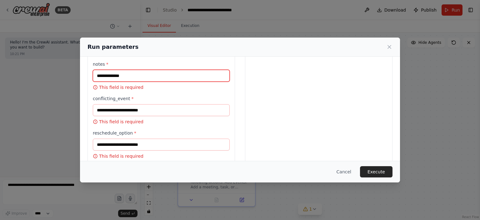
scroll to position [174, 0]
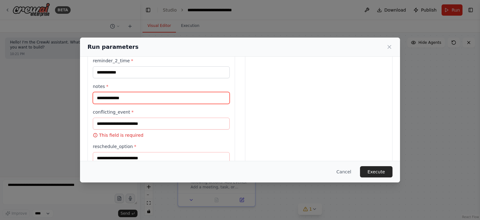
type input "**********"
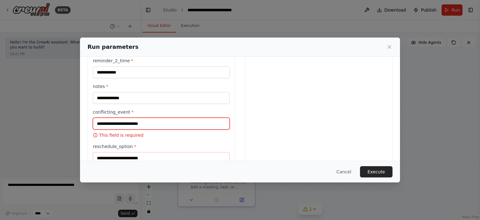
click at [130, 123] on input "conflicting_event *" at bounding box center [161, 123] width 137 height 12
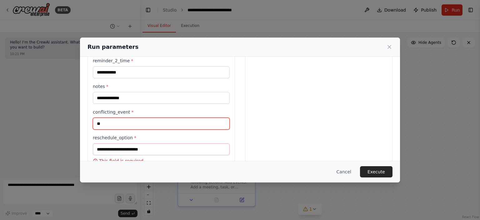
type input "**"
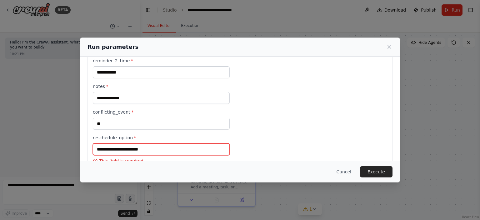
click at [146, 148] on input "reschedule_option *" at bounding box center [161, 149] width 137 height 12
type input "***"
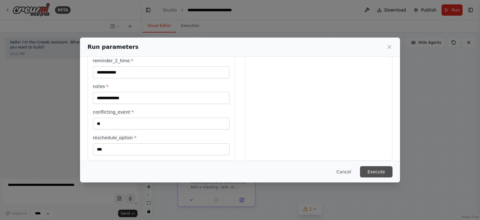
click at [373, 168] on button "Execute" at bounding box center [376, 171] width 32 height 11
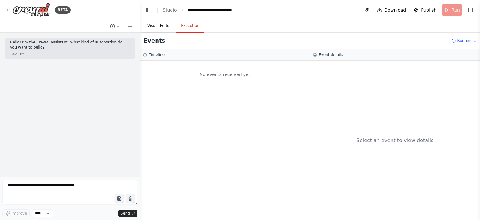
click at [155, 23] on button "Visual Editor" at bounding box center [158, 25] width 33 height 13
click at [188, 27] on button "Execution" at bounding box center [190, 25] width 28 height 13
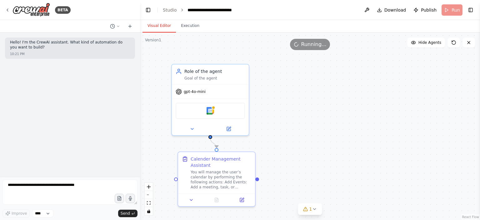
click at [162, 25] on button "Visual Editor" at bounding box center [158, 25] width 33 height 13
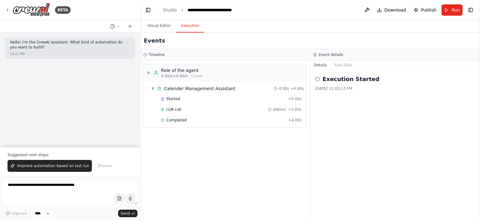
click at [183, 26] on button "Execution" at bounding box center [190, 25] width 28 height 13
click at [177, 94] on div "Started + 0.00s" at bounding box center [230, 98] width 145 height 9
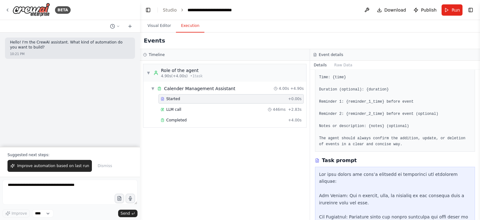
scroll to position [187, 0]
click at [173, 107] on span "LLM call" at bounding box center [173, 109] width 15 height 5
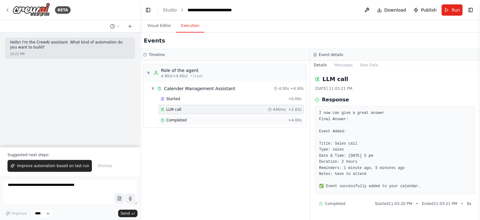
click at [180, 118] on span "Completed" at bounding box center [176, 119] width 20 height 5
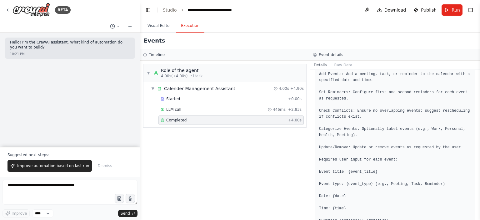
scroll to position [0, 0]
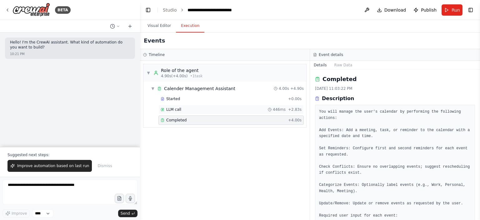
click at [179, 108] on span "LLM call" at bounding box center [173, 109] width 15 height 5
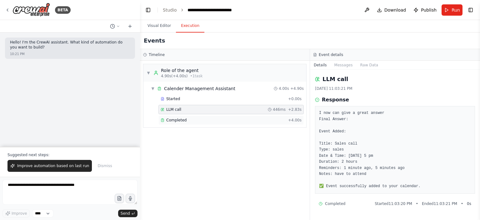
click at [184, 116] on div "Completed + 4.00s" at bounding box center [230, 119] width 145 height 9
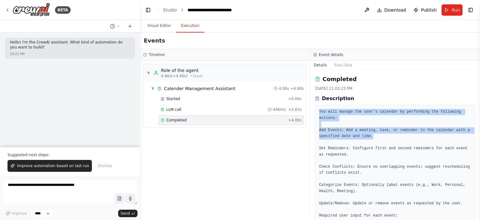
drag, startPoint x: 316, startPoint y: 107, endPoint x: 430, endPoint y: 137, distance: 118.2
click at [430, 137] on div "You will manage the user’s calendar by performing the following actions: Add Ev…" at bounding box center [395, 222] width 160 height 234
click at [336, 128] on pre "You will manage the user’s calendar by performing the following actions: Add Ev…" at bounding box center [395, 221] width 152 height 225
click at [317, 116] on div "You will manage the user’s calendar by performing the following actions: Add Ev…" at bounding box center [395, 222] width 160 height 234
drag, startPoint x: 318, startPoint y: 110, endPoint x: 376, endPoint y: 135, distance: 63.3
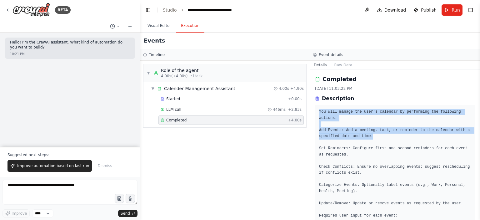
click at [380, 137] on div "You will manage the user’s calendar by performing the following actions: Add Ev…" at bounding box center [395, 222] width 160 height 234
click at [331, 117] on pre "You will manage the user’s calendar by performing the following actions: Add Ev…" at bounding box center [395, 221] width 152 height 225
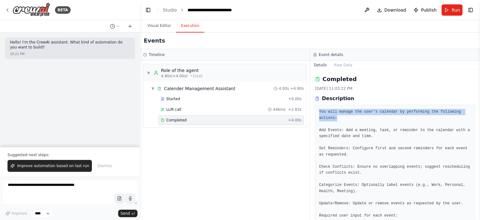
drag, startPoint x: 319, startPoint y: 111, endPoint x: 348, endPoint y: 119, distance: 30.2
click at [348, 119] on pre "You will manage the user’s calendar by performing the following actions: Add Ev…" at bounding box center [395, 221] width 152 height 225
click at [325, 115] on pre "You will manage the user’s calendar by performing the following actions: Add Ev…" at bounding box center [395, 221] width 152 height 225
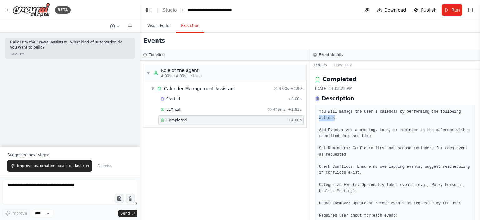
click at [325, 115] on pre "You will manage the user’s calendar by performing the following actions: Add Ev…" at bounding box center [395, 221] width 152 height 225
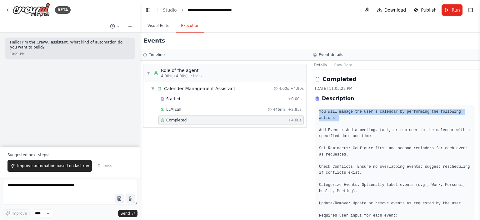
click at [325, 115] on pre "You will manage the user’s calendar by performing the following actions: Add Ev…" at bounding box center [395, 221] width 152 height 225
click at [329, 116] on pre "You will manage the user’s calendar by performing the following actions: Add Ev…" at bounding box center [395, 221] width 152 height 225
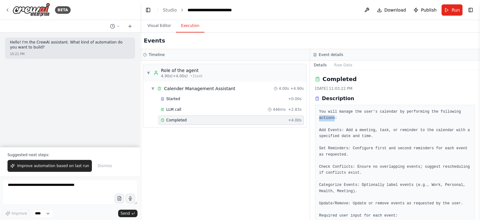
click at [328, 116] on pre "You will manage the user’s calendar by performing the following actions: Add Ev…" at bounding box center [395, 221] width 152 height 225
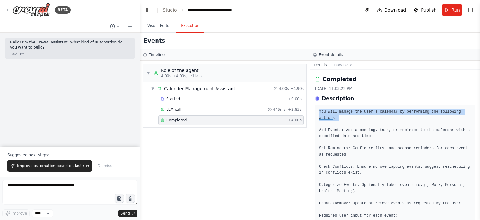
click at [328, 116] on pre "You will manage the user’s calendar by performing the following actions: Add Ev…" at bounding box center [395, 221] width 152 height 225
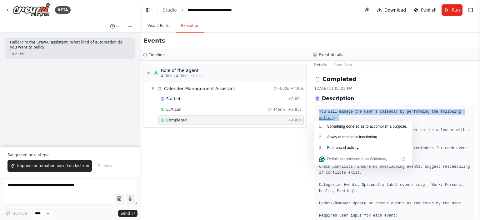
click at [378, 113] on pre "You will manage the user’s calendar by performing the following actions: Add Ev…" at bounding box center [395, 221] width 152 height 225
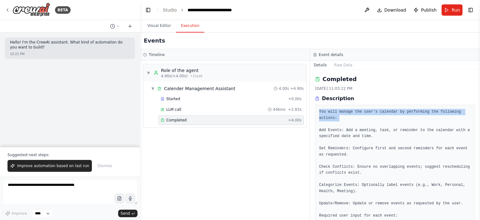
drag, startPoint x: 326, startPoint y: 111, endPoint x: 354, endPoint y: 124, distance: 30.6
click at [354, 124] on div "You will manage the user’s calendar by performing the following actions: Add Ev…" at bounding box center [395, 222] width 160 height 234
click at [325, 121] on pre "You will manage the user’s calendar by performing the following actions: Add Ev…" at bounding box center [395, 221] width 152 height 225
drag, startPoint x: 317, startPoint y: 108, endPoint x: 356, endPoint y: 120, distance: 41.1
click at [356, 120] on div "You will manage the user’s calendar by performing the following actions: Add Ev…" at bounding box center [395, 222] width 160 height 234
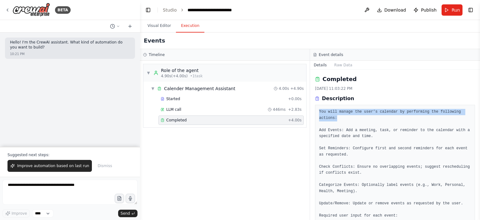
click at [356, 120] on pre "You will manage the user’s calendar by performing the following actions: Add Ev…" at bounding box center [395, 221] width 152 height 225
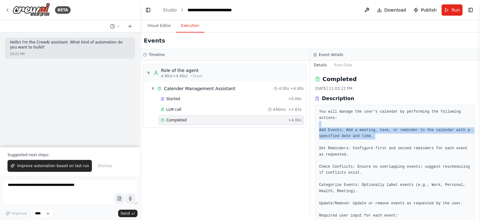
drag, startPoint x: 319, startPoint y: 125, endPoint x: 392, endPoint y: 140, distance: 73.6
click at [392, 140] on pre "You will manage the user’s calendar by performing the following actions: Add Ev…" at bounding box center [395, 221] width 152 height 225
click at [342, 128] on pre "You will manage the user’s calendar by performing the following actions: Add Ev…" at bounding box center [395, 221] width 152 height 225
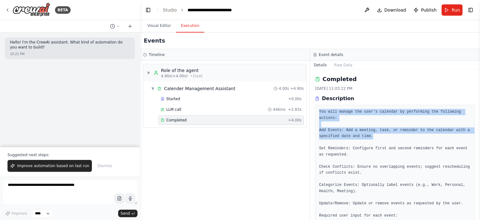
drag, startPoint x: 318, startPoint y: 112, endPoint x: 382, endPoint y: 139, distance: 69.0
click at [382, 139] on div "You will manage the user’s calendar by performing the following actions: Add Ev…" at bounding box center [395, 222] width 160 height 234
click at [334, 117] on pre "You will manage the user’s calendar by performing the following actions: Add Ev…" at bounding box center [395, 221] width 152 height 225
drag, startPoint x: 320, startPoint y: 111, endPoint x: 385, endPoint y: 137, distance: 69.9
click at [385, 137] on pre "You will manage the user’s calendar by performing the following actions: Add Ev…" at bounding box center [395, 221] width 152 height 225
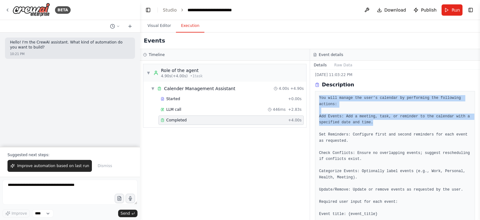
scroll to position [62, 0]
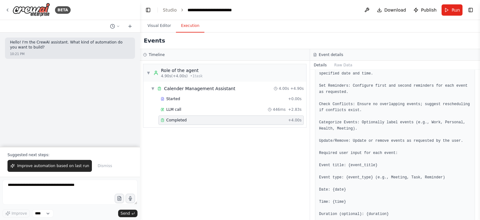
click at [330, 110] on pre "You will manage the user’s calendar by performing the following actions: Add Ev…" at bounding box center [395, 158] width 152 height 225
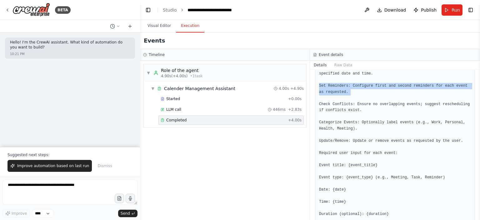
drag, startPoint x: 319, startPoint y: 85, endPoint x: 348, endPoint y: 97, distance: 31.9
click at [348, 97] on pre "You will manage the user’s calendar by performing the following actions: Add Ev…" at bounding box center [395, 158] width 152 height 225
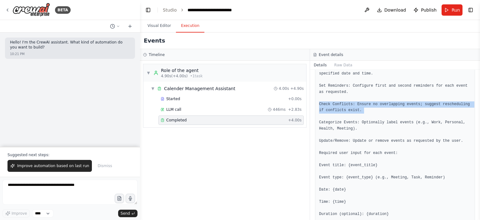
drag, startPoint x: 318, startPoint y: 101, endPoint x: 358, endPoint y: 114, distance: 42.3
click at [358, 114] on div "You will manage the user’s calendar by performing the following actions: Add Ev…" at bounding box center [395, 159] width 160 height 234
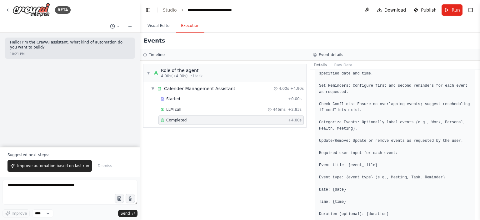
click at [342, 126] on pre "You will manage the user’s calendar by performing the following actions: Add Ev…" at bounding box center [395, 158] width 152 height 225
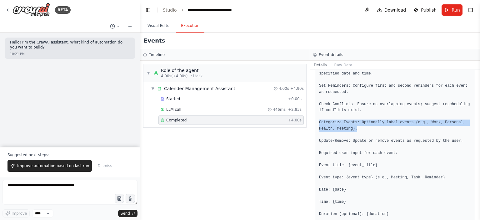
drag, startPoint x: 316, startPoint y: 122, endPoint x: 369, endPoint y: 131, distance: 53.2
click at [369, 131] on div "You will manage the user’s calendar by performing the following actions: Add Ev…" at bounding box center [395, 159] width 160 height 234
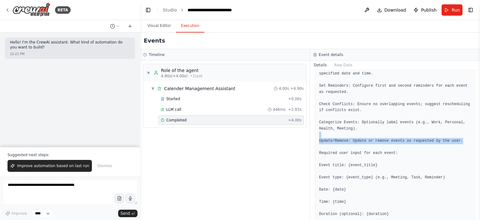
drag, startPoint x: 319, startPoint y: 136, endPoint x: 465, endPoint y: 141, distance: 146.3
click at [465, 141] on pre "You will manage the user’s calendar by performing the following actions: Add Ev…" at bounding box center [395, 158] width 152 height 225
click at [376, 137] on pre "You will manage the user’s calendar by performing the following actions: Add Ev…" at bounding box center [395, 158] width 152 height 225
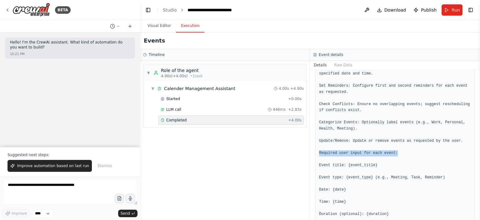
drag, startPoint x: 334, startPoint y: 150, endPoint x: 400, endPoint y: 151, distance: 66.5
click at [400, 151] on div "You will manage the user’s calendar by performing the following actions: Add Ev…" at bounding box center [395, 159] width 160 height 234
drag, startPoint x: 318, startPoint y: 161, endPoint x: 370, endPoint y: 165, distance: 52.6
click at [370, 165] on div "You will manage the user’s calendar by performing the following actions: Add Ev…" at bounding box center [395, 159] width 160 height 234
click at [327, 168] on pre "You will manage the user’s calendar by performing the following actions: Add Ev…" at bounding box center [395, 158] width 152 height 225
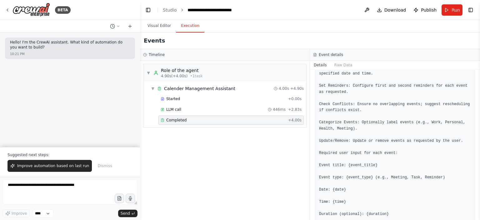
drag, startPoint x: 345, startPoint y: 173, endPoint x: 385, endPoint y: 173, distance: 40.0
click at [385, 173] on div "You will manage the user’s calendar by performing the following actions: Add Ev…" at bounding box center [395, 159] width 160 height 234
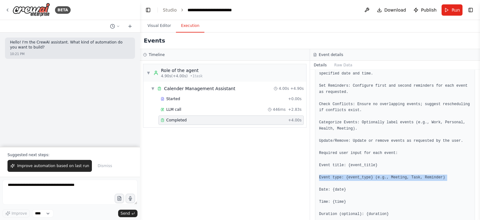
drag, startPoint x: 339, startPoint y: 176, endPoint x: 441, endPoint y: 182, distance: 102.6
click at [441, 182] on div "You will manage the user’s calendar by performing the following actions: Add Ev…" at bounding box center [395, 159] width 160 height 234
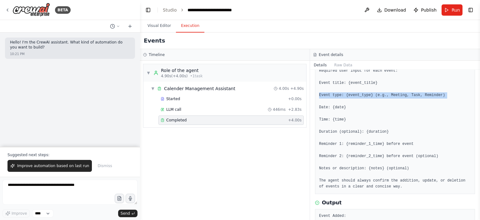
scroll to position [156, 0]
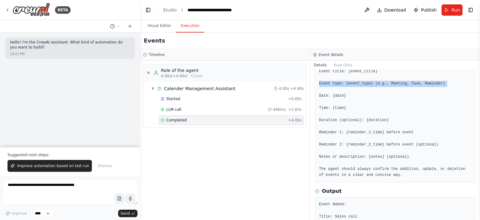
click at [317, 83] on div "You will manage the user’s calendar by performing the following actions: Add Ev…" at bounding box center [395, 65] width 160 height 234
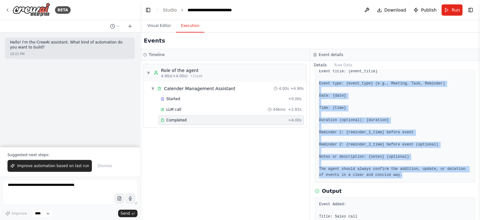
drag, startPoint x: 316, startPoint y: 81, endPoint x: 451, endPoint y: 173, distance: 163.6
click at [451, 173] on div "You will manage the user’s calendar by performing the following actions: Add Ev…" at bounding box center [395, 65] width 160 height 234
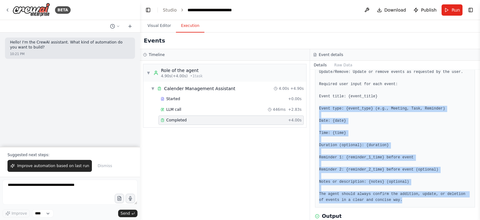
scroll to position [125, 0]
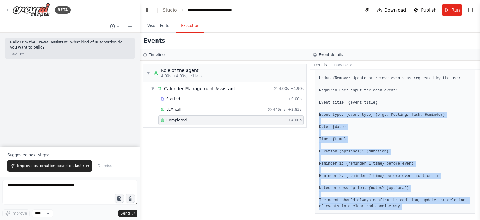
click at [351, 117] on pre "You will manage the user’s calendar by performing the following actions: Add Ev…" at bounding box center [395, 96] width 152 height 225
drag, startPoint x: 317, startPoint y: 109, endPoint x: 465, endPoint y: 202, distance: 174.7
click at [465, 202] on div "You will manage the user’s calendar by performing the following actions: Add Ev…" at bounding box center [395, 97] width 160 height 234
click at [391, 198] on pre "You will manage the user’s calendar by performing the following actions: Add Ev…" at bounding box center [395, 96] width 152 height 225
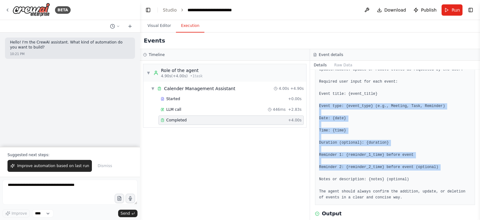
scroll to position [187, 0]
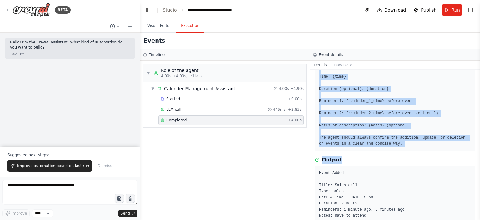
drag, startPoint x: 319, startPoint y: 114, endPoint x: 396, endPoint y: 153, distance: 86.0
click at [405, 156] on div "Completed [DATE] 11:03:22 PM Description You will manage the user’s calendar by…" at bounding box center [395, 145] width 170 height 150
drag, startPoint x: 318, startPoint y: 107, endPoint x: 425, endPoint y: 148, distance: 114.8
click at [425, 148] on div "You will manage the user’s calendar by performing the following actions: Add Ev…" at bounding box center [395, 34] width 160 height 234
click at [407, 150] on div "You will manage the user’s calendar by performing the following actions: Add Ev…" at bounding box center [395, 34] width 160 height 234
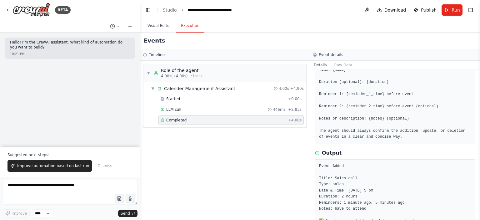
scroll to position [212, 0]
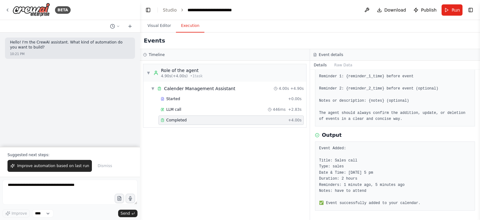
drag, startPoint x: 317, startPoint y: 146, endPoint x: 435, endPoint y: 205, distance: 131.8
click at [435, 205] on div "Event Added: Title: Sales call Type: sales Date & Time: [DATE] 5 pm Duration: 2…" at bounding box center [395, 175] width 160 height 69
click at [382, 188] on pre "Event Added: Title: Sales call Type: sales Date & Time: [DATE] 5 pm Duration: 2…" at bounding box center [395, 175] width 152 height 61
drag, startPoint x: 325, startPoint y: 159, endPoint x: 361, endPoint y: 160, distance: 35.9
click at [361, 160] on pre "Event Added: Title: Sales call Type: sales Date & Time: [DATE] 5 pm Duration: 2…" at bounding box center [395, 175] width 152 height 61
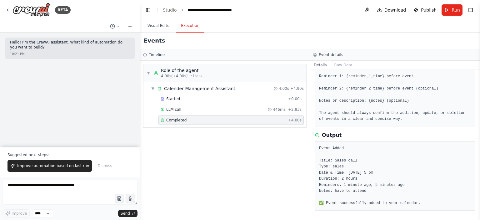
click at [336, 166] on pre "Event Added: Title: Sales call Type: sales Date & Time: [DATE] 5 pm Duration: 2…" at bounding box center [395, 175] width 152 height 61
drag, startPoint x: 320, startPoint y: 167, endPoint x: 419, endPoint y: 169, distance: 98.4
click at [419, 169] on pre "Event Added: Title: Sales call Type: sales Date & Time: [DATE] 5 pm Duration: 2…" at bounding box center [395, 175] width 152 height 61
drag, startPoint x: 344, startPoint y: 175, endPoint x: 372, endPoint y: 176, distance: 27.8
click at [372, 176] on pre "Event Added: Title: Sales call Type: sales Date & Time: [DATE] 5 pm Duration: 2…" at bounding box center [395, 175] width 152 height 61
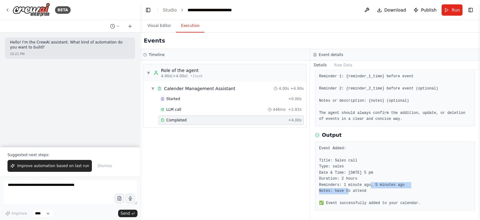
drag, startPoint x: 337, startPoint y: 183, endPoint x: 407, endPoint y: 185, distance: 70.3
click at [407, 185] on pre "Event Added: Title: Sales call Type: sales Date & Time: [DATE] 5 pm Duration: 2…" at bounding box center [395, 175] width 152 height 61
click at [369, 189] on pre "Event Added: Title: Sales call Type: sales Date & Time: [DATE] 5 pm Duration: 2…" at bounding box center [395, 175] width 152 height 61
drag, startPoint x: 332, startPoint y: 188, endPoint x: 378, endPoint y: 191, distance: 46.9
click at [378, 191] on pre "Event Added: Title: Sales call Type: sales Date & Time: [DATE] 5 pm Duration: 2…" at bounding box center [395, 175] width 152 height 61
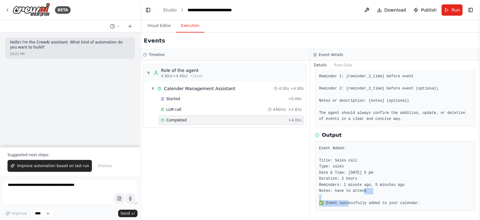
click at [378, 191] on pre "Event Added: Title: Sales call Type: sales Date & Time: [DATE] 5 pm Duration: 2…" at bounding box center [395, 175] width 152 height 61
drag, startPoint x: 322, startPoint y: 201, endPoint x: 422, endPoint y: 199, distance: 99.9
click at [422, 199] on pre "Event Added: Title: Sales call Type: sales Date & Time: [DATE] 5 pm Duration: 2…" at bounding box center [395, 175] width 152 height 61
click at [165, 105] on div "LLM call 446ms + 2.83s" at bounding box center [230, 109] width 145 height 9
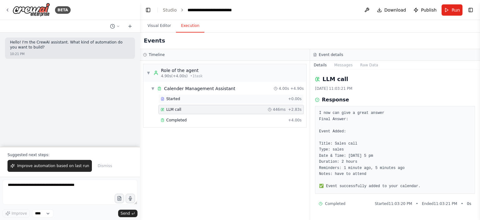
click at [168, 100] on span "Started" at bounding box center [173, 98] width 14 height 5
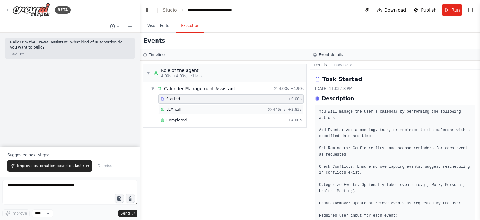
click at [178, 107] on span "LLM call" at bounding box center [173, 109] width 15 height 5
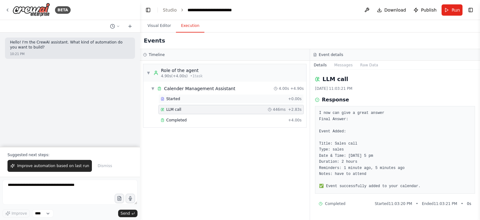
click at [175, 96] on span "Started" at bounding box center [173, 98] width 14 height 5
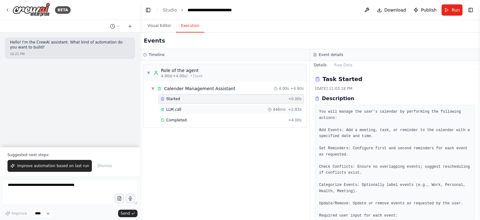
click at [183, 111] on div "LLM call 446ms + 2.83s" at bounding box center [231, 109] width 141 height 5
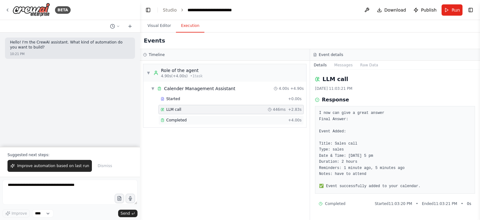
click at [185, 120] on div "Completed" at bounding box center [223, 119] width 125 height 5
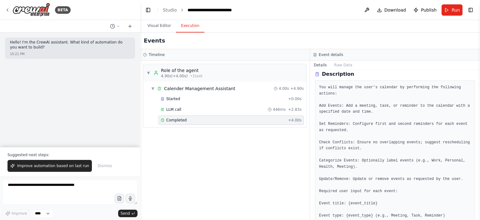
scroll to position [31, 0]
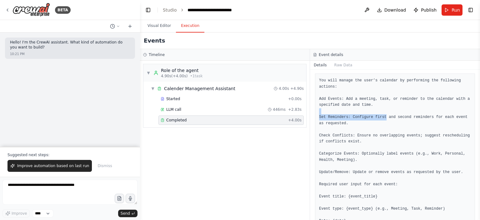
drag, startPoint x: 320, startPoint y: 113, endPoint x: 381, endPoint y: 119, distance: 61.2
click at [381, 119] on pre "You will manage the user’s calendar by performing the following actions: Add Ev…" at bounding box center [395, 189] width 152 height 225
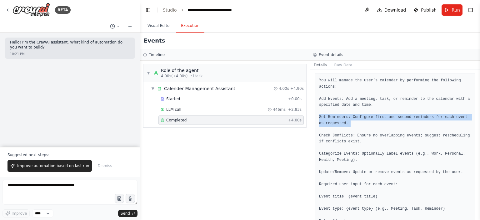
click at [381, 119] on pre "You will manage the user’s calendar by performing the following actions: Add Ev…" at bounding box center [395, 189] width 152 height 225
click at [353, 128] on pre "You will manage the user’s calendar by performing the following actions: Add Ev…" at bounding box center [395, 189] width 152 height 225
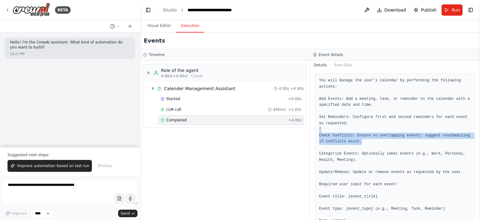
drag, startPoint x: 345, startPoint y: 131, endPoint x: 416, endPoint y: 144, distance: 72.1
click at [416, 144] on pre "You will manage the user’s calendar by performing the following actions: Add Ev…" at bounding box center [395, 189] width 152 height 225
drag, startPoint x: 314, startPoint y: 133, endPoint x: 366, endPoint y: 143, distance: 53.1
click at [366, 143] on div "Completed [DATE] 11:03:22 PM Description You will manage the user’s calendar by…" at bounding box center [395, 145] width 170 height 150
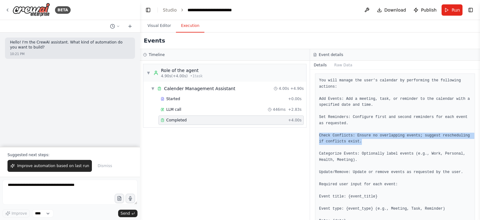
click at [366, 143] on pre "You will manage the user’s calendar by performing the following actions: Add Ev…" at bounding box center [395, 189] width 152 height 225
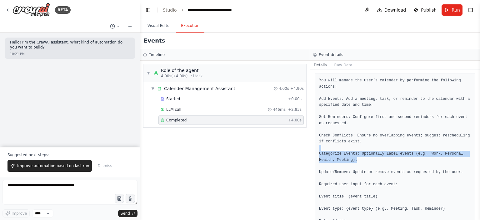
drag, startPoint x: 317, startPoint y: 146, endPoint x: 388, endPoint y: 161, distance: 71.8
click at [388, 161] on div "You will manage the user’s calendar by performing the following actions: Add Ev…" at bounding box center [395, 190] width 160 height 234
click at [350, 155] on pre "You will manage the user’s calendar by performing the following actions: Add Ev…" at bounding box center [395, 189] width 152 height 225
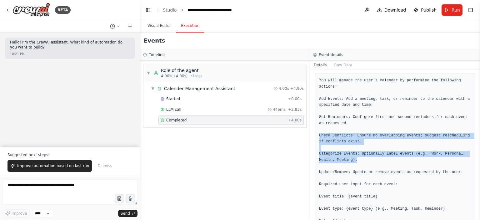
drag, startPoint x: 315, startPoint y: 135, endPoint x: 380, endPoint y: 160, distance: 69.7
click at [380, 160] on div "You will manage the user’s calendar by performing the following actions: Add Ev…" at bounding box center [395, 190] width 160 height 234
click at [361, 147] on pre "You will manage the user’s calendar by performing the following actions: Add Ev…" at bounding box center [395, 189] width 152 height 225
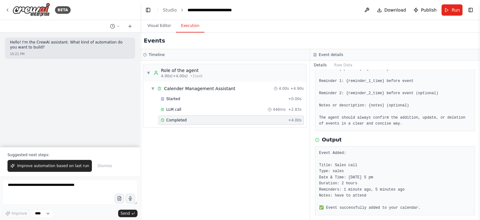
scroll to position [212, 0]
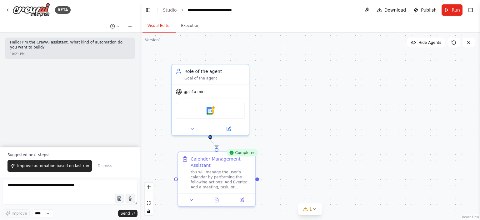
click at [154, 26] on button "Visual Editor" at bounding box center [158, 25] width 33 height 13
click at [231, 126] on button at bounding box center [228, 127] width 35 height 7
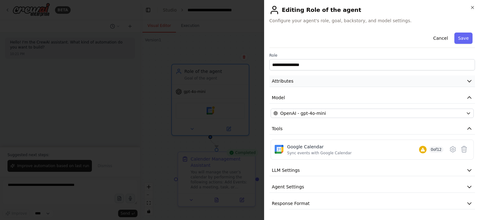
click at [291, 83] on span "Attributes" at bounding box center [283, 81] width 22 height 6
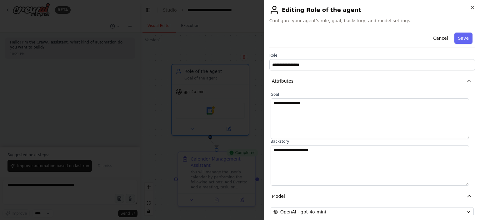
click at [198, 61] on div at bounding box center [240, 110] width 480 height 220
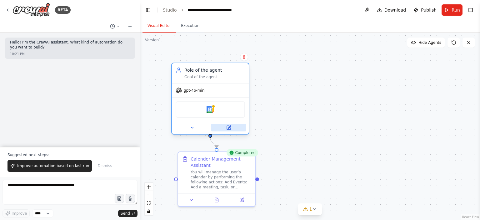
click at [230, 127] on icon at bounding box center [229, 128] width 4 height 4
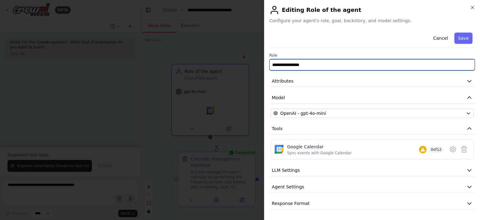
click at [308, 65] on input "**********" at bounding box center [371, 64] width 205 height 11
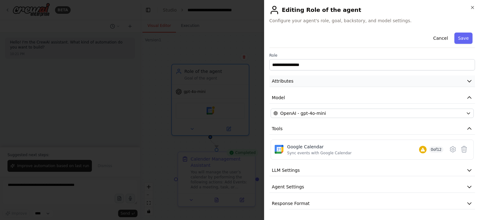
click at [300, 80] on button "Attributes" at bounding box center [371, 81] width 205 height 12
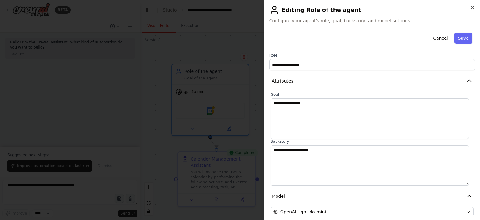
click at [215, 126] on div at bounding box center [240, 110] width 480 height 220
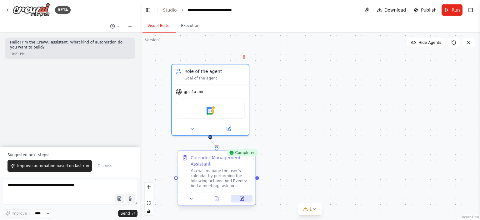
click at [243, 200] on icon at bounding box center [242, 198] width 4 height 4
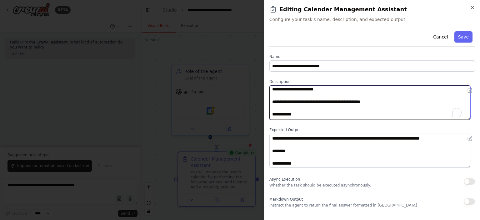
scroll to position [169, 0]
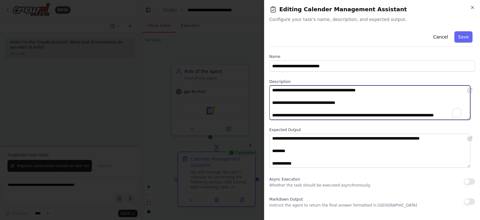
drag, startPoint x: 348, startPoint y: 110, endPoint x: 265, endPoint y: 103, distance: 82.4
click at [265, 103] on div "**********" at bounding box center [372, 110] width 216 height 220
click at [282, 110] on textarea "**********" at bounding box center [369, 102] width 201 height 34
drag, startPoint x: 271, startPoint y: 104, endPoint x: 351, endPoint y: 124, distance: 82.8
click at [351, 124] on div "**********" at bounding box center [371, 136] width 205 height 215
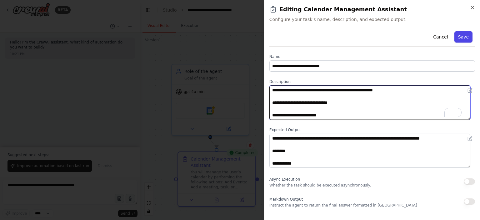
type textarea "**********"
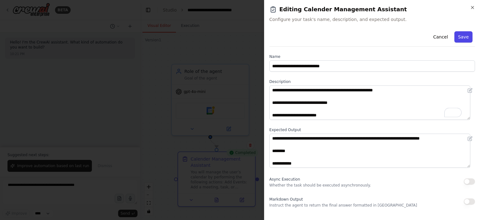
click at [461, 35] on button "Save" at bounding box center [463, 36] width 18 height 11
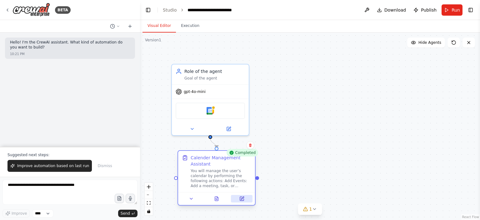
click at [240, 200] on icon at bounding box center [242, 198] width 4 height 4
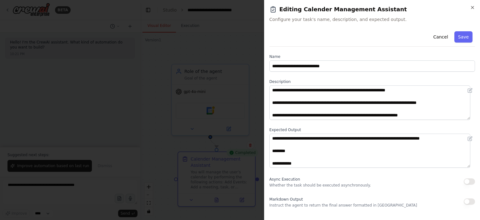
click at [168, 77] on div at bounding box center [240, 110] width 480 height 220
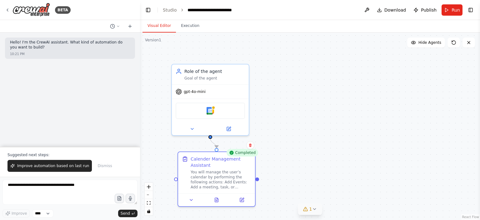
click at [306, 210] on icon at bounding box center [305, 209] width 4 height 4
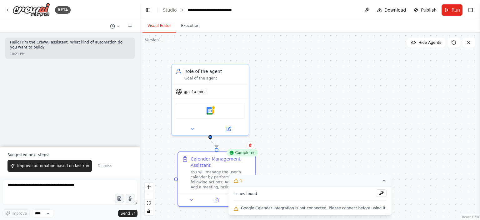
click at [381, 182] on icon at bounding box center [383, 180] width 5 height 5
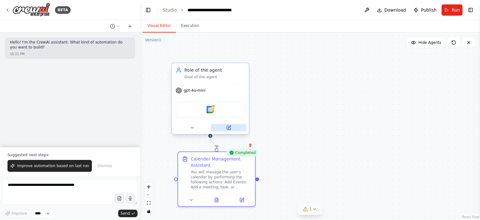
click at [235, 127] on button at bounding box center [228, 127] width 35 height 7
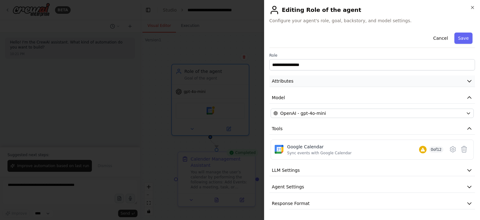
click at [298, 81] on button "Attributes" at bounding box center [371, 81] width 205 height 12
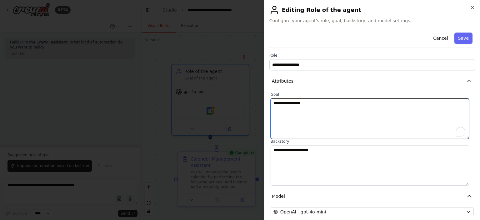
drag, startPoint x: 320, startPoint y: 104, endPoint x: 231, endPoint y: 98, distance: 88.9
click at [231, 98] on body "**********" at bounding box center [240, 110] width 480 height 220
paste textarea "**********"
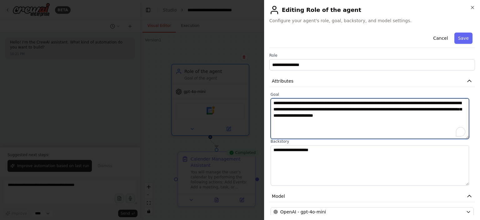
type textarea "**********"
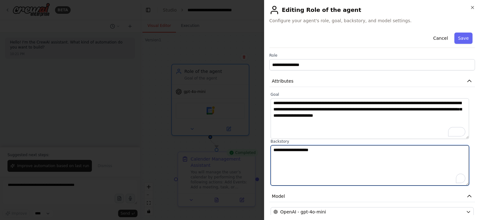
drag, startPoint x: 329, startPoint y: 150, endPoint x: 240, endPoint y: 153, distance: 89.7
click at [240, 153] on body "**********" at bounding box center [240, 110] width 480 height 220
paste textarea "**********"
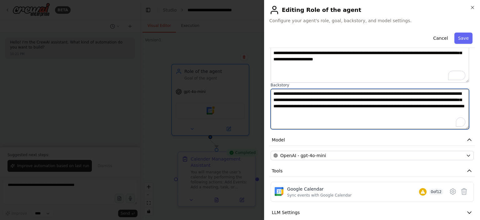
scroll to position [62, 0]
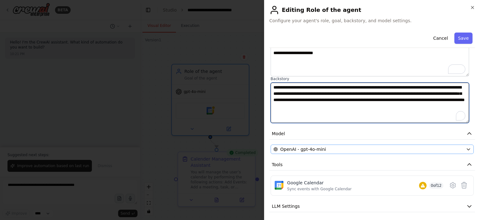
type textarea "**********"
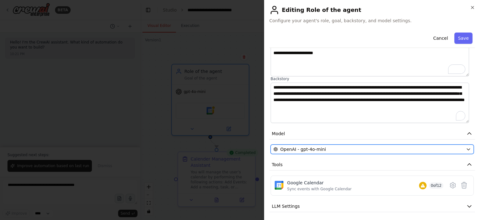
click at [329, 150] on div "OpenAI - gpt-4o-mini" at bounding box center [368, 149] width 190 height 6
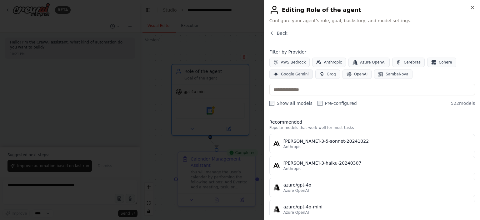
click at [293, 76] on span "Google Gemini" at bounding box center [295, 74] width 28 height 5
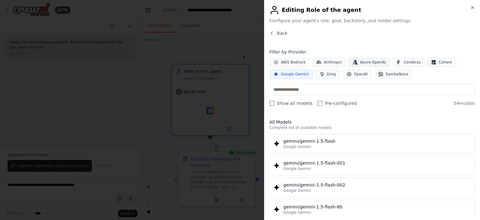
click at [373, 61] on span "Azure OpenAI" at bounding box center [373, 62] width 26 height 5
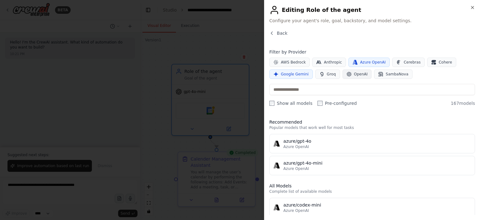
click at [358, 74] on span "OpenAI" at bounding box center [361, 74] width 14 height 5
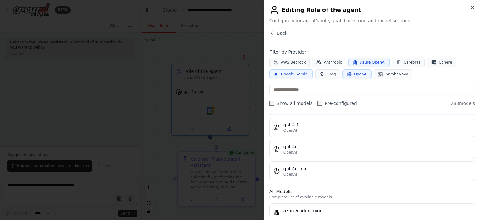
scroll to position [62, 0]
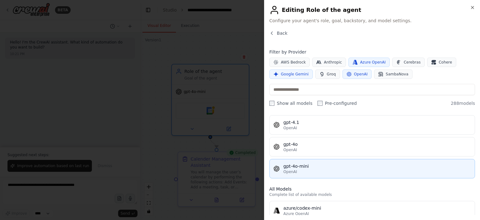
click at [335, 170] on div "OpenAI" at bounding box center [376, 171] width 187 height 5
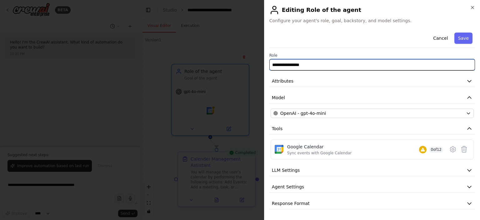
drag, startPoint x: 290, startPoint y: 65, endPoint x: 258, endPoint y: 63, distance: 31.9
click at [258, 63] on body "**********" at bounding box center [240, 110] width 480 height 220
paste input "**********"
drag, startPoint x: 312, startPoint y: 66, endPoint x: 355, endPoint y: 63, distance: 42.9
click at [355, 63] on input "**********" at bounding box center [371, 64] width 205 height 11
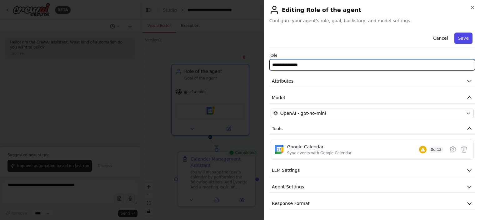
type input "**********"
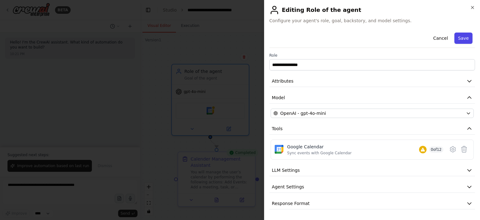
click at [467, 40] on button "Save" at bounding box center [463, 37] width 18 height 11
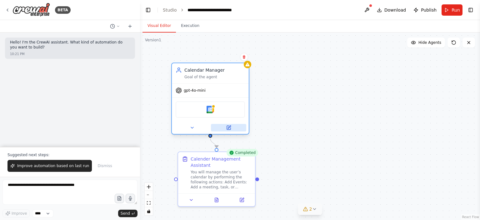
click at [225, 125] on button at bounding box center [228, 127] width 35 height 7
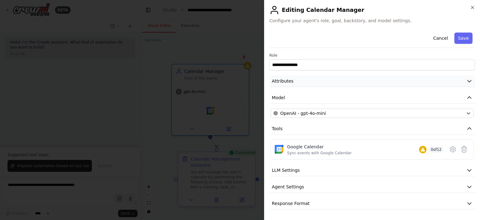
click at [303, 80] on button "Attributes" at bounding box center [371, 81] width 205 height 12
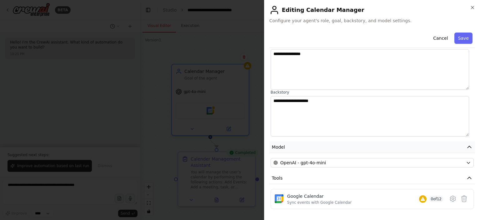
scroll to position [35, 0]
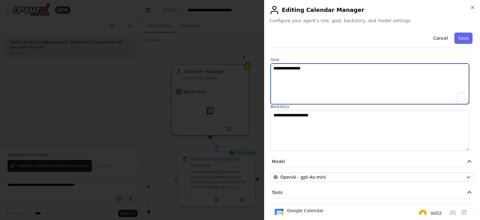
drag, startPoint x: 326, startPoint y: 74, endPoint x: 252, endPoint y: 59, distance: 75.8
click at [252, 59] on body "**********" at bounding box center [240, 110] width 480 height 220
paste textarea "**********"
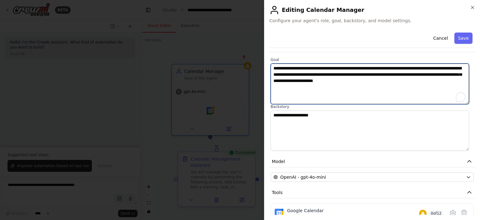
type textarea "**********"
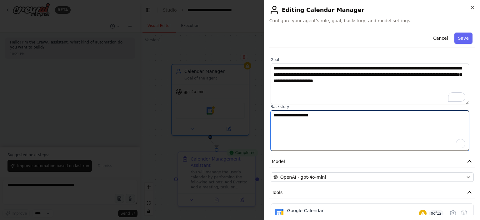
drag, startPoint x: 335, startPoint y: 117, endPoint x: 251, endPoint y: 108, distance: 84.5
click at [251, 108] on body "**********" at bounding box center [240, 110] width 480 height 220
paste textarea "**********"
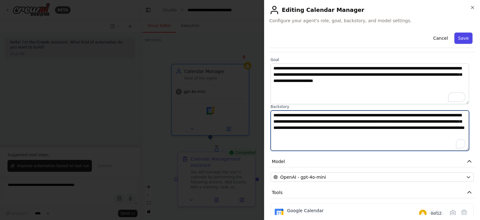
type textarea "**********"
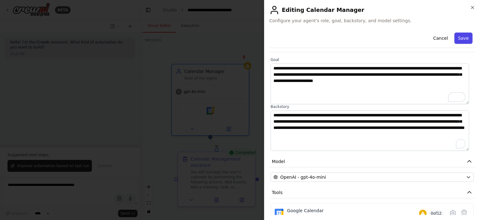
click at [457, 38] on button "Save" at bounding box center [463, 37] width 18 height 11
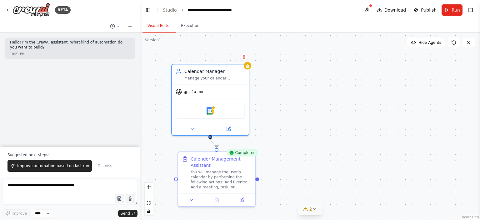
click at [314, 210] on icon at bounding box center [314, 208] width 5 height 5
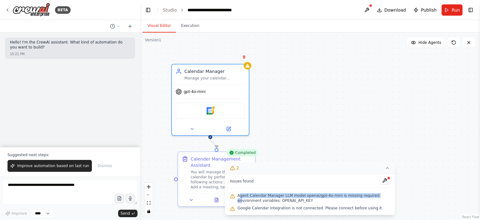
drag, startPoint x: 240, startPoint y: 195, endPoint x: 369, endPoint y: 192, distance: 129.6
click at [369, 192] on div "Agent Calendar Manager LLM model openai/gpt-4o-mini is missing required environ…" at bounding box center [310, 197] width 160 height 12
click at [312, 133] on div ".deletable-edge-delete-btn { width: 20px; height: 20px; border: 0px solid #ffff…" at bounding box center [310, 125] width 340 height 187
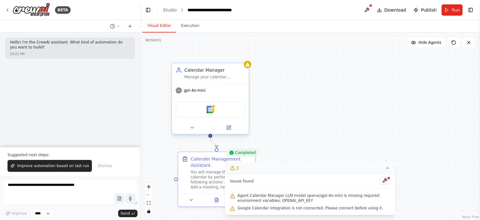
click at [204, 92] on div "gpt-4o-mini" at bounding box center [190, 90] width 30 height 6
click at [231, 126] on button at bounding box center [228, 127] width 35 height 7
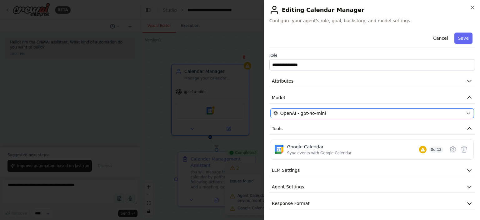
click at [313, 113] on span "OpenAI - gpt-4o-mini" at bounding box center [303, 113] width 46 height 6
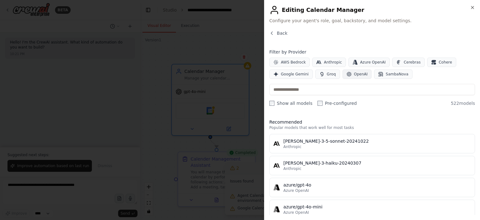
click at [355, 74] on span "OpenAI" at bounding box center [361, 74] width 14 height 5
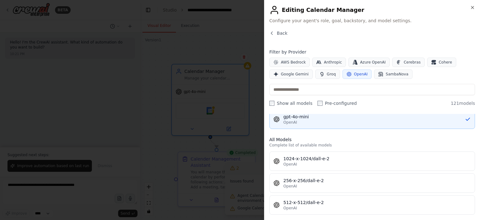
scroll to position [62, 0]
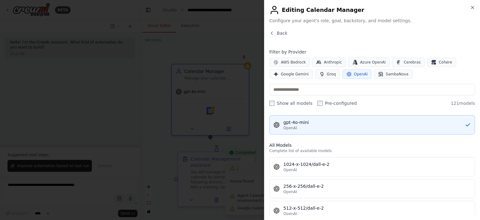
click at [298, 125] on div "OpenAI" at bounding box center [373, 127] width 181 height 5
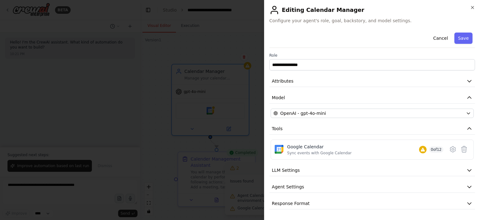
click at [192, 48] on div at bounding box center [240, 110] width 480 height 220
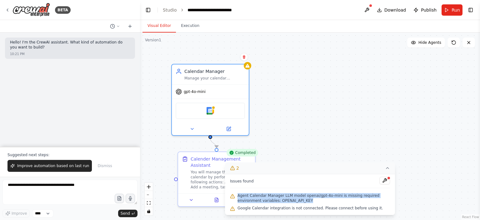
drag, startPoint x: 237, startPoint y: 196, endPoint x: 350, endPoint y: 200, distance: 112.8
click at [350, 200] on span "Agent Calendar Manager LLM model openai/gpt-4o-mini is missing required environ…" at bounding box center [313, 198] width 152 height 10
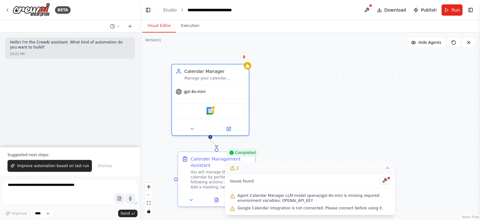
click at [336, 197] on span "Agent Calendar Manager LLM model openai/gpt-4o-mini is missing required environ…" at bounding box center [313, 198] width 152 height 10
click at [388, 166] on icon at bounding box center [387, 167] width 5 height 5
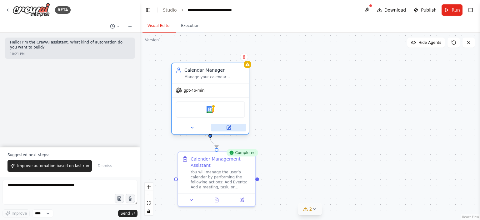
click at [227, 126] on icon at bounding box center [229, 128] width 4 height 4
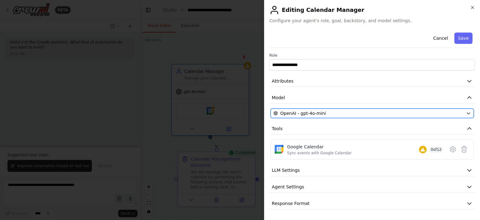
click at [301, 114] on span "OpenAI - gpt-4o-mini" at bounding box center [303, 113] width 46 height 6
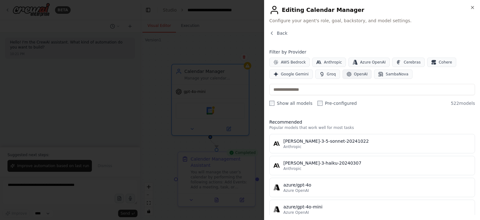
click at [355, 75] on span "OpenAI" at bounding box center [361, 74] width 14 height 5
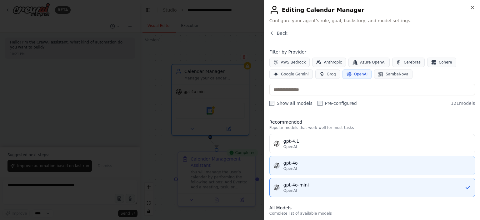
click at [309, 166] on div "OpenAI" at bounding box center [376, 168] width 187 height 5
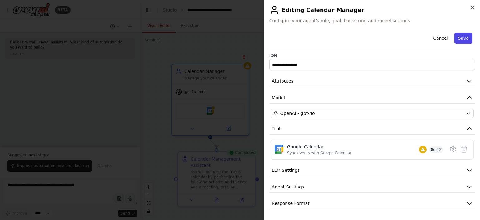
click at [461, 37] on button "Save" at bounding box center [463, 37] width 18 height 11
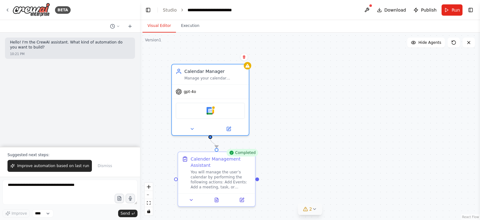
click at [313, 211] on icon at bounding box center [314, 208] width 5 height 5
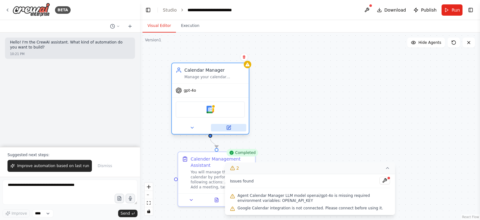
click at [220, 124] on button at bounding box center [228, 127] width 35 height 7
click at [230, 126] on icon at bounding box center [228, 127] width 5 height 5
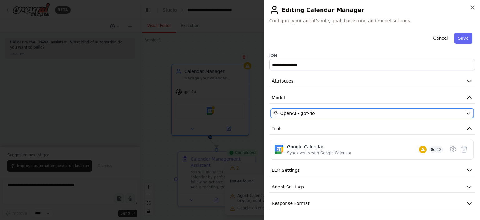
click at [326, 113] on div "OpenAI - gpt-4o" at bounding box center [368, 113] width 190 height 6
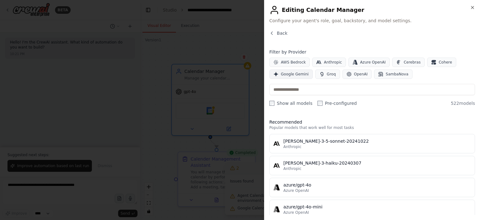
click at [291, 70] on button "Google Gemini" at bounding box center [290, 73] width 43 height 9
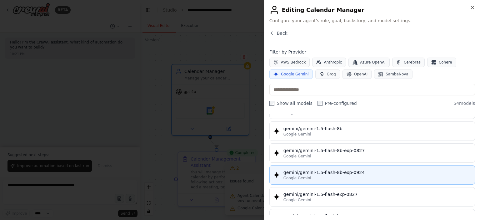
scroll to position [0, 0]
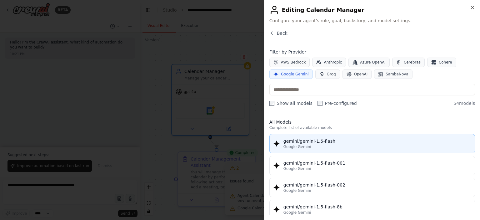
click at [321, 145] on div "Google Gemini" at bounding box center [376, 146] width 187 height 5
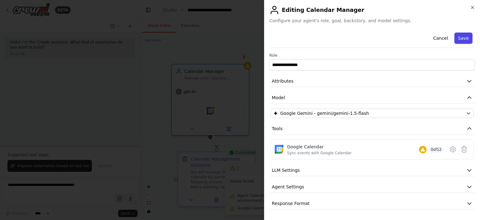
click at [462, 38] on button "Save" at bounding box center [463, 37] width 18 height 11
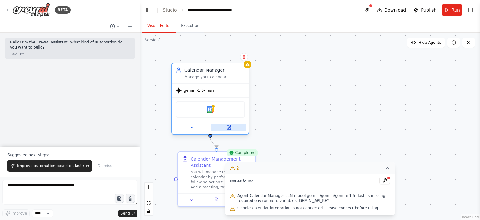
click at [236, 127] on button at bounding box center [228, 127] width 35 height 7
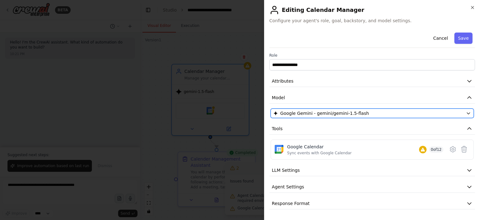
click at [318, 110] on span "Google Gemini - gemini/gemini-1.5-flash" at bounding box center [324, 113] width 89 height 6
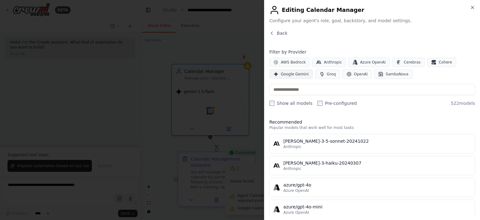
click at [291, 75] on span "Google Gemini" at bounding box center [295, 74] width 28 height 5
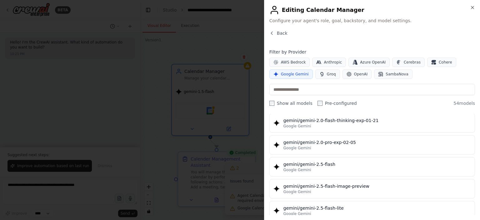
scroll to position [283, 0]
click at [359, 73] on span "OpenAI" at bounding box center [361, 74] width 14 height 5
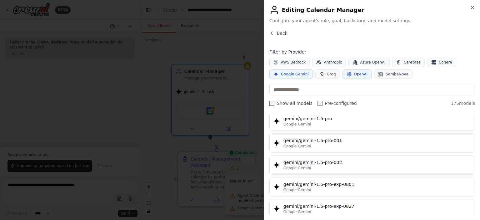
click at [356, 75] on span "OpenAI" at bounding box center [361, 74] width 14 height 5
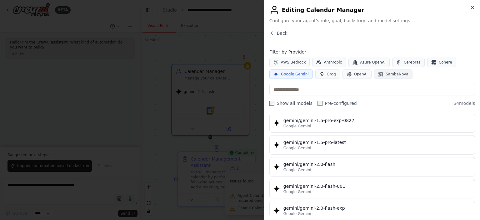
click at [378, 75] on button "SambaNova" at bounding box center [393, 73] width 38 height 9
click at [358, 74] on span "OpenAI" at bounding box center [361, 74] width 14 height 5
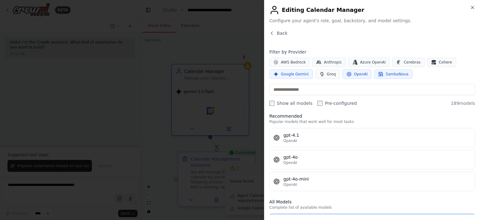
scroll to position [0, 0]
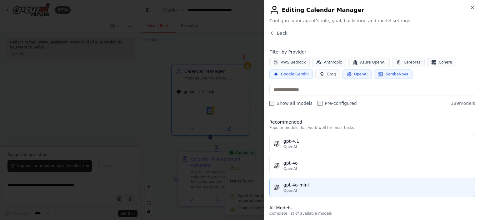
click at [311, 181] on div "gpt-4o-mini" at bounding box center [376, 184] width 187 height 6
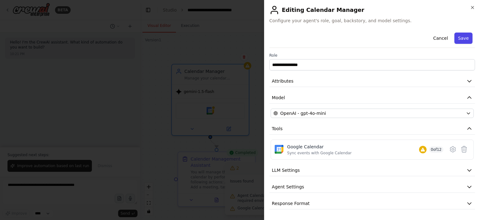
click at [457, 38] on button "Save" at bounding box center [463, 37] width 18 height 11
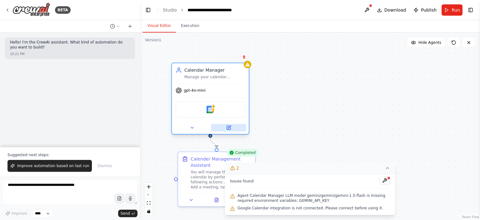
click at [235, 130] on button at bounding box center [228, 127] width 35 height 7
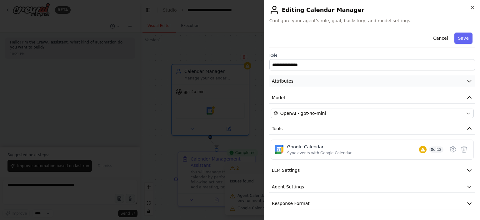
click at [287, 82] on span "Attributes" at bounding box center [283, 81] width 22 height 6
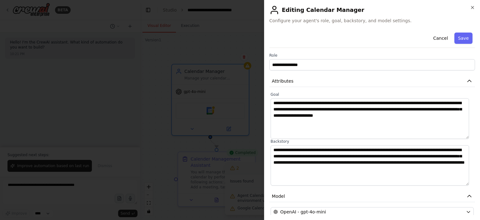
click at [228, 50] on div at bounding box center [240, 110] width 480 height 220
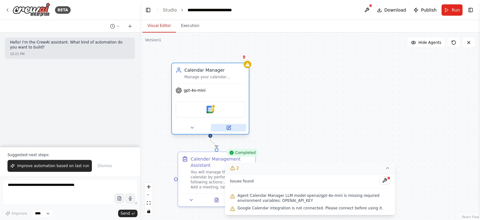
click at [232, 125] on button at bounding box center [228, 127] width 35 height 7
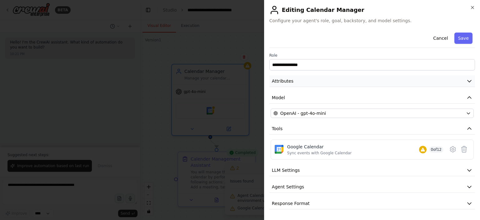
click at [305, 82] on button "Attributes" at bounding box center [371, 81] width 205 height 12
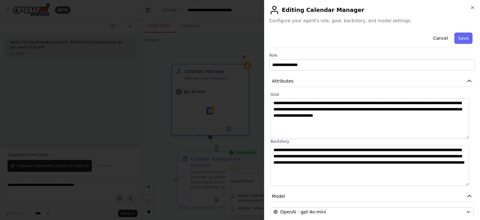
click at [231, 40] on div at bounding box center [240, 110] width 480 height 220
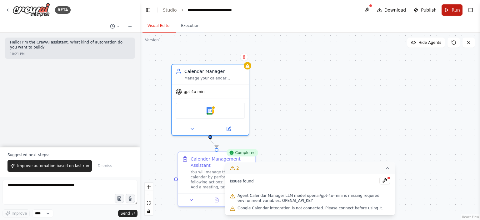
click at [450, 9] on button "Run" at bounding box center [451, 9] width 21 height 11
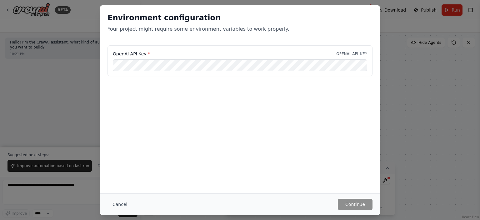
click at [401, 37] on div "Environment configuration Your project might require some environment variables…" at bounding box center [240, 110] width 480 height 220
drag, startPoint x: 129, startPoint y: 27, endPoint x: 210, endPoint y: 28, distance: 81.2
click at [210, 28] on p "Your project might require some environment variables to work properly." at bounding box center [239, 28] width 265 height 7
click at [210, 26] on p "Your project might require some environment variables to work properly." at bounding box center [239, 28] width 265 height 7
drag, startPoint x: 220, startPoint y: 35, endPoint x: 242, endPoint y: 35, distance: 21.5
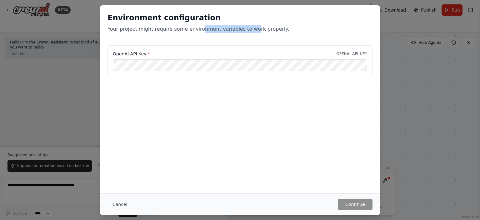
click at [242, 35] on div "Environment configuration Your project might require some environment variables…" at bounding box center [240, 25] width 280 height 40
